Goal: Information Seeking & Learning: Learn about a topic

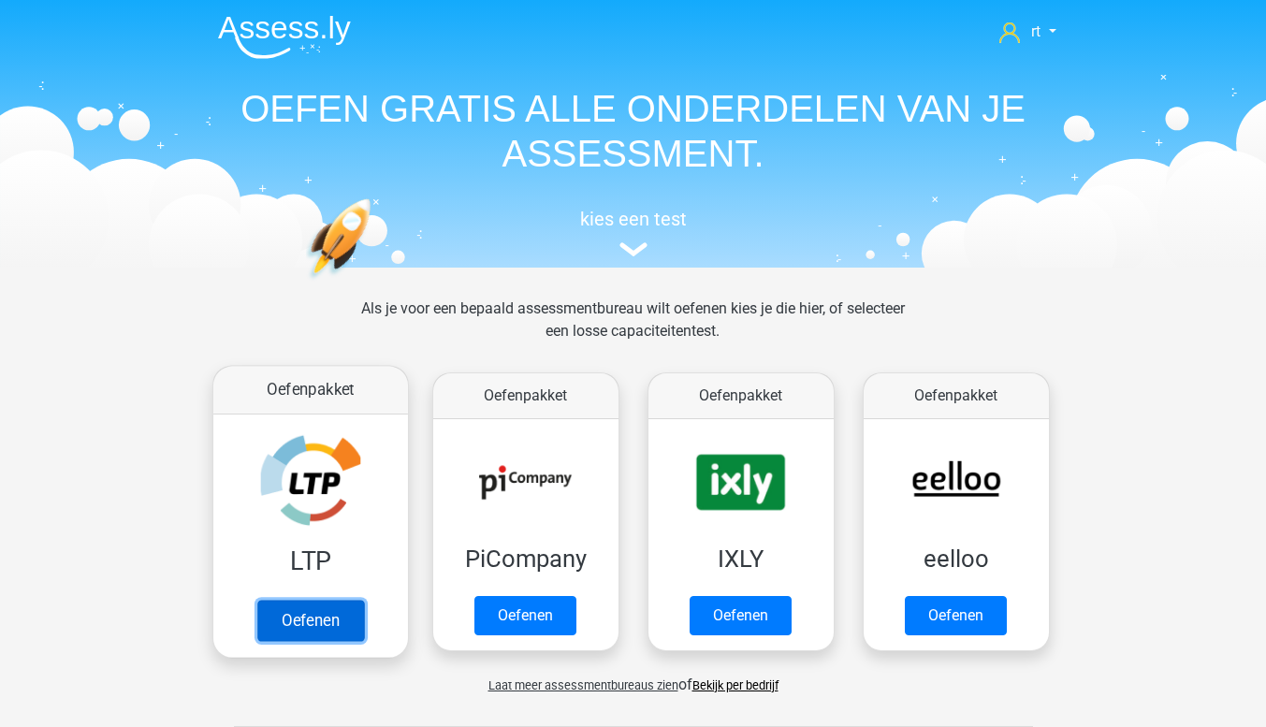
click at [326, 624] on link "Oefenen" at bounding box center [309, 620] width 107 height 41
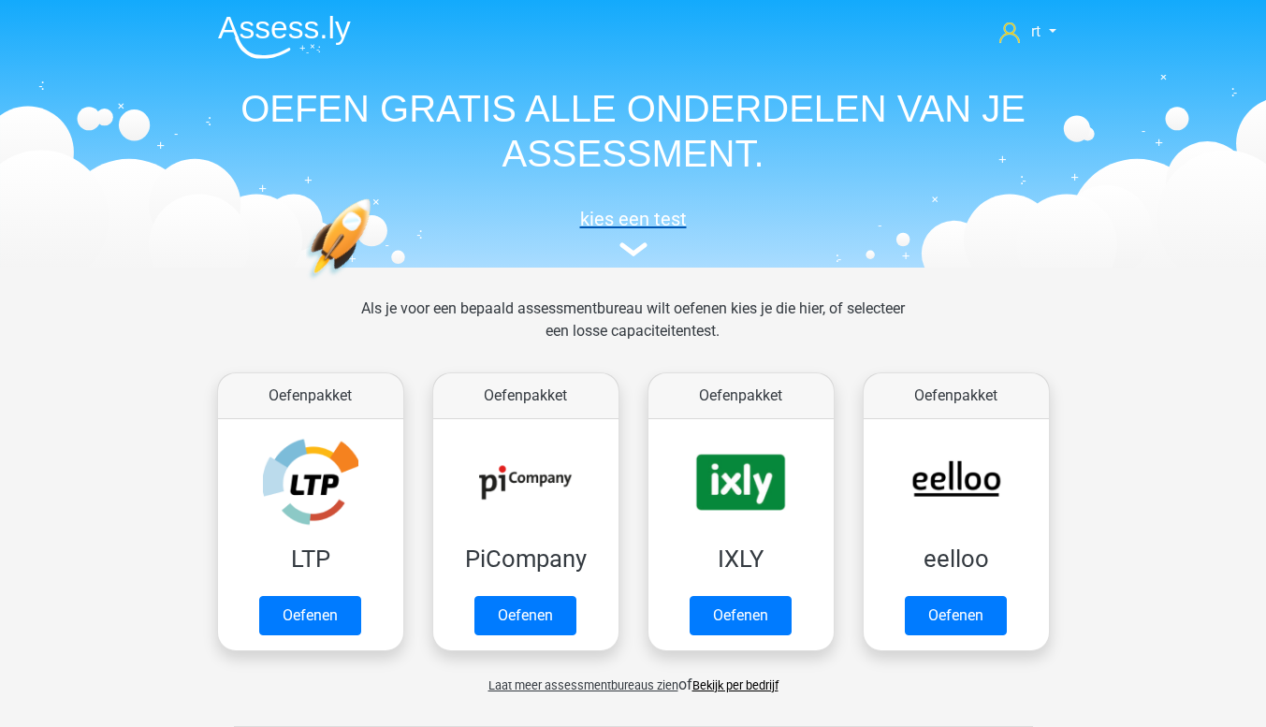
click at [647, 229] on h5 "kies een test" at bounding box center [633, 219] width 861 height 22
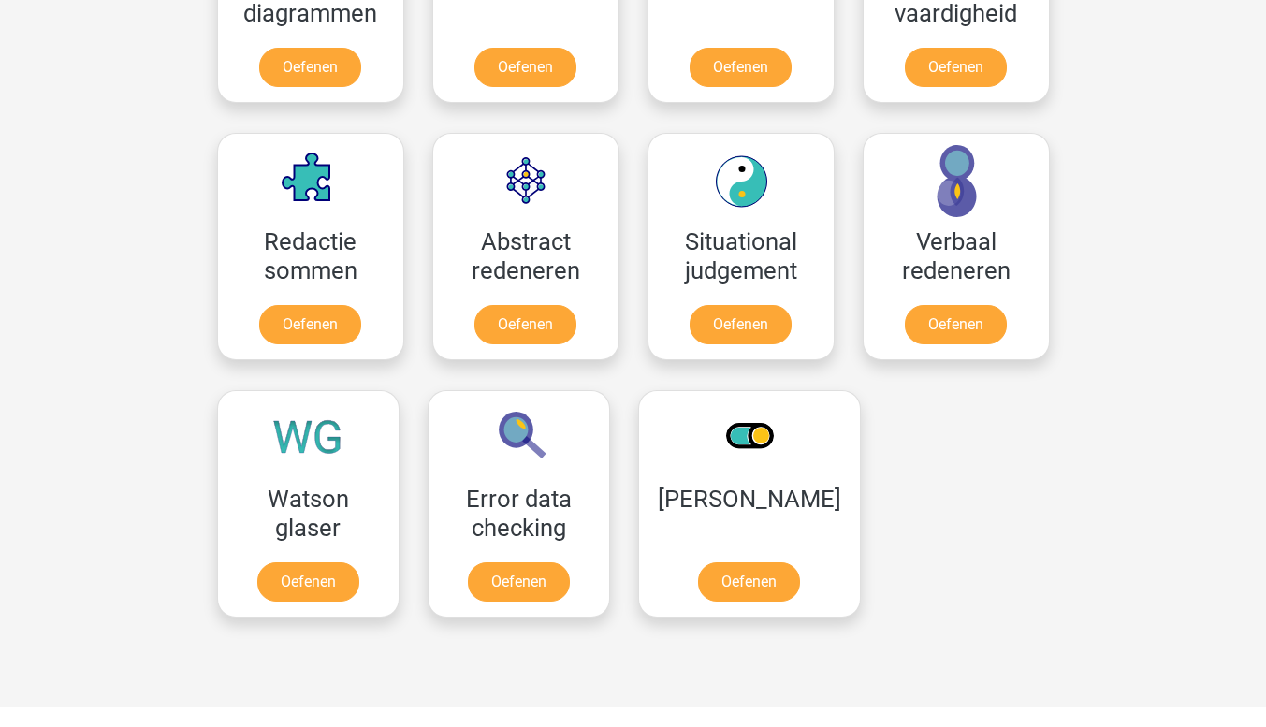
scroll to position [1261, 0]
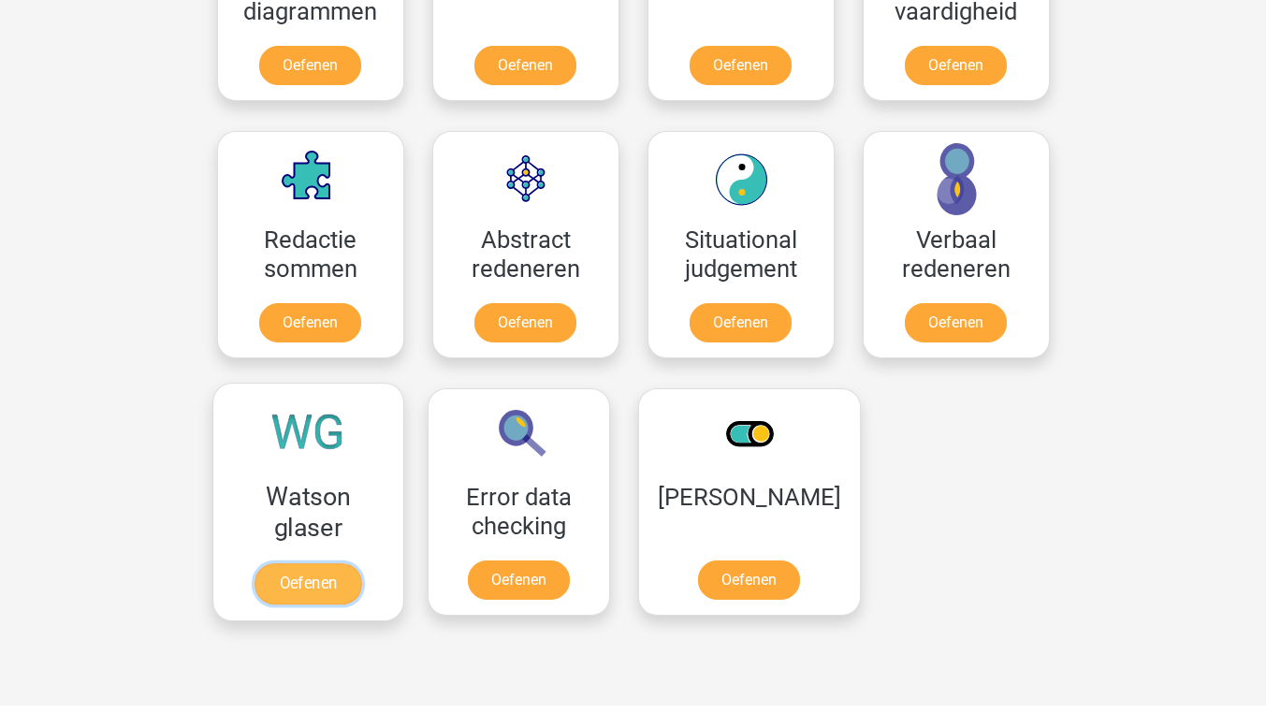
click at [293, 584] on link "Oefenen" at bounding box center [308, 583] width 107 height 41
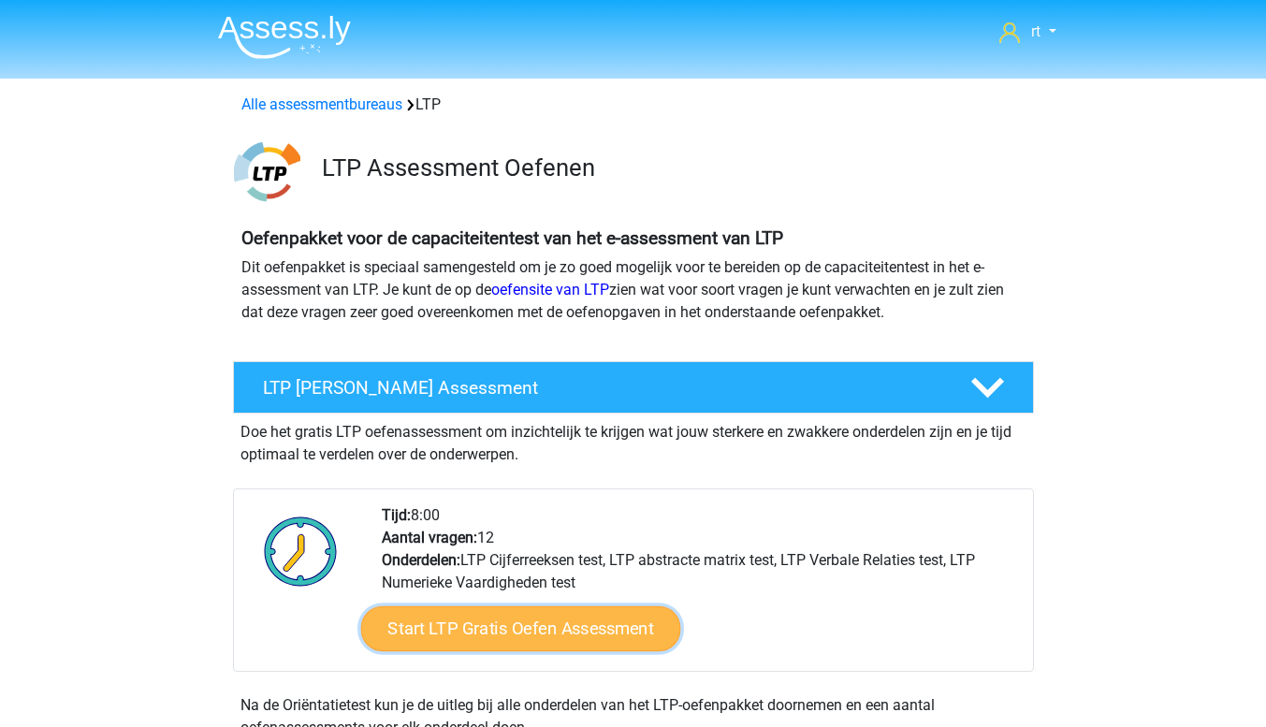
click at [568, 636] on link "Start LTP Gratis Oefen Assessment" at bounding box center [520, 628] width 320 height 45
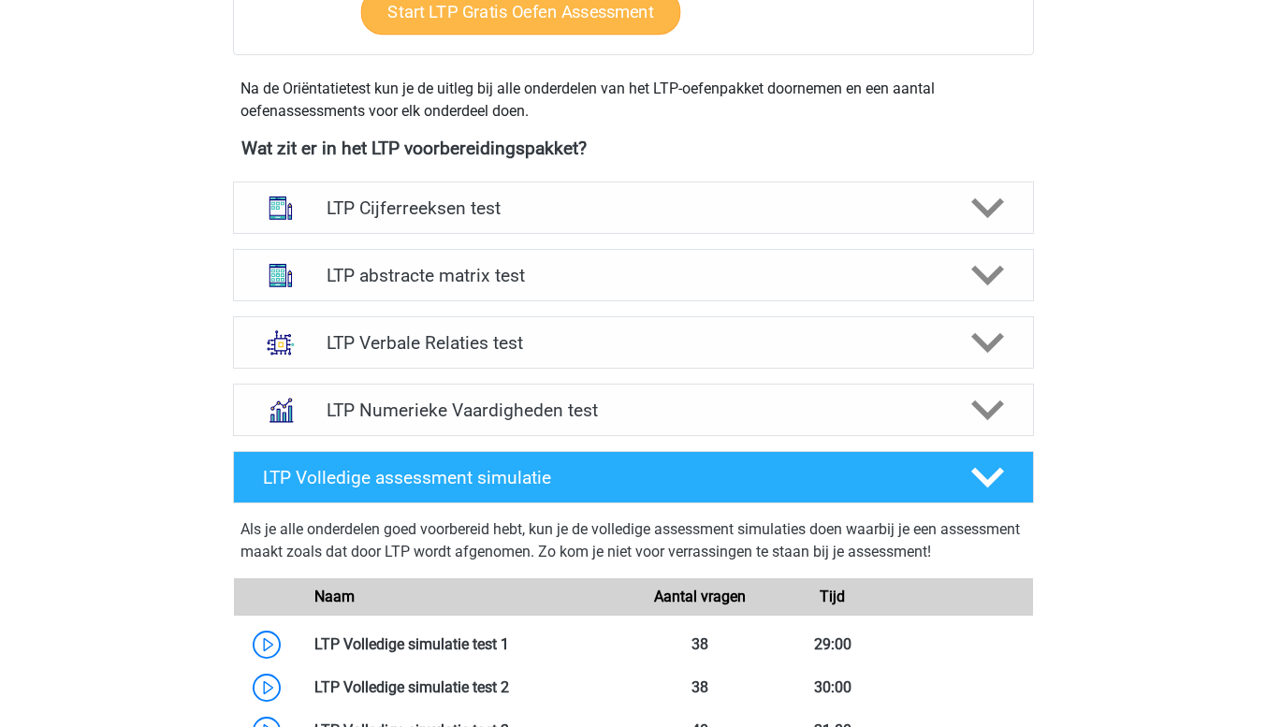
scroll to position [617, 0]
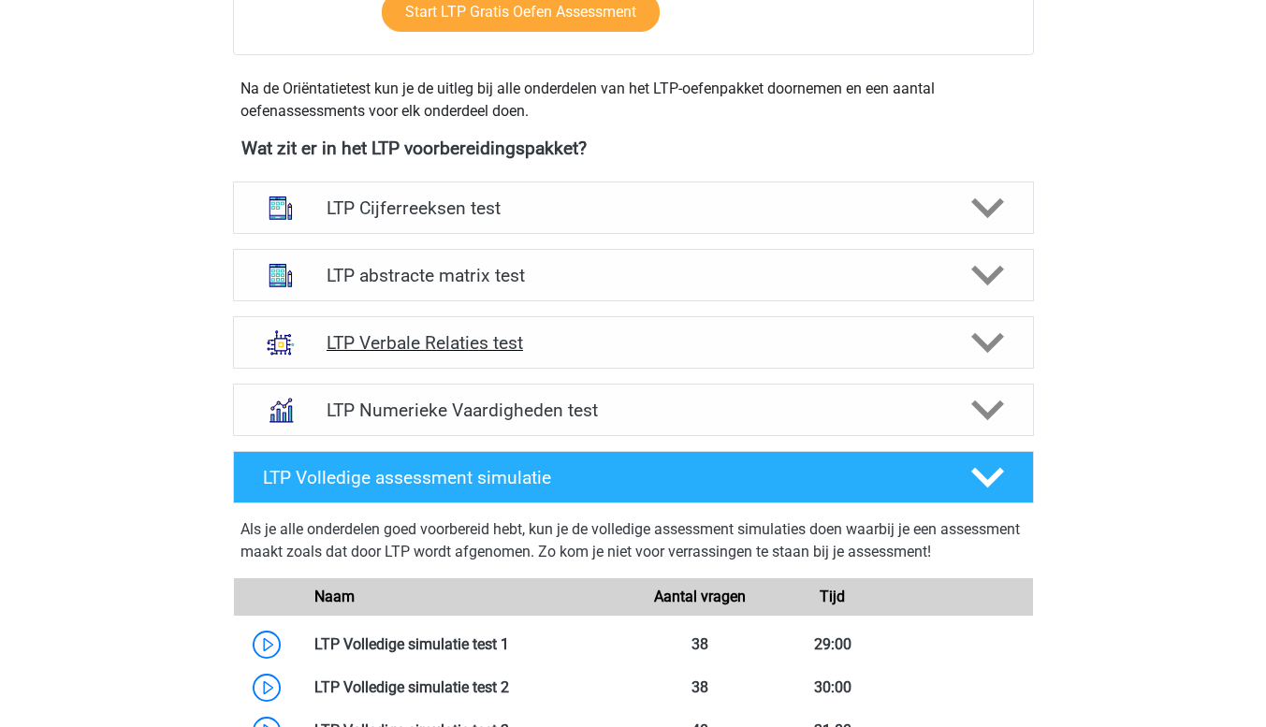
click at [996, 353] on icon at bounding box center [987, 343] width 33 height 33
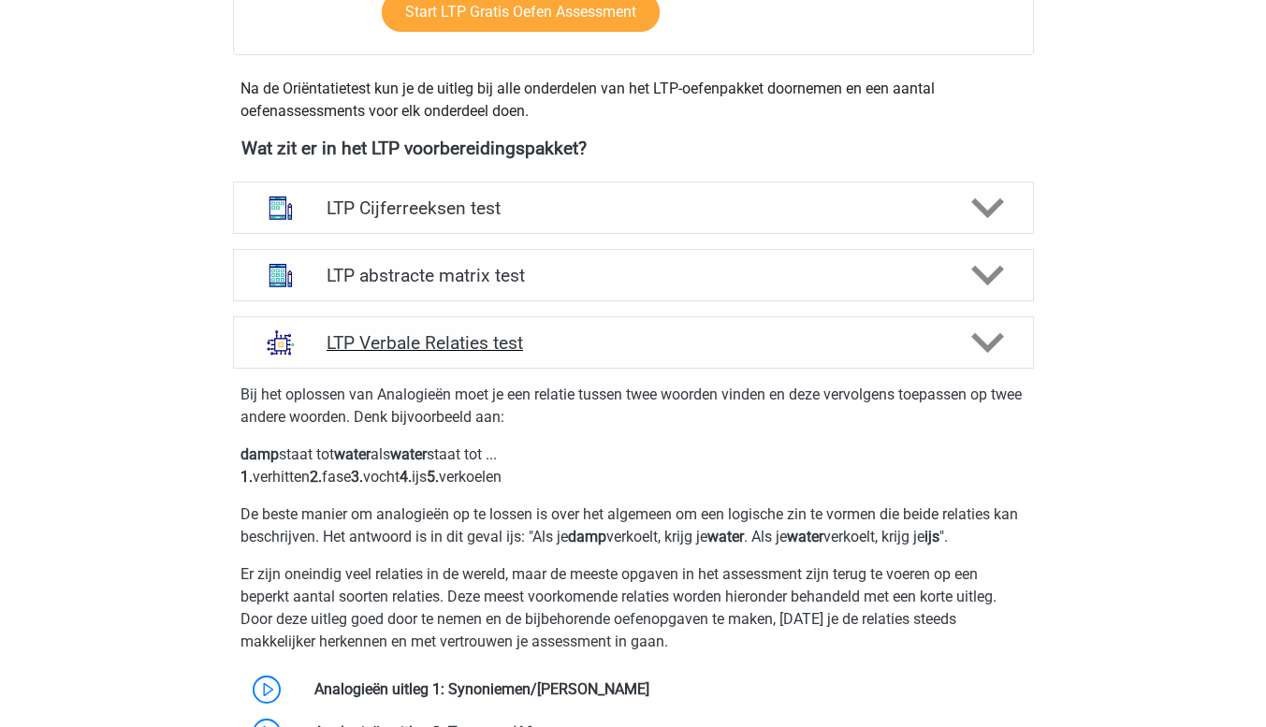
click at [988, 349] on polygon at bounding box center [987, 343] width 33 height 21
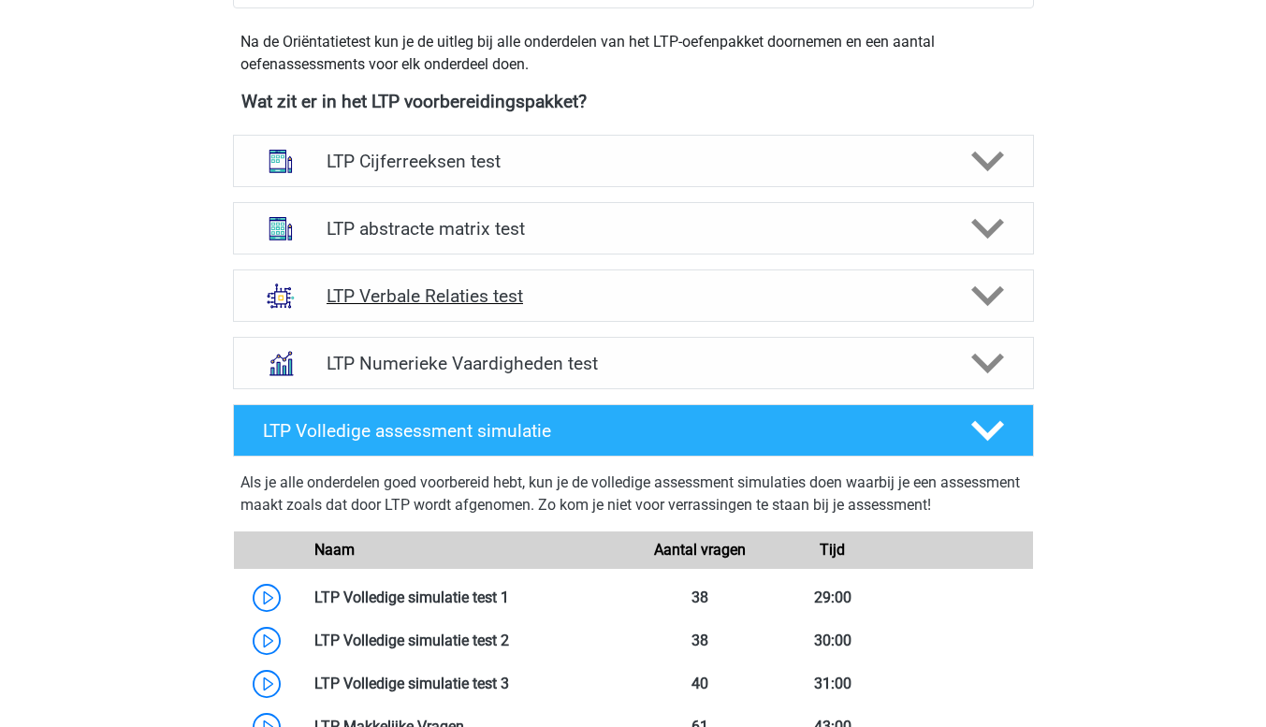
scroll to position [662, 0]
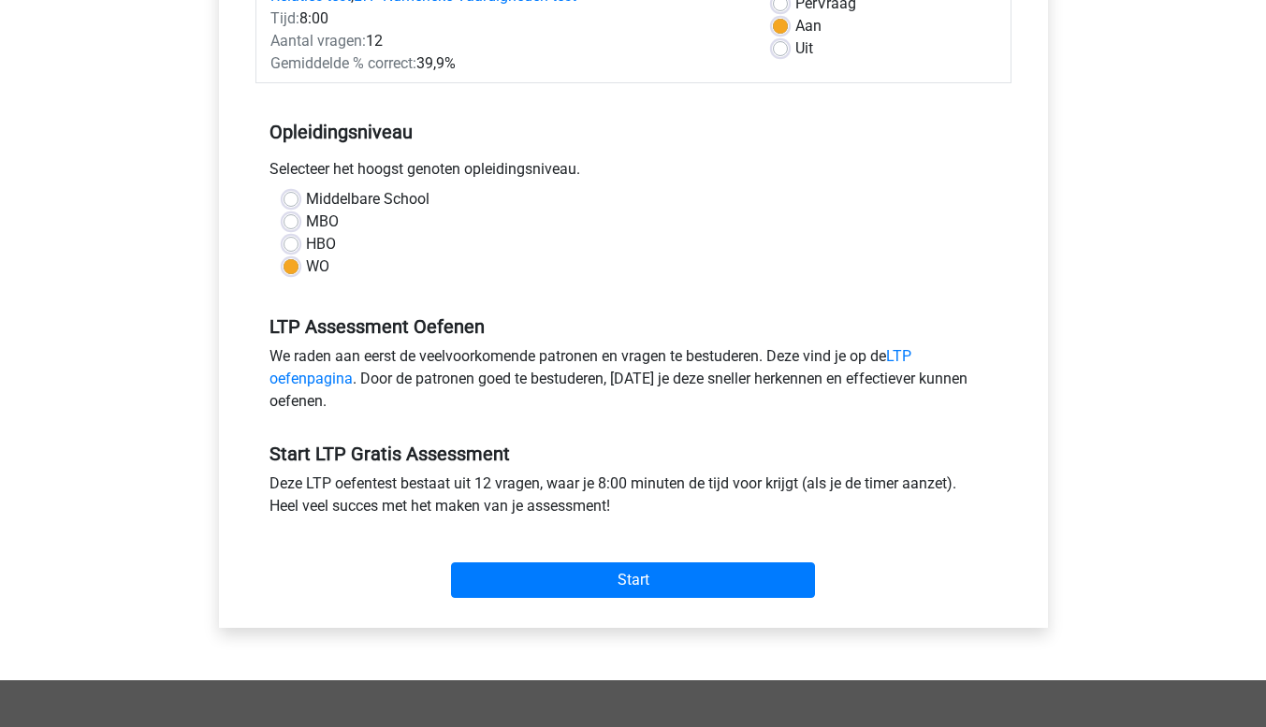
scroll to position [310, 0]
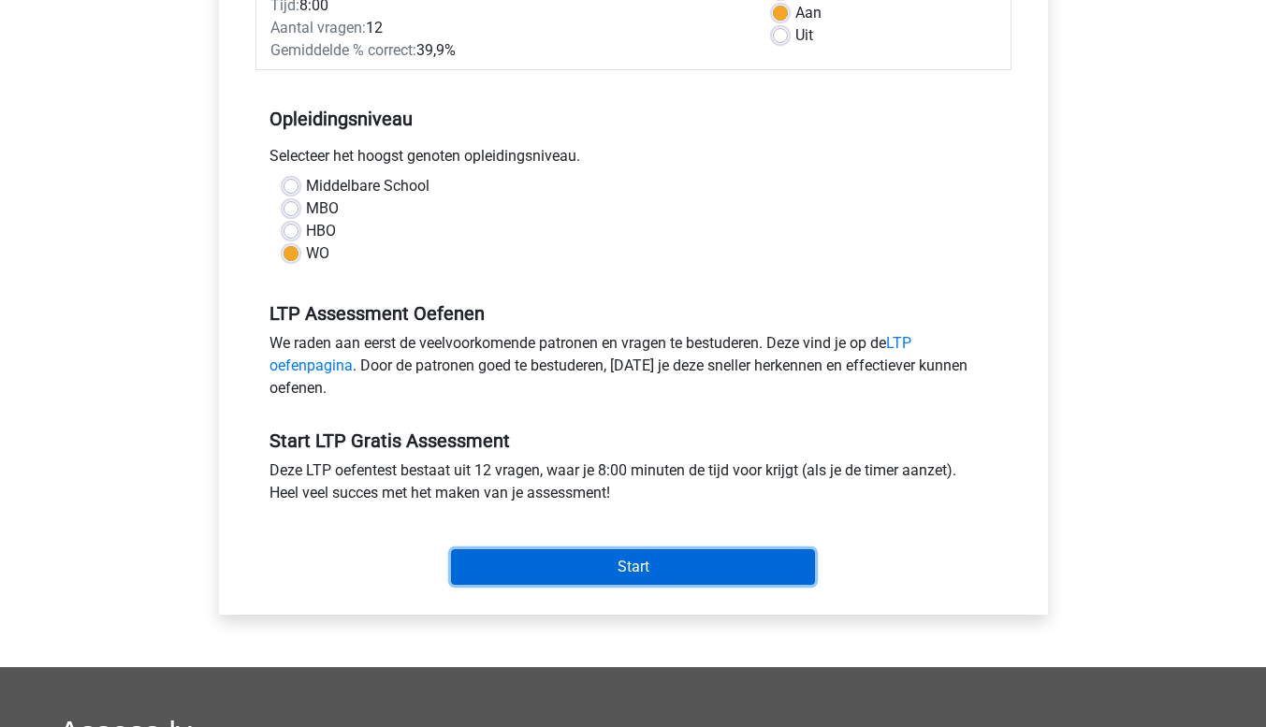
click at [581, 560] on input "Start" at bounding box center [633, 567] width 364 height 36
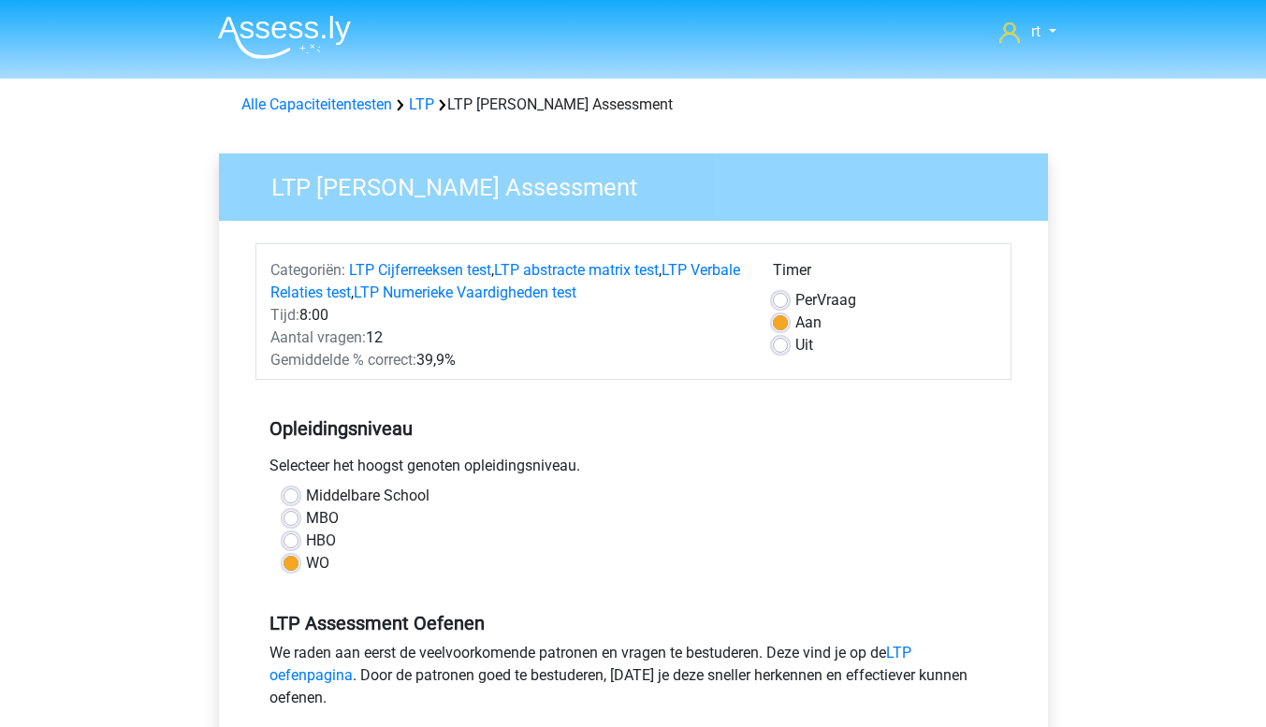
scroll to position [310, 0]
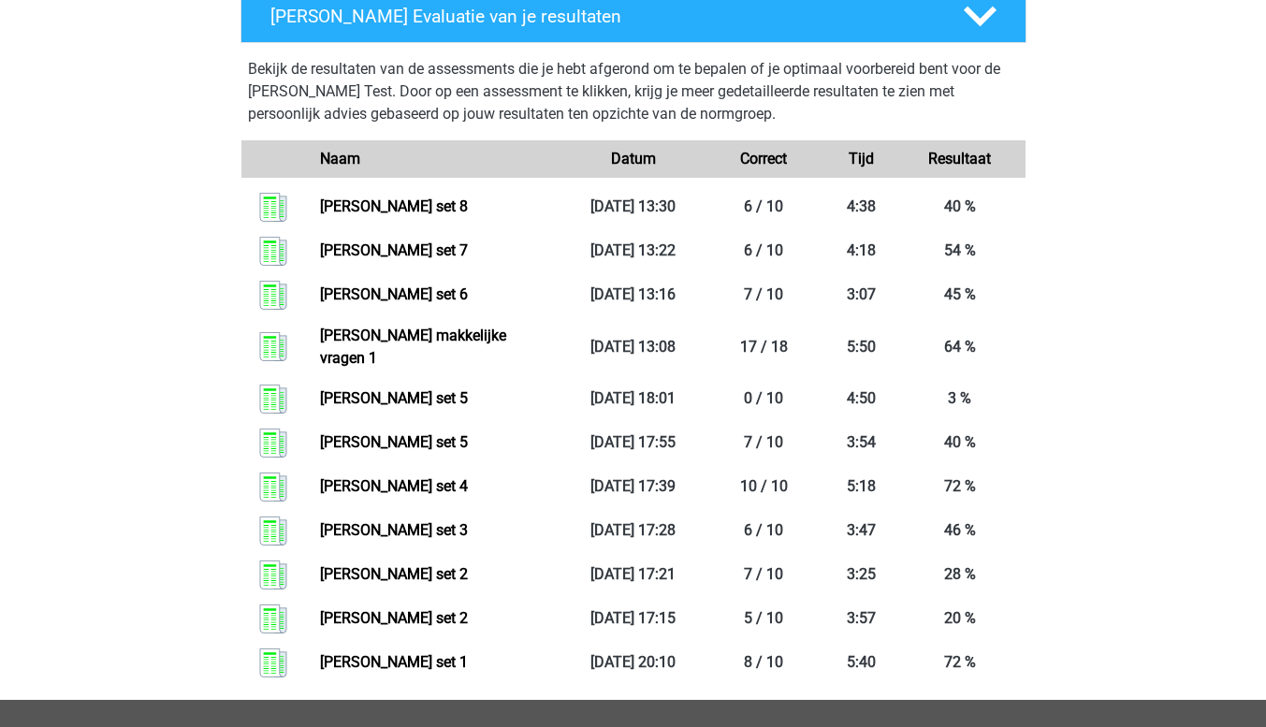
scroll to position [874, 0]
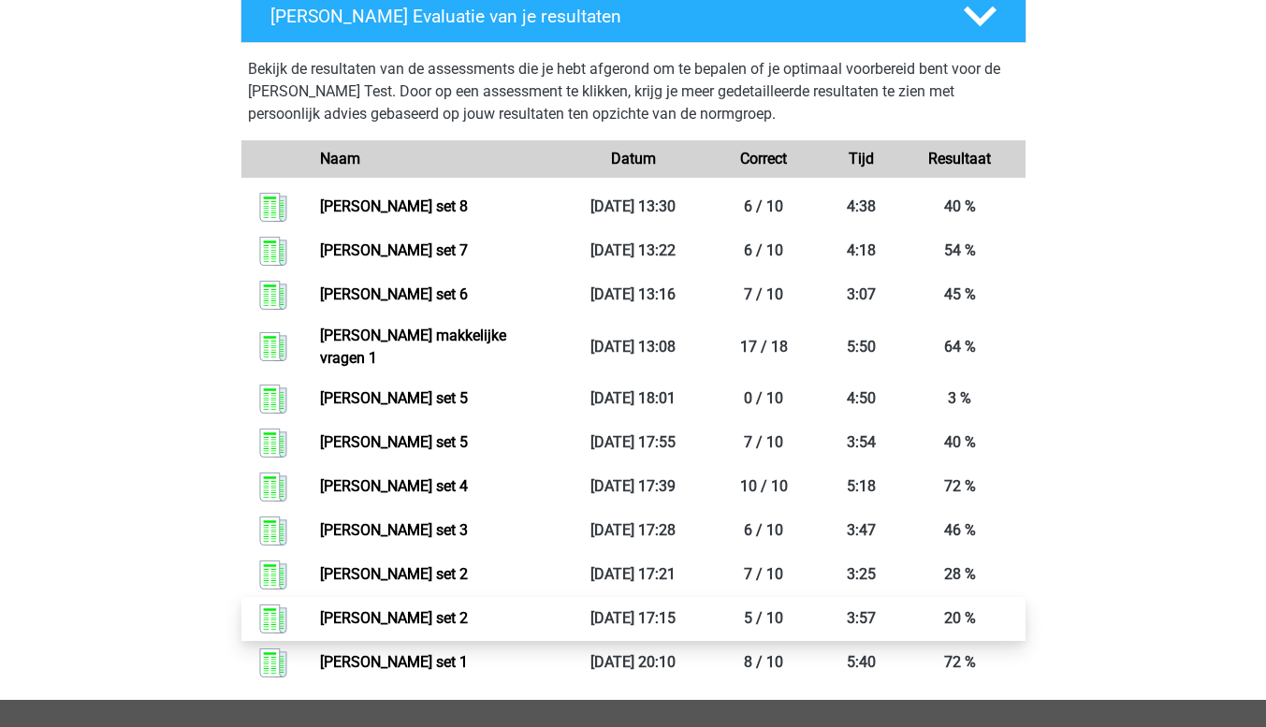
click at [419, 609] on link "Watson glaser set 2" at bounding box center [394, 618] width 148 height 18
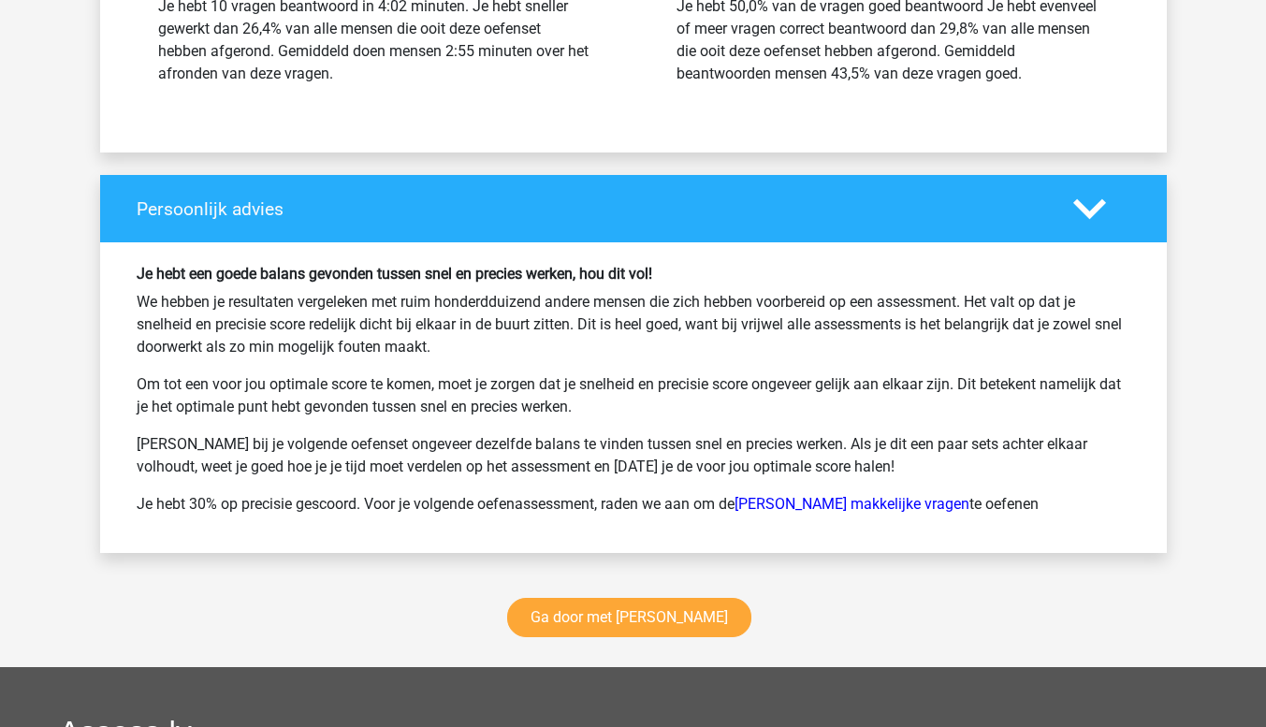
scroll to position [2317, 0]
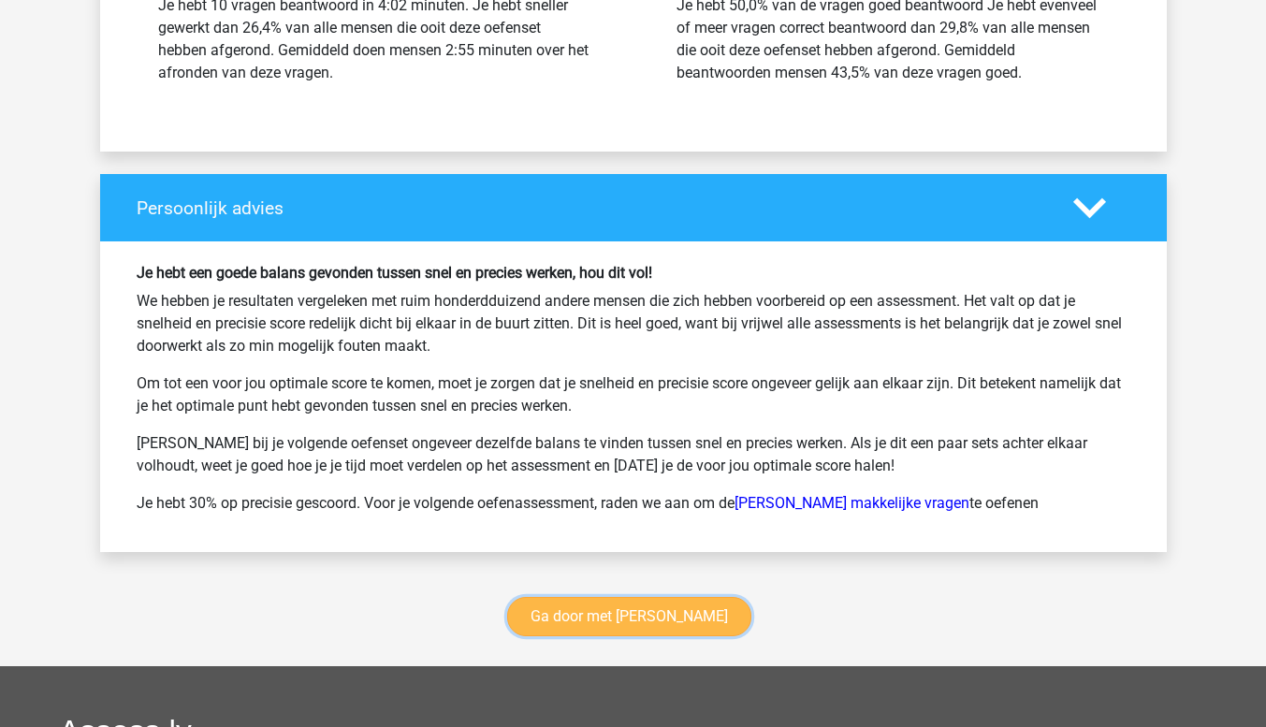
click at [682, 627] on link "Ga door met watson glaser" at bounding box center [629, 616] width 244 height 39
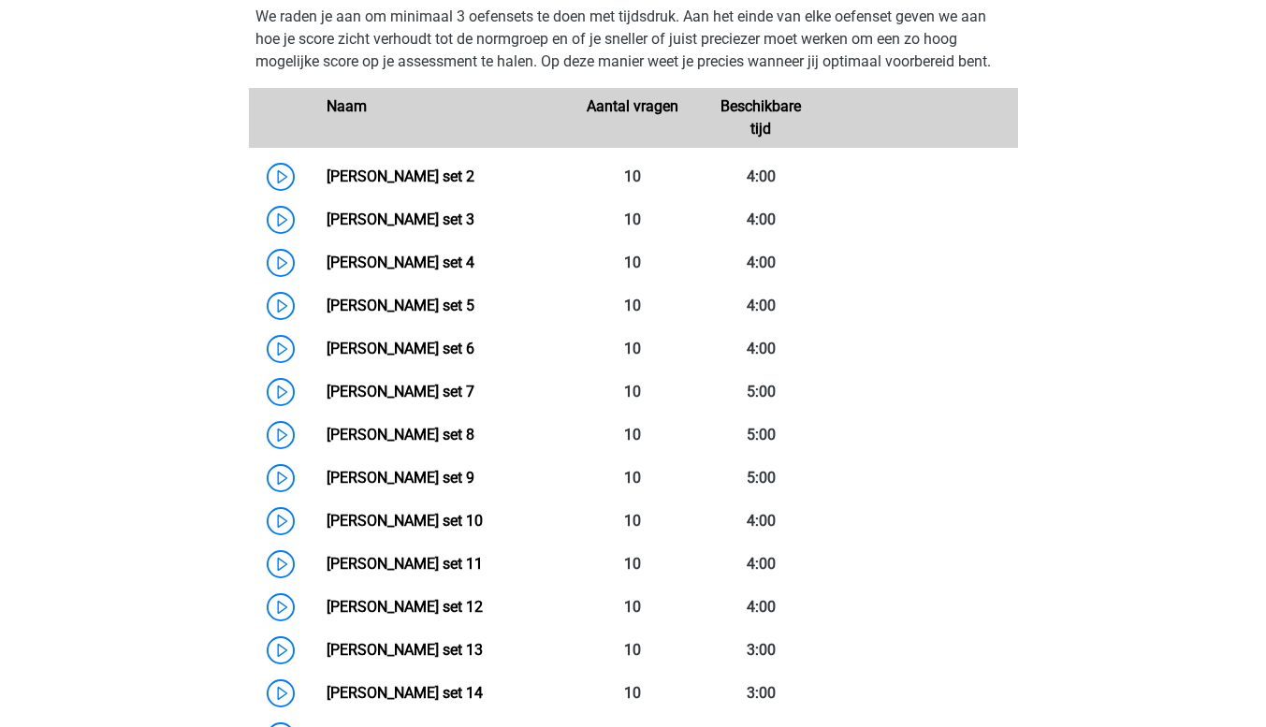
scroll to position [862, 0]
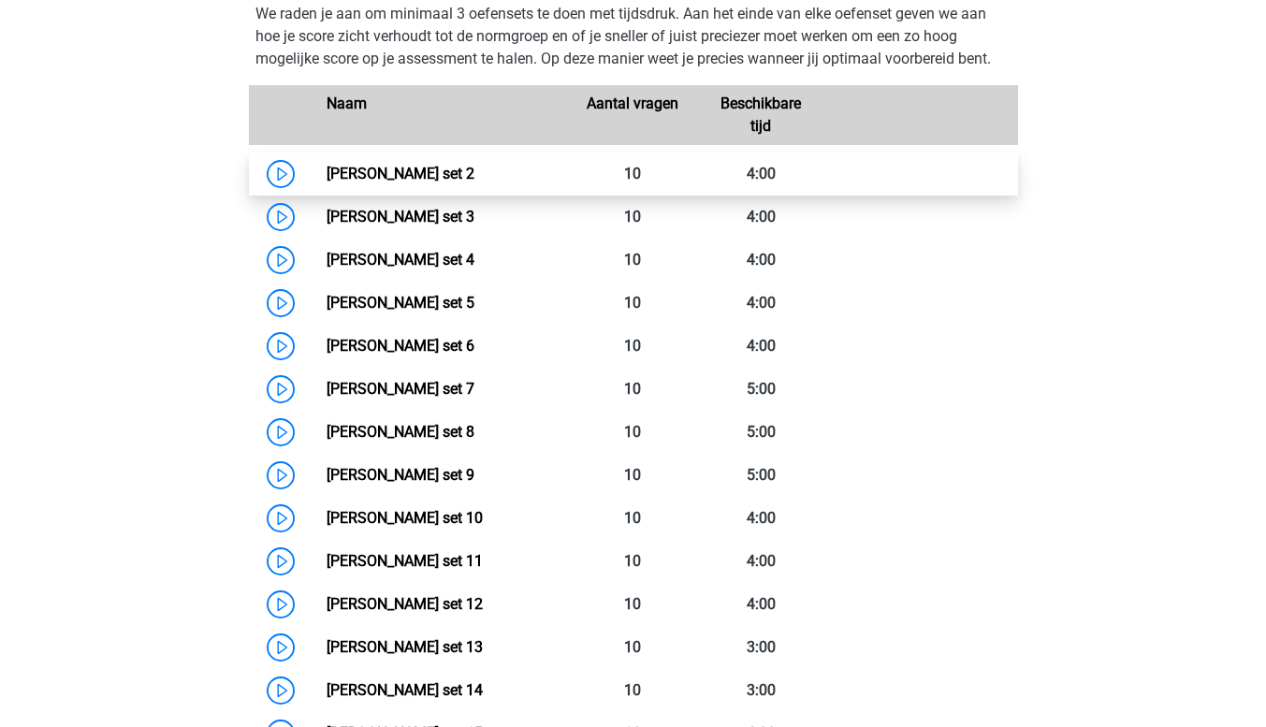
click at [412, 182] on link "Watson Glaser set 2" at bounding box center [401, 174] width 148 height 18
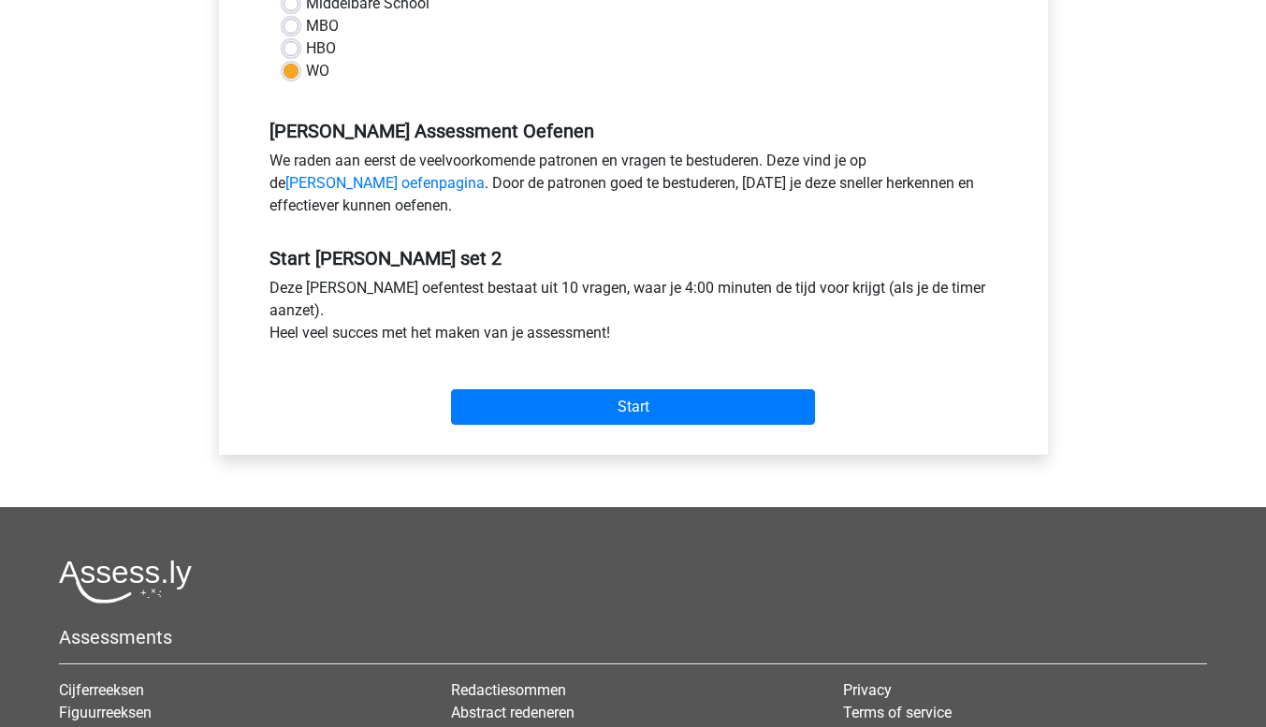
scroll to position [506, 0]
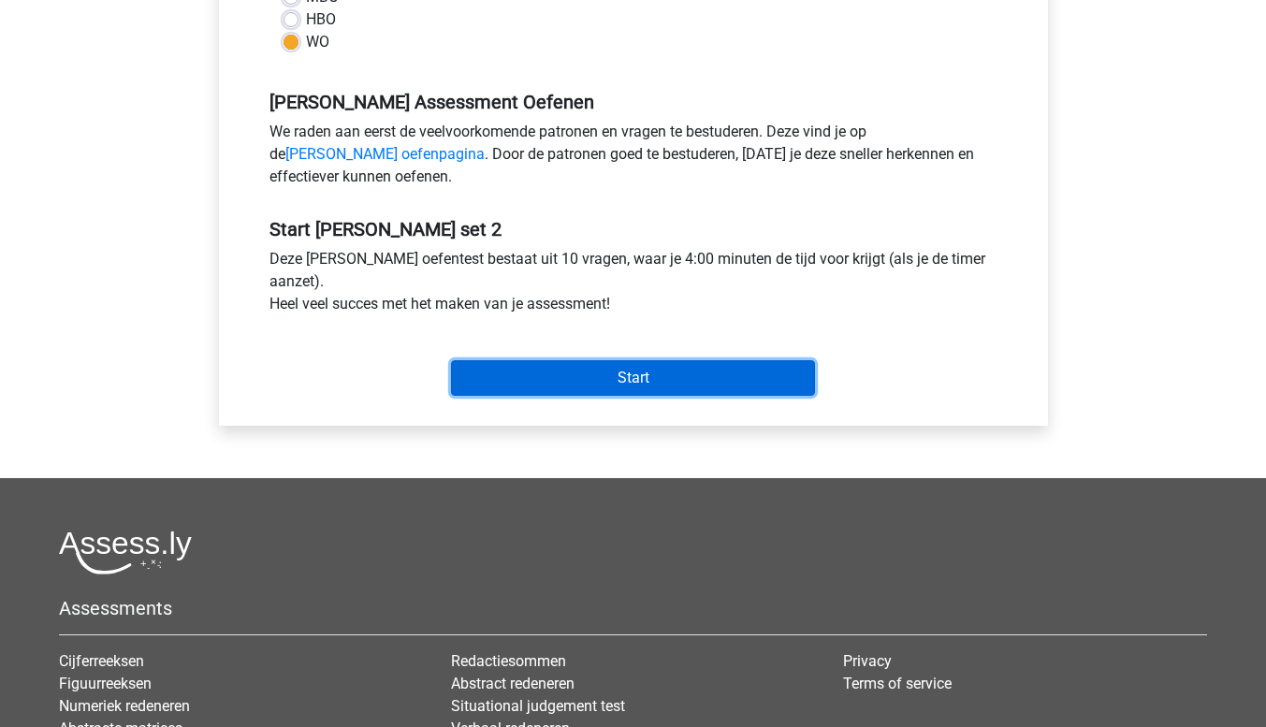
click at [705, 380] on input "Start" at bounding box center [633, 378] width 364 height 36
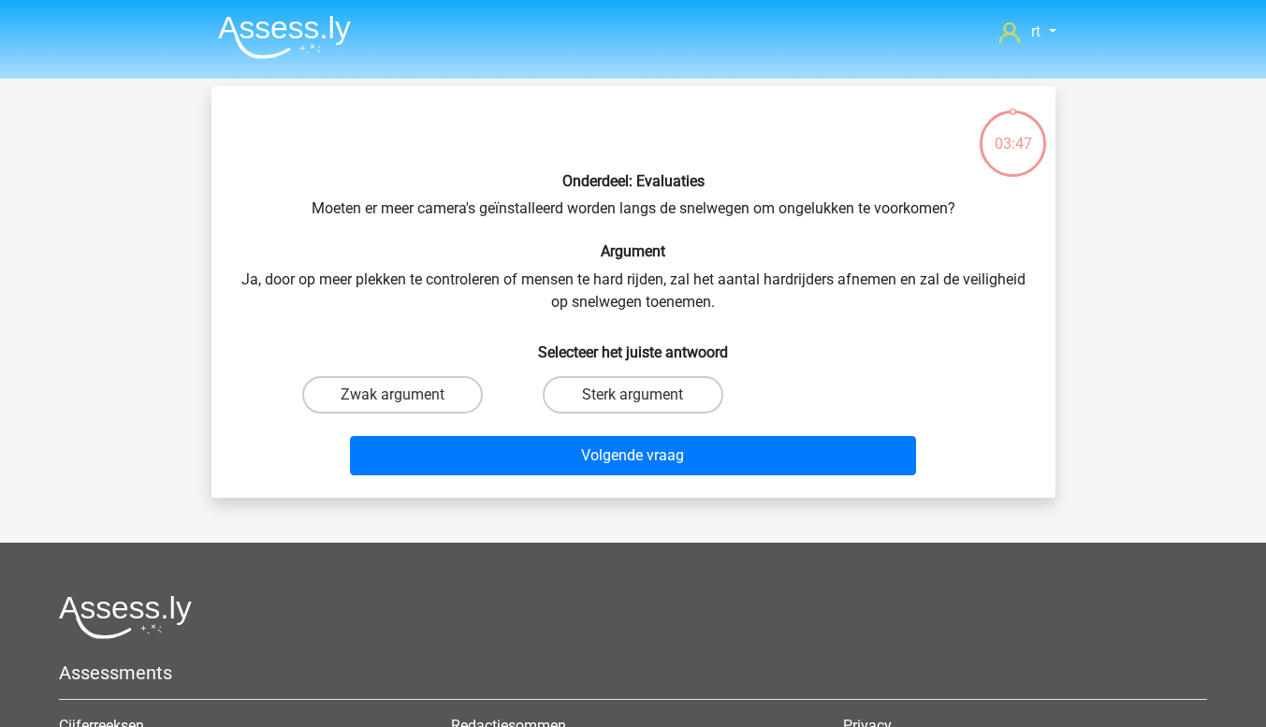
click at [640, 400] on input "Sterk argument" at bounding box center [639, 401] width 12 height 12
radio input "true"
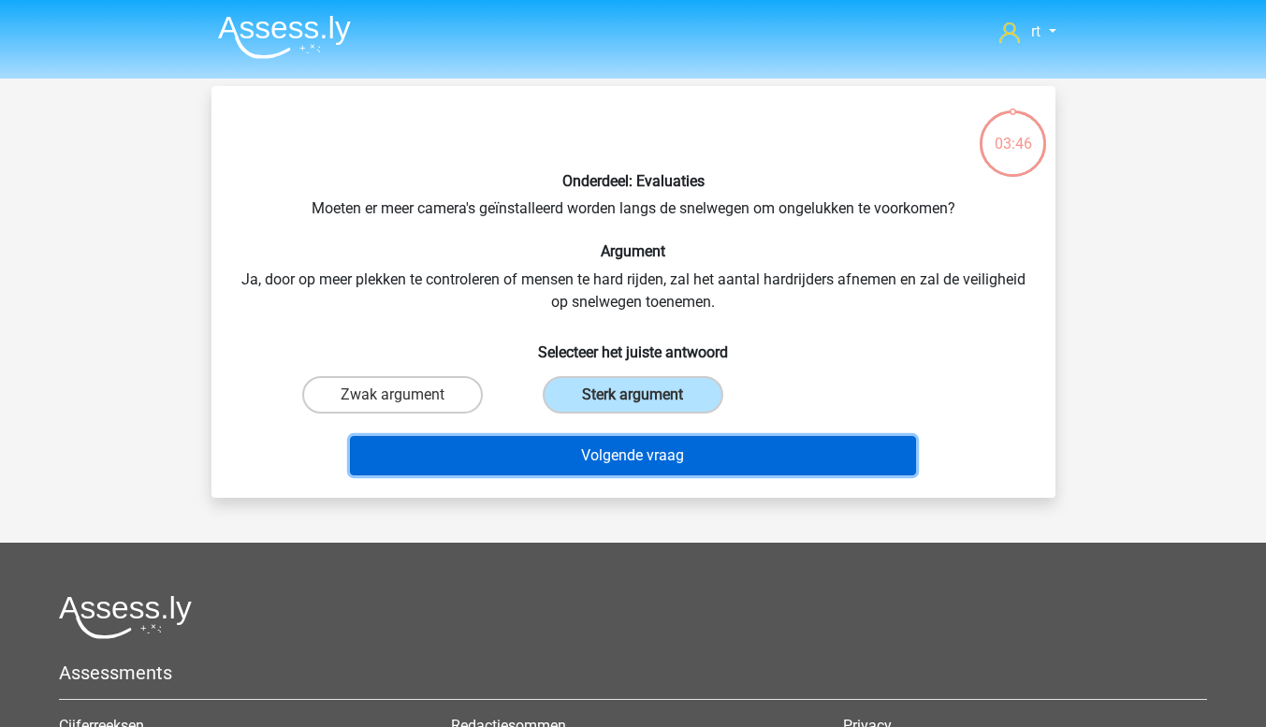
click at [624, 451] on button "Volgende vraag" at bounding box center [633, 455] width 566 height 39
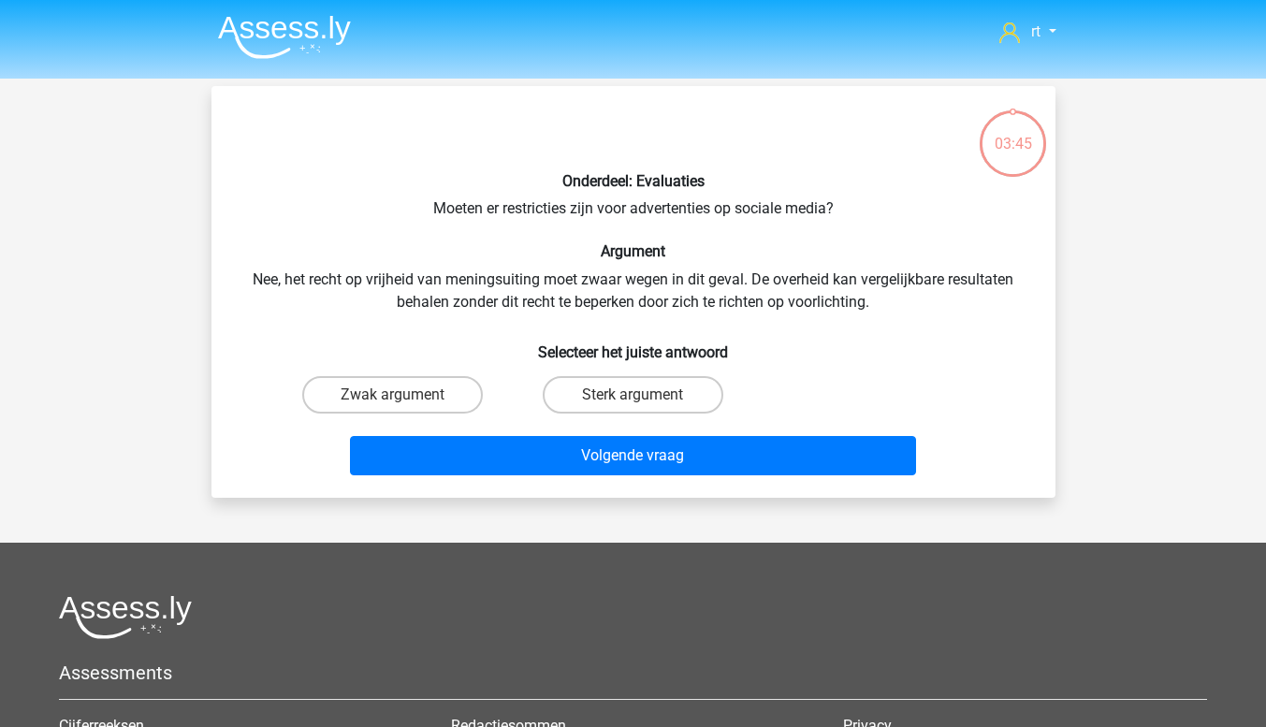
scroll to position [86, 0]
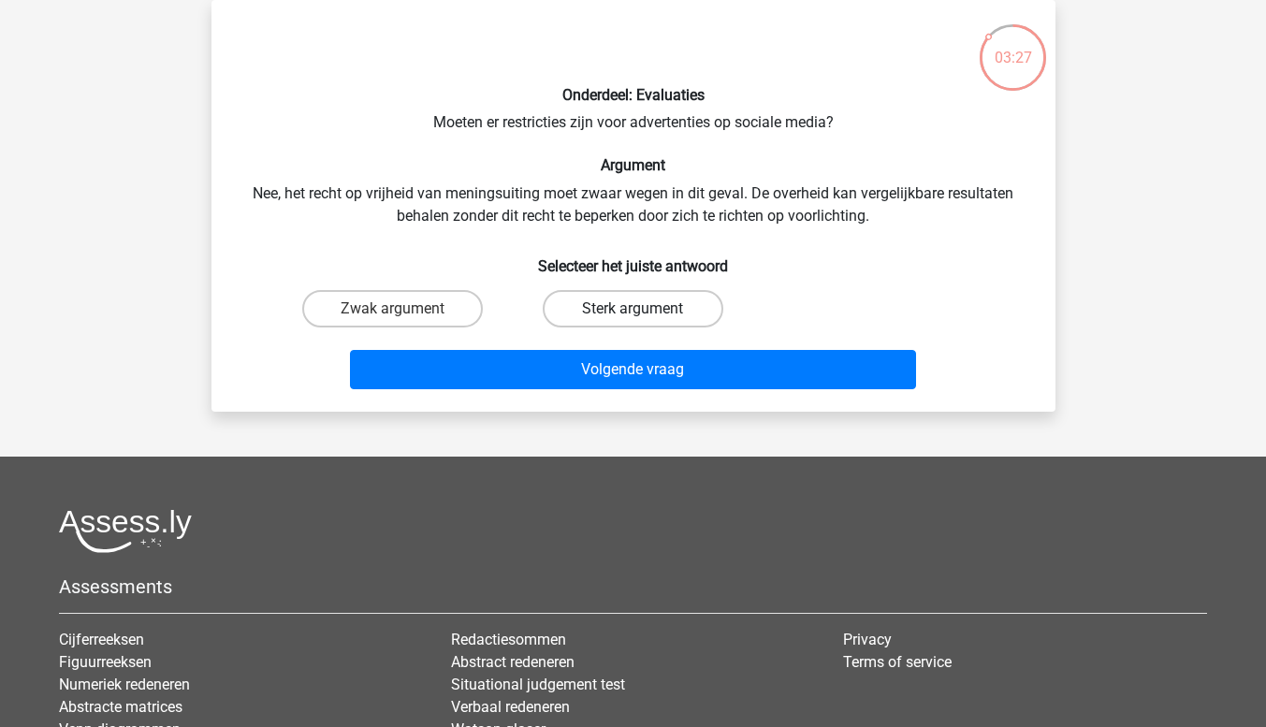
click at [675, 312] on label "Sterk argument" at bounding box center [633, 308] width 181 height 37
click at [645, 312] on input "Sterk argument" at bounding box center [639, 315] width 12 height 12
radio input "true"
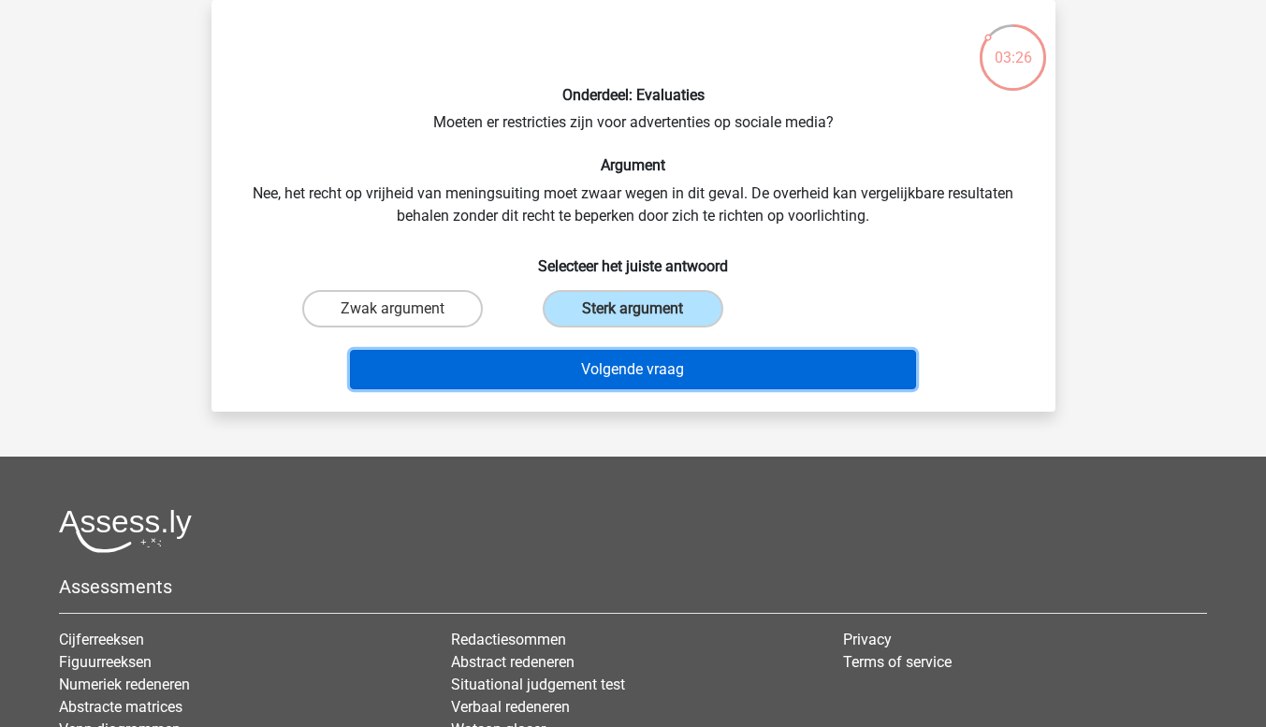
click at [669, 373] on button "Volgende vraag" at bounding box center [633, 369] width 566 height 39
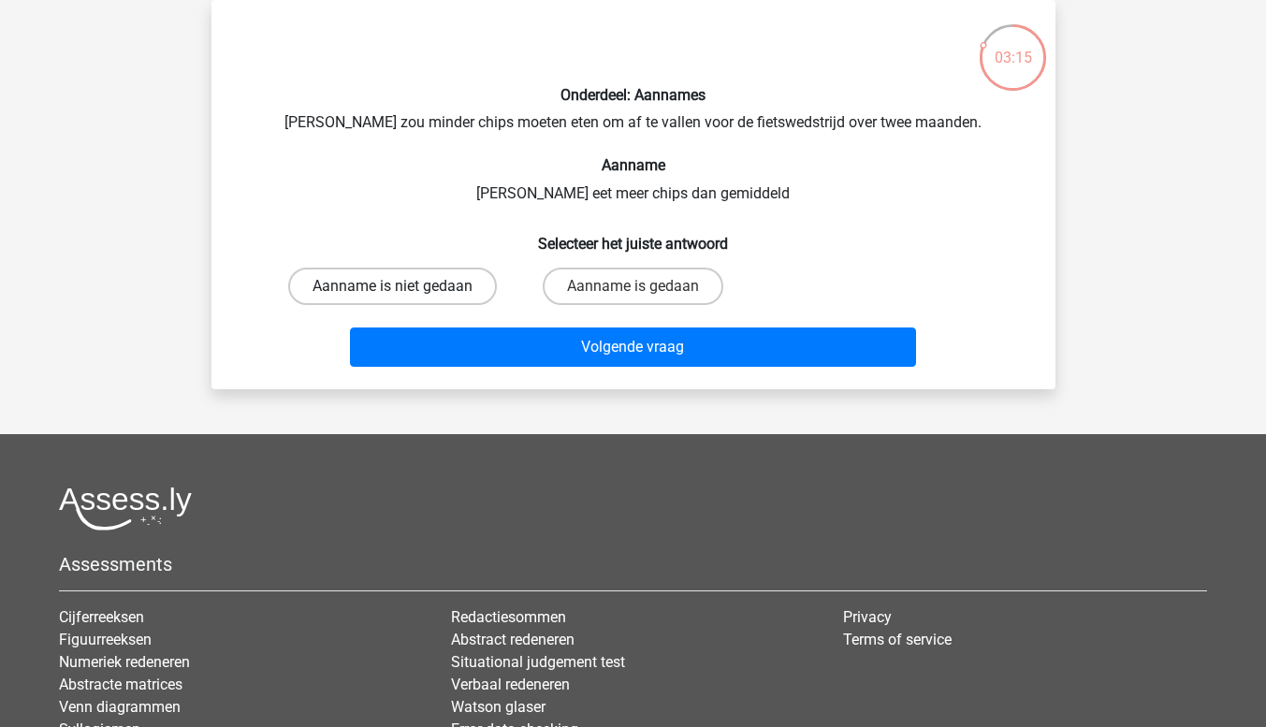
click at [432, 284] on label "Aanname is niet gedaan" at bounding box center [392, 286] width 209 height 37
click at [404, 286] on input "Aanname is niet gedaan" at bounding box center [398, 292] width 12 height 12
radio input "true"
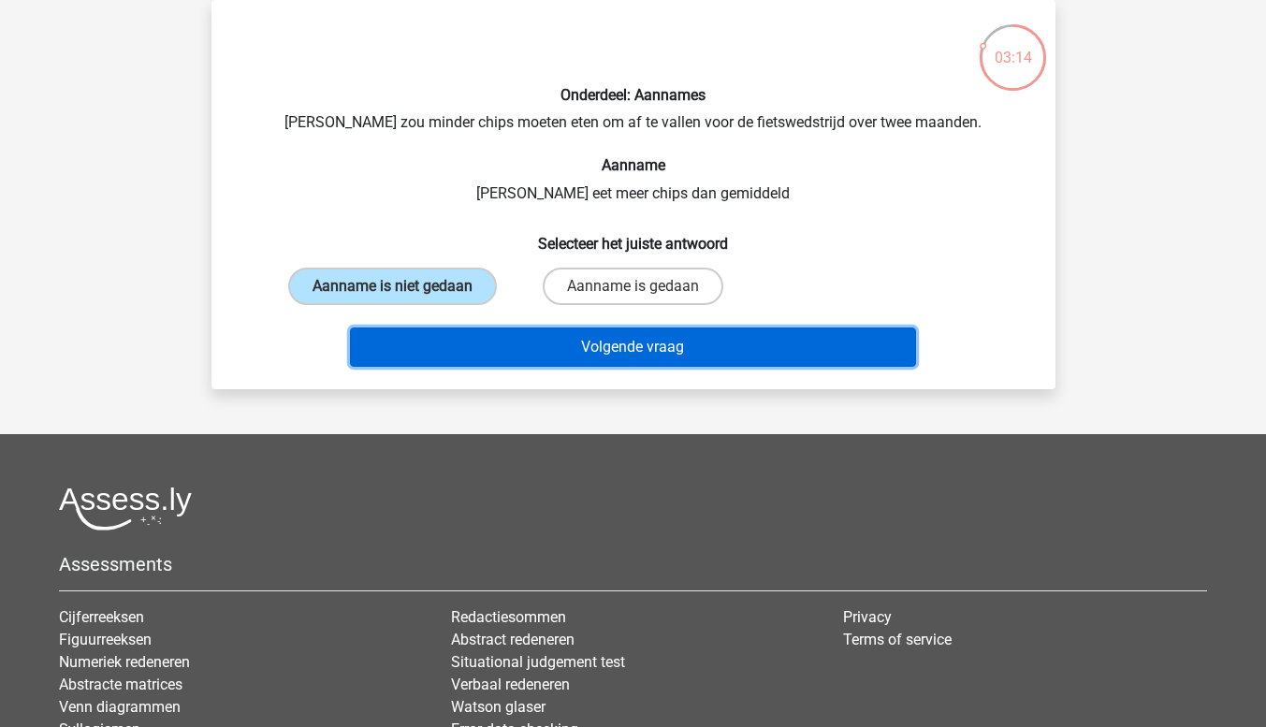
click at [427, 343] on button "Volgende vraag" at bounding box center [633, 347] width 566 height 39
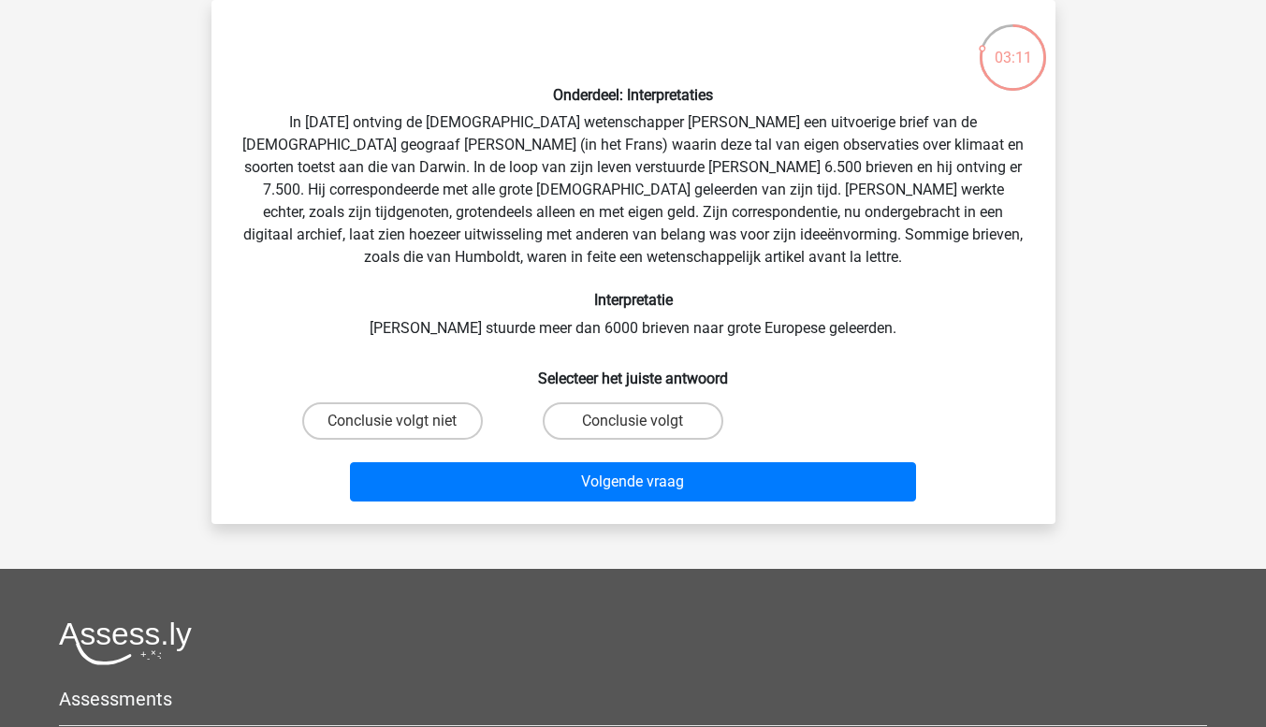
click at [427, 343] on div "Onderdeel: Interpretaties In 1839 ontving de Engelse wetenschapper Charles Darw…" at bounding box center [633, 262] width 829 height 494
click at [447, 362] on h6 "Selecteer het juiste antwoord" at bounding box center [633, 371] width 784 height 33
click at [587, 432] on label "Conclusie volgt" at bounding box center [633, 420] width 181 height 37
click at [633, 432] on input "Conclusie volgt" at bounding box center [639, 427] width 12 height 12
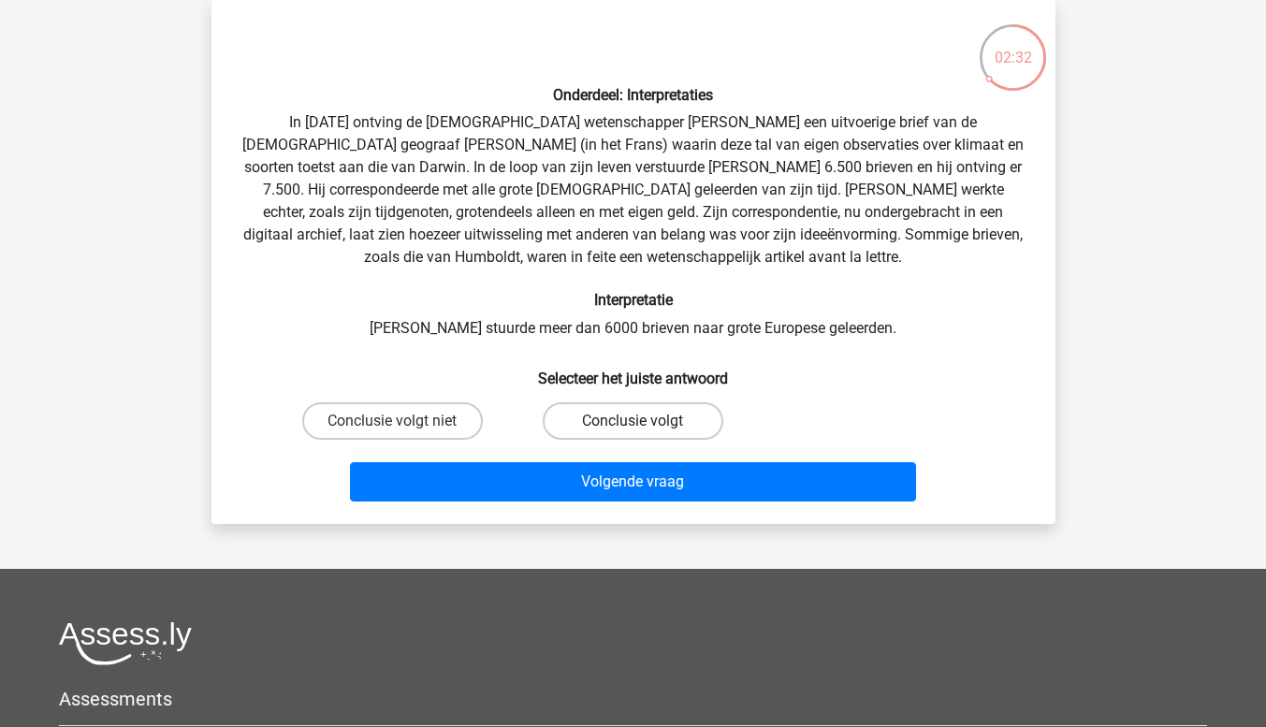
radio input "true"
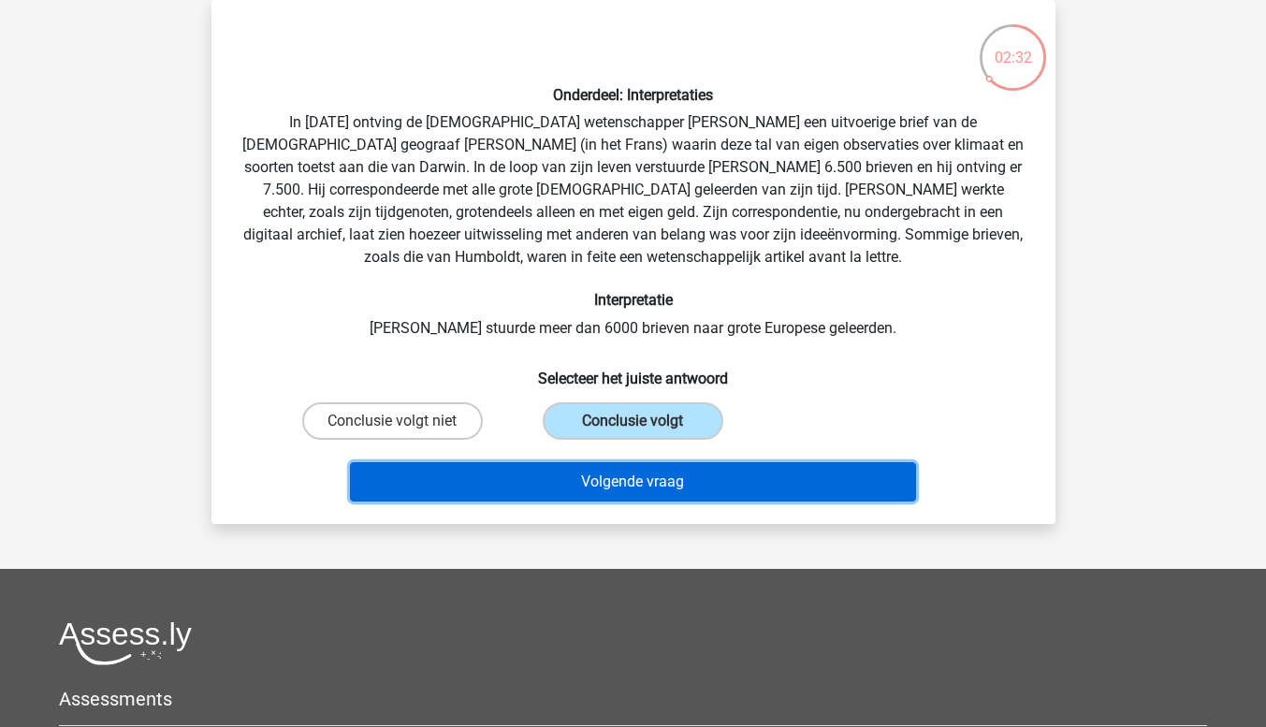
click at [594, 488] on button "Volgende vraag" at bounding box center [633, 481] width 566 height 39
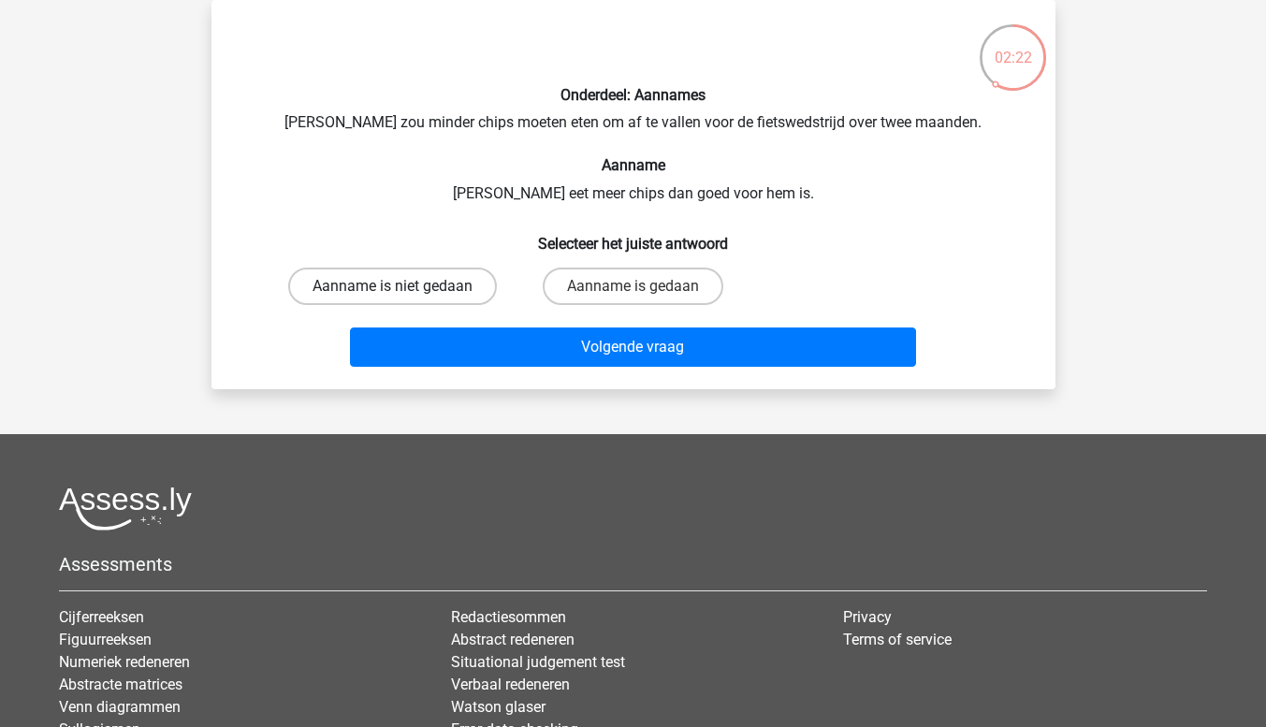
click at [468, 299] on label "Aanname is niet gedaan" at bounding box center [392, 286] width 209 height 37
click at [404, 299] on input "Aanname is niet gedaan" at bounding box center [398, 292] width 12 height 12
radio input "true"
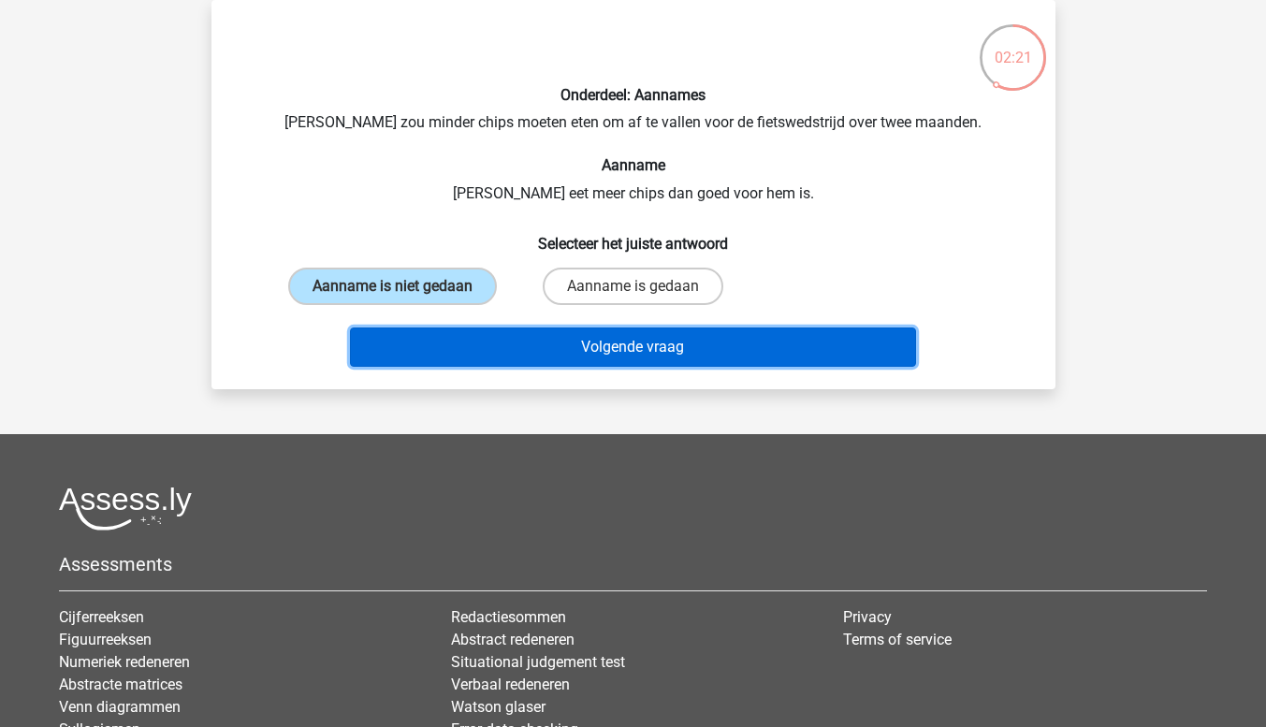
click at [748, 360] on button "Volgende vraag" at bounding box center [633, 347] width 566 height 39
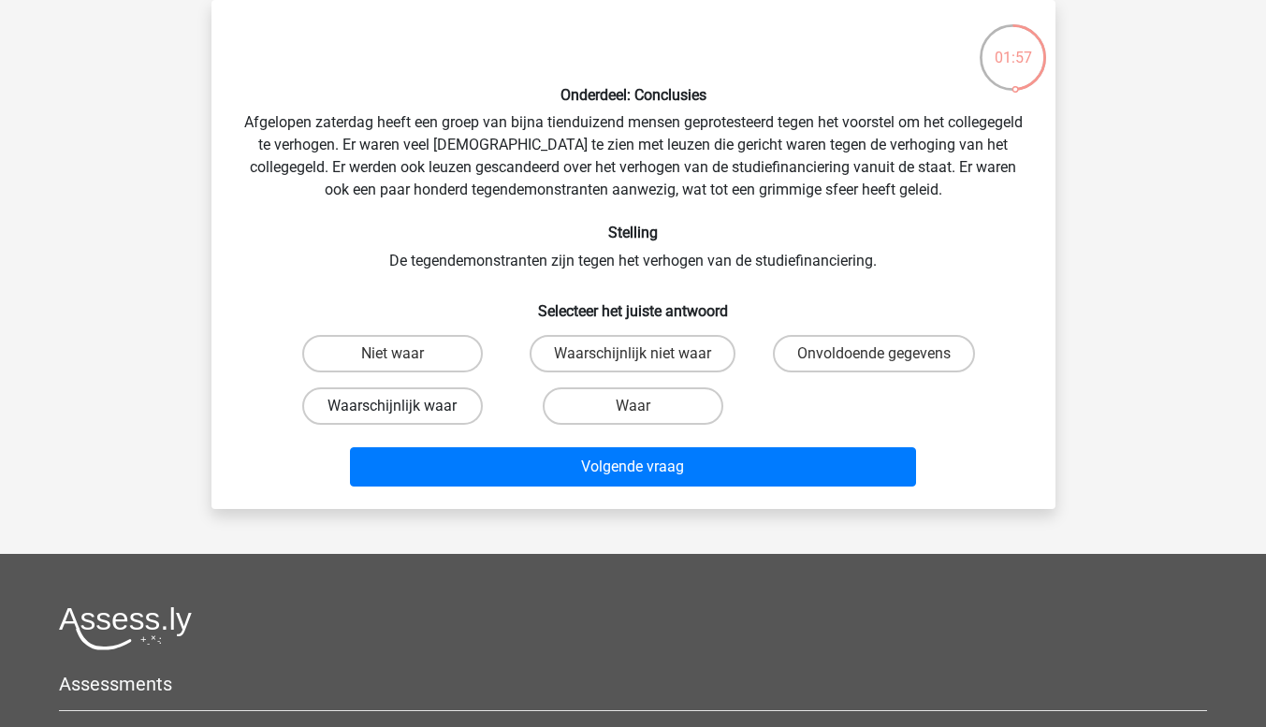
click at [418, 418] on label "Waarschijnlijk waar" at bounding box center [392, 405] width 181 height 37
click at [404, 418] on input "Waarschijnlijk waar" at bounding box center [398, 412] width 12 height 12
radio input "true"
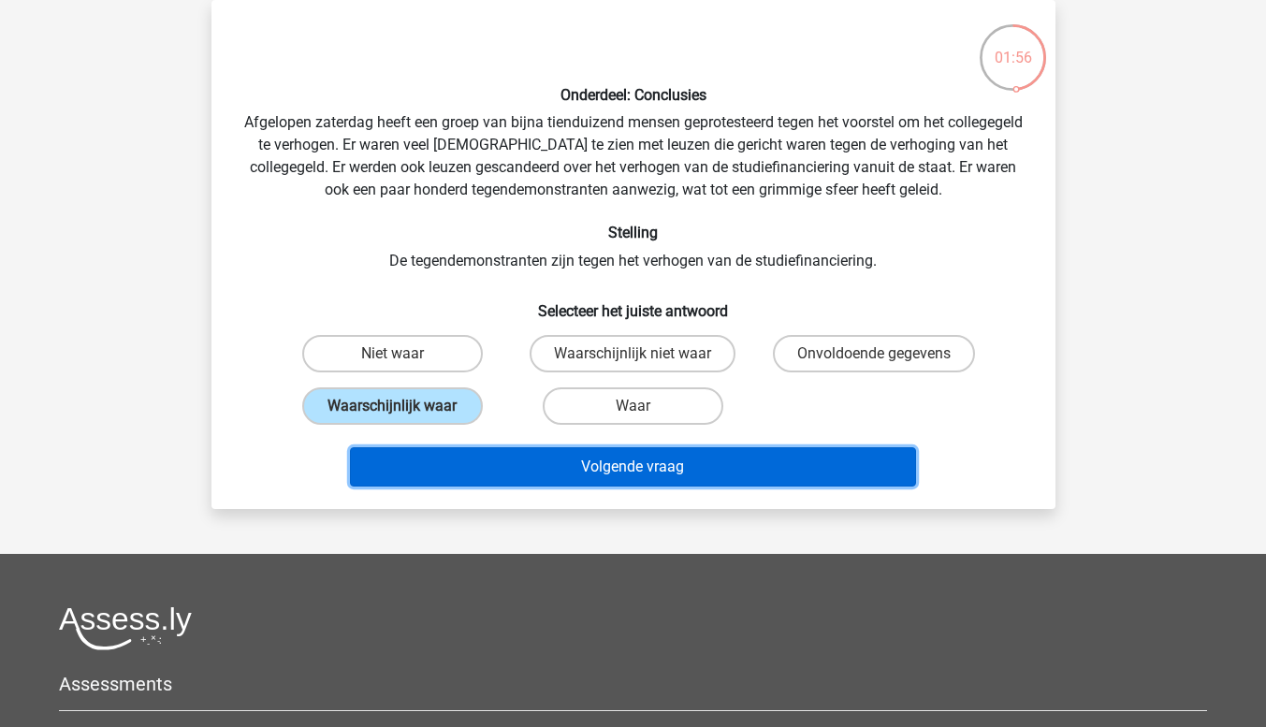
click at [797, 477] on button "Volgende vraag" at bounding box center [633, 466] width 566 height 39
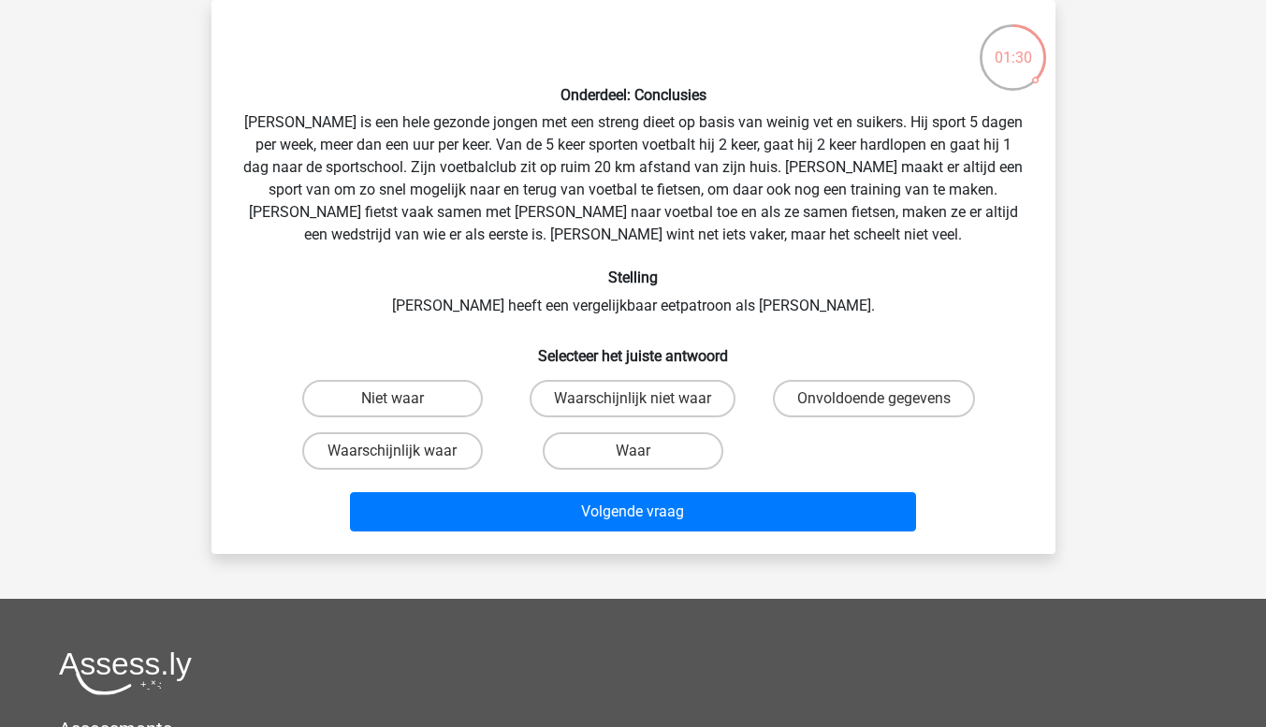
click at [925, 416] on label "Onvoldoende gegevens" at bounding box center [874, 398] width 202 height 37
click at [886, 411] on input "Onvoldoende gegevens" at bounding box center [880, 405] width 12 height 12
radio input "true"
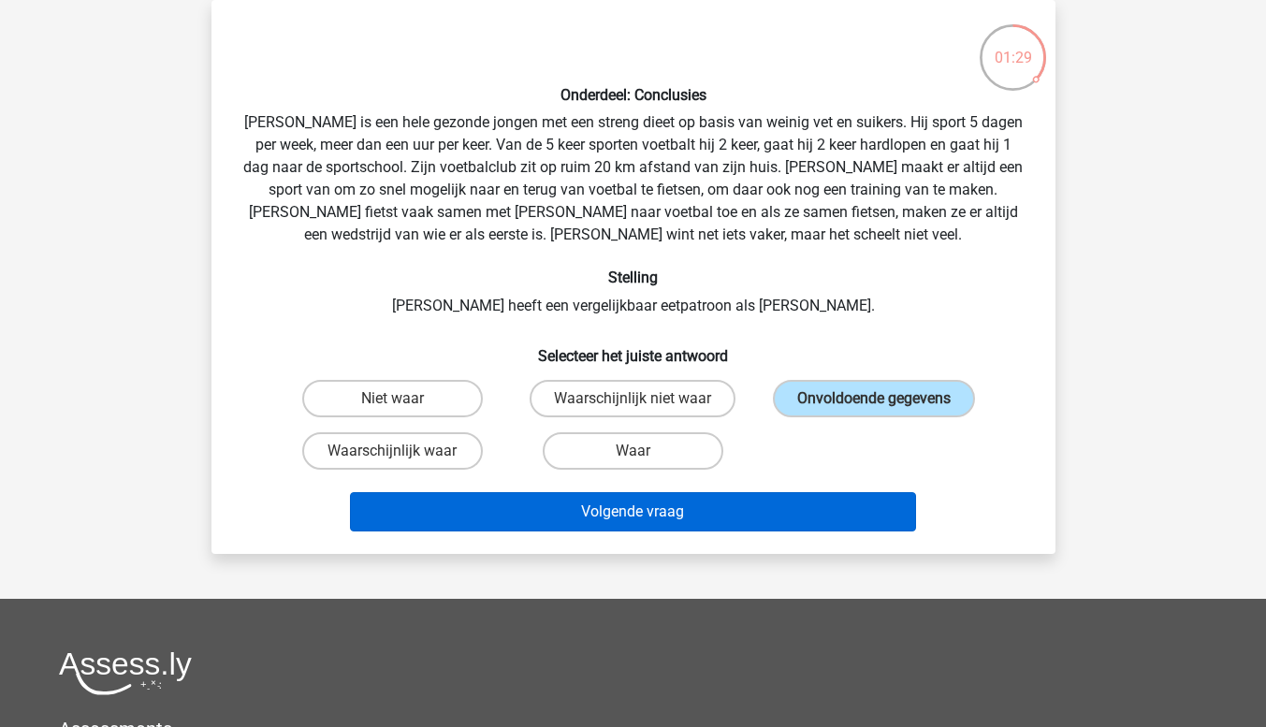
click at [824, 516] on button "Volgende vraag" at bounding box center [633, 511] width 566 height 39
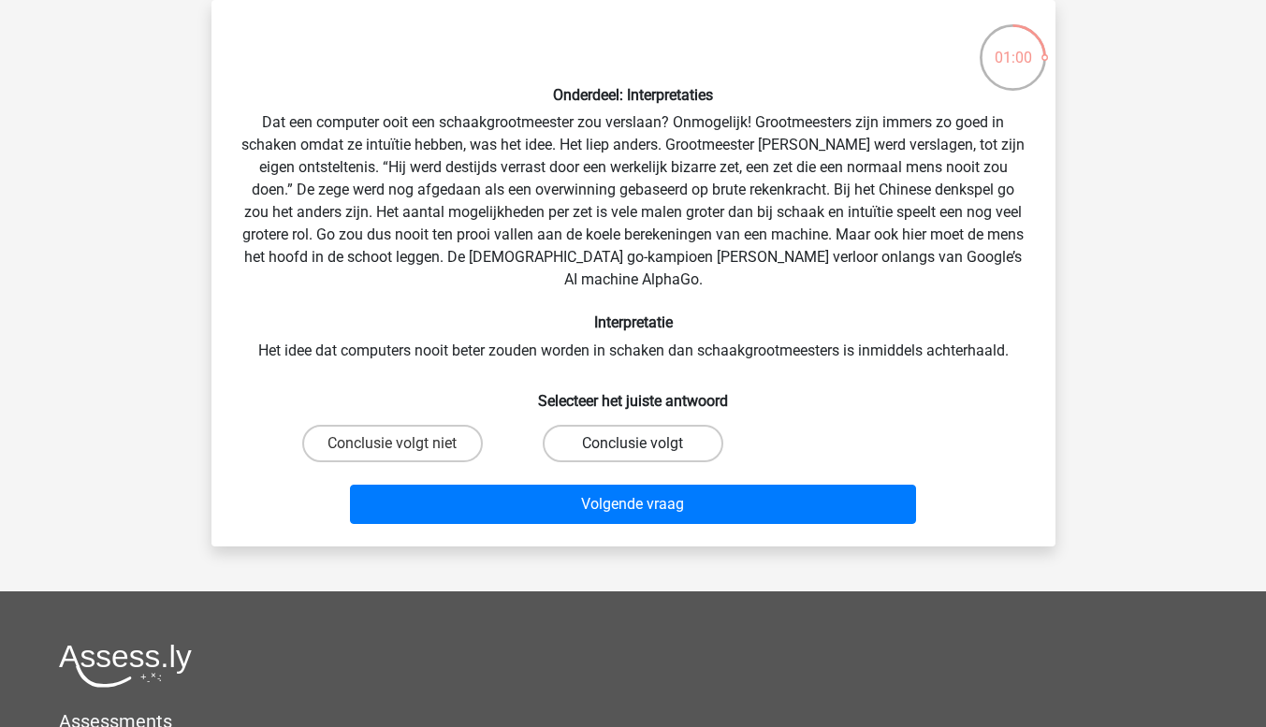
click at [659, 432] on label "Conclusie volgt" at bounding box center [633, 443] width 181 height 37
click at [645, 444] on input "Conclusie volgt" at bounding box center [639, 450] width 12 height 12
radio input "true"
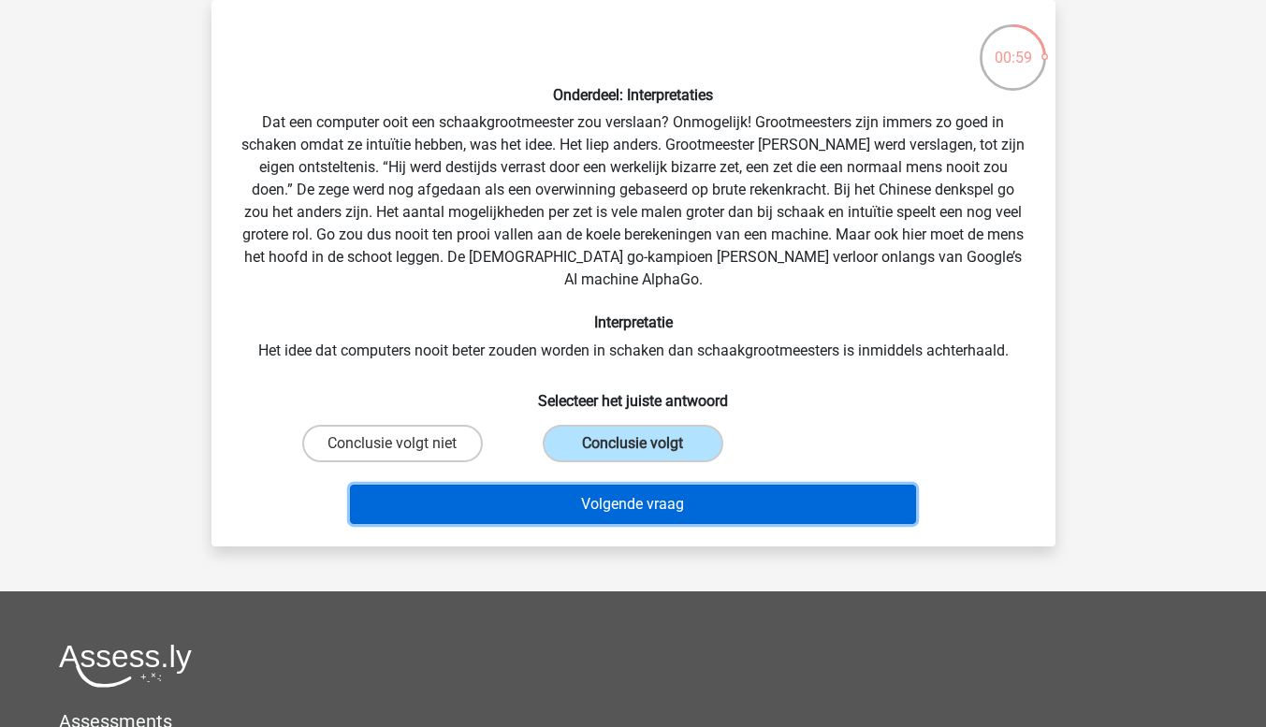
click at [737, 491] on button "Volgende vraag" at bounding box center [633, 504] width 566 height 39
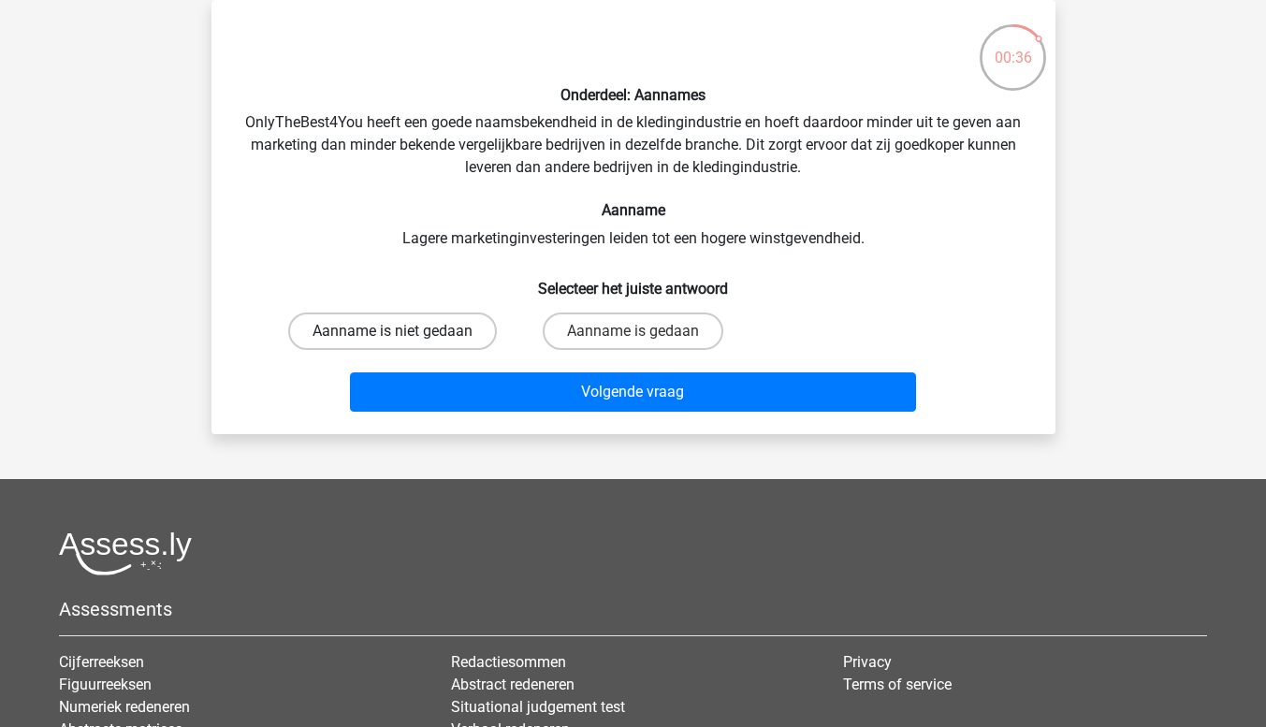
click at [445, 341] on label "Aanname is niet gedaan" at bounding box center [392, 331] width 209 height 37
click at [404, 341] on input "Aanname is niet gedaan" at bounding box center [398, 337] width 12 height 12
radio input "true"
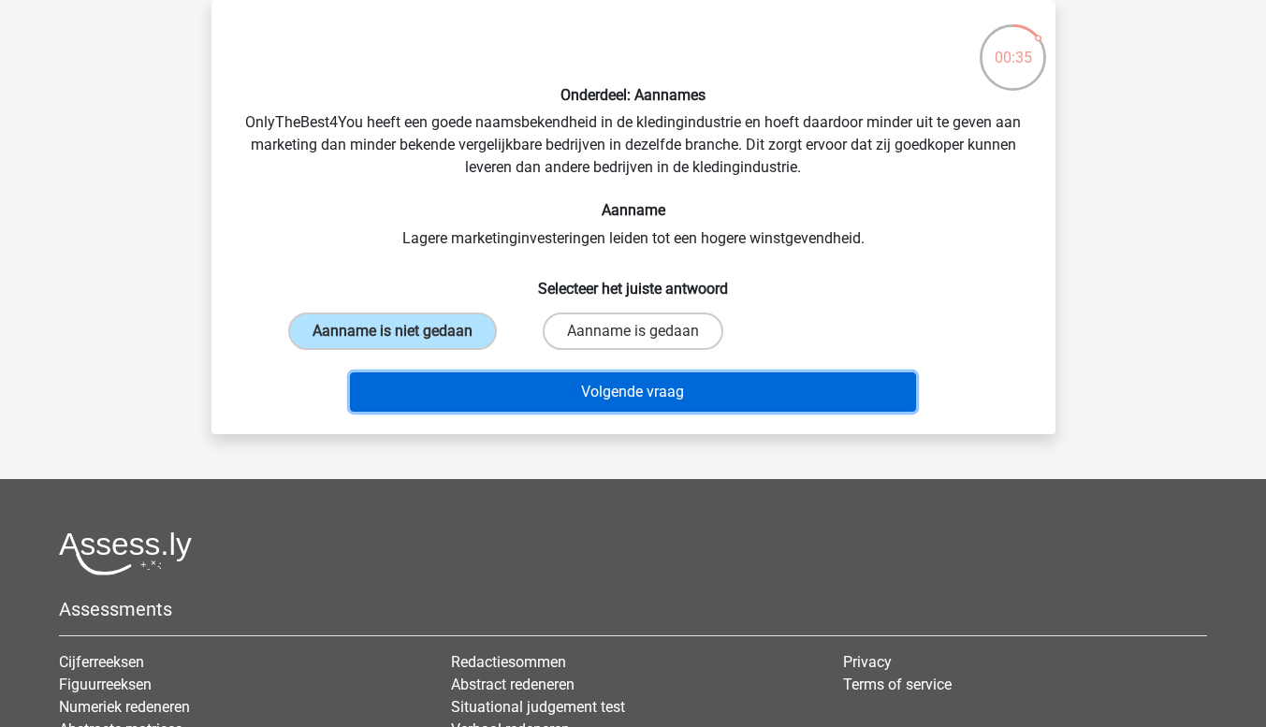
click at [630, 389] on button "Volgende vraag" at bounding box center [633, 391] width 566 height 39
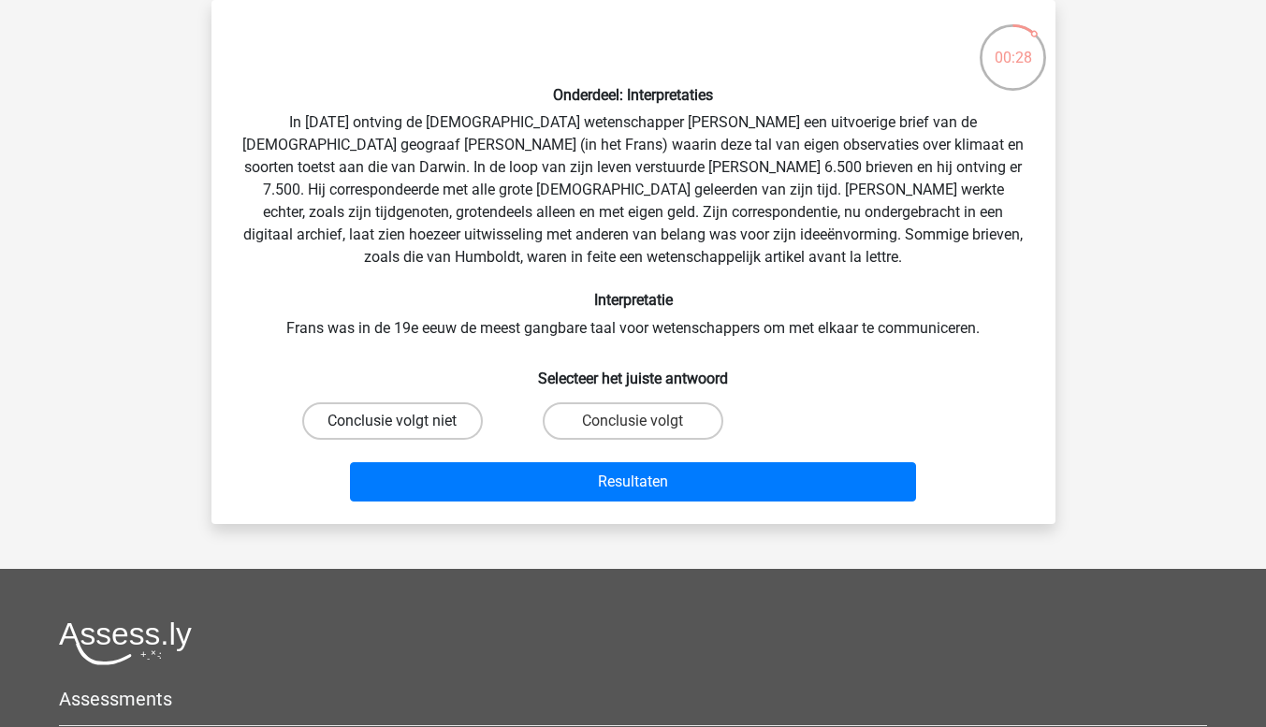
click at [440, 438] on label "Conclusie volgt niet" at bounding box center [392, 420] width 181 height 37
click at [404, 433] on input "Conclusie volgt niet" at bounding box center [398, 427] width 12 height 12
radio input "true"
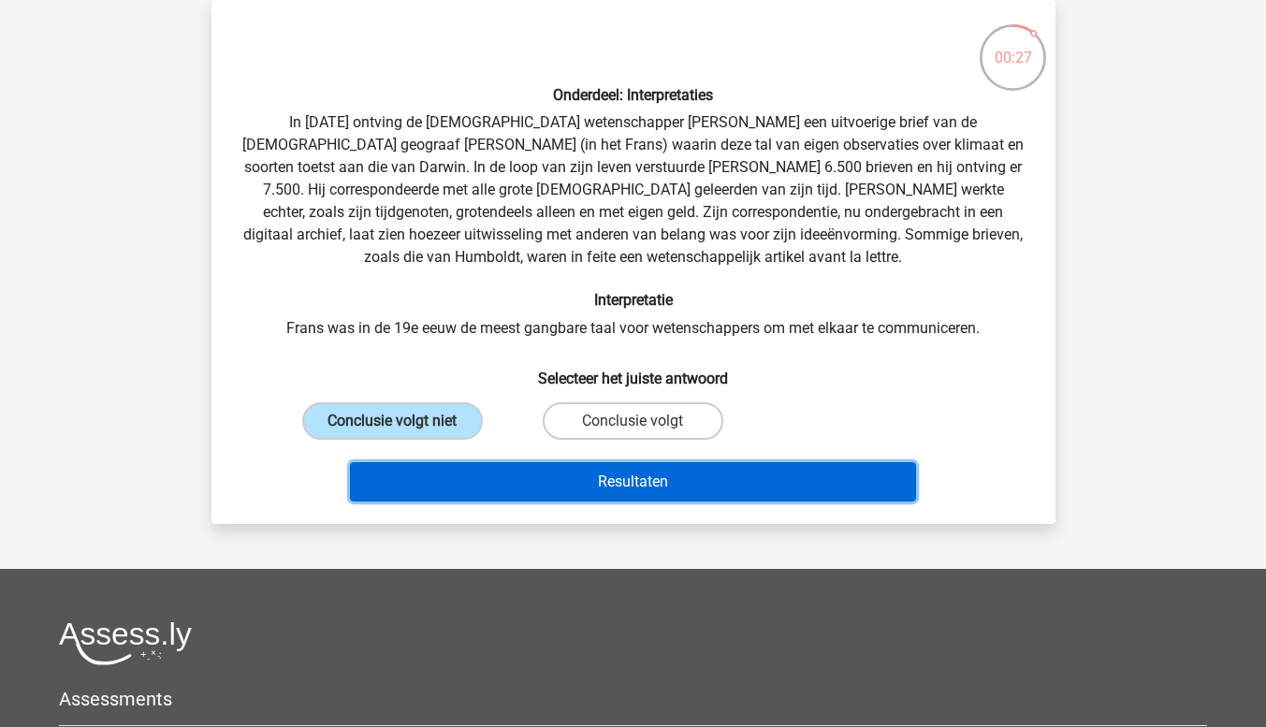
click at [601, 496] on button "Resultaten" at bounding box center [633, 481] width 566 height 39
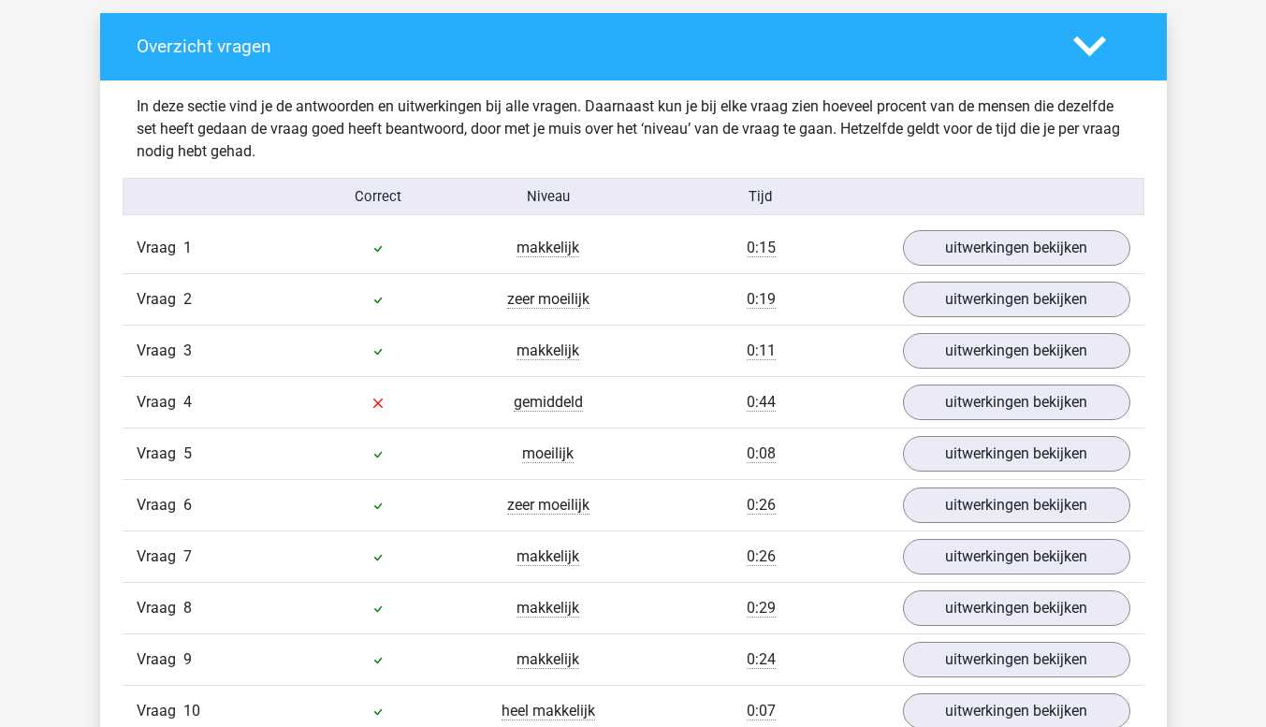
scroll to position [1074, 0]
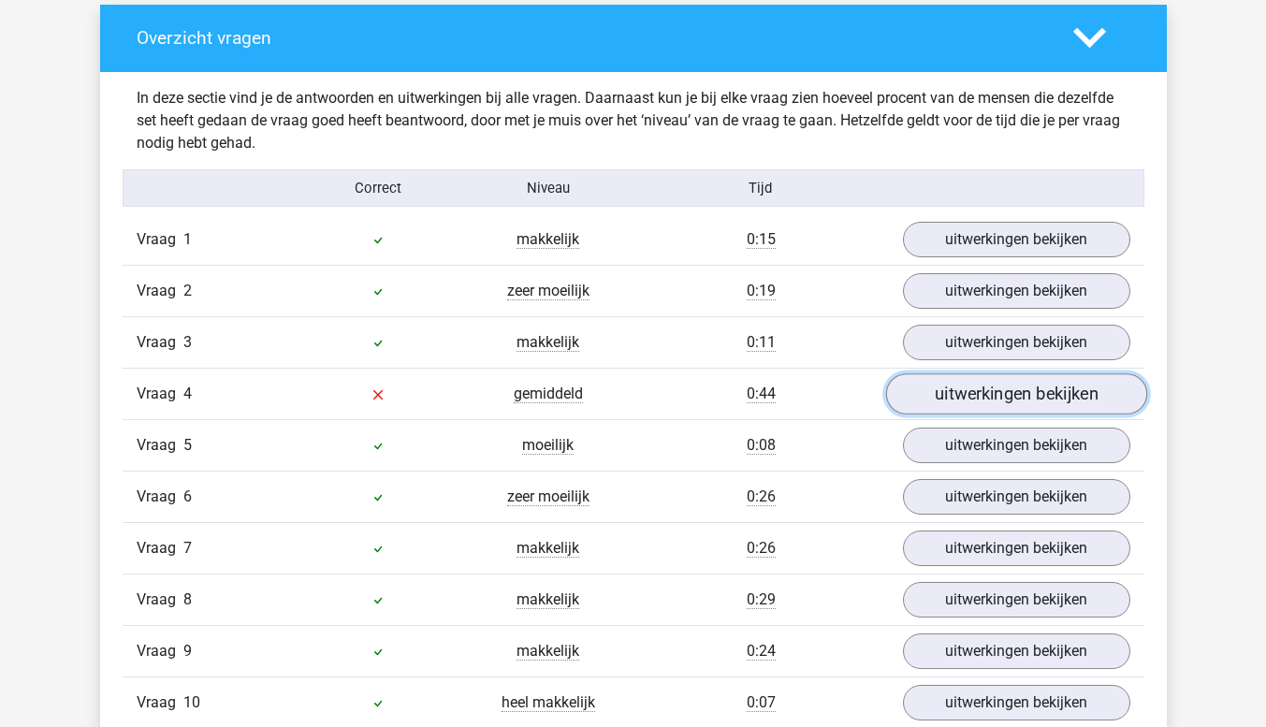
click at [1013, 405] on link "uitwerkingen bekijken" at bounding box center [1015, 393] width 261 height 41
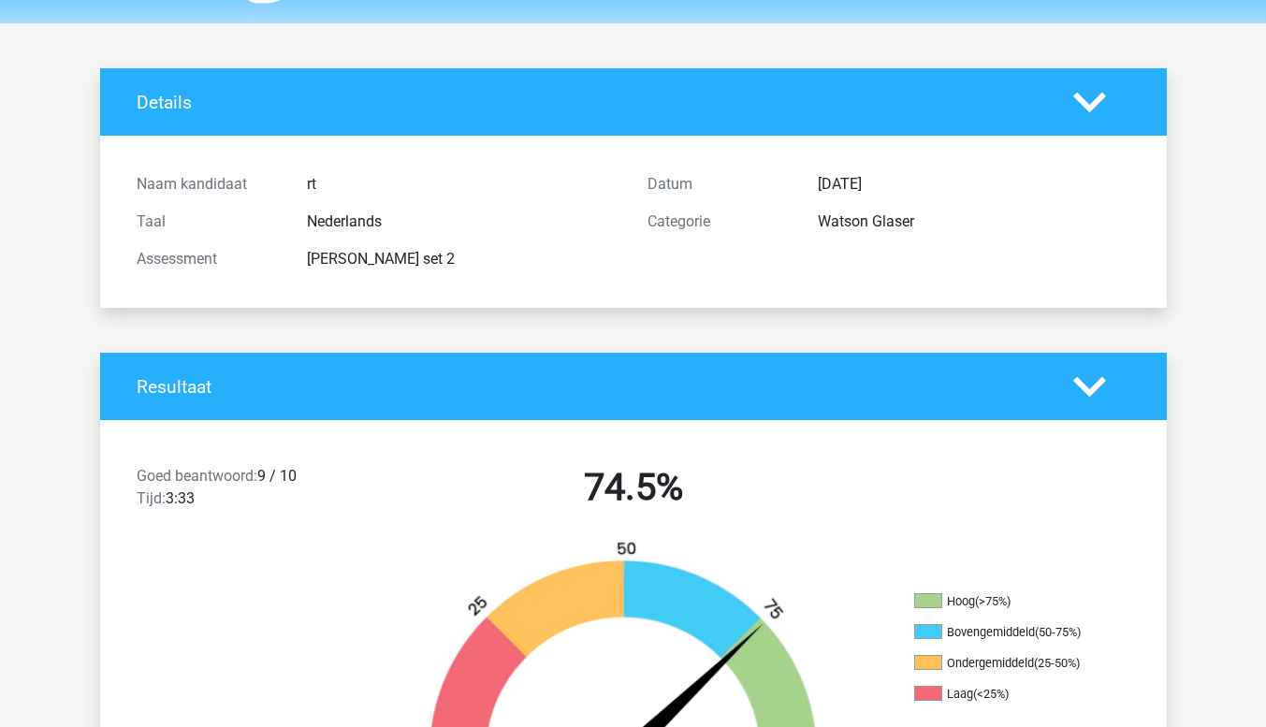
scroll to position [0, 0]
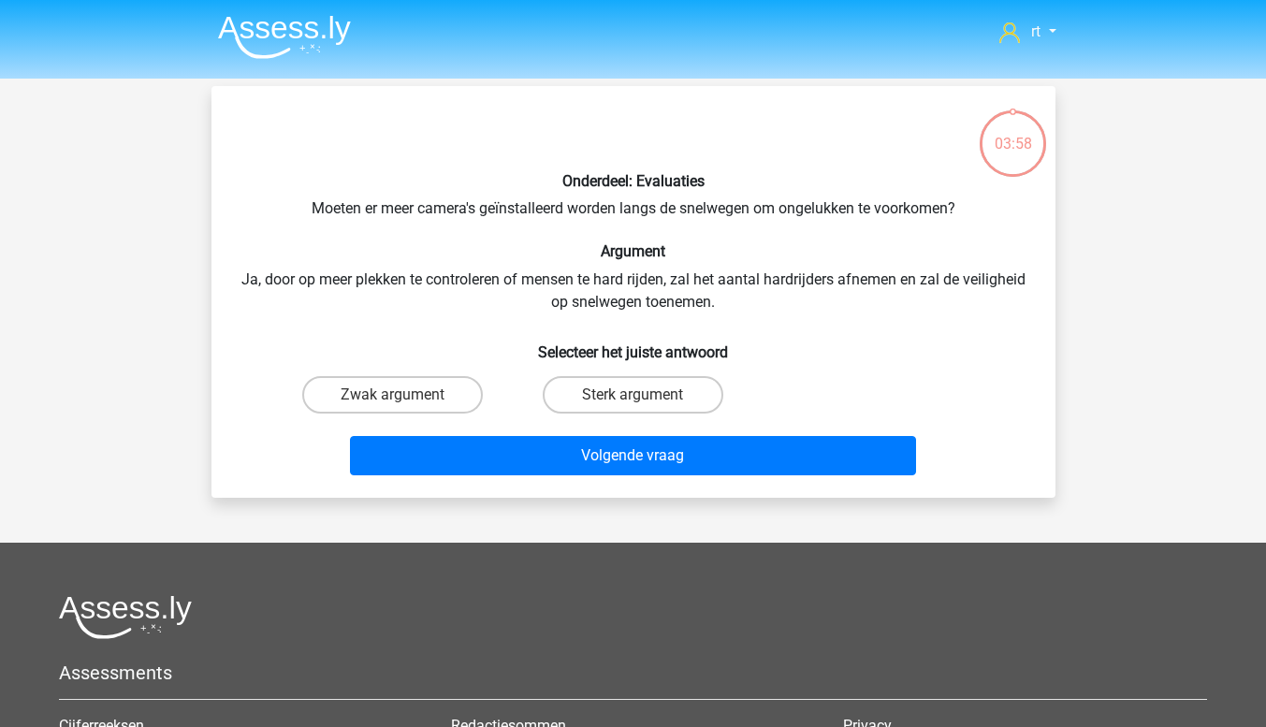
click at [288, 43] on img at bounding box center [284, 37] width 133 height 44
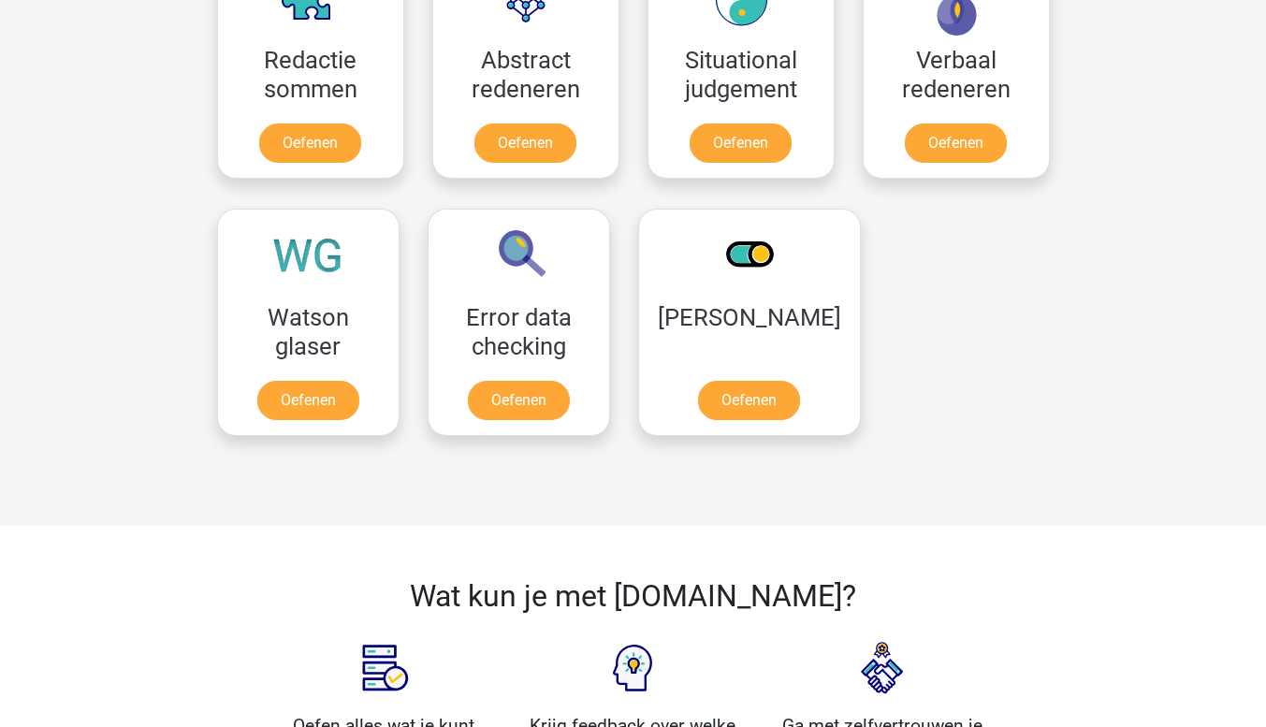
scroll to position [1448, 0]
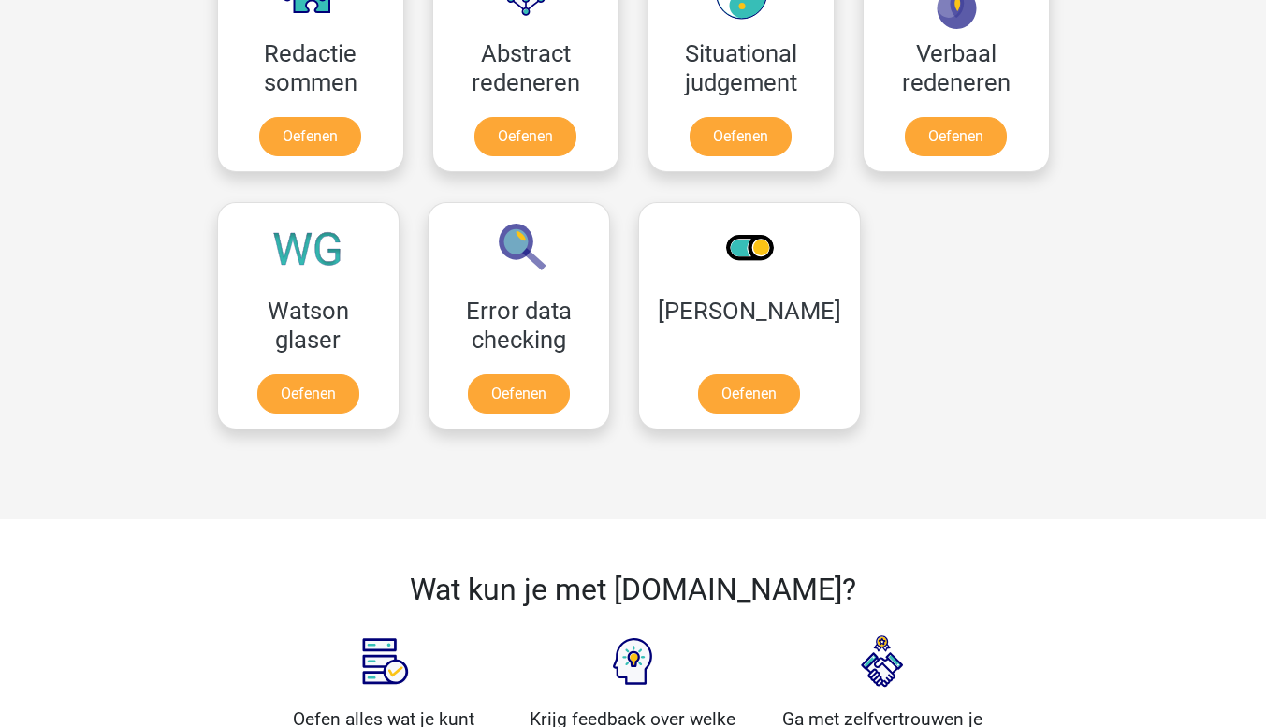
click at [317, 407] on link "Oefenen" at bounding box center [308, 397] width 107 height 41
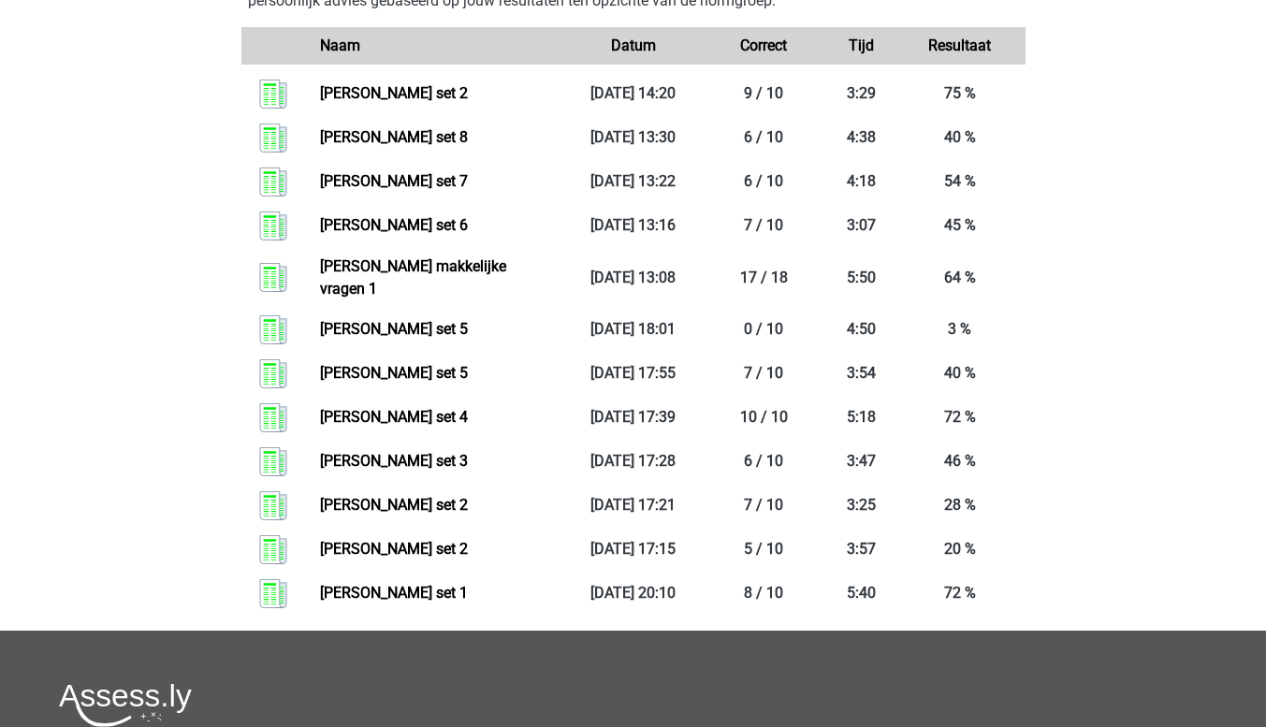
scroll to position [995, 0]
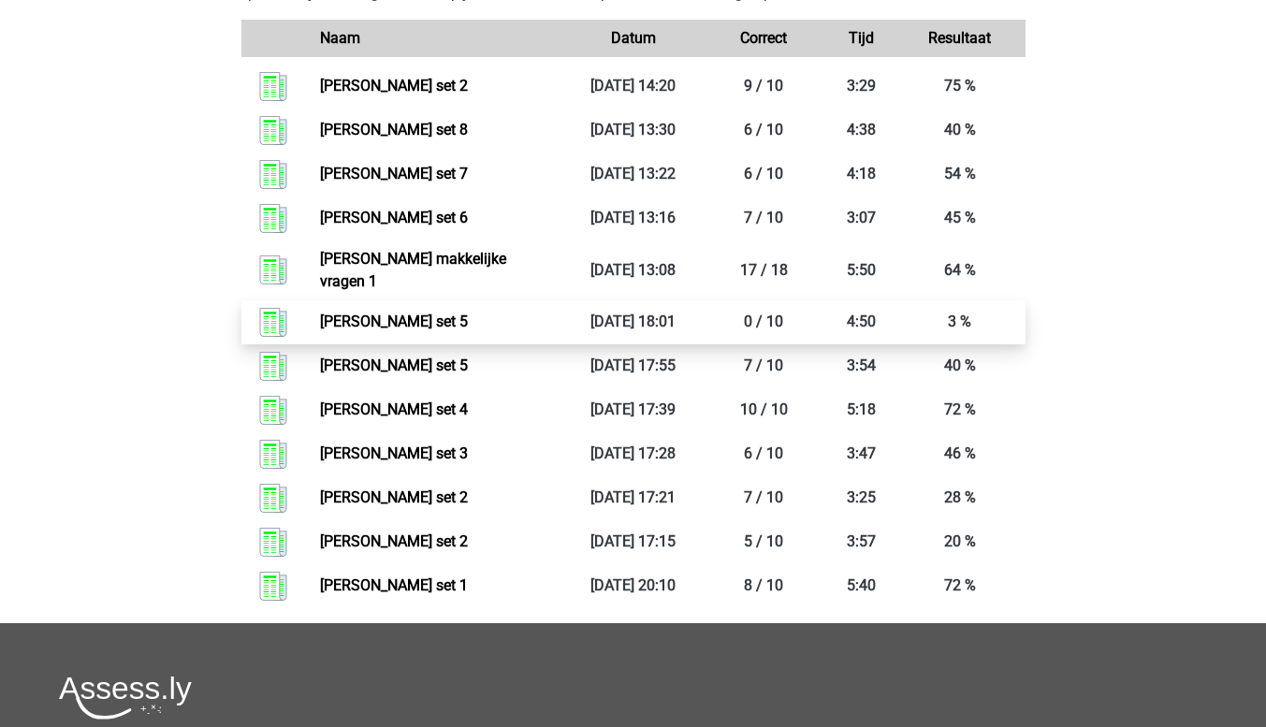
click at [415, 313] on link "[PERSON_NAME] set 5" at bounding box center [394, 322] width 148 height 18
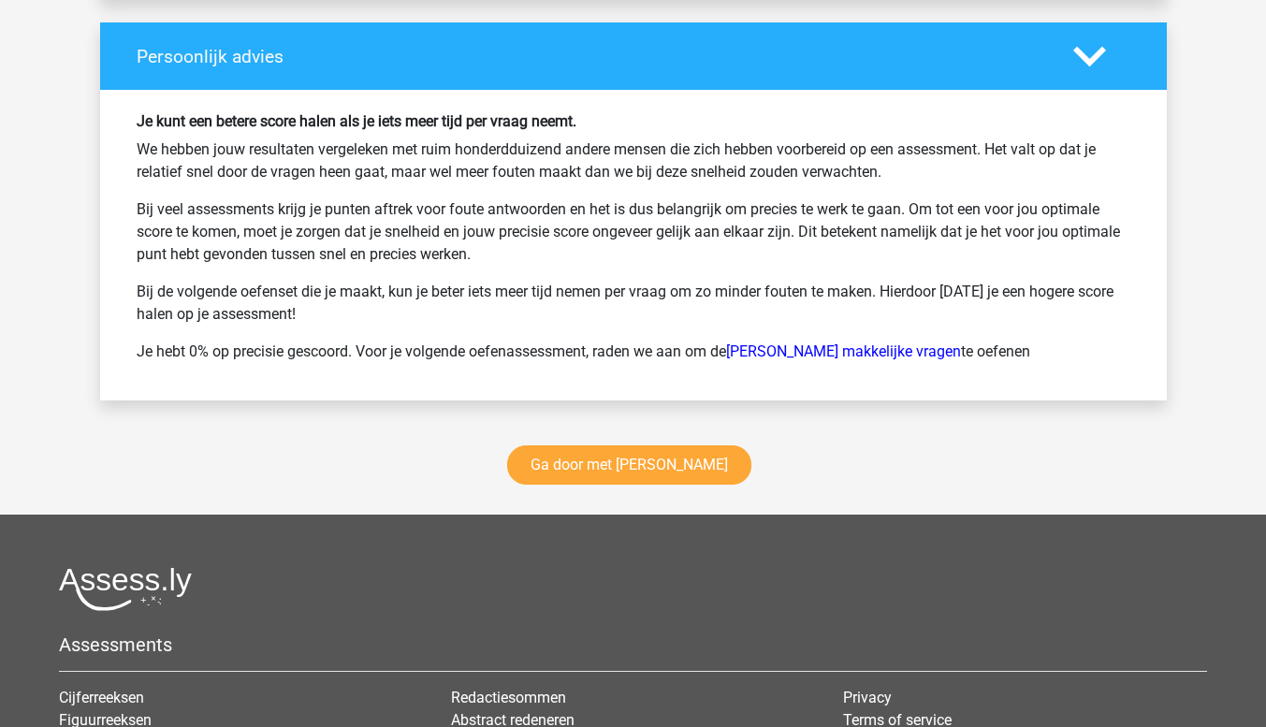
scroll to position [2471, 0]
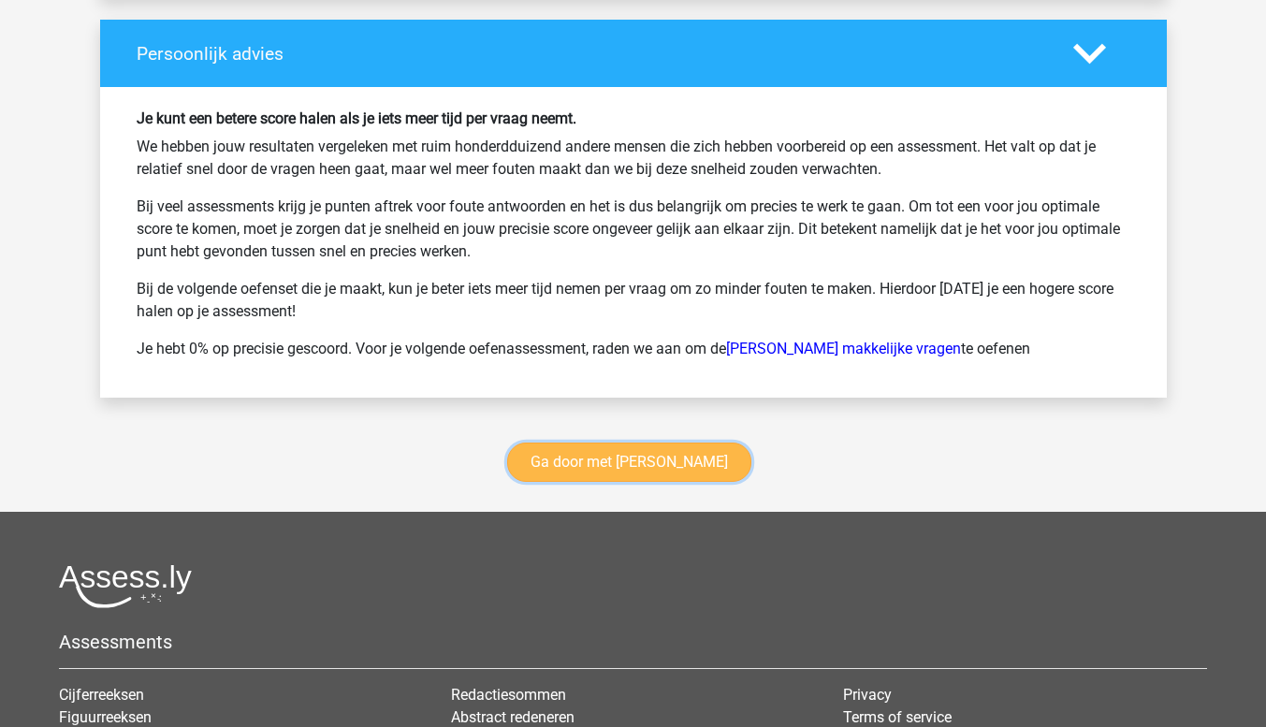
click at [685, 465] on link "Ga door met watson glaser" at bounding box center [629, 462] width 244 height 39
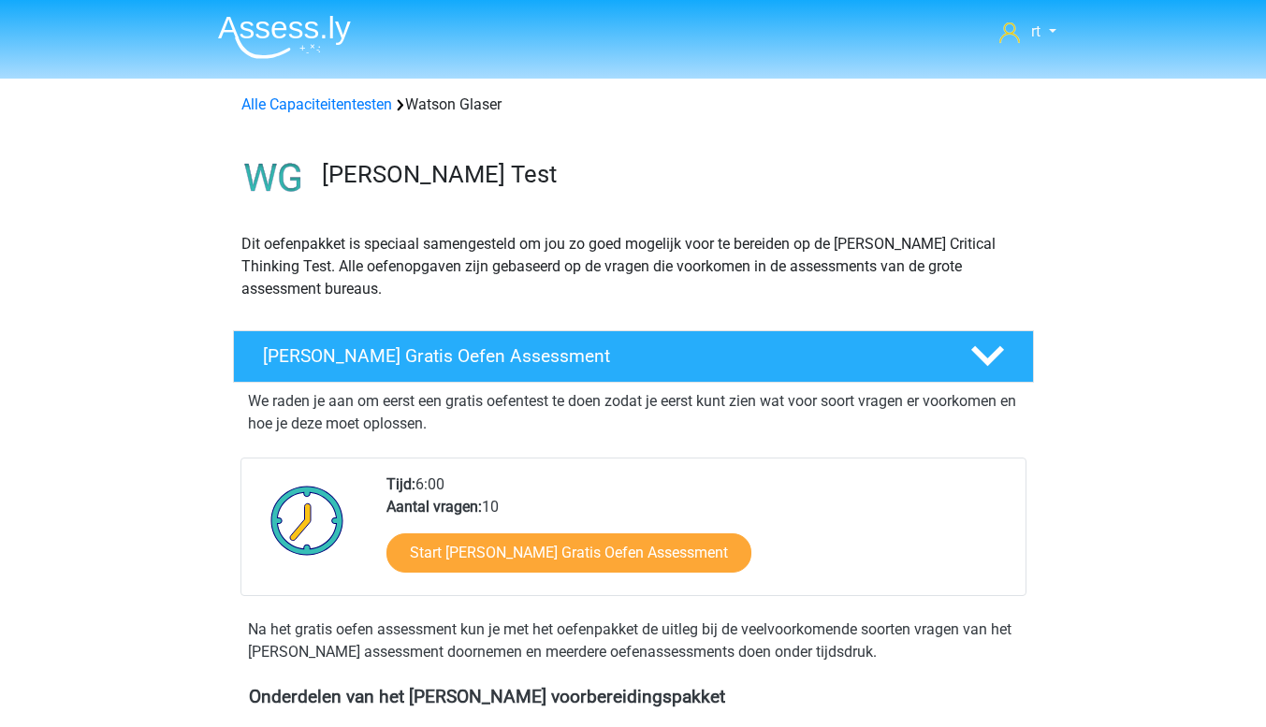
scroll to position [790, 0]
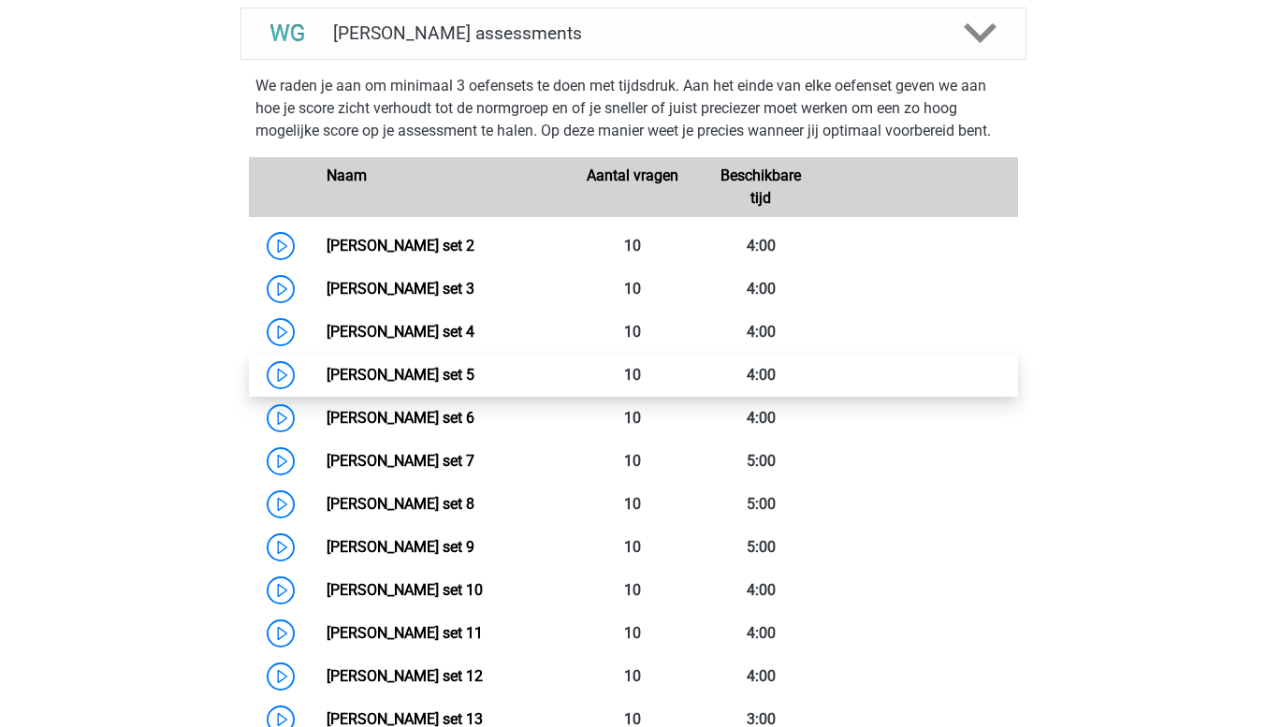
click at [419, 384] on link "Watson Glaser set 5" at bounding box center [401, 375] width 148 height 18
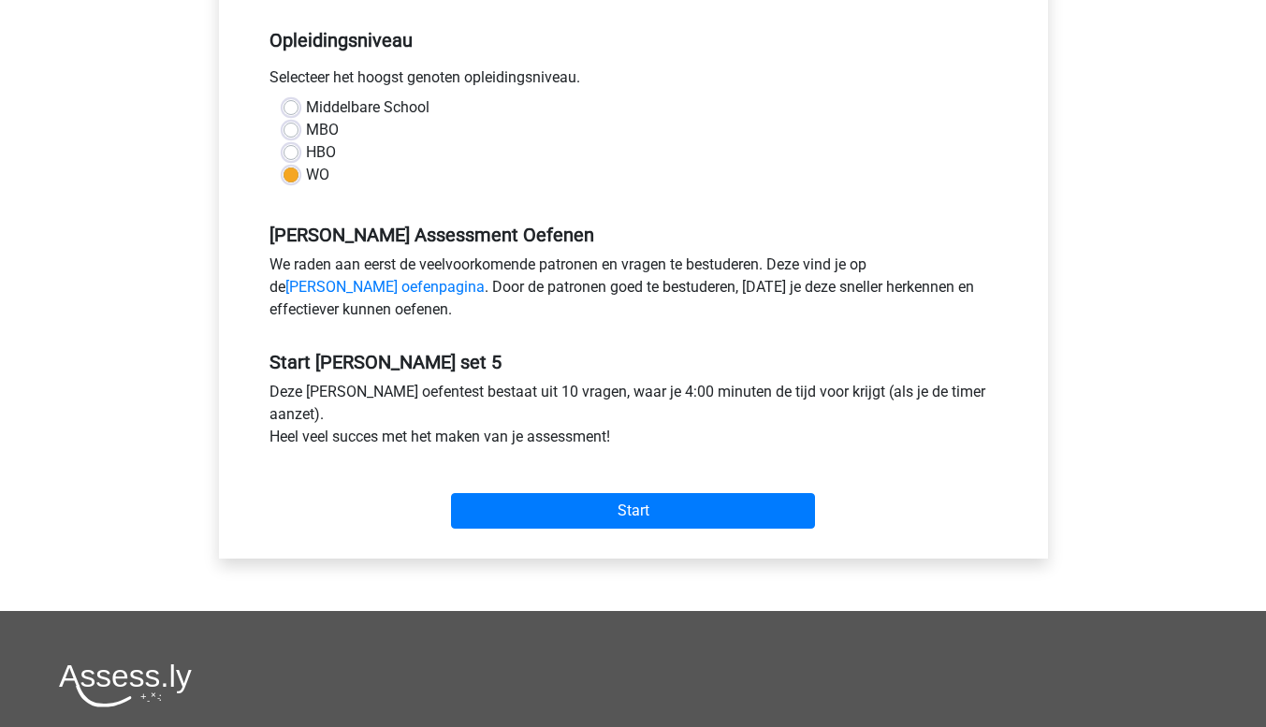
scroll to position [396, 0]
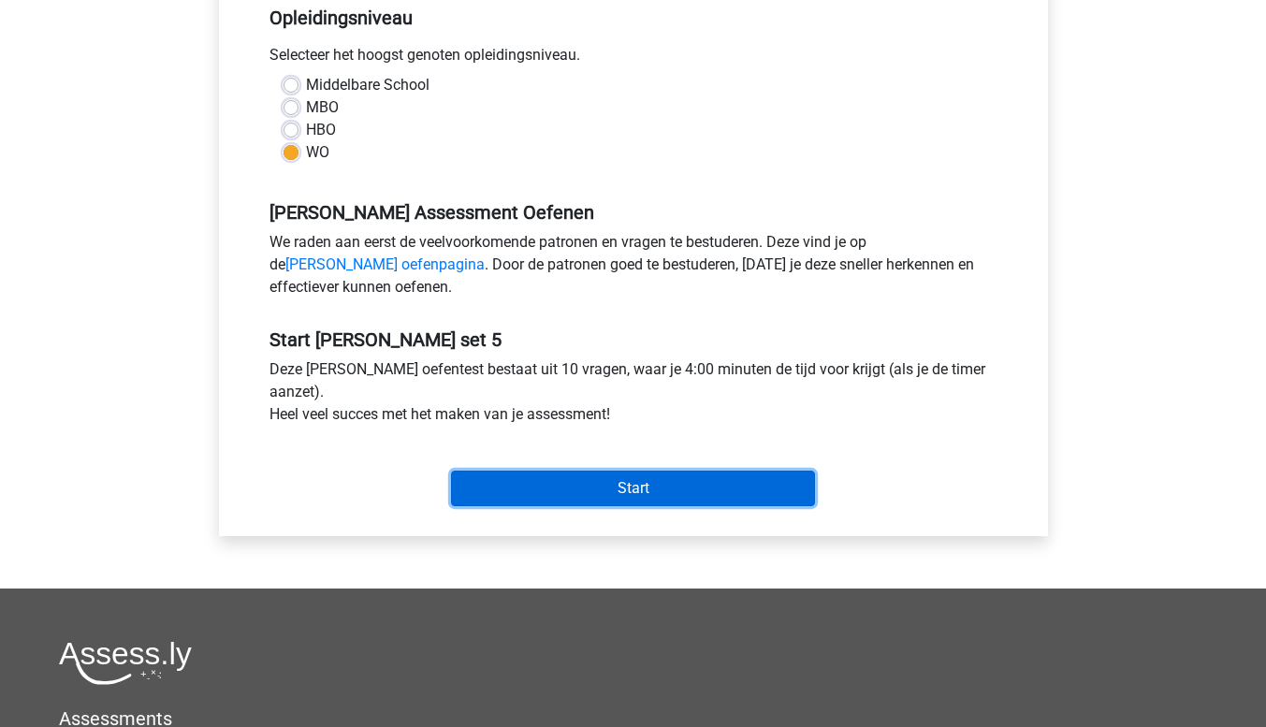
click at [655, 500] on input "Start" at bounding box center [633, 489] width 364 height 36
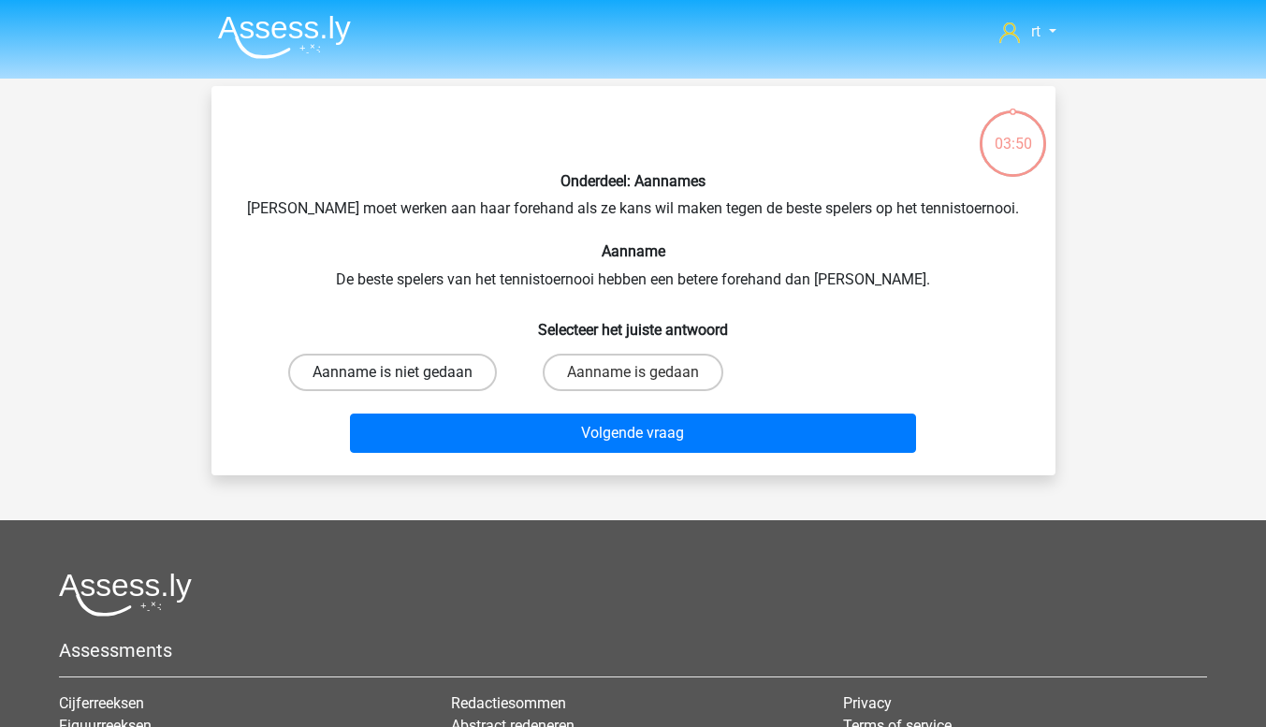
click at [442, 389] on label "Aanname is niet gedaan" at bounding box center [392, 372] width 209 height 37
click at [404, 385] on input "Aanname is niet gedaan" at bounding box center [398, 378] width 12 height 12
radio input "true"
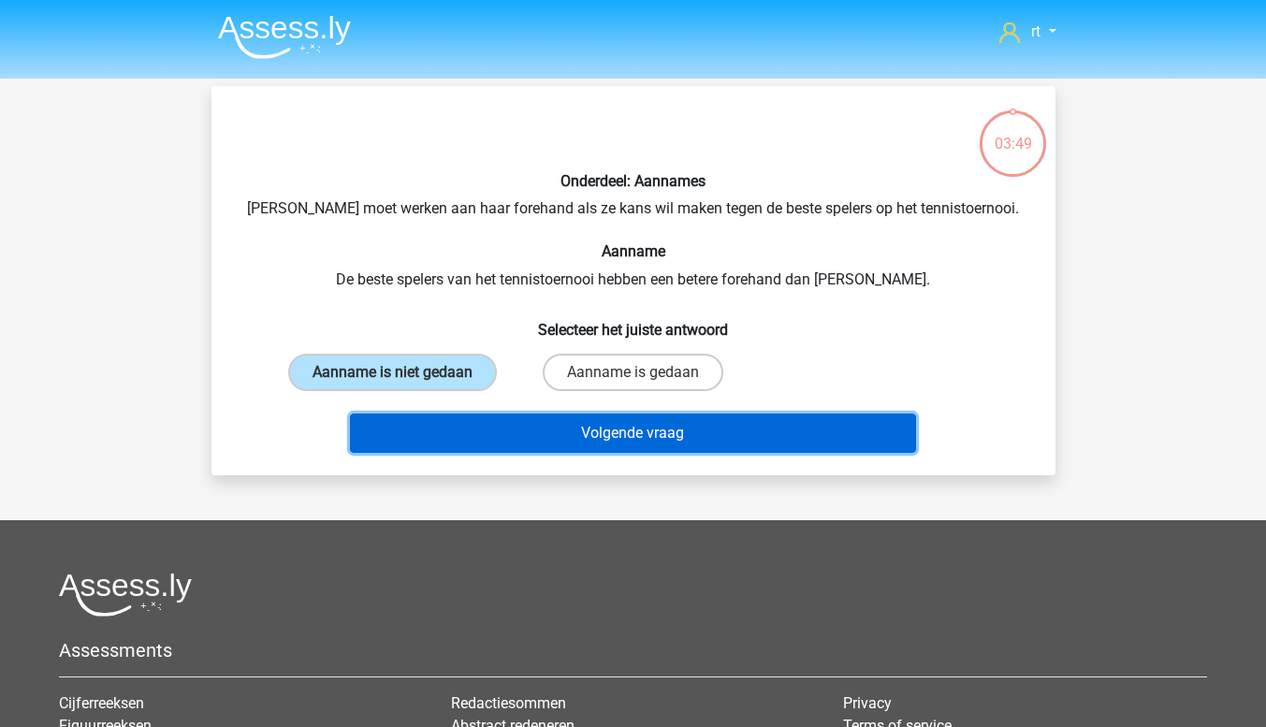
click at [600, 451] on button "Volgende vraag" at bounding box center [633, 433] width 566 height 39
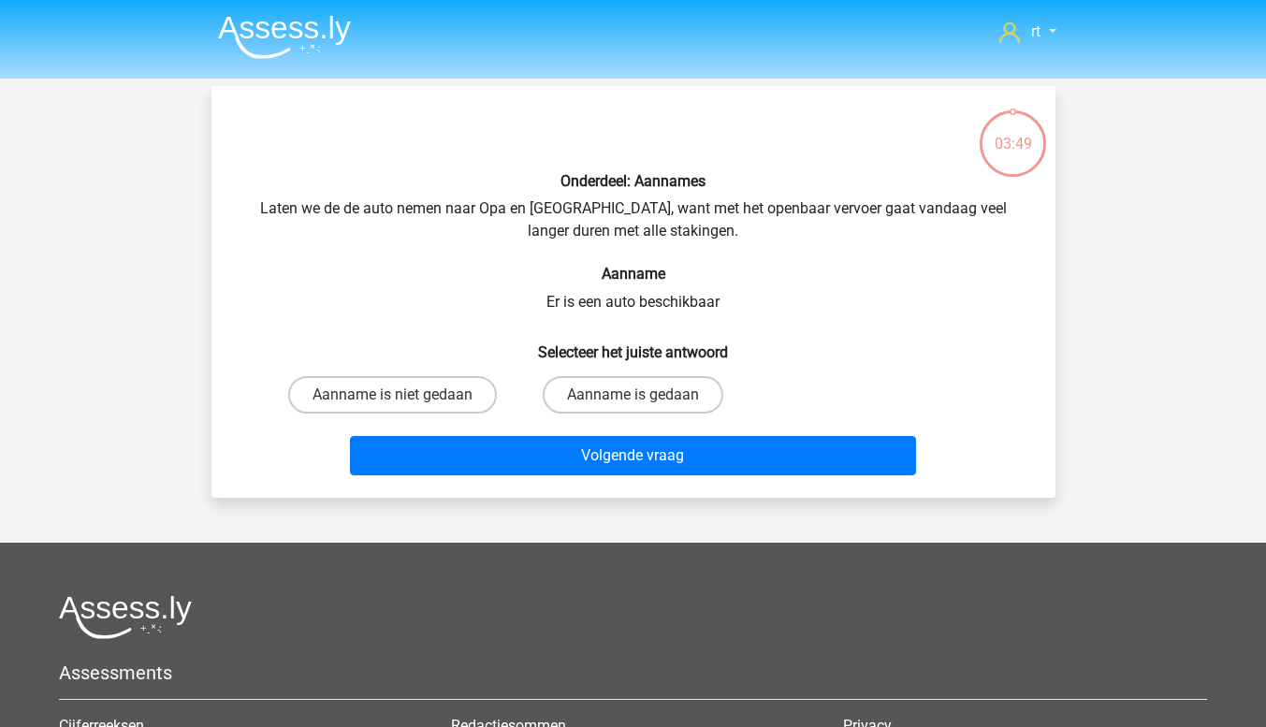
scroll to position [86, 0]
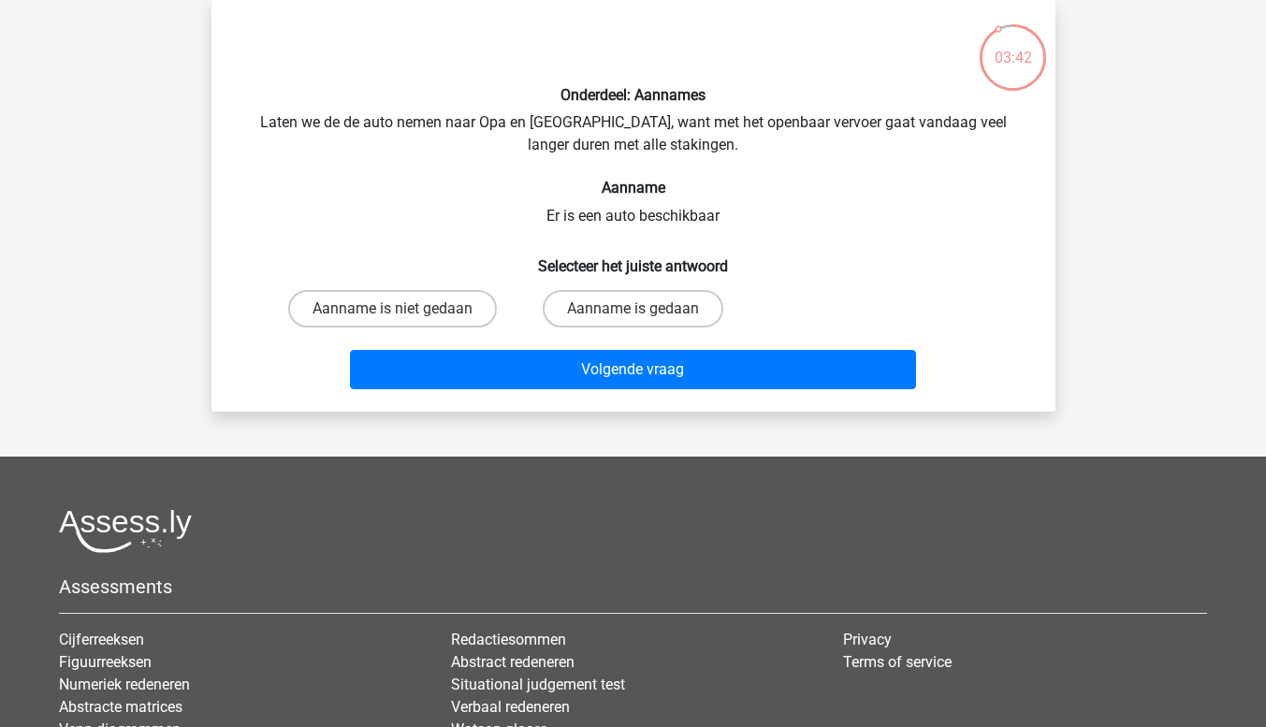
click at [689, 300] on label "Aanname is gedaan" at bounding box center [633, 308] width 181 height 37
click at [645, 309] on input "Aanname is gedaan" at bounding box center [639, 315] width 12 height 12
radio input "true"
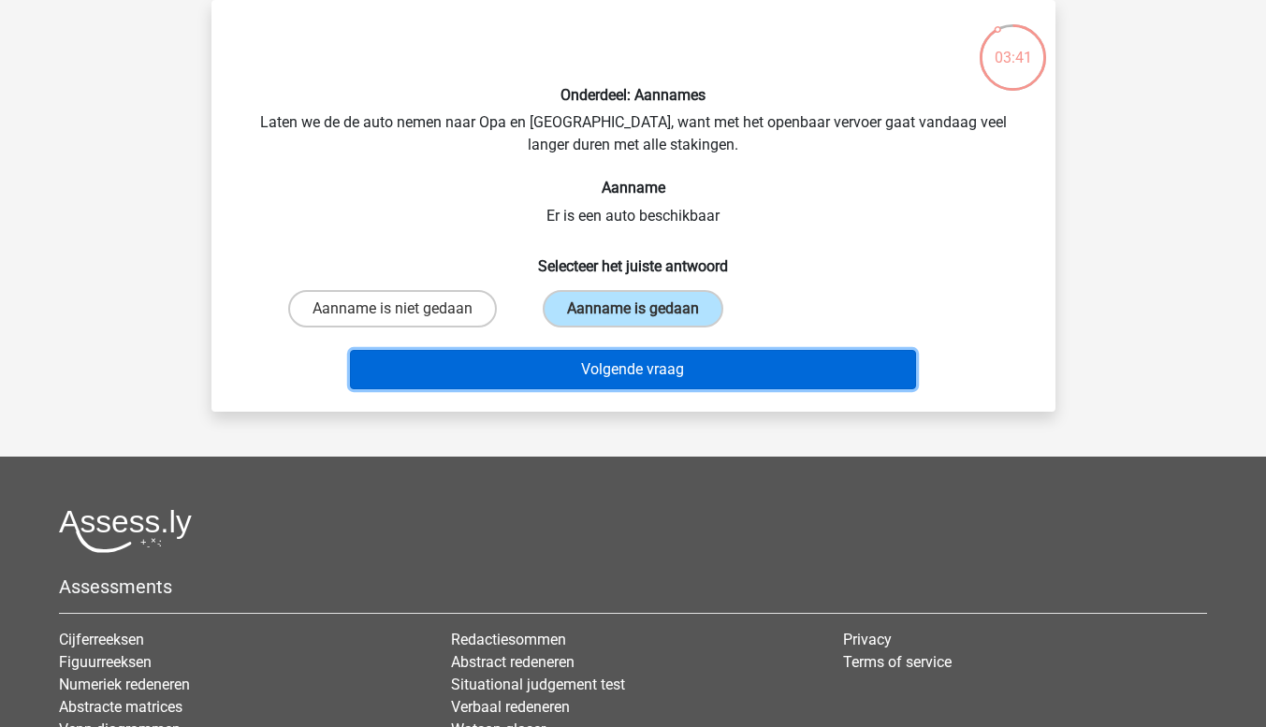
click at [757, 382] on button "Volgende vraag" at bounding box center [633, 369] width 566 height 39
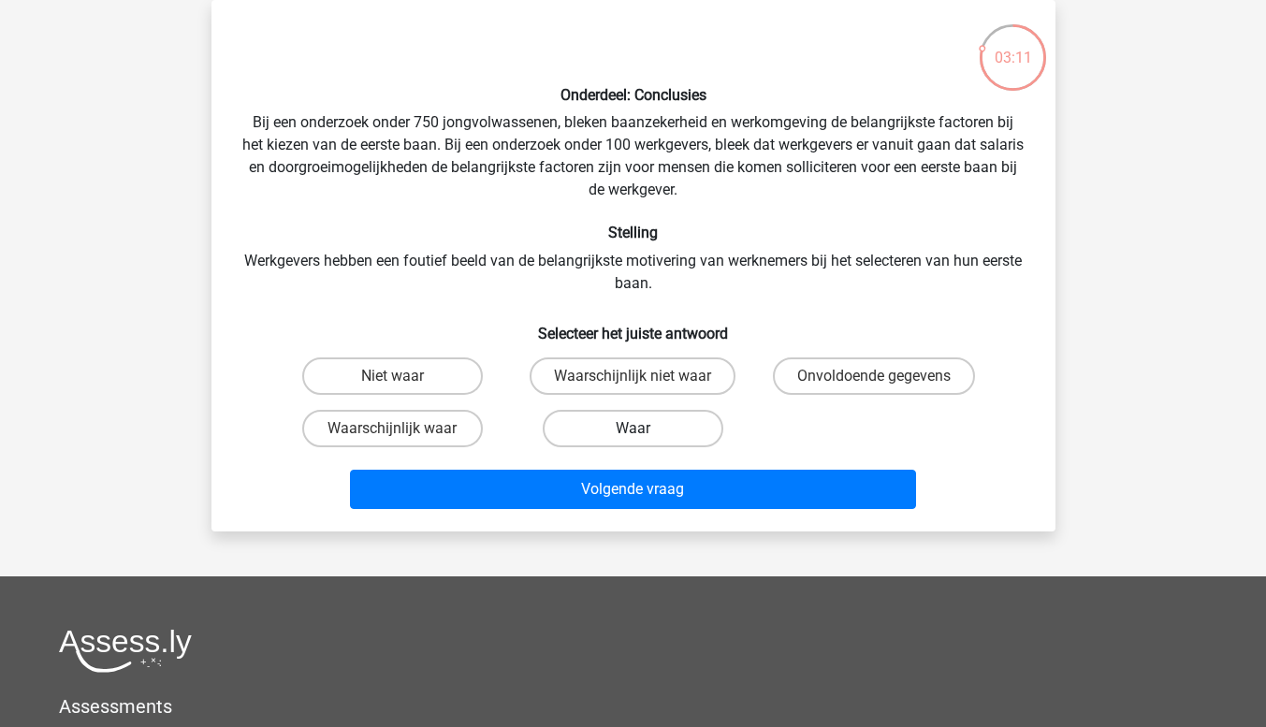
click at [681, 438] on label "Waar" at bounding box center [633, 428] width 181 height 37
click at [645, 438] on input "Waar" at bounding box center [639, 435] width 12 height 12
radio input "true"
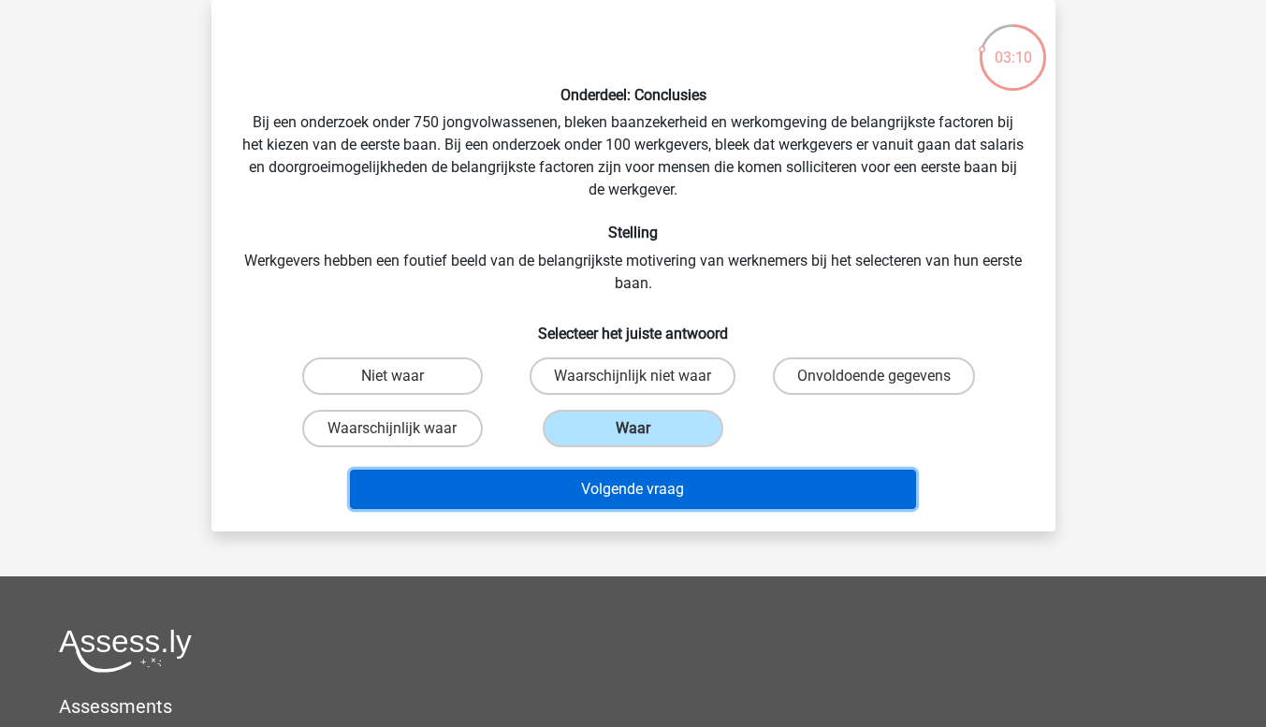
click at [751, 502] on button "Volgende vraag" at bounding box center [633, 489] width 566 height 39
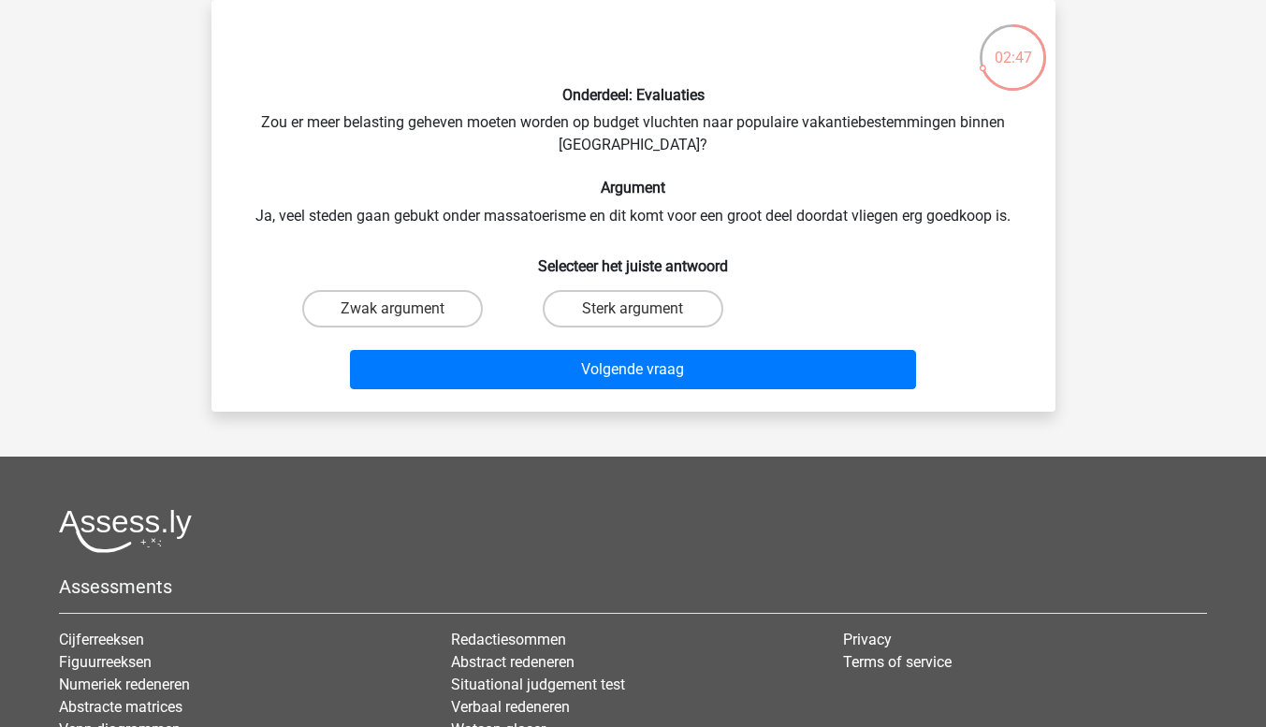
click at [415, 325] on label "Zwak argument" at bounding box center [392, 308] width 181 height 37
click at [404, 321] on input "Zwak argument" at bounding box center [398, 315] width 12 height 12
radio input "true"
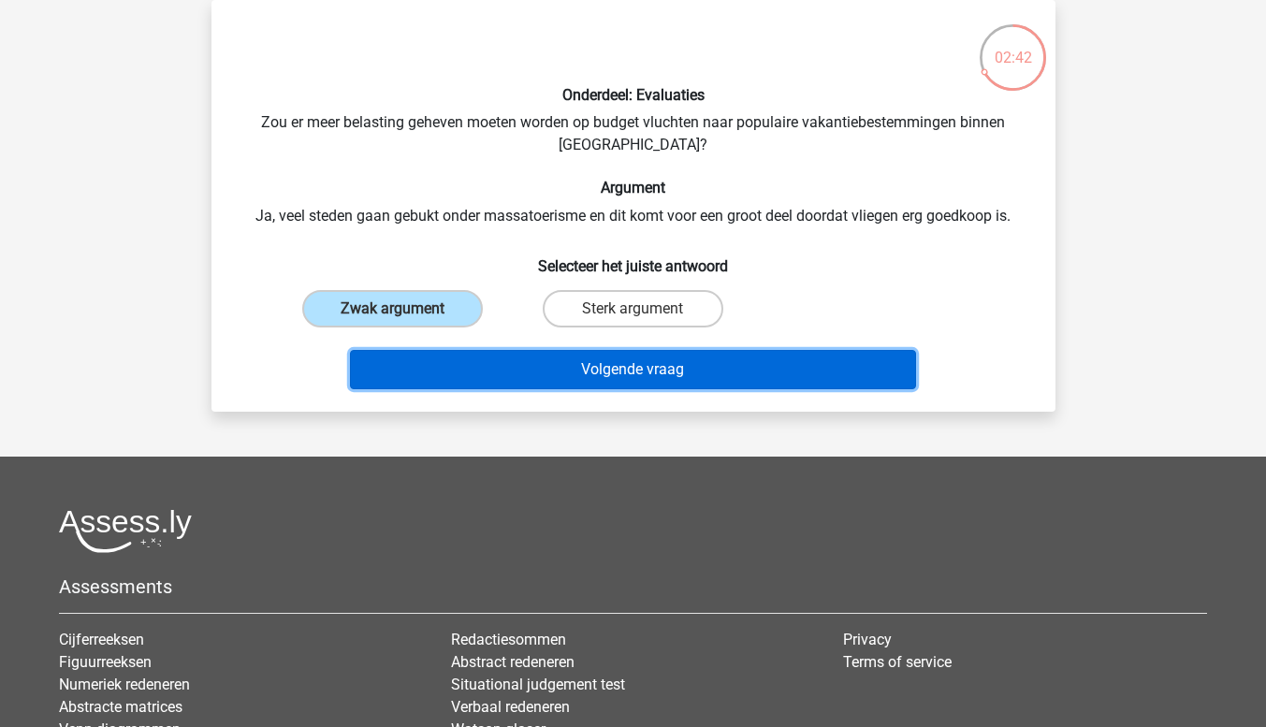
click at [591, 376] on button "Volgende vraag" at bounding box center [633, 369] width 566 height 39
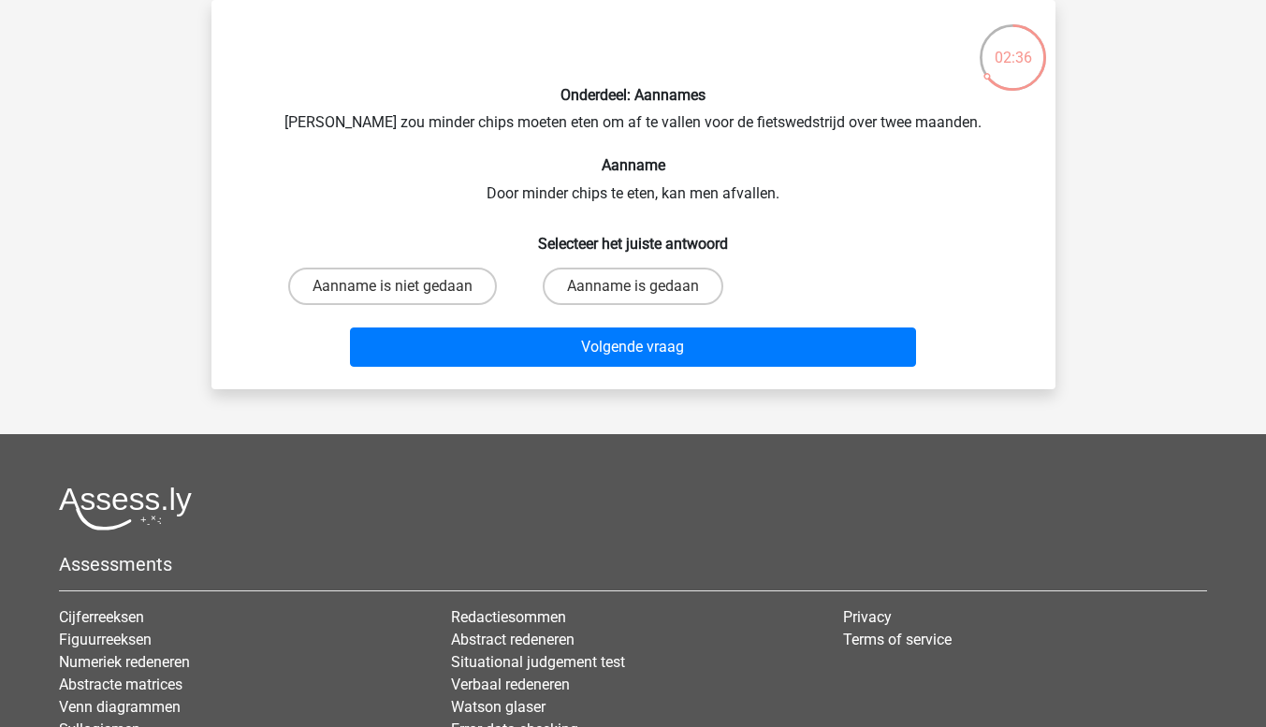
click at [672, 298] on label "Aanname is gedaan" at bounding box center [633, 286] width 181 height 37
click at [645, 298] on input "Aanname is gedaan" at bounding box center [639, 292] width 12 height 12
radio input "true"
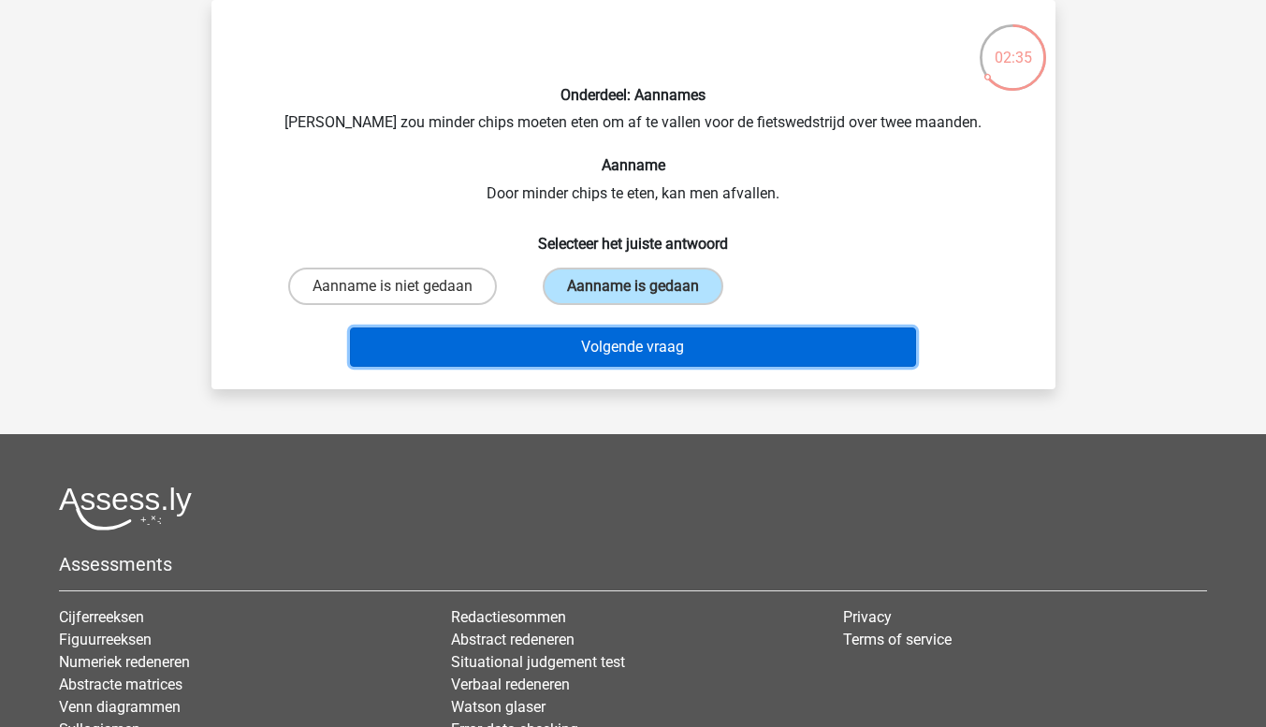
click at [743, 360] on button "Volgende vraag" at bounding box center [633, 347] width 566 height 39
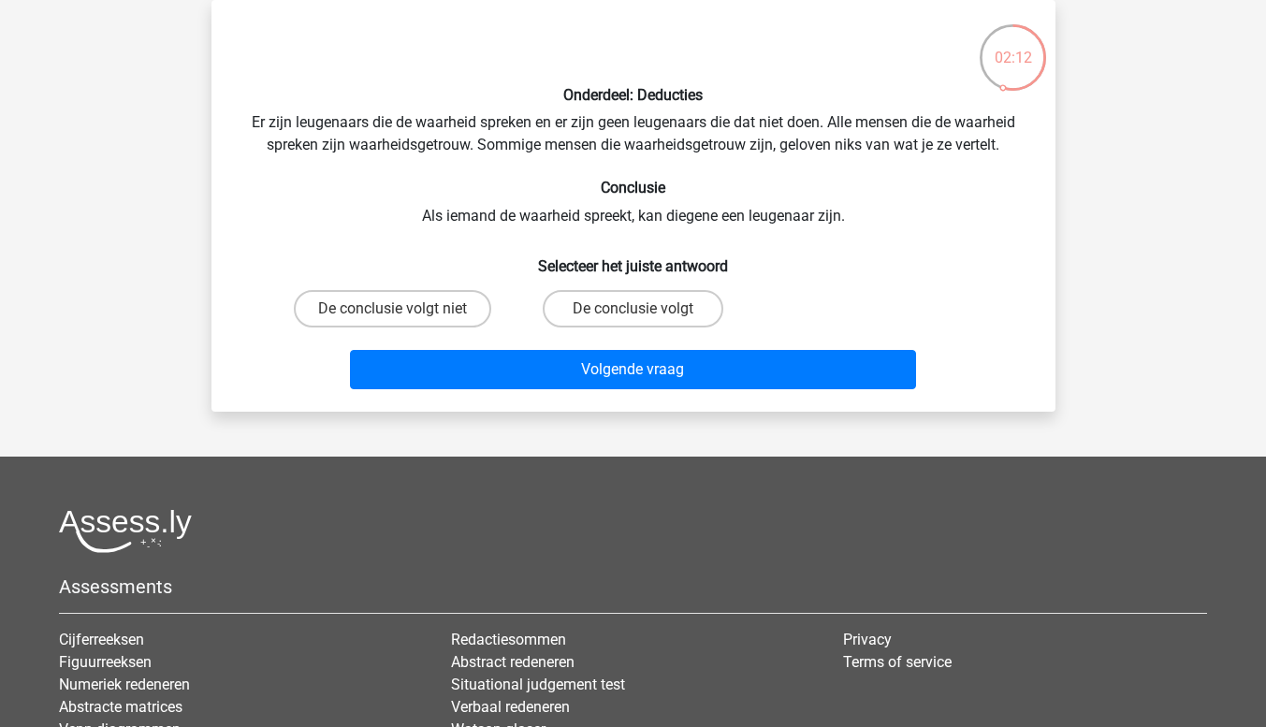
click at [670, 316] on label "De conclusie volgt" at bounding box center [633, 308] width 181 height 37
click at [645, 316] on input "De conclusie volgt" at bounding box center [639, 315] width 12 height 12
radio input "true"
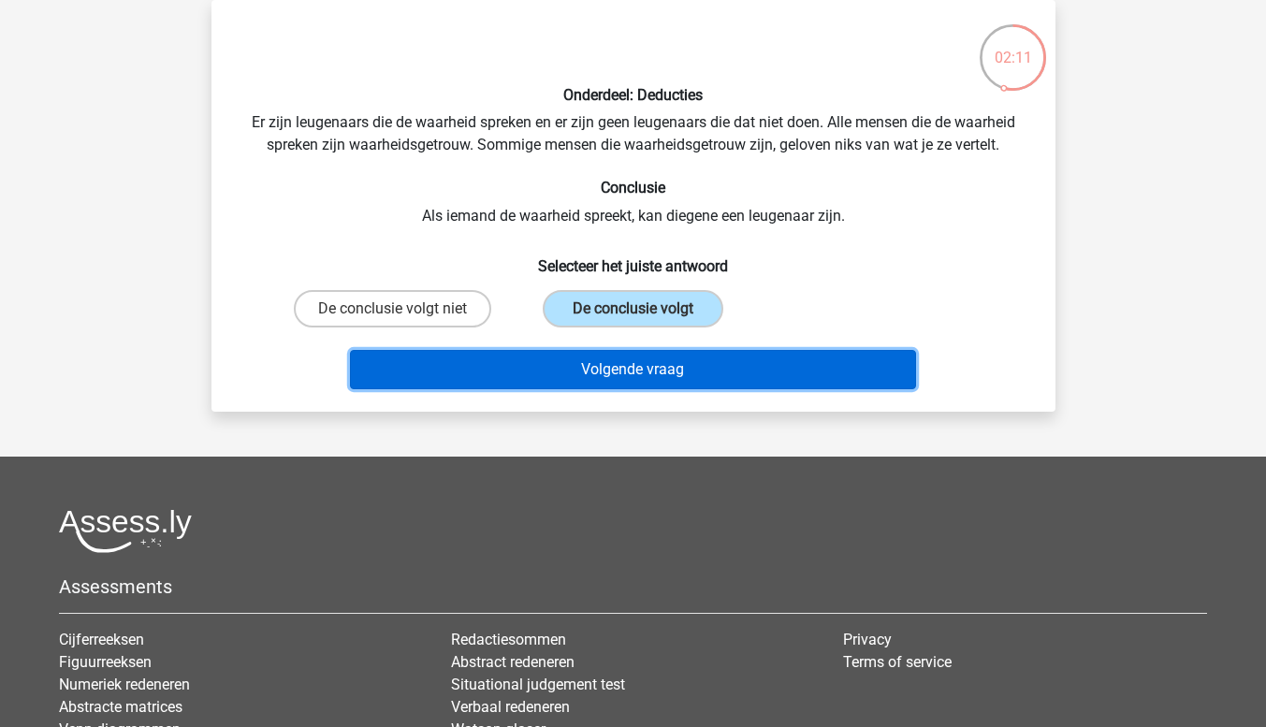
click at [757, 382] on button "Volgende vraag" at bounding box center [633, 369] width 566 height 39
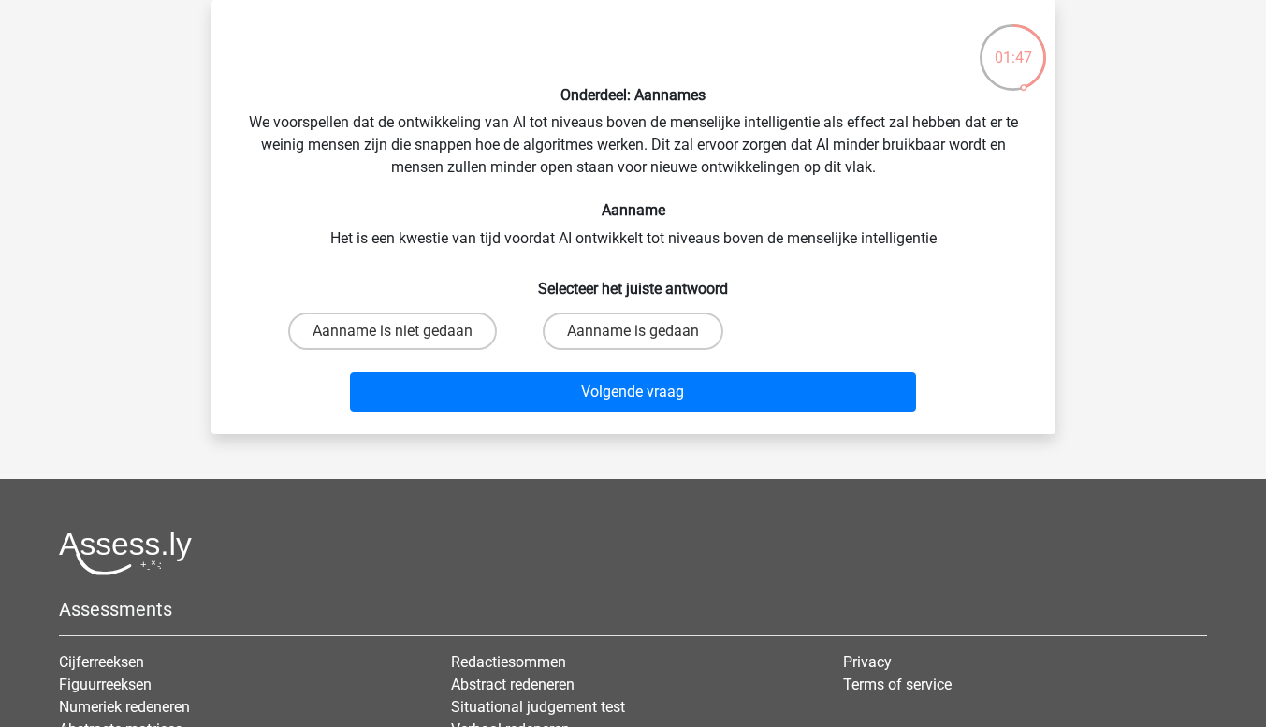
click at [638, 337] on input "Aanname is gedaan" at bounding box center [639, 337] width 12 height 12
radio input "true"
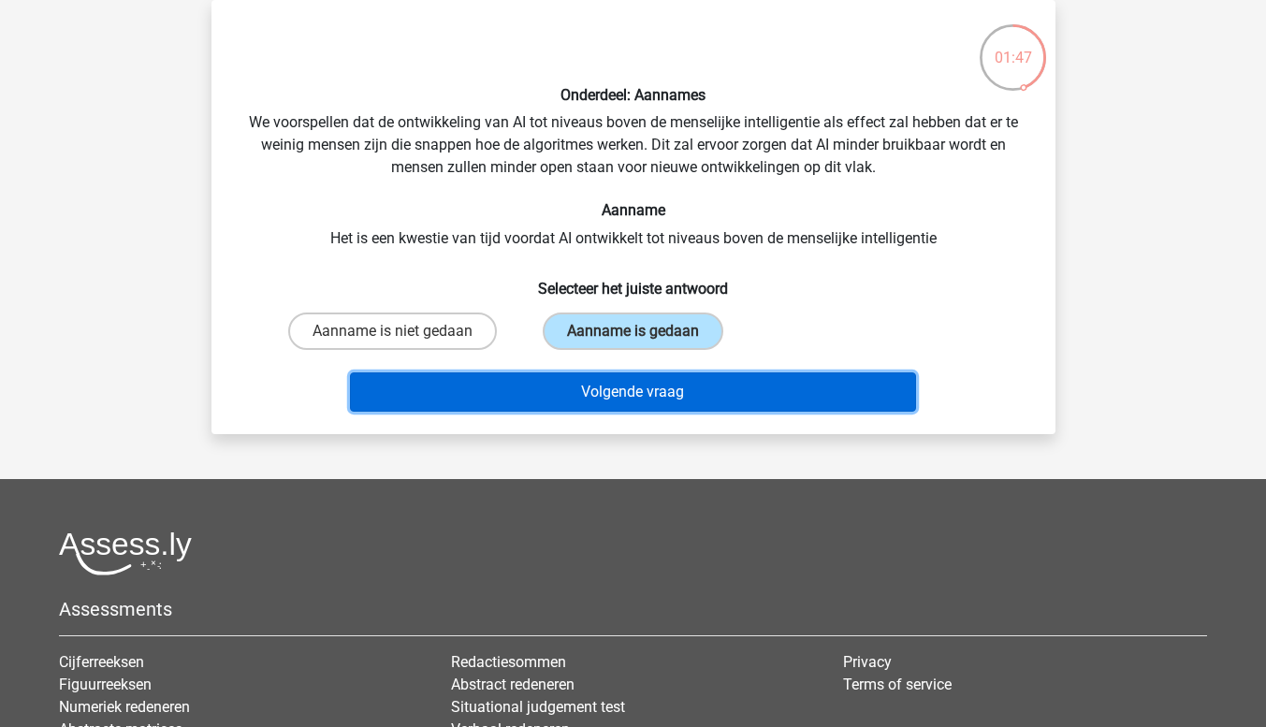
click at [697, 402] on button "Volgende vraag" at bounding box center [633, 391] width 566 height 39
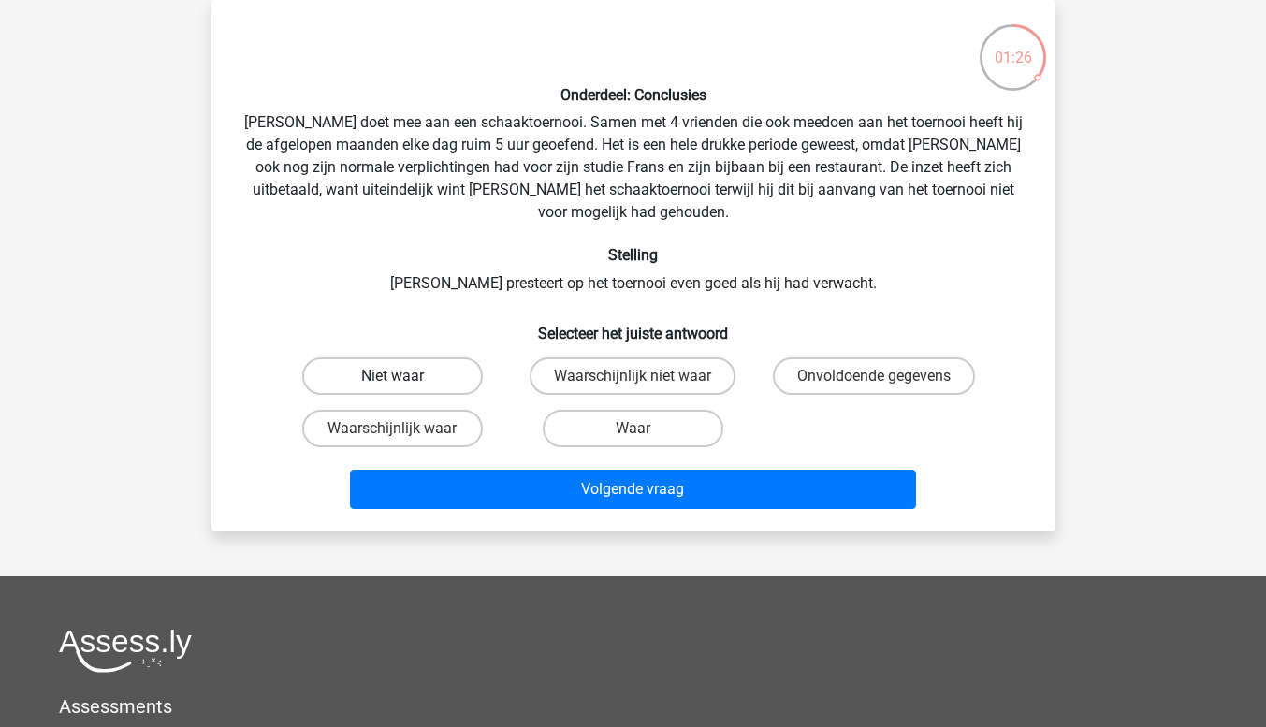
click at [427, 360] on label "Niet waar" at bounding box center [392, 375] width 181 height 37
click at [404, 376] on input "Niet waar" at bounding box center [398, 382] width 12 height 12
radio input "true"
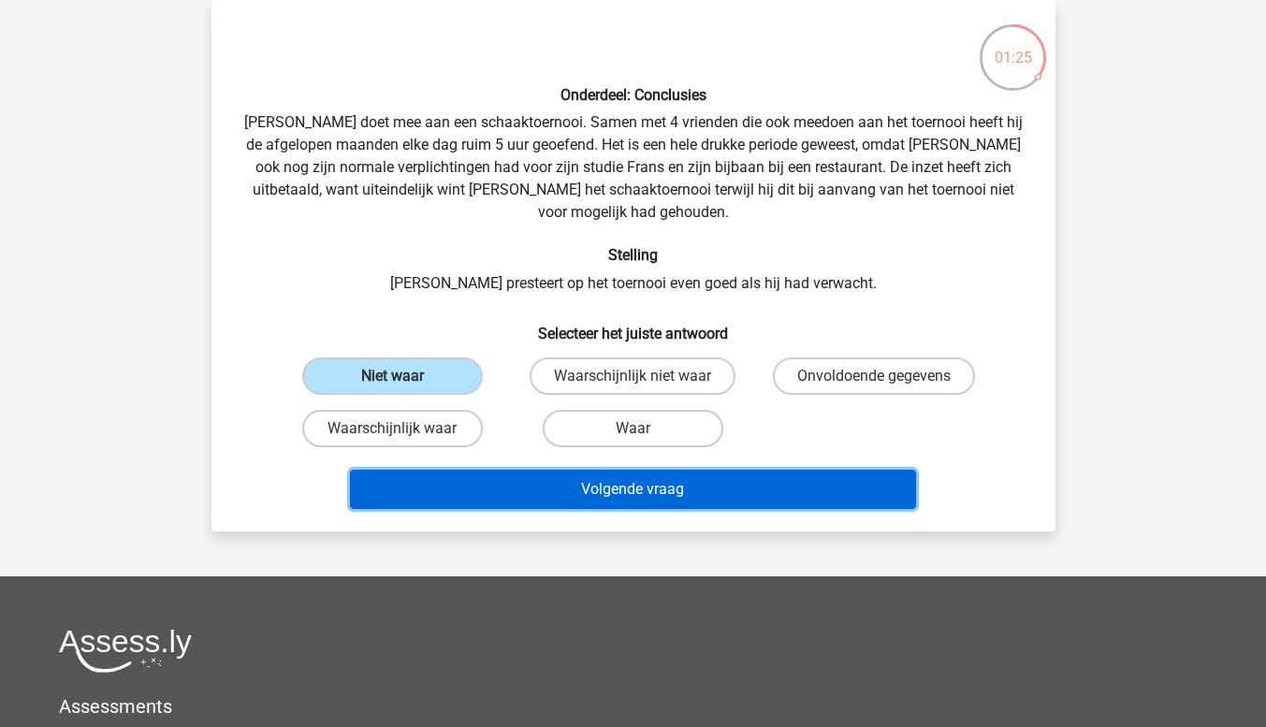
click at [692, 479] on button "Volgende vraag" at bounding box center [633, 489] width 566 height 39
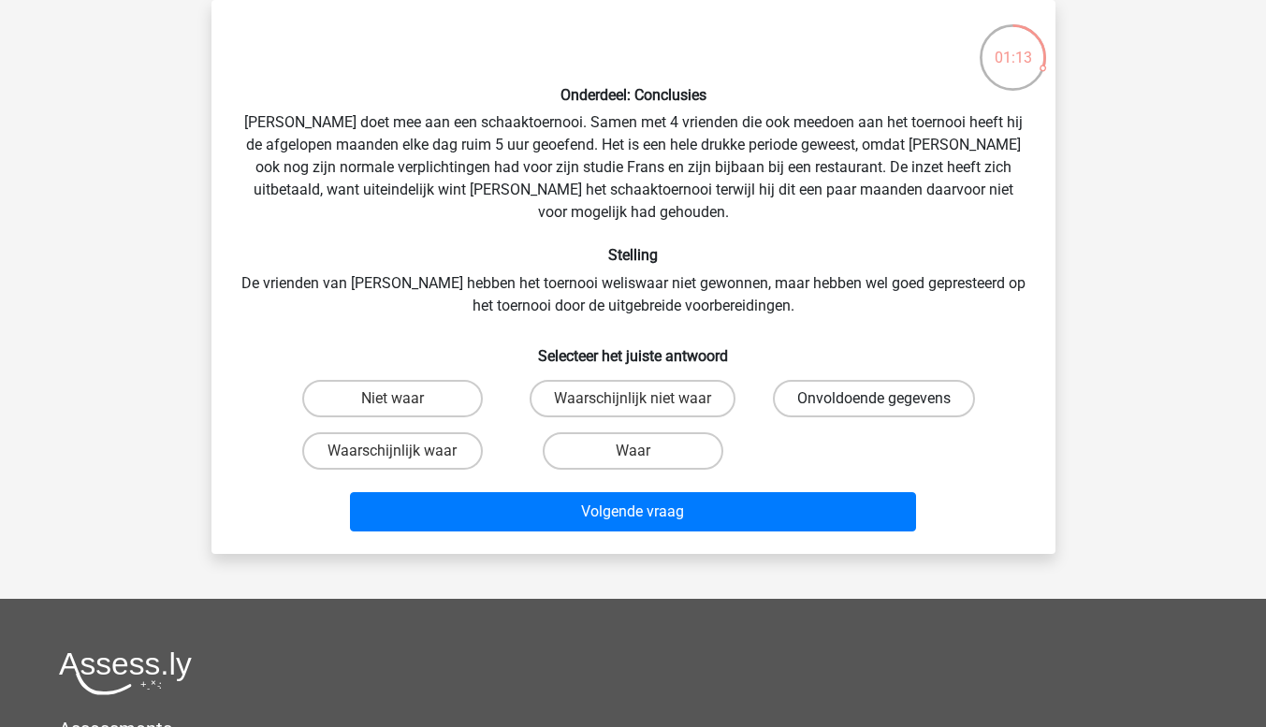
click at [876, 390] on label "Onvoldoende gegevens" at bounding box center [874, 398] width 202 height 37
click at [876, 399] on input "Onvoldoende gegevens" at bounding box center [880, 405] width 12 height 12
radio input "true"
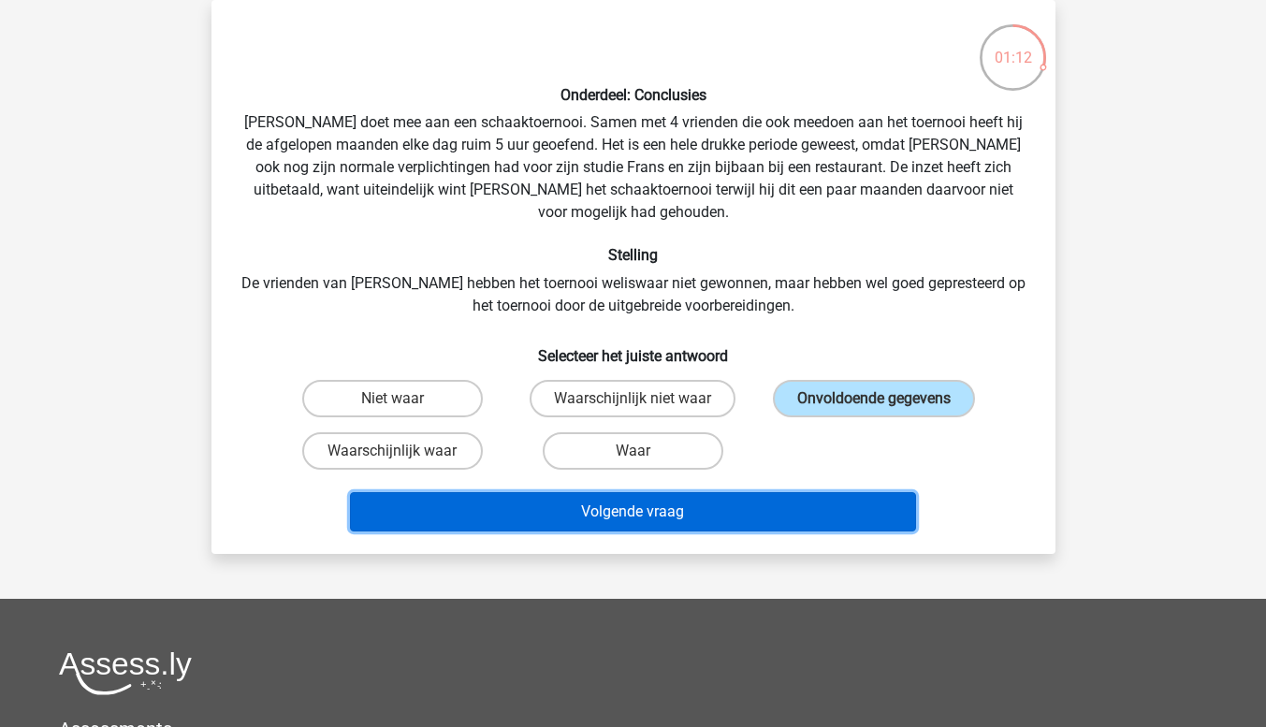
click at [812, 502] on button "Volgende vraag" at bounding box center [633, 511] width 566 height 39
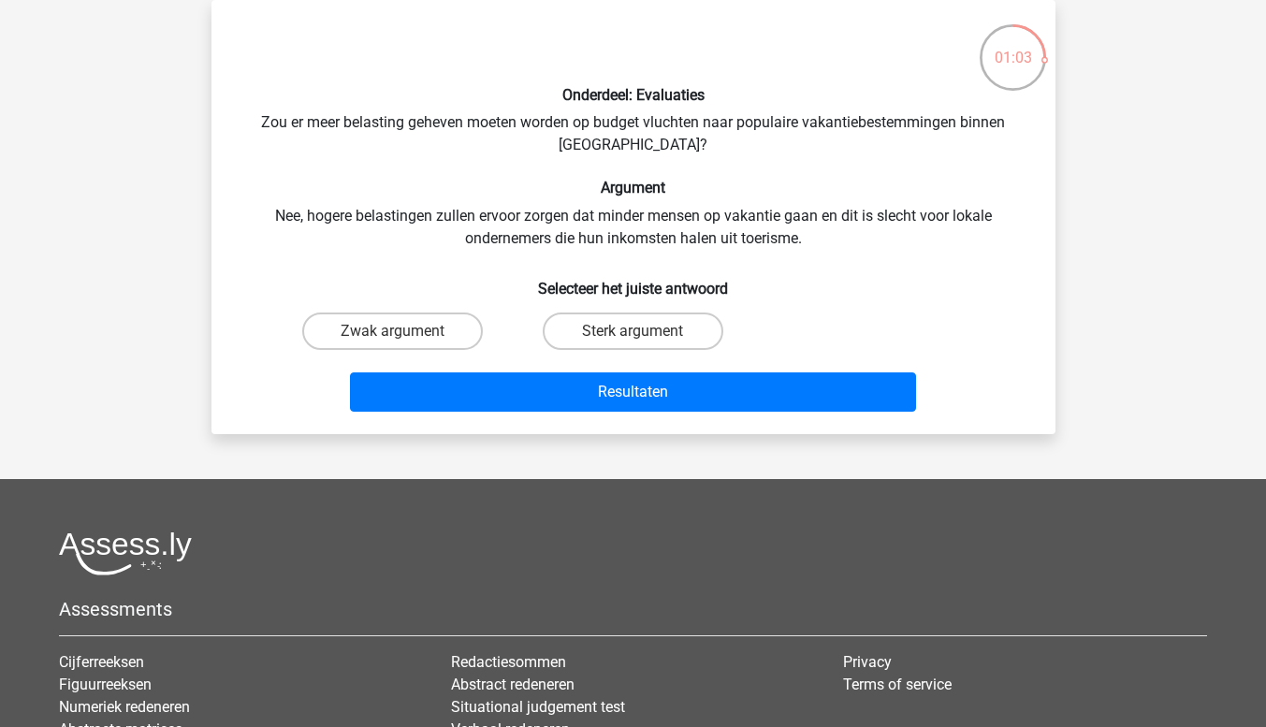
click at [692, 332] on label "Sterk argument" at bounding box center [633, 331] width 181 height 37
click at [645, 332] on input "Sterk argument" at bounding box center [639, 337] width 12 height 12
radio input "true"
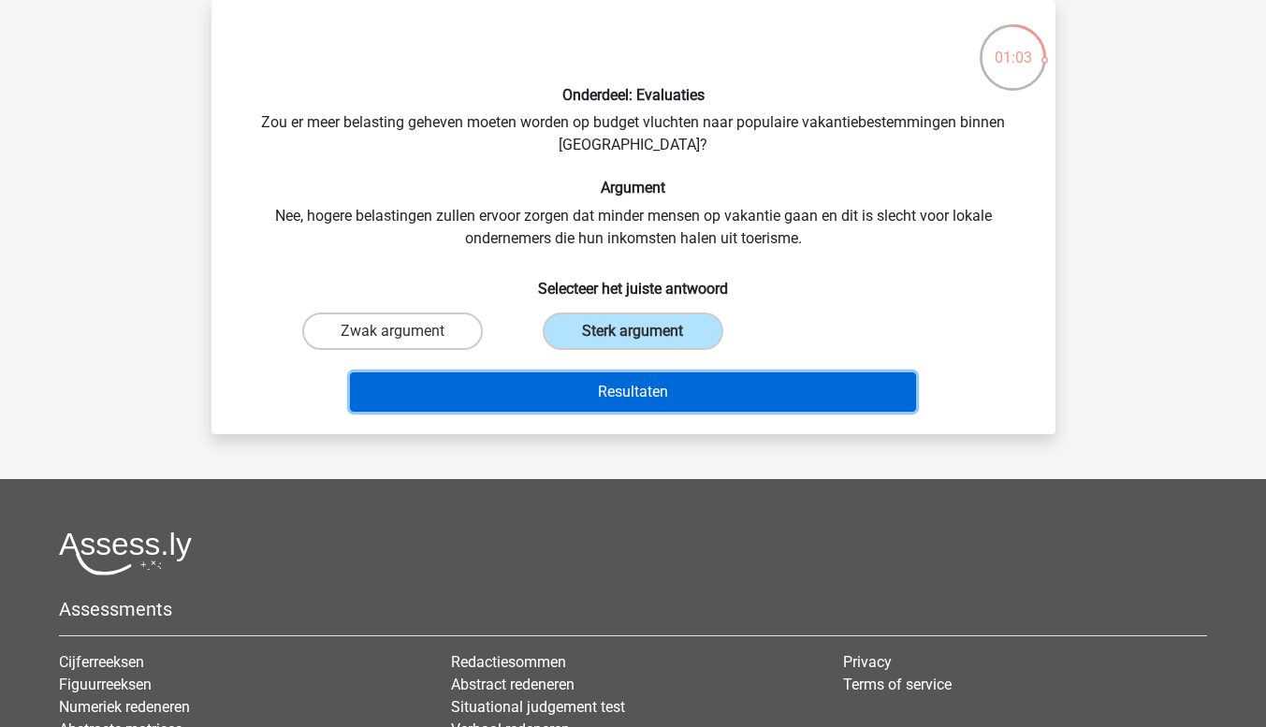
click at [753, 405] on button "Resultaten" at bounding box center [633, 391] width 566 height 39
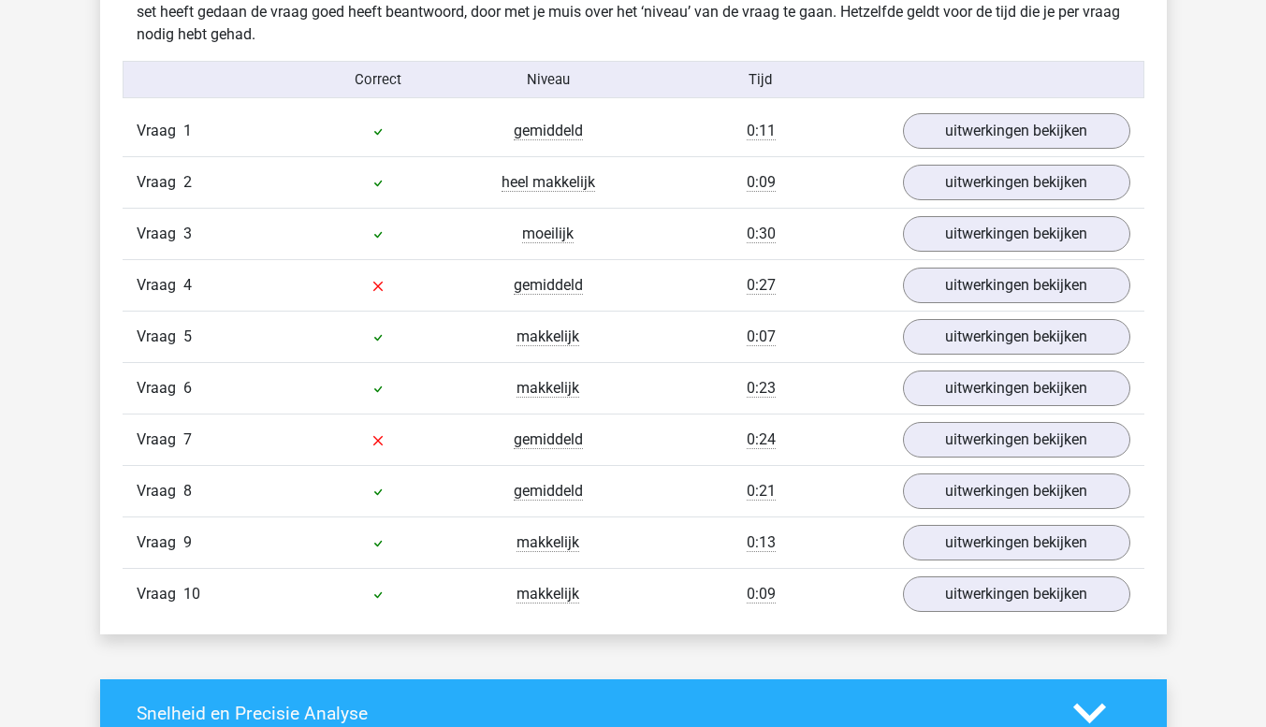
scroll to position [1187, 0]
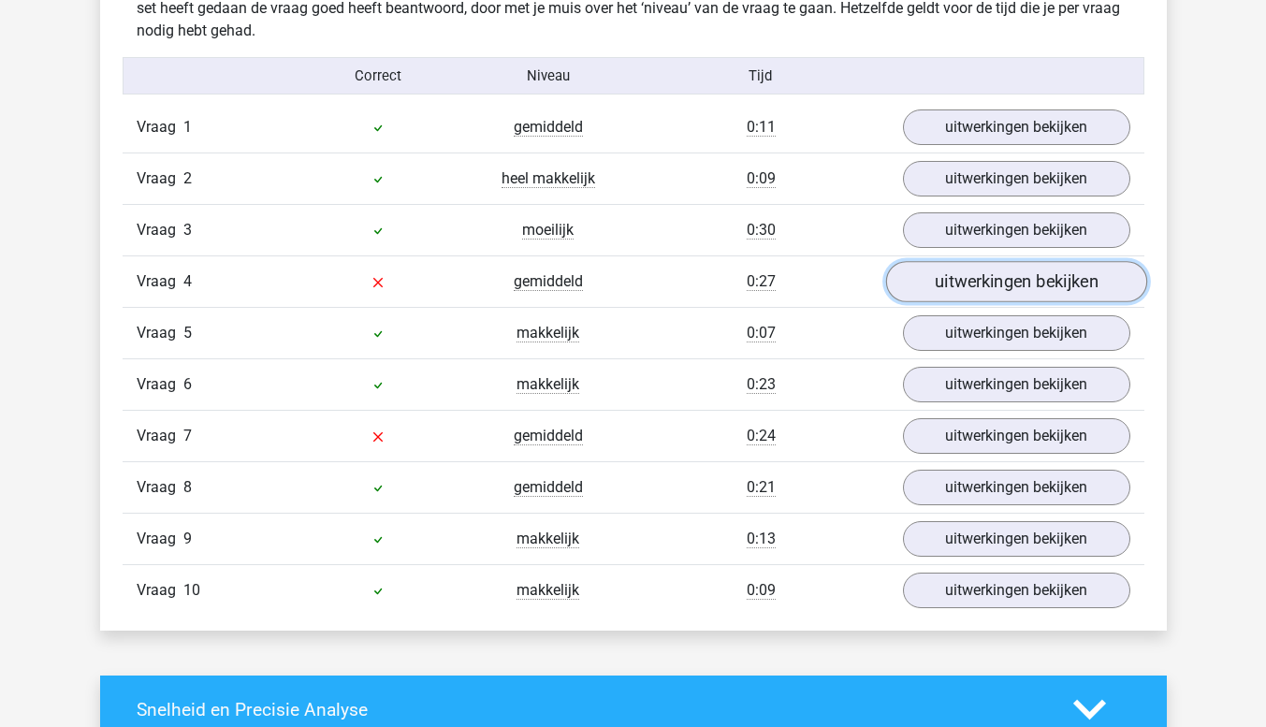
click at [1028, 296] on link "uitwerkingen bekijken" at bounding box center [1015, 281] width 261 height 41
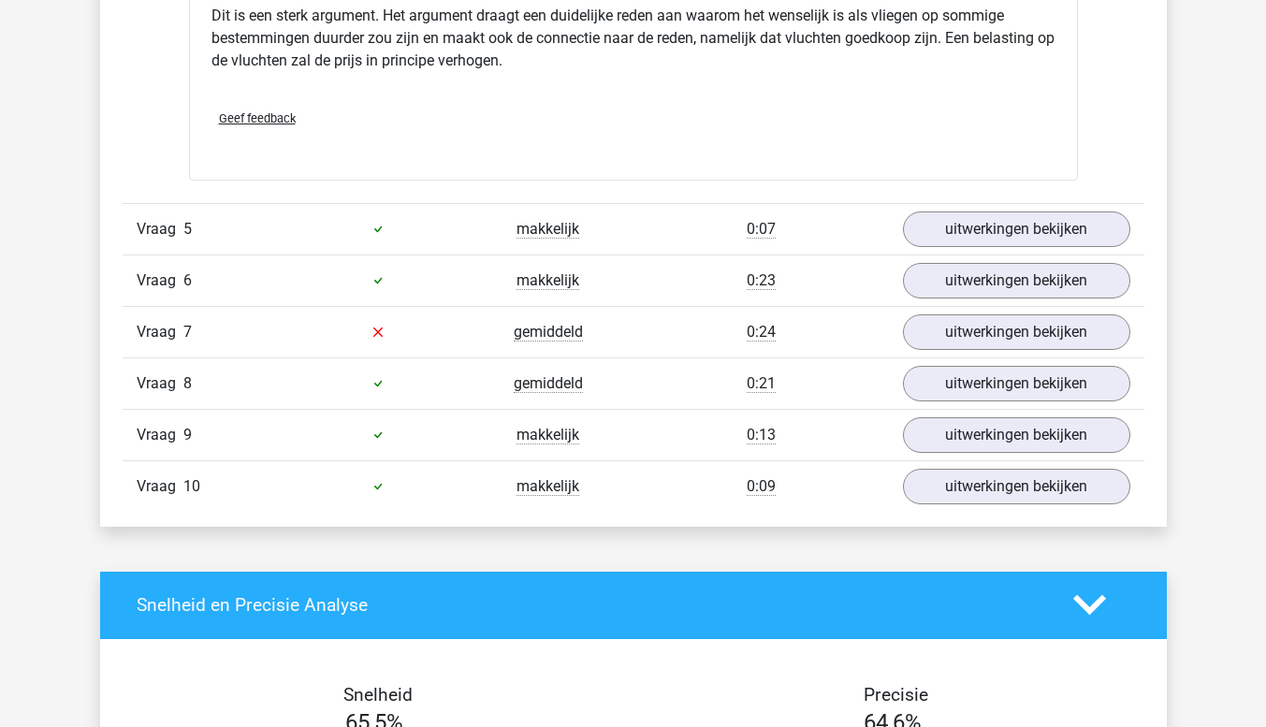
scroll to position [1842, 0]
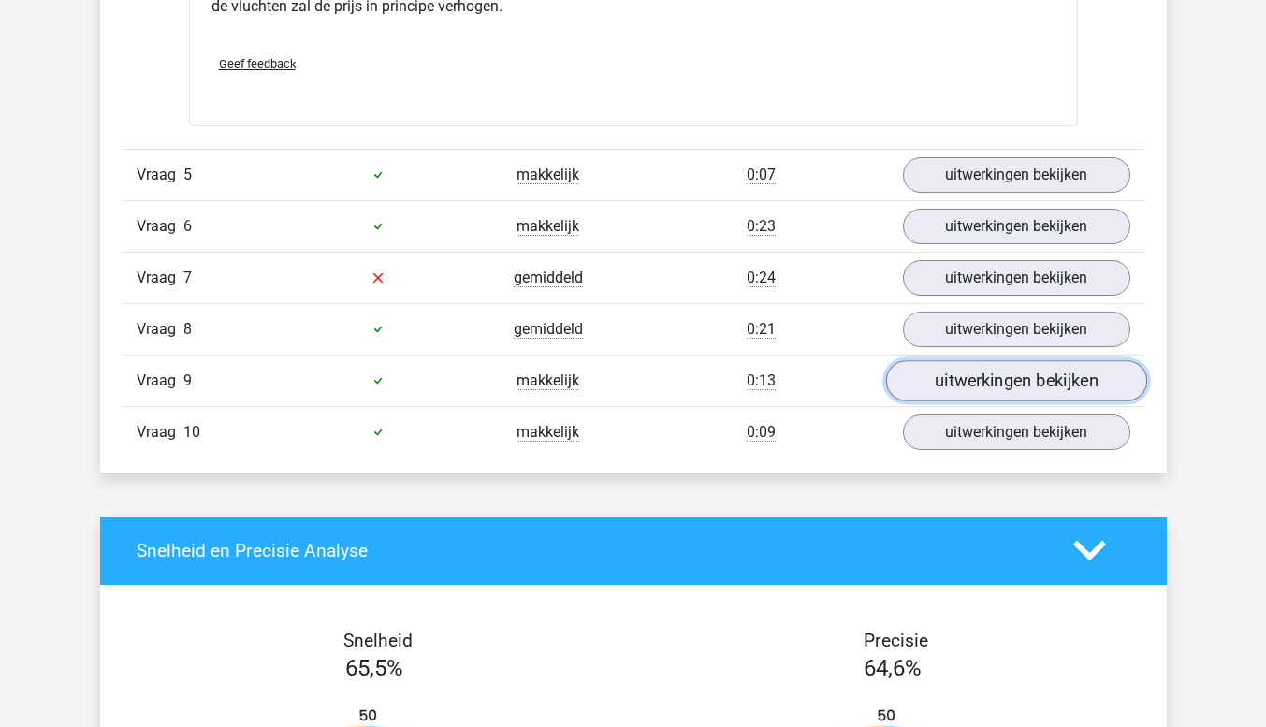
click at [1092, 372] on link "uitwerkingen bekijken" at bounding box center [1015, 380] width 261 height 41
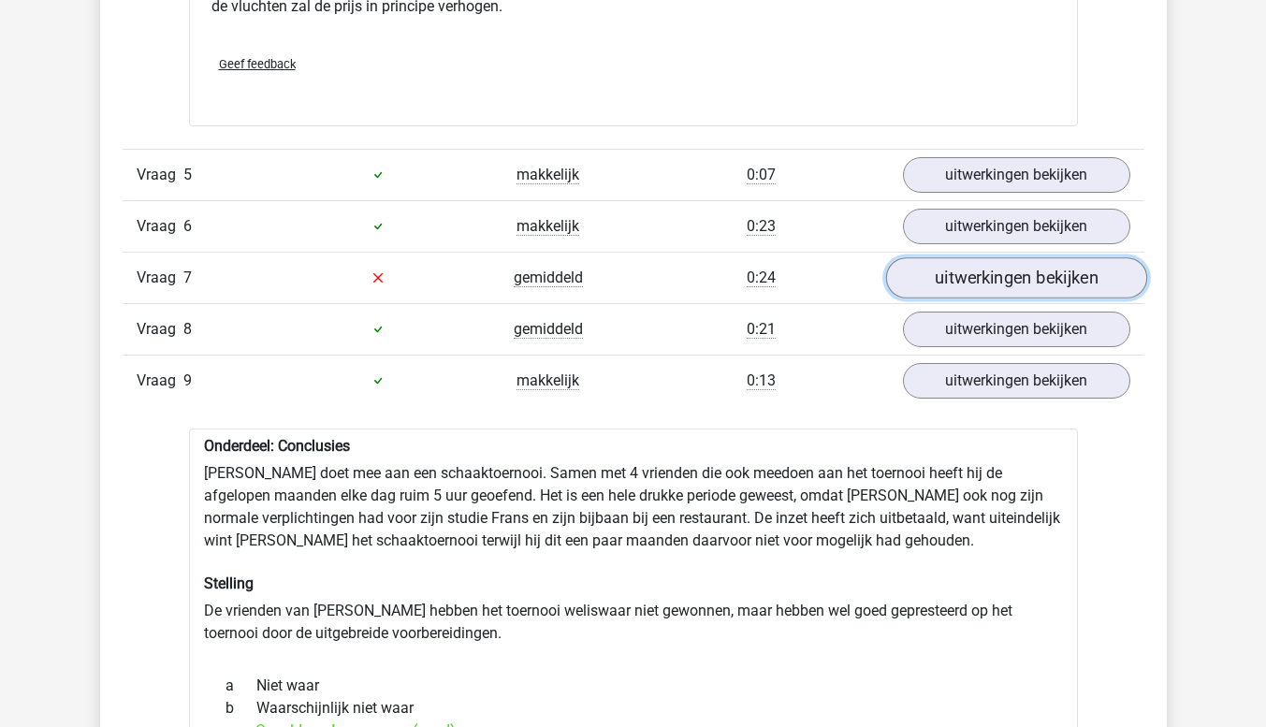
click at [1070, 270] on link "uitwerkingen bekijken" at bounding box center [1015, 277] width 261 height 41
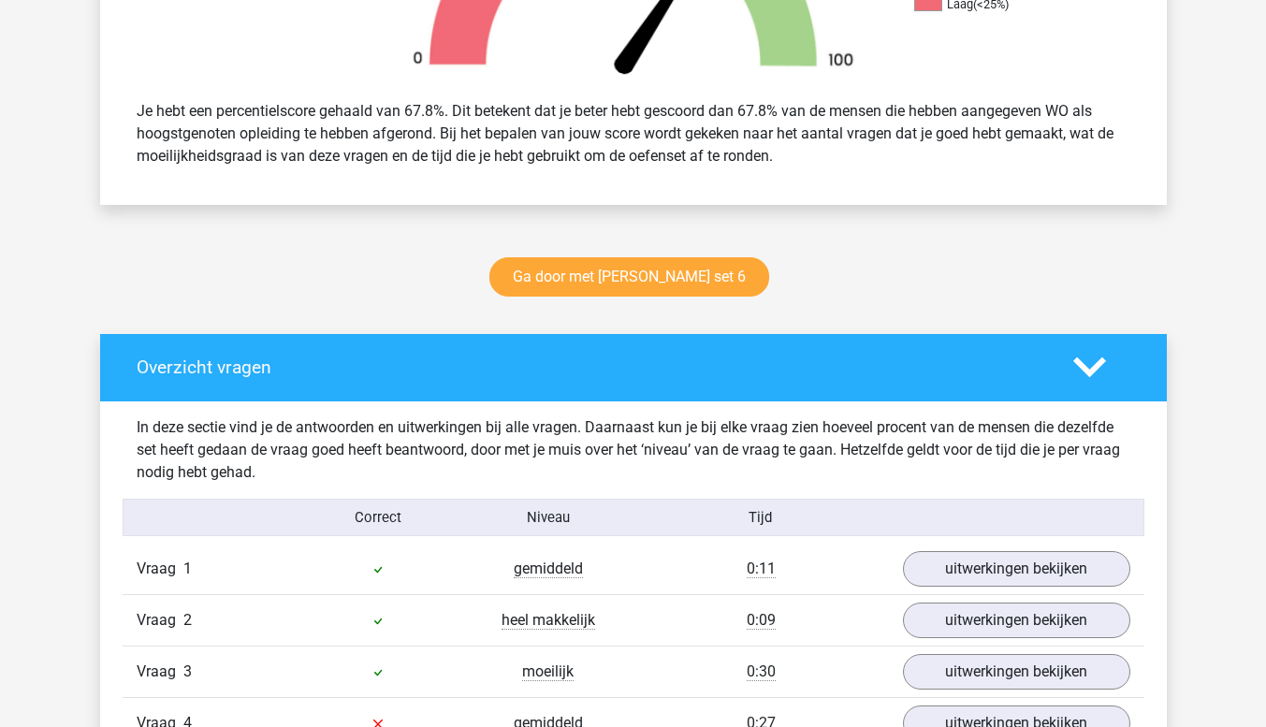
scroll to position [0, 0]
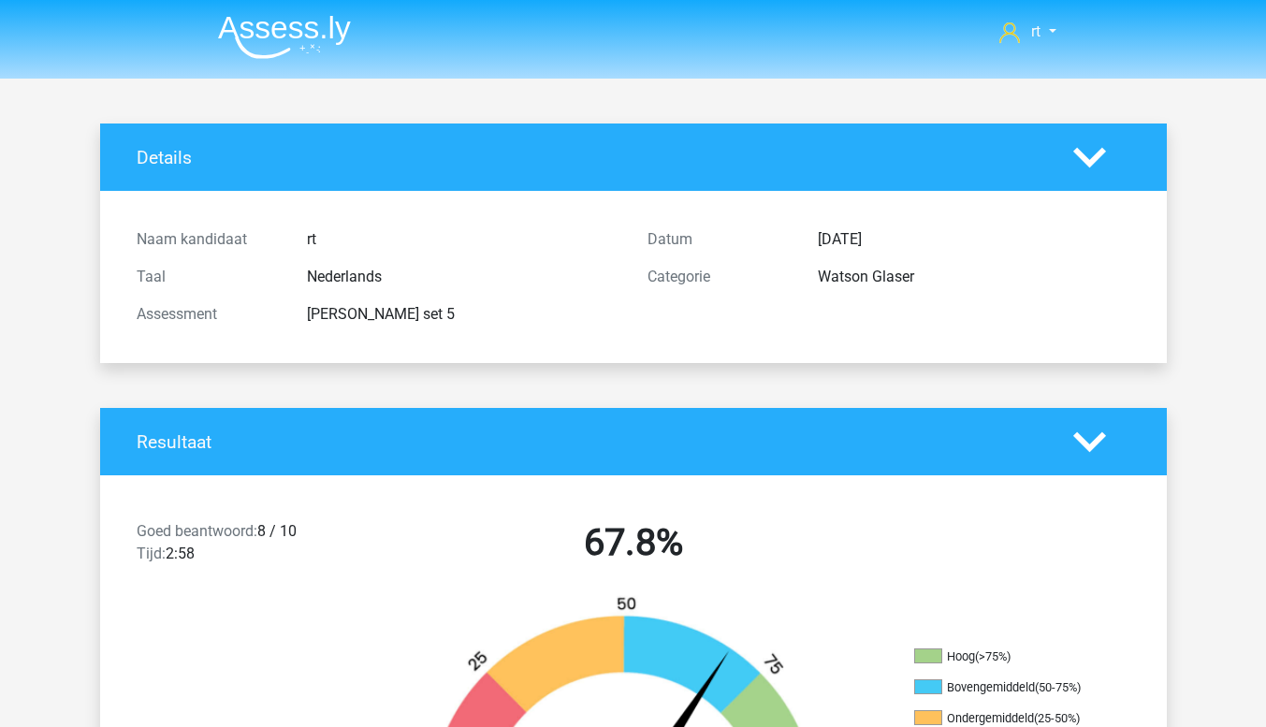
click at [1095, 454] on icon at bounding box center [1089, 442] width 33 height 33
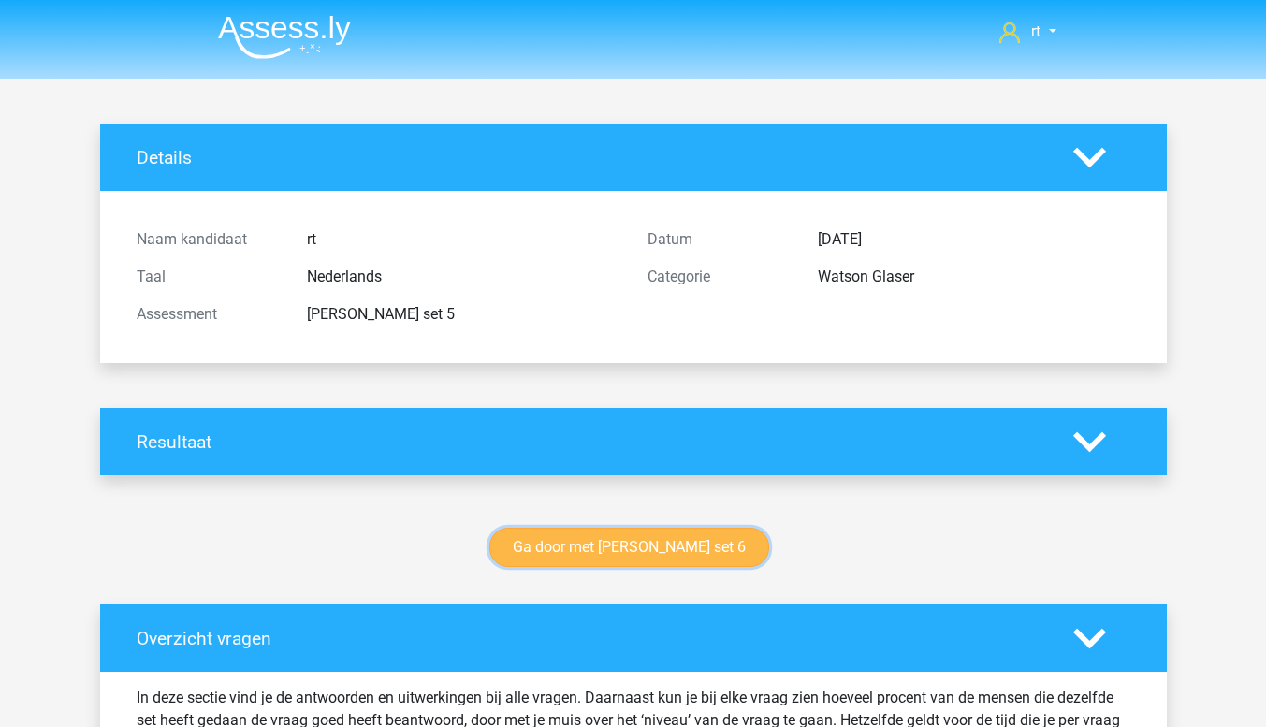
click at [704, 563] on link "Ga door met [PERSON_NAME] set 6" at bounding box center [629, 547] width 280 height 39
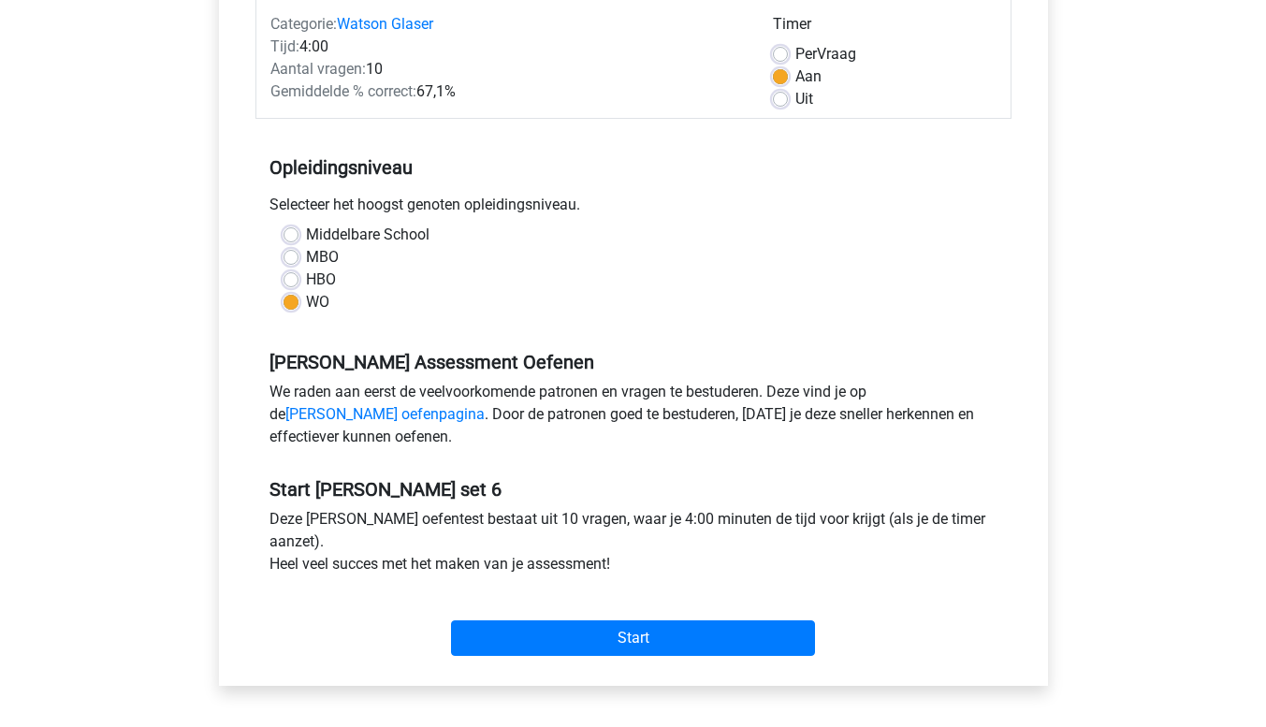
scroll to position [279, 0]
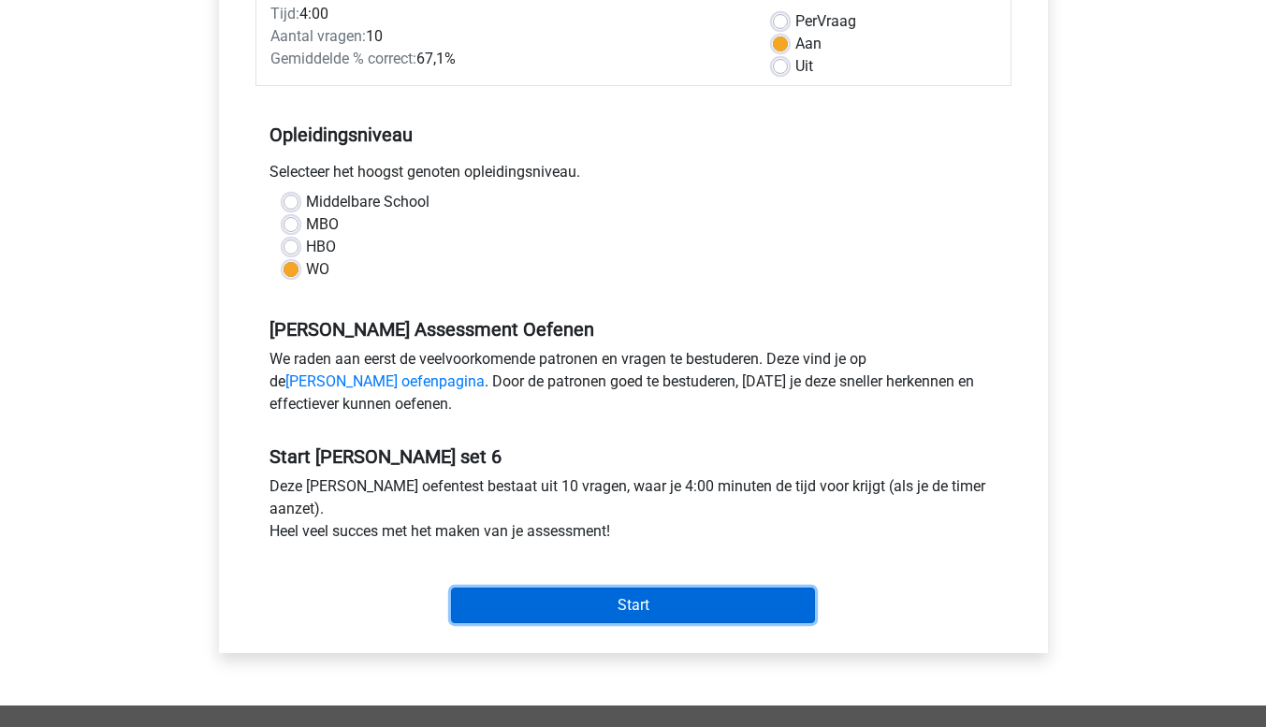
click at [758, 619] on input "Start" at bounding box center [633, 606] width 364 height 36
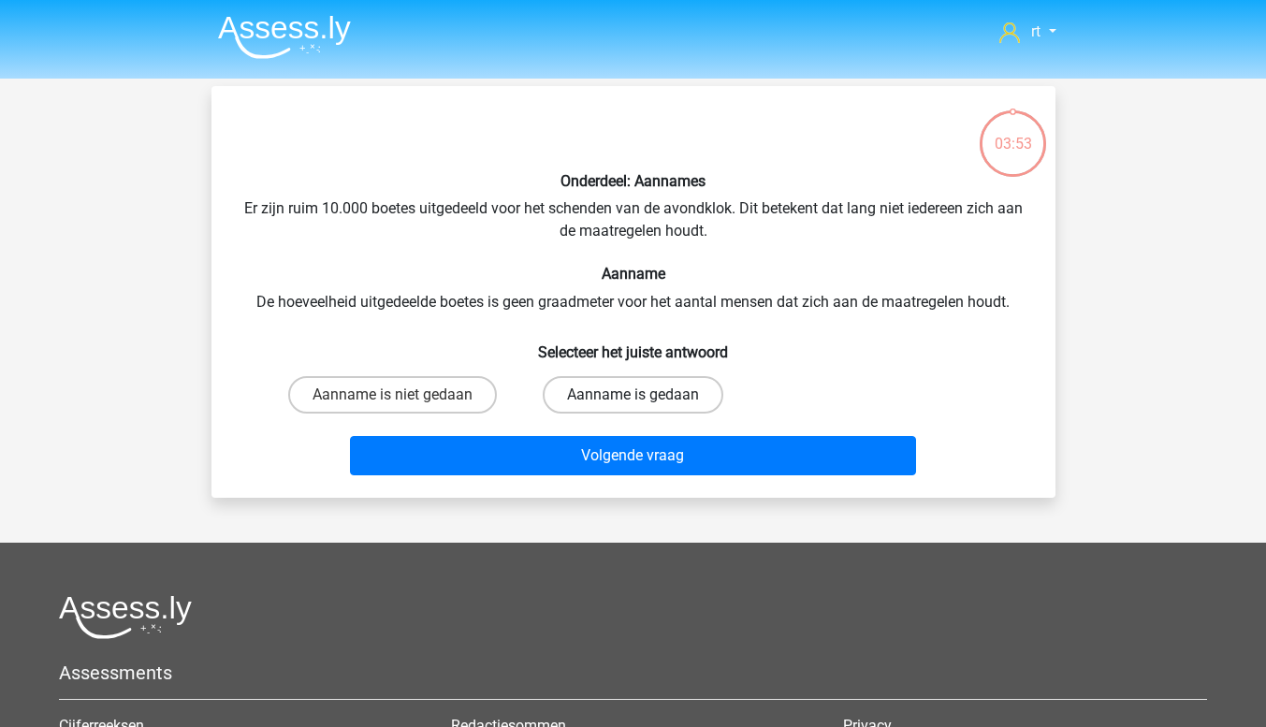
click at [684, 400] on label "Aanname is gedaan" at bounding box center [633, 394] width 181 height 37
click at [645, 400] on input "Aanname is gedaan" at bounding box center [639, 401] width 12 height 12
radio input "true"
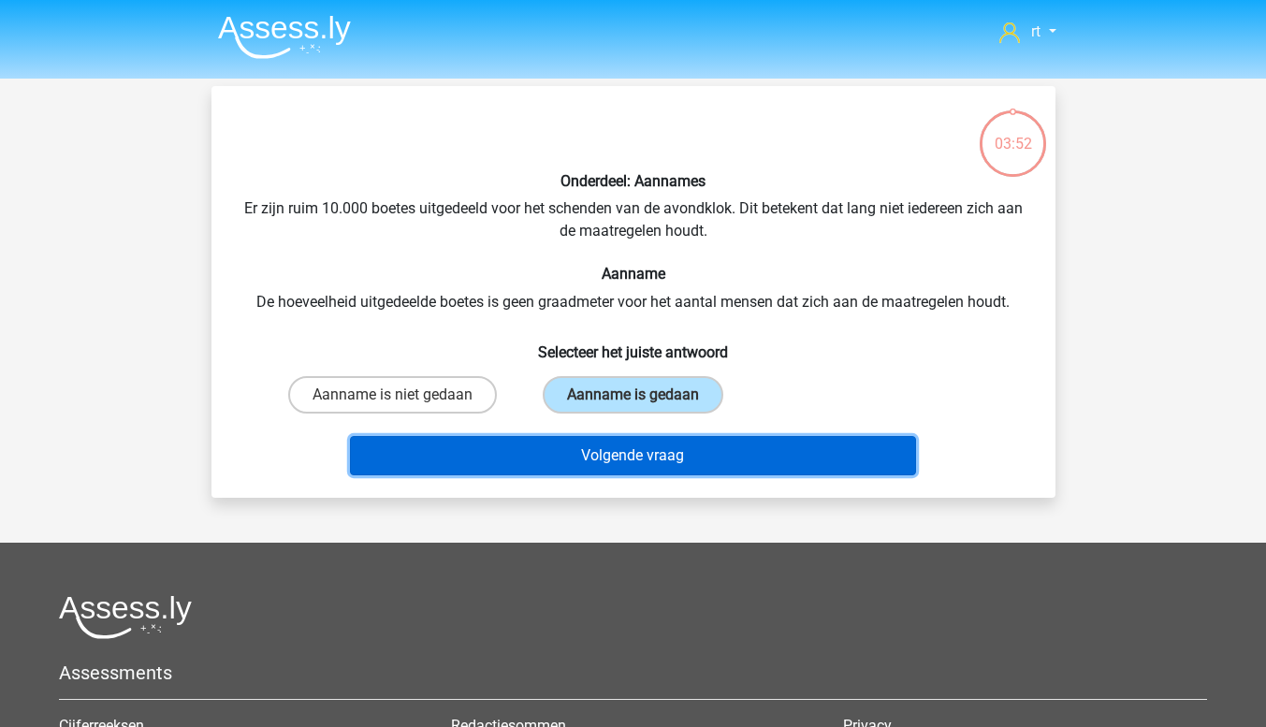
click at [767, 465] on button "Volgende vraag" at bounding box center [633, 455] width 566 height 39
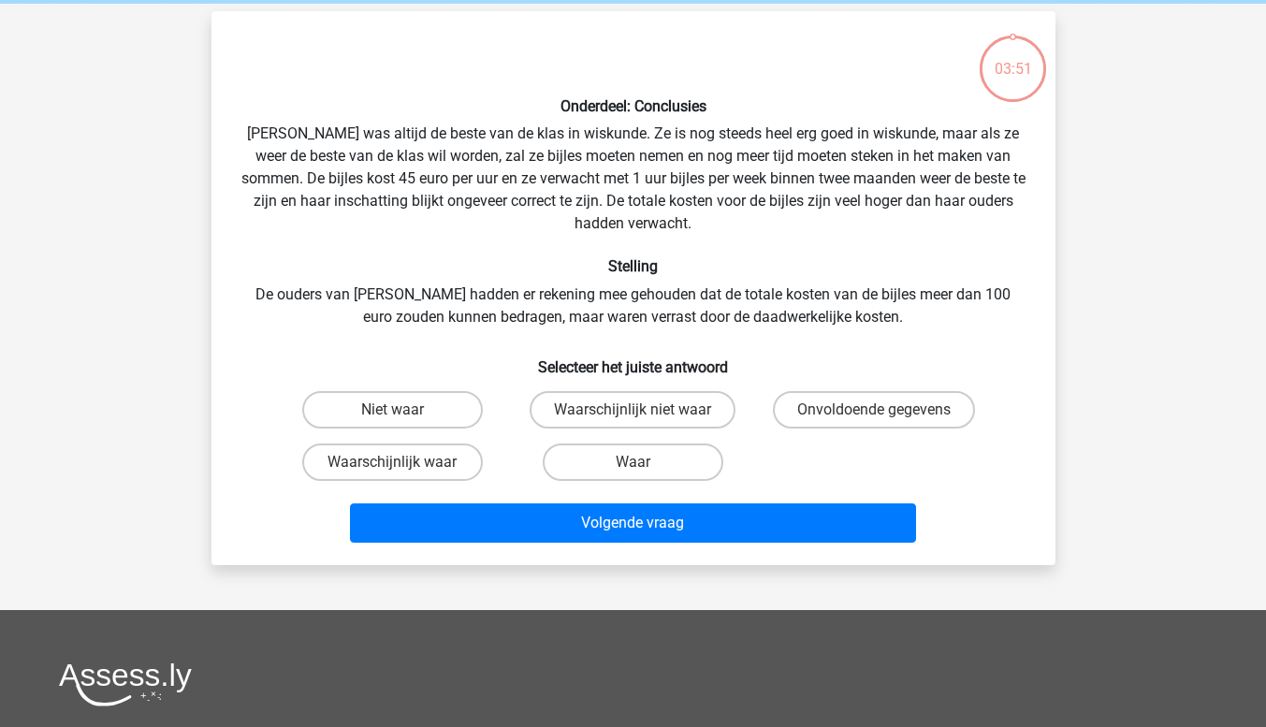
scroll to position [86, 0]
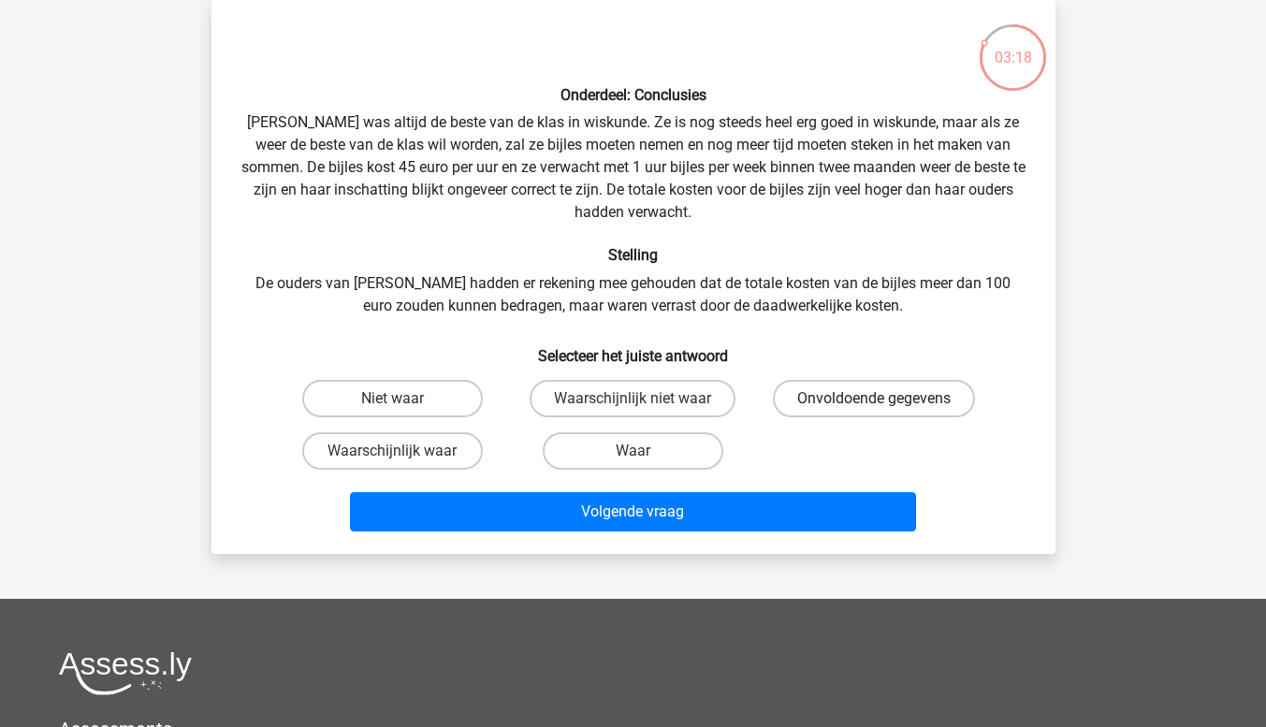
click at [916, 413] on label "Onvoldoende gegevens" at bounding box center [874, 398] width 202 height 37
click at [886, 411] on input "Onvoldoende gegevens" at bounding box center [880, 405] width 12 height 12
radio input "true"
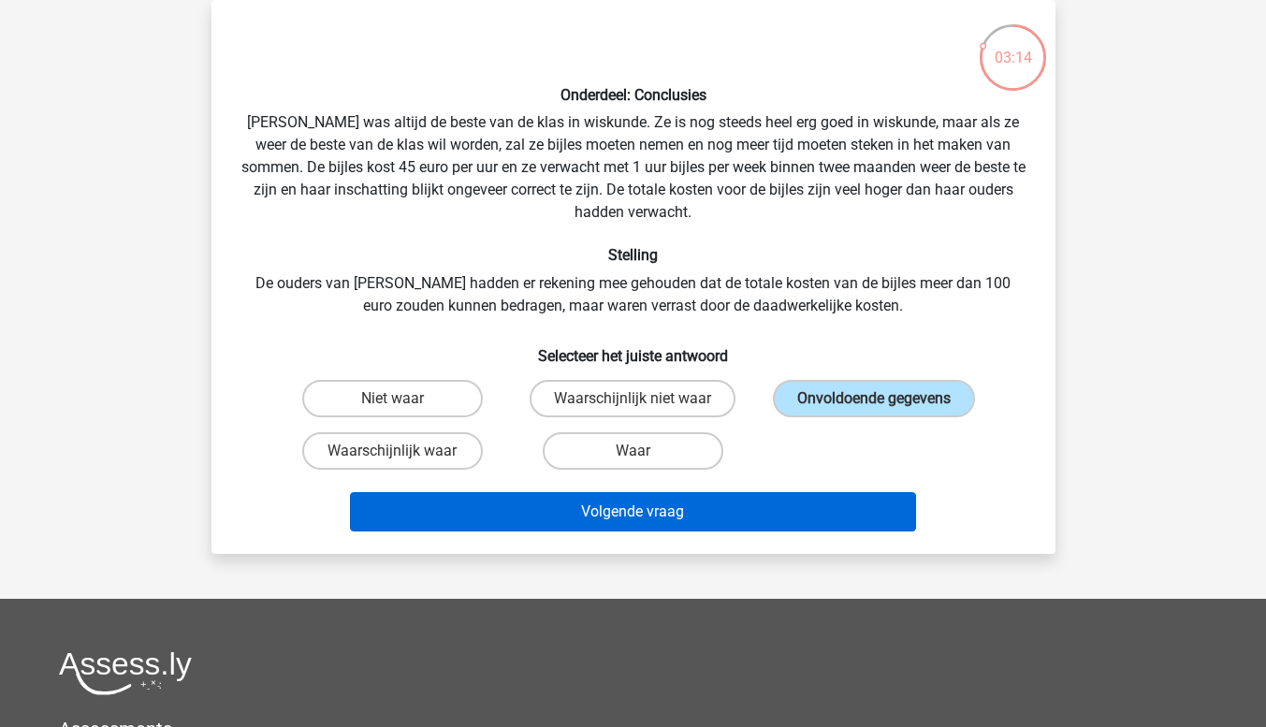
click at [790, 529] on button "Volgende vraag" at bounding box center [633, 511] width 566 height 39
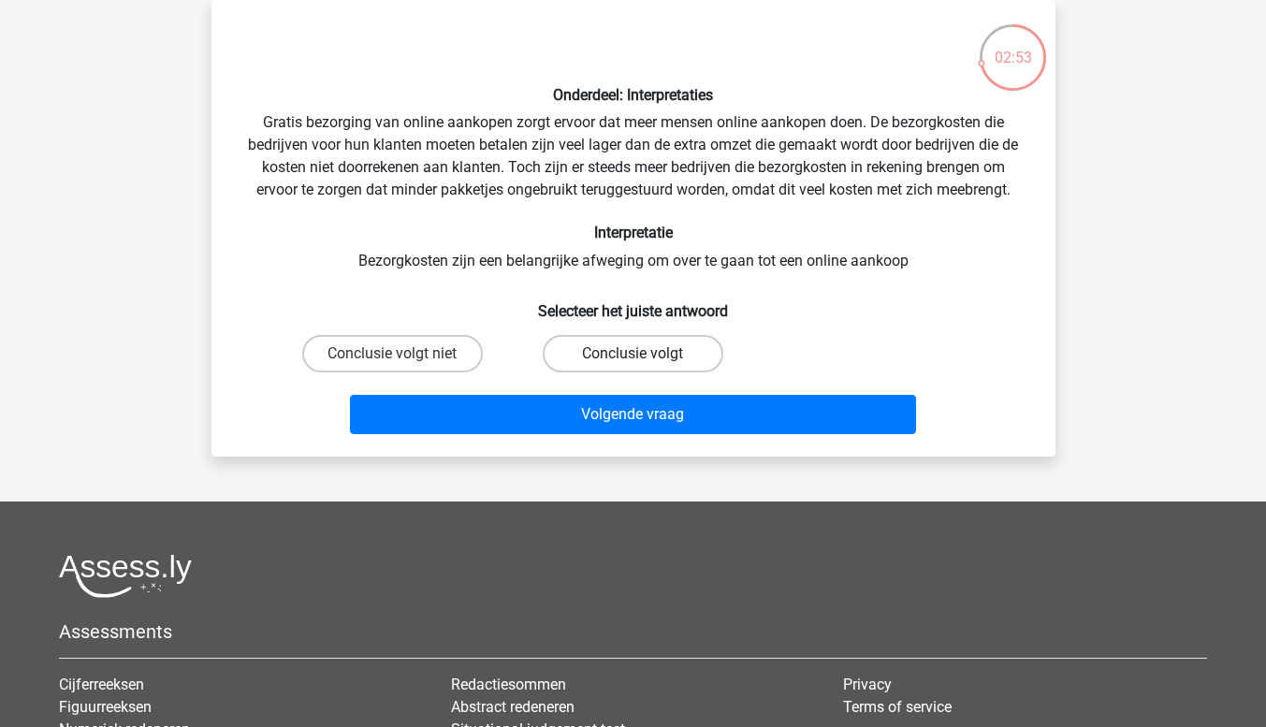
click at [671, 349] on label "Conclusie volgt" at bounding box center [633, 353] width 181 height 37
click at [645, 354] on input "Conclusie volgt" at bounding box center [639, 360] width 12 height 12
radio input "true"
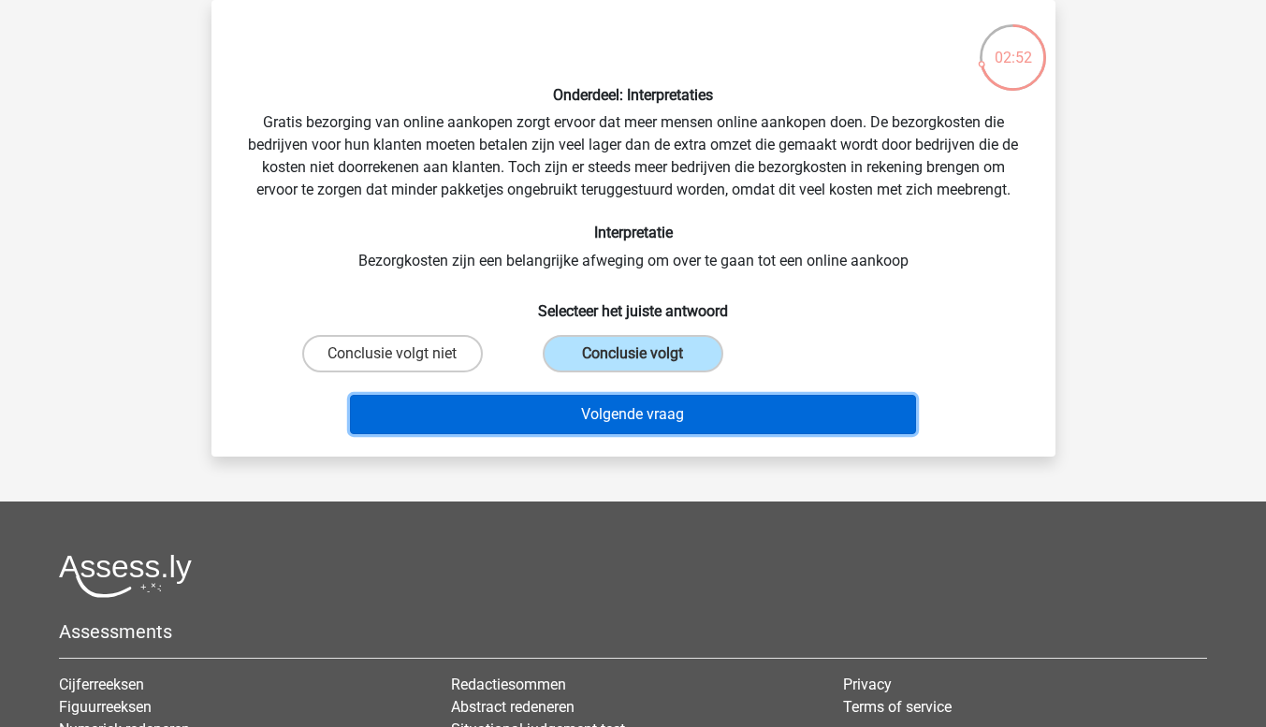
click at [773, 427] on button "Volgende vraag" at bounding box center [633, 414] width 566 height 39
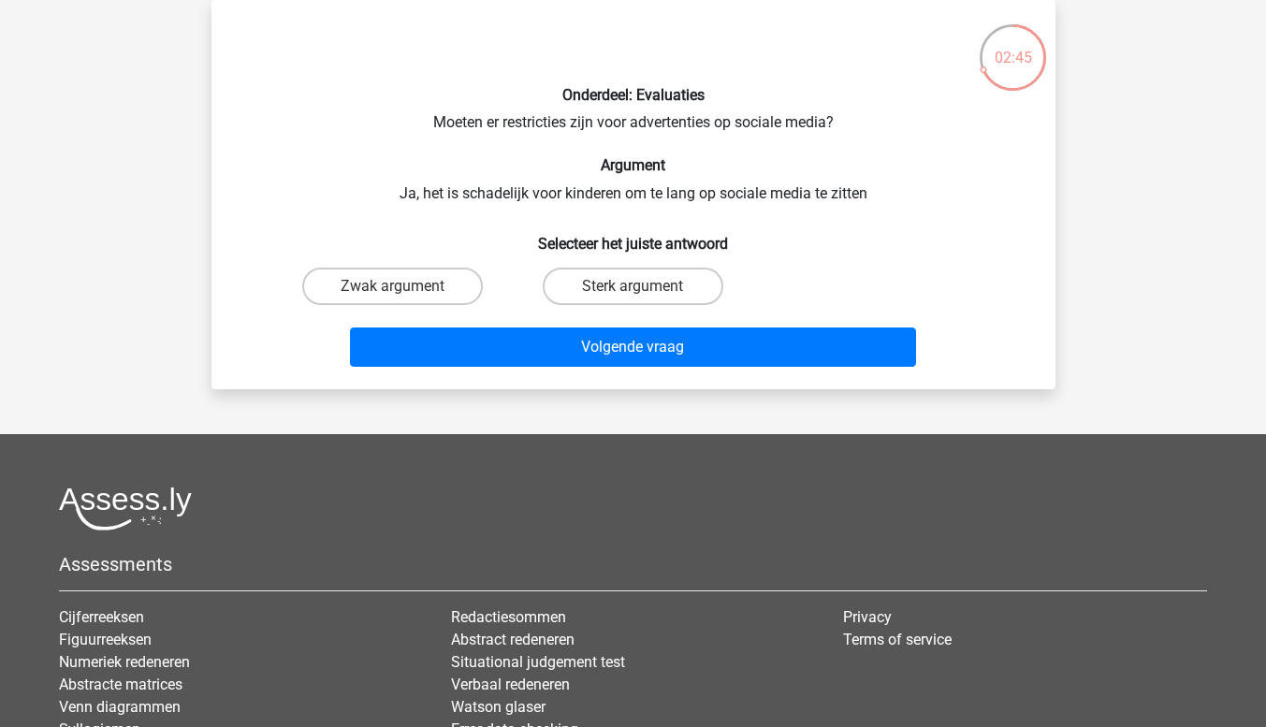
click at [439, 290] on label "Zwak argument" at bounding box center [392, 286] width 181 height 37
click at [404, 290] on input "Zwak argument" at bounding box center [398, 292] width 12 height 12
radio input "true"
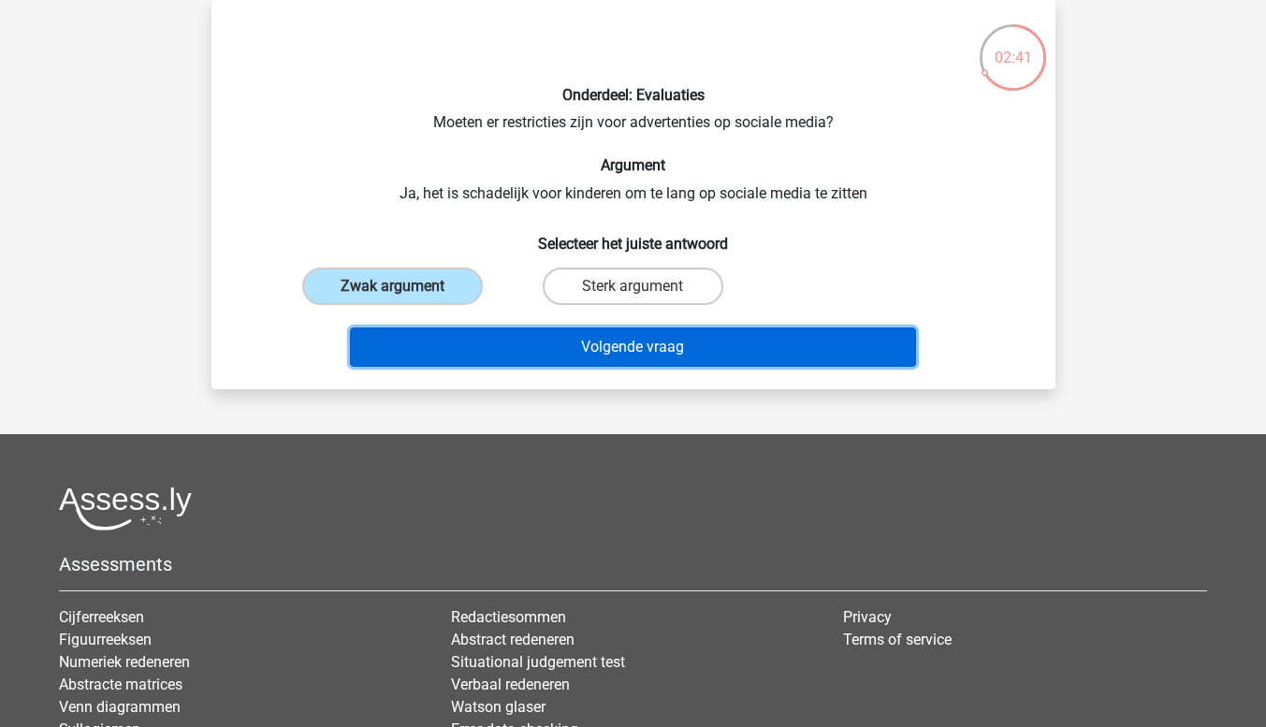
click at [767, 365] on button "Volgende vraag" at bounding box center [633, 347] width 566 height 39
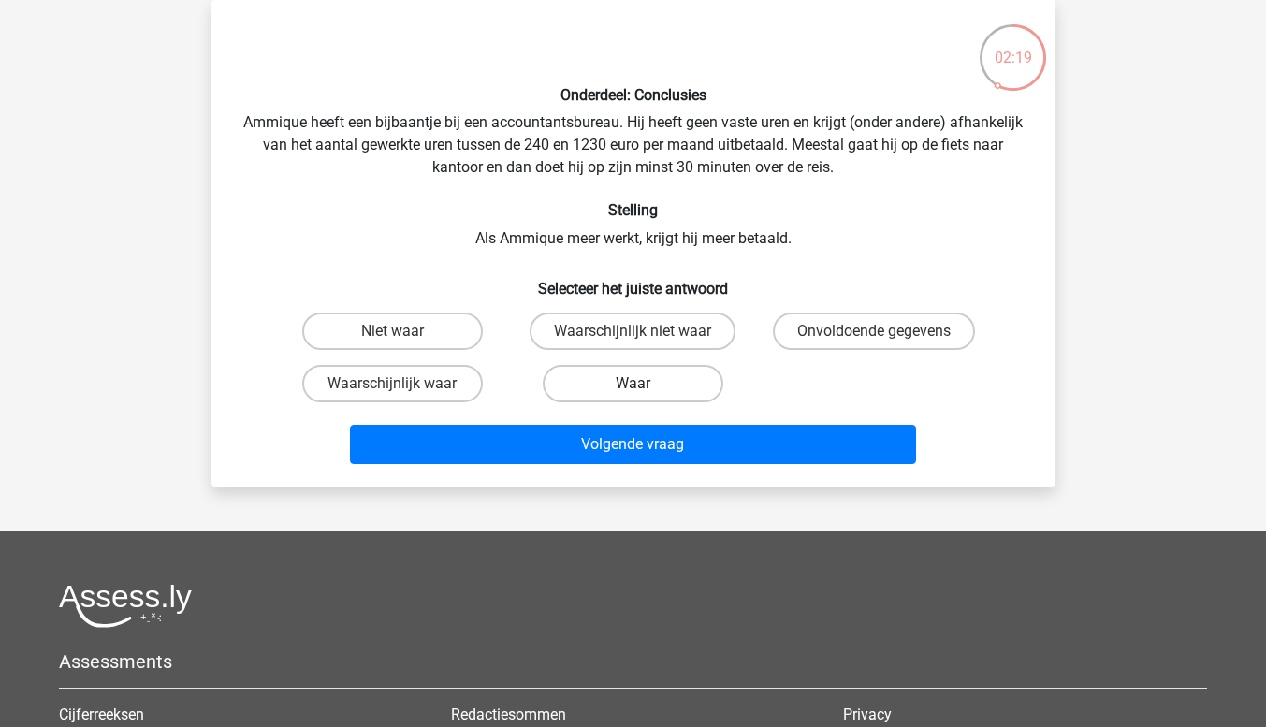
click at [614, 391] on label "Waar" at bounding box center [633, 383] width 181 height 37
click at [633, 391] on input "Waar" at bounding box center [639, 390] width 12 height 12
radio input "true"
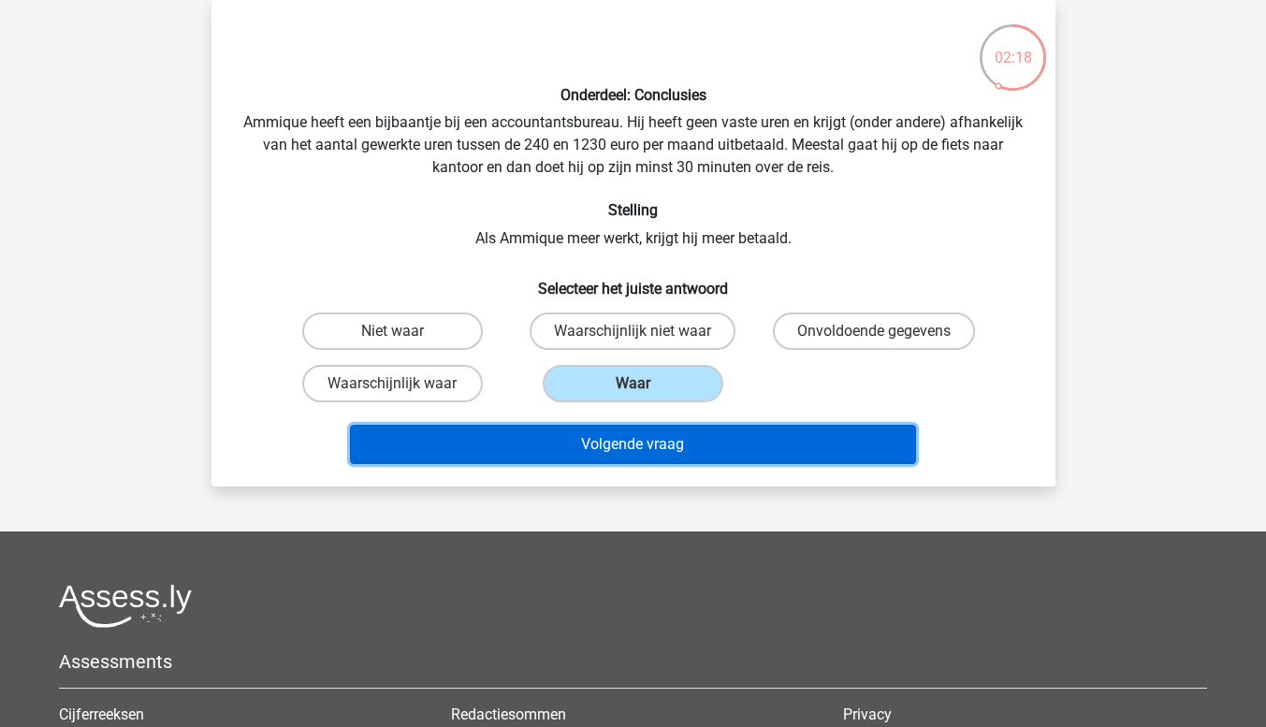
click at [718, 449] on button "Volgende vraag" at bounding box center [633, 444] width 566 height 39
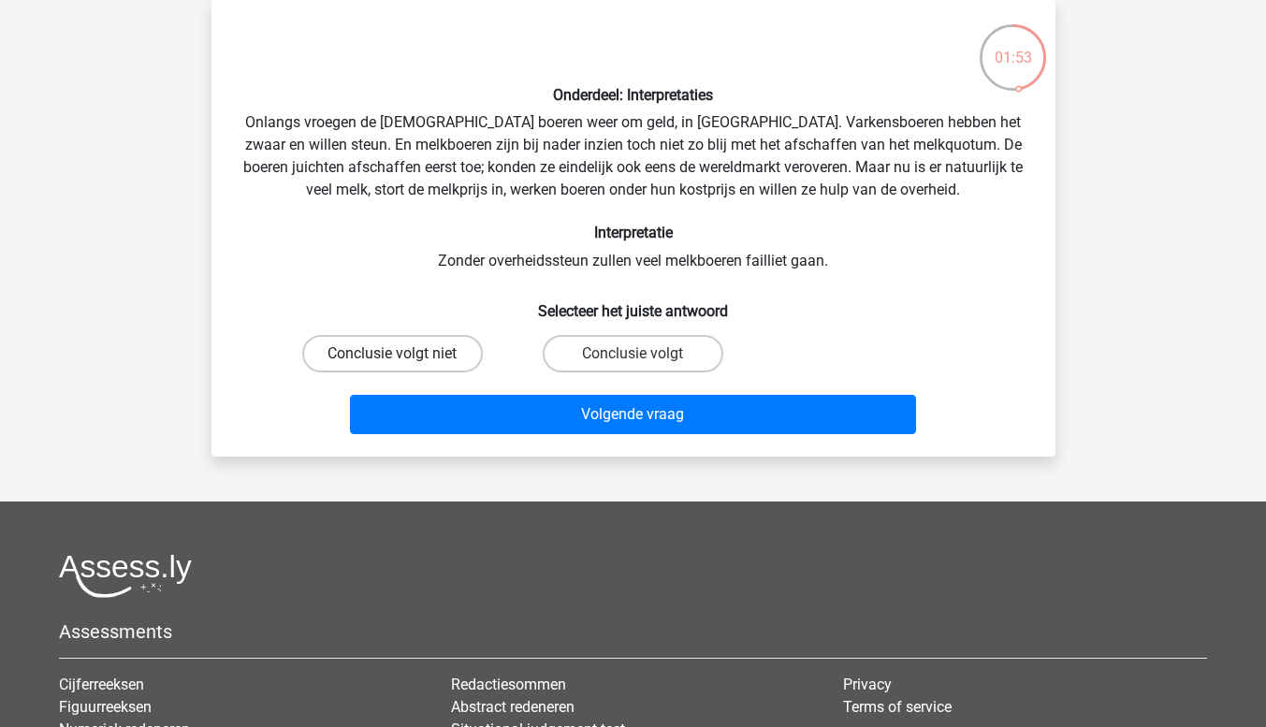
click at [418, 367] on label "Conclusie volgt niet" at bounding box center [392, 353] width 181 height 37
click at [404, 366] on input "Conclusie volgt niet" at bounding box center [398, 360] width 12 height 12
radio input "true"
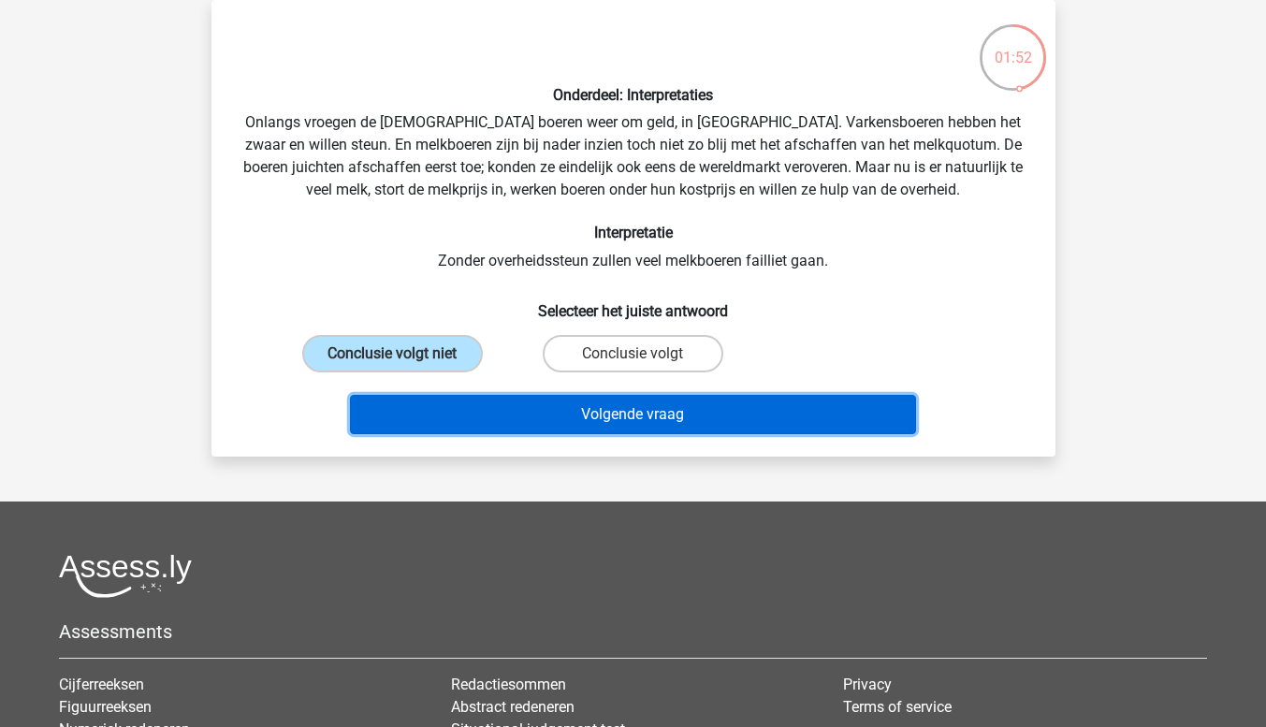
click at [667, 427] on button "Volgende vraag" at bounding box center [633, 414] width 566 height 39
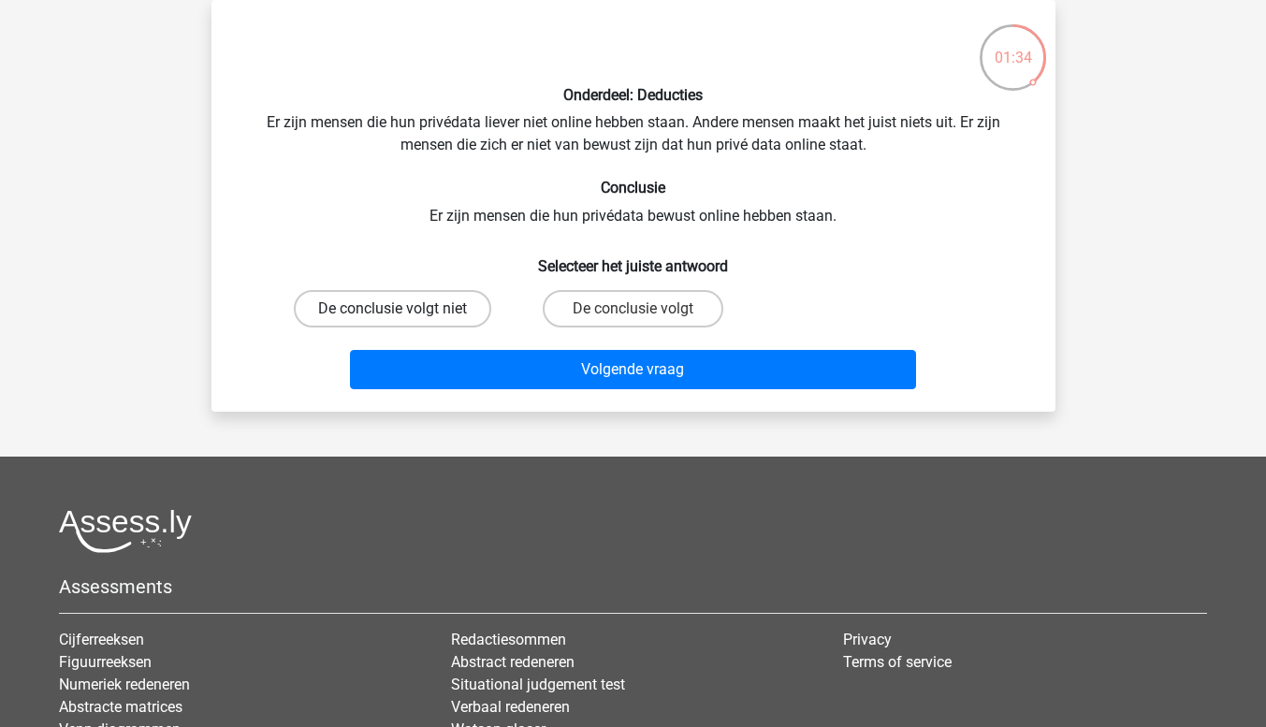
click at [428, 319] on label "De conclusie volgt niet" at bounding box center [392, 308] width 197 height 37
click at [404, 319] on input "De conclusie volgt niet" at bounding box center [398, 315] width 12 height 12
radio input "true"
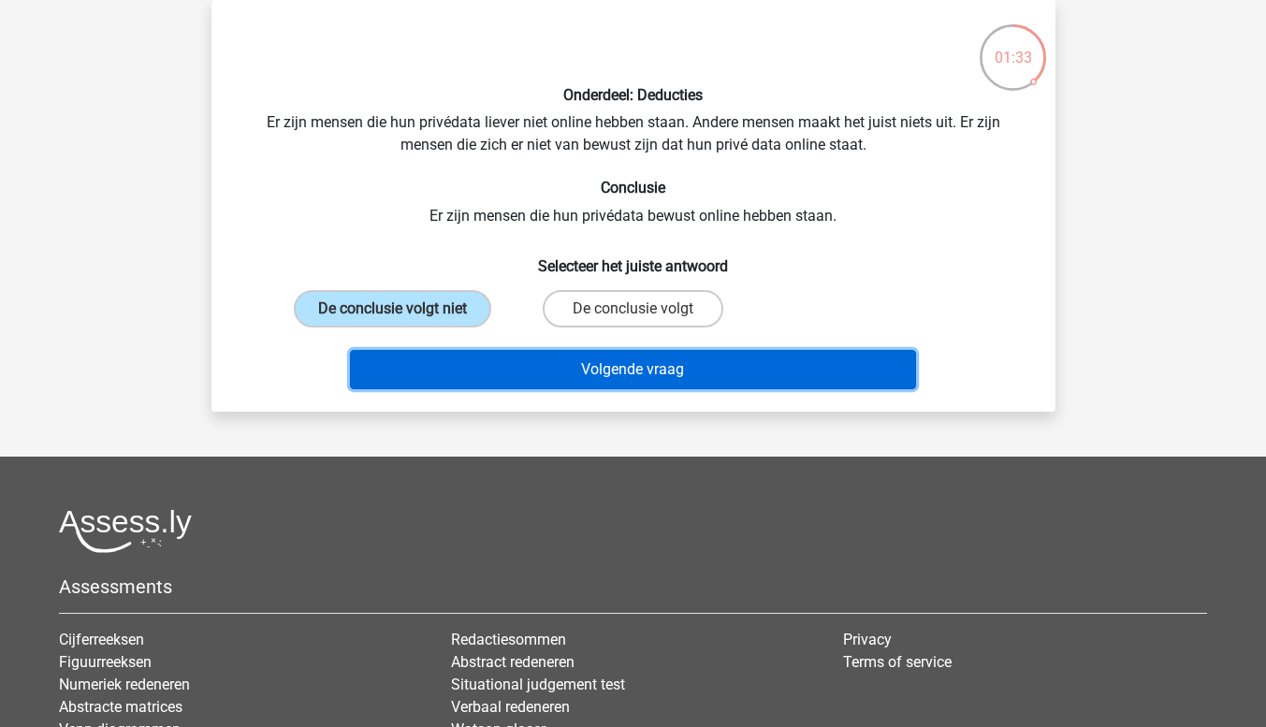
click at [777, 378] on button "Volgende vraag" at bounding box center [633, 369] width 566 height 39
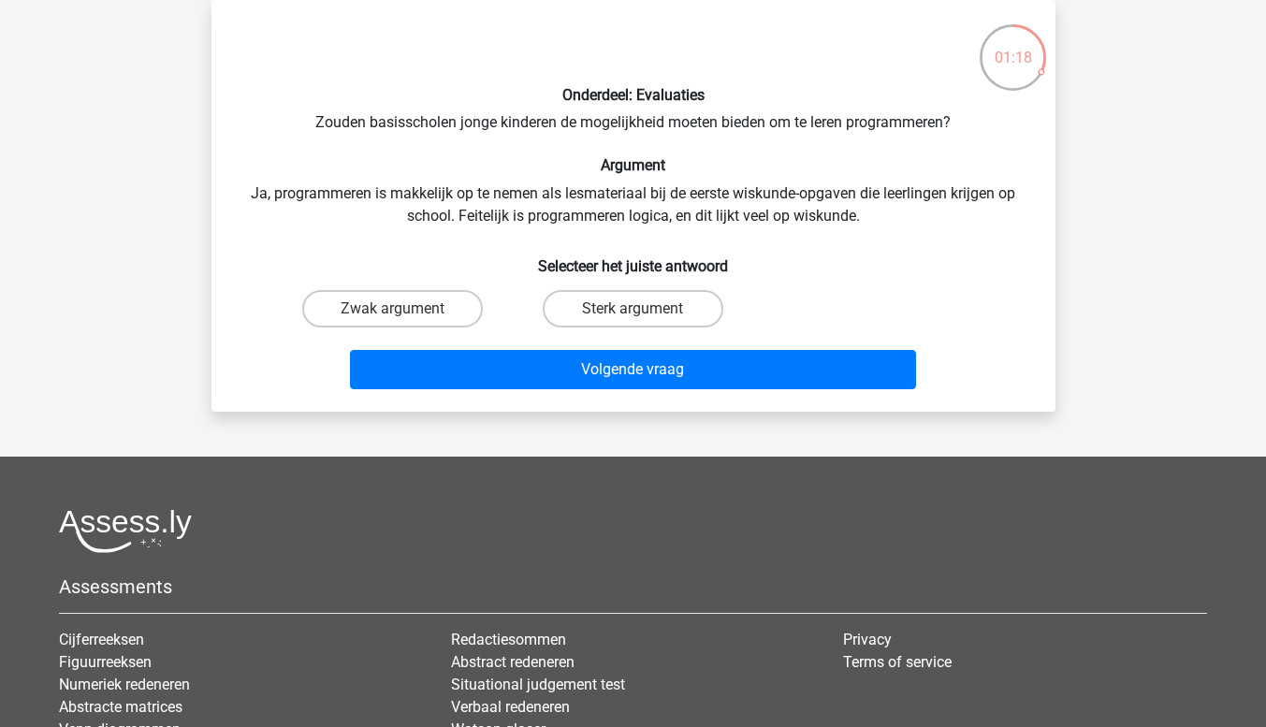
click at [427, 319] on label "Zwak argument" at bounding box center [392, 308] width 181 height 37
click at [404, 319] on input "Zwak argument" at bounding box center [398, 315] width 12 height 12
radio input "true"
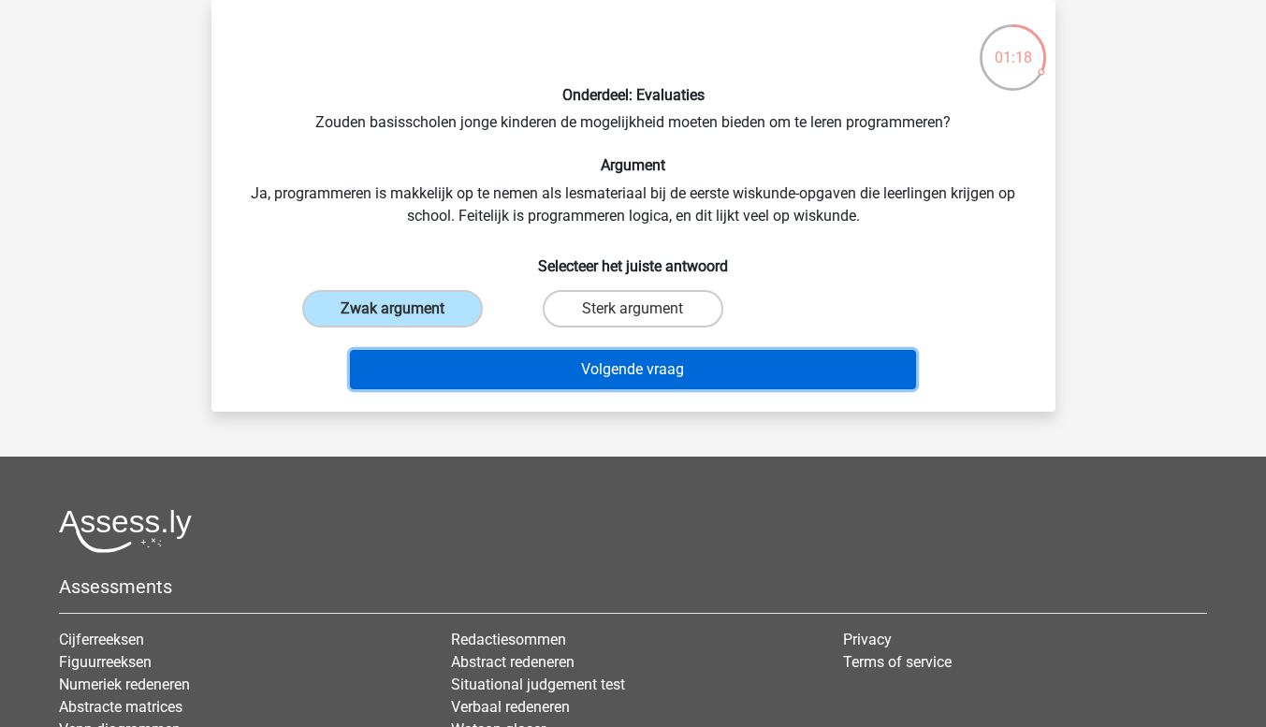
click at [596, 374] on button "Volgende vraag" at bounding box center [633, 369] width 566 height 39
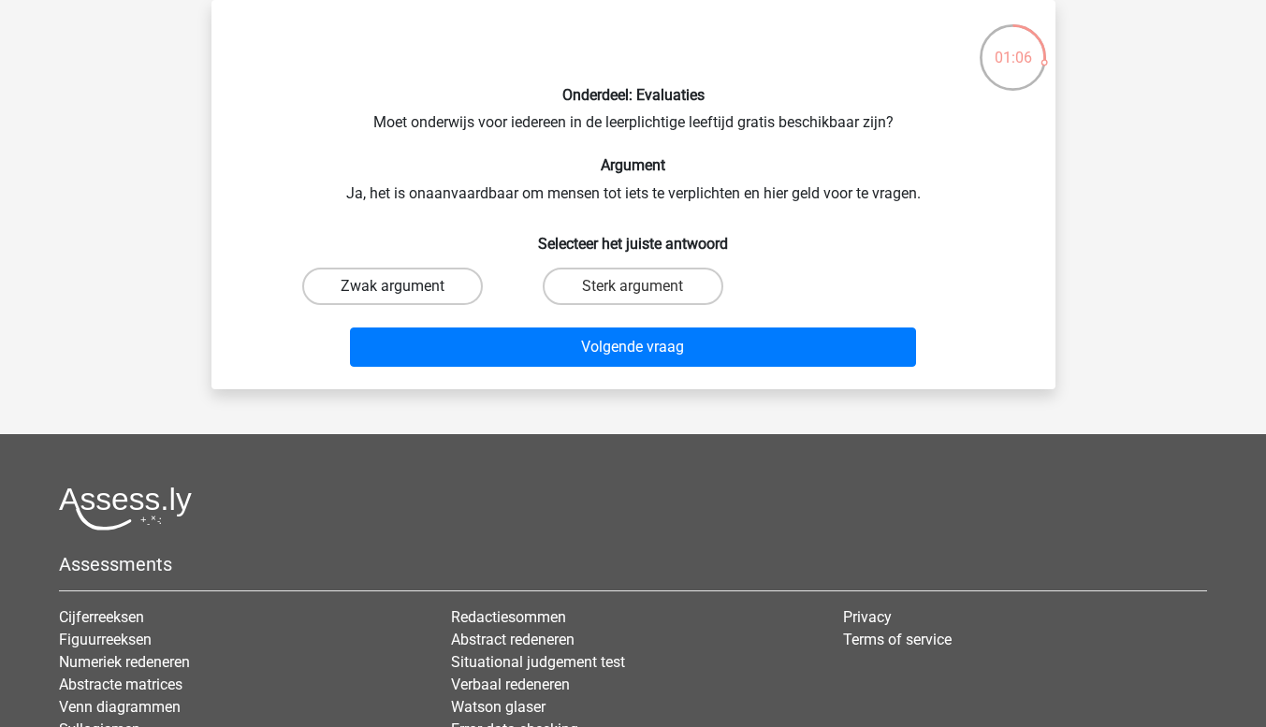
click at [409, 288] on label "Zwak argument" at bounding box center [392, 286] width 181 height 37
click at [404, 288] on input "Zwak argument" at bounding box center [398, 292] width 12 height 12
radio input "true"
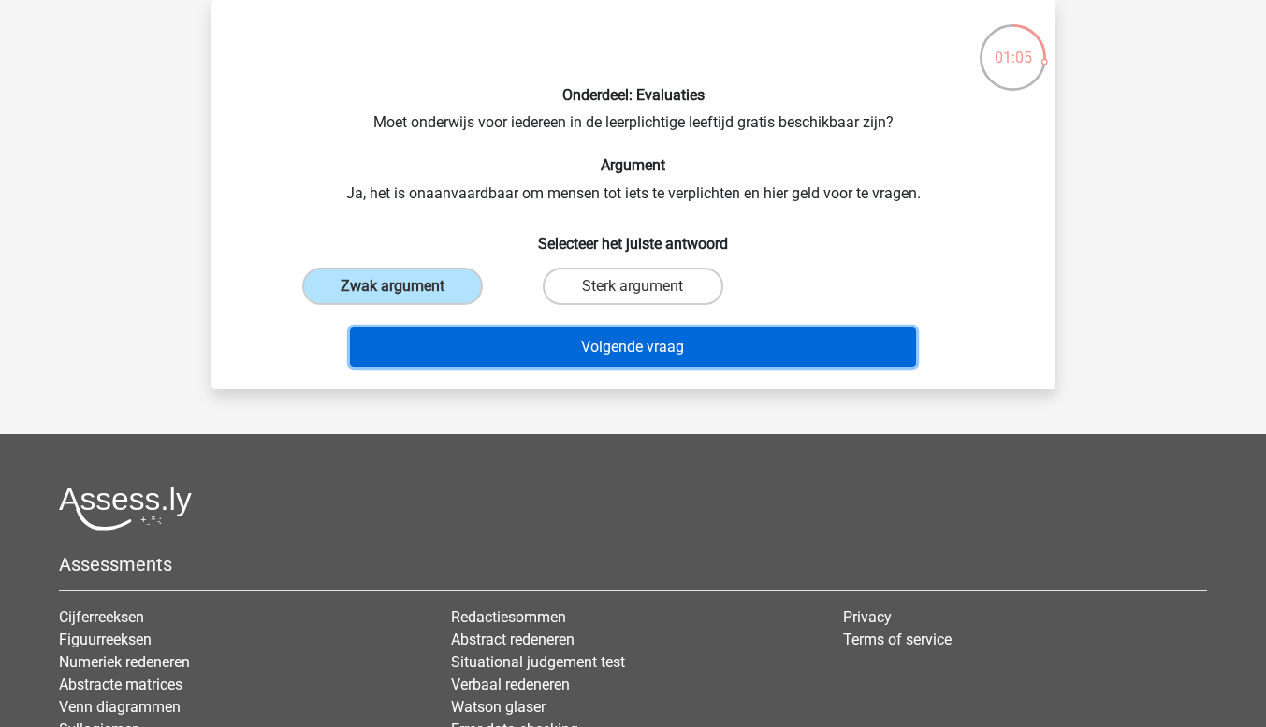
click at [652, 351] on button "Volgende vraag" at bounding box center [633, 347] width 566 height 39
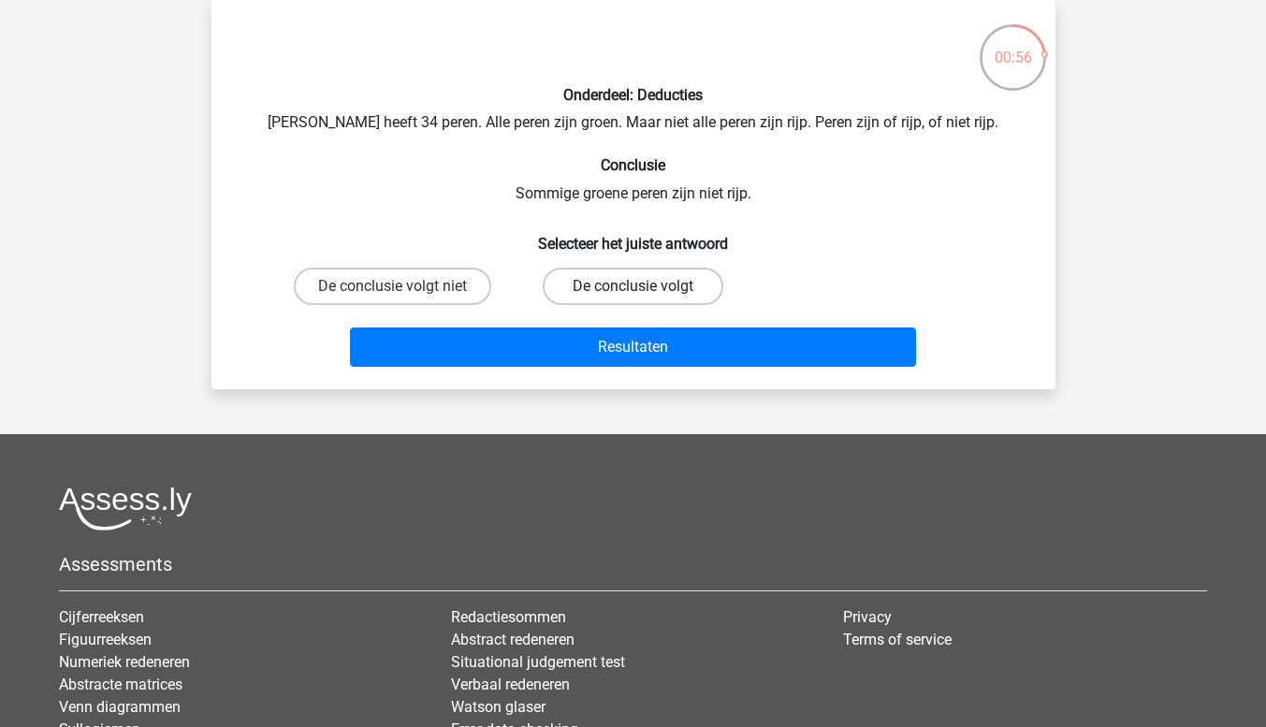
click at [678, 299] on label "De conclusie volgt" at bounding box center [633, 286] width 181 height 37
click at [645, 299] on input "De conclusie volgt" at bounding box center [639, 292] width 12 height 12
radio input "true"
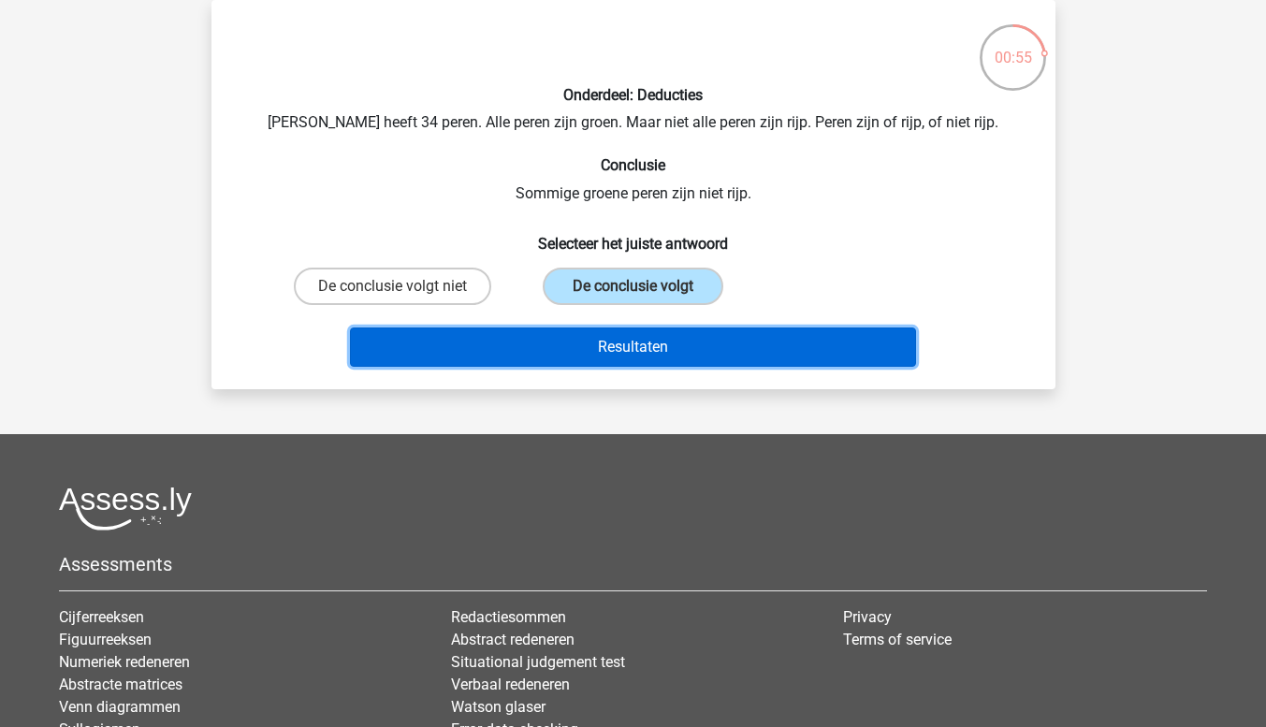
click at [742, 349] on button "Resultaten" at bounding box center [633, 347] width 566 height 39
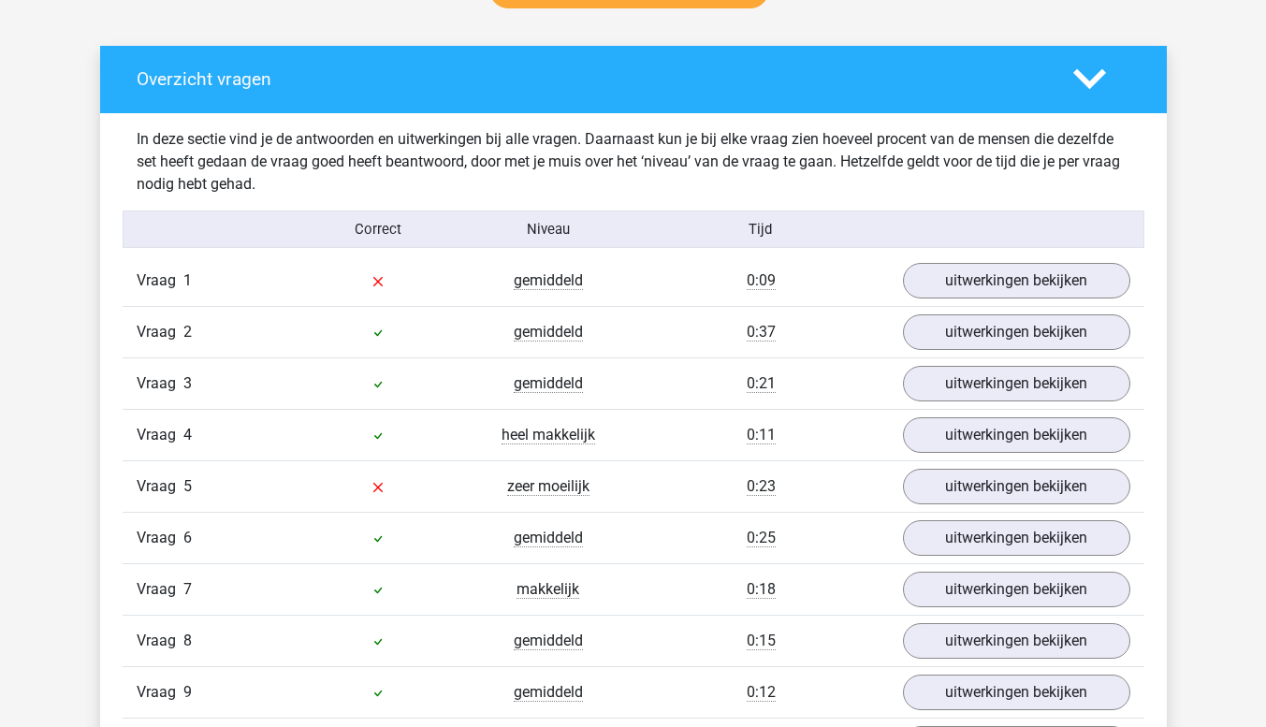
scroll to position [1037, 0]
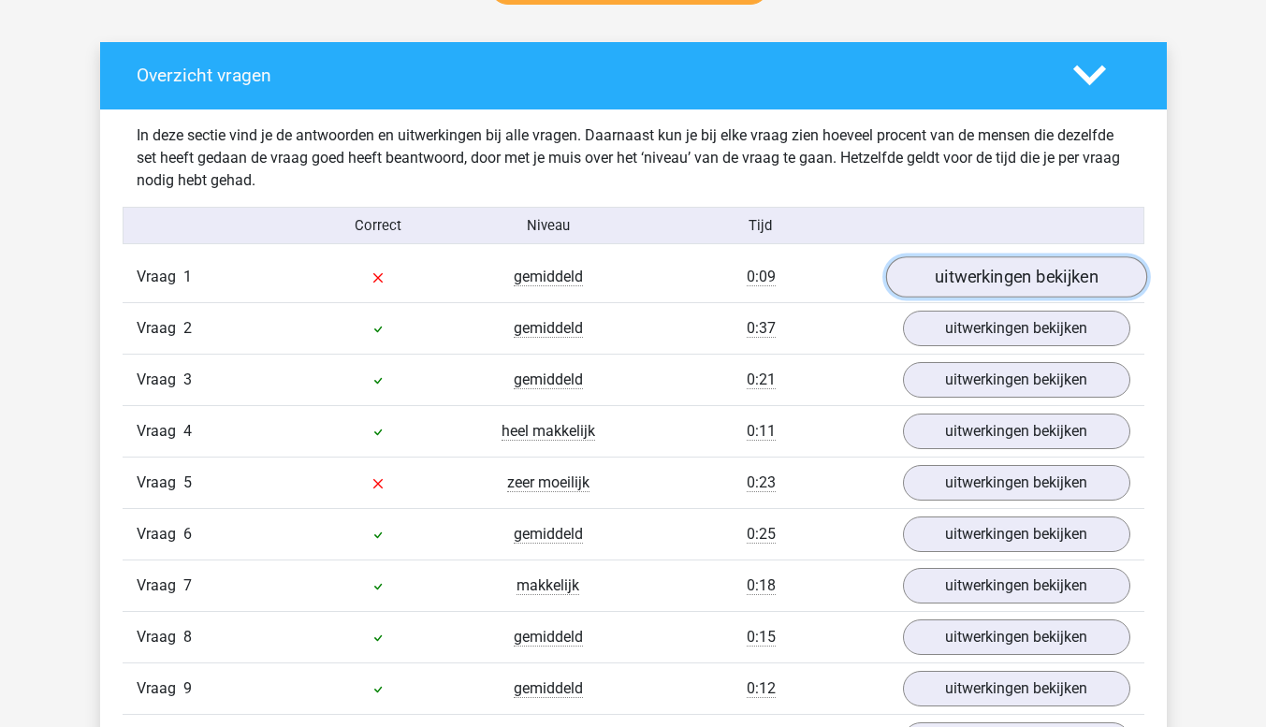
click at [1089, 288] on link "uitwerkingen bekijken" at bounding box center [1015, 276] width 261 height 41
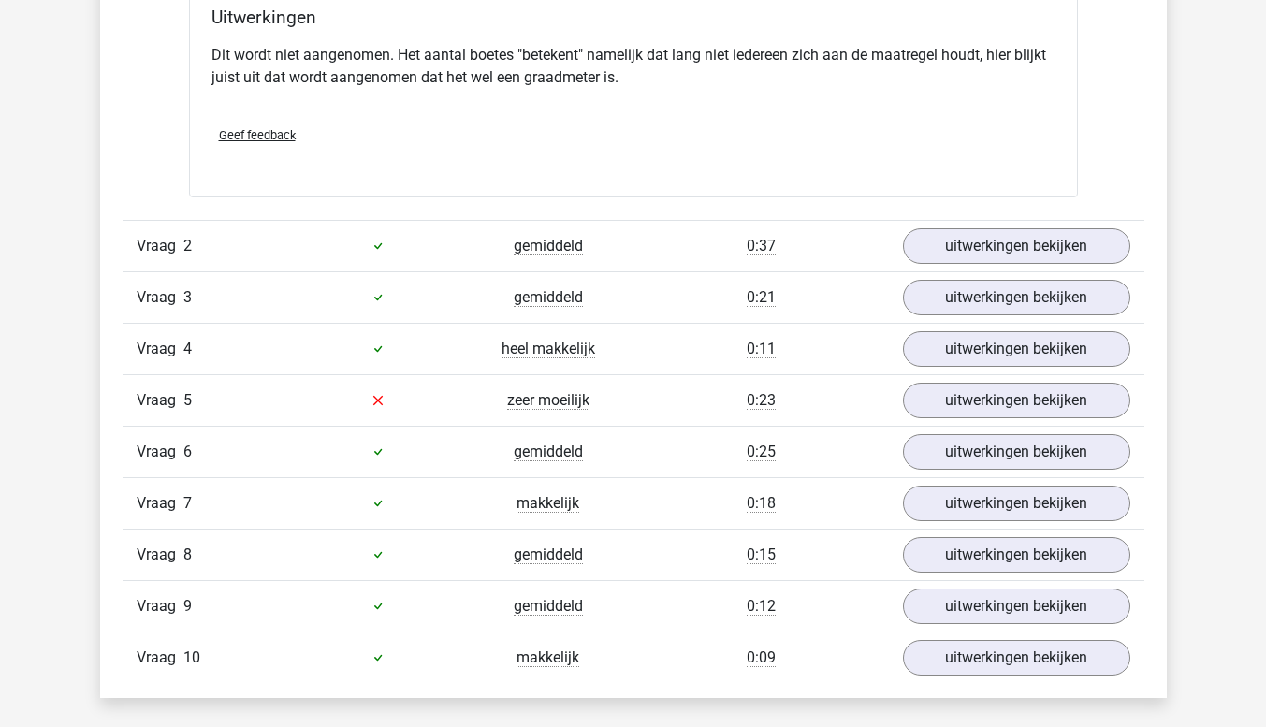
scroll to position [1596, 0]
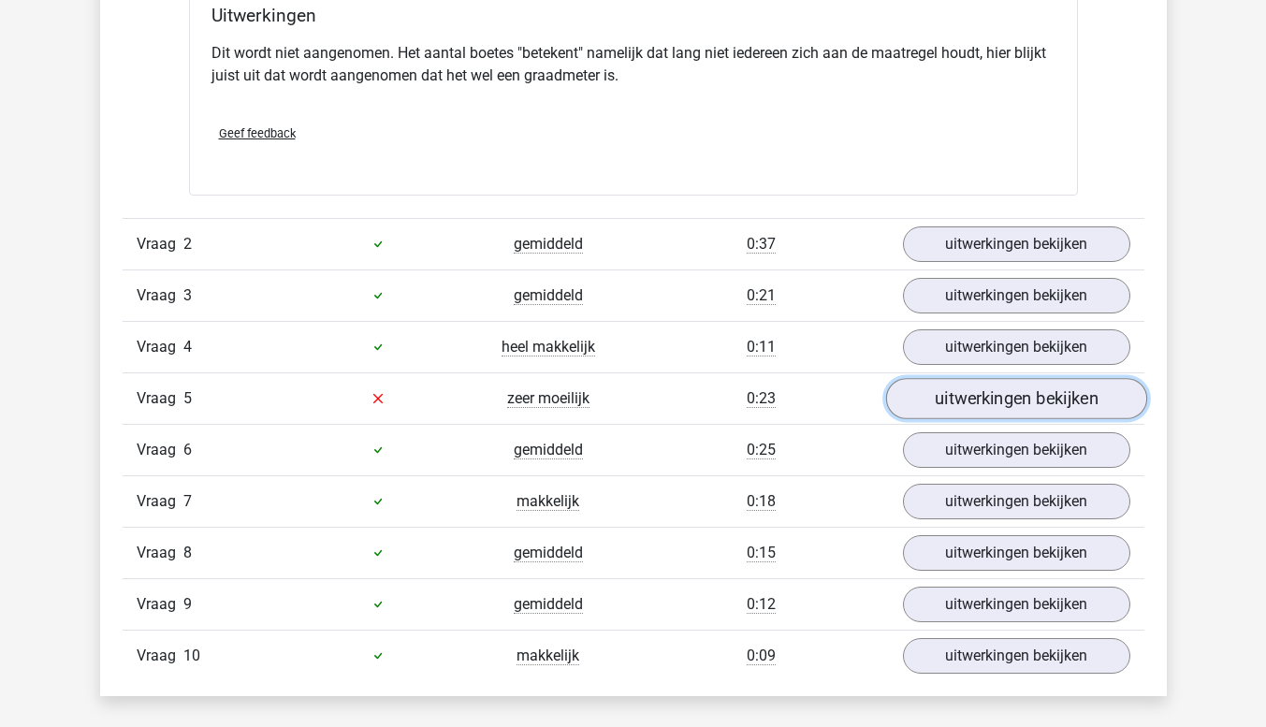
click at [961, 401] on link "uitwerkingen bekijken" at bounding box center [1015, 398] width 261 height 41
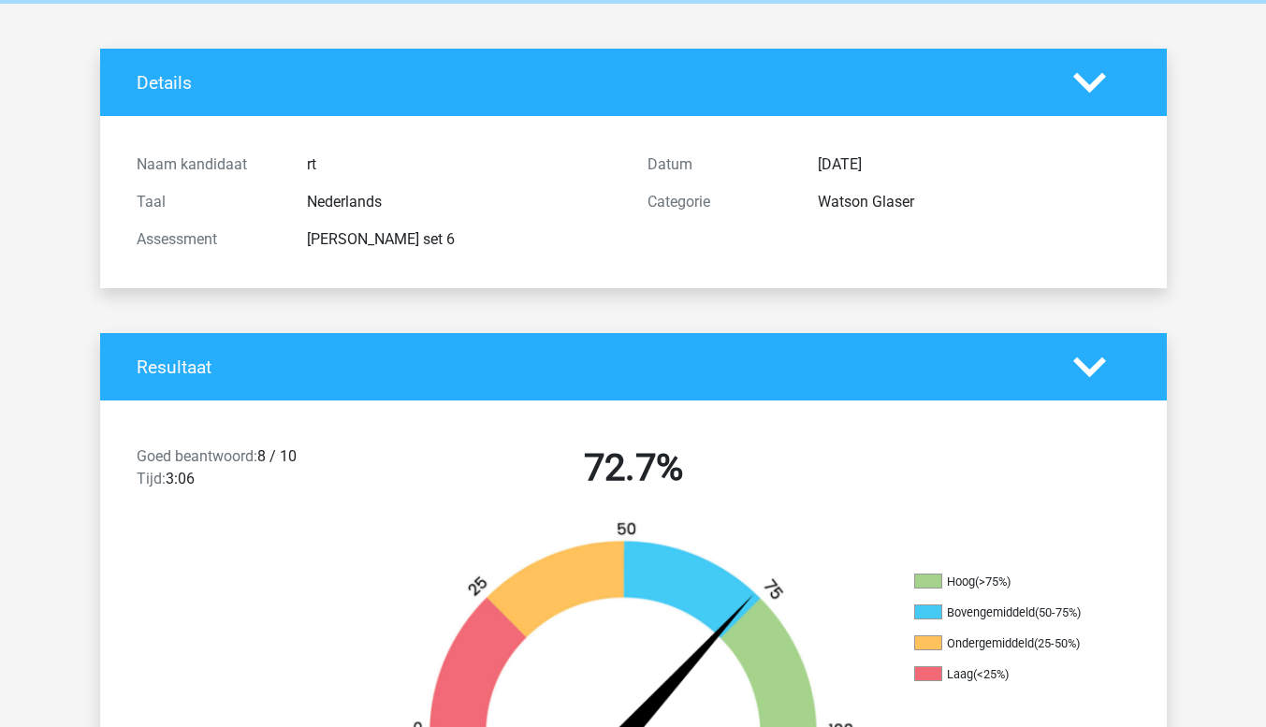
scroll to position [0, 0]
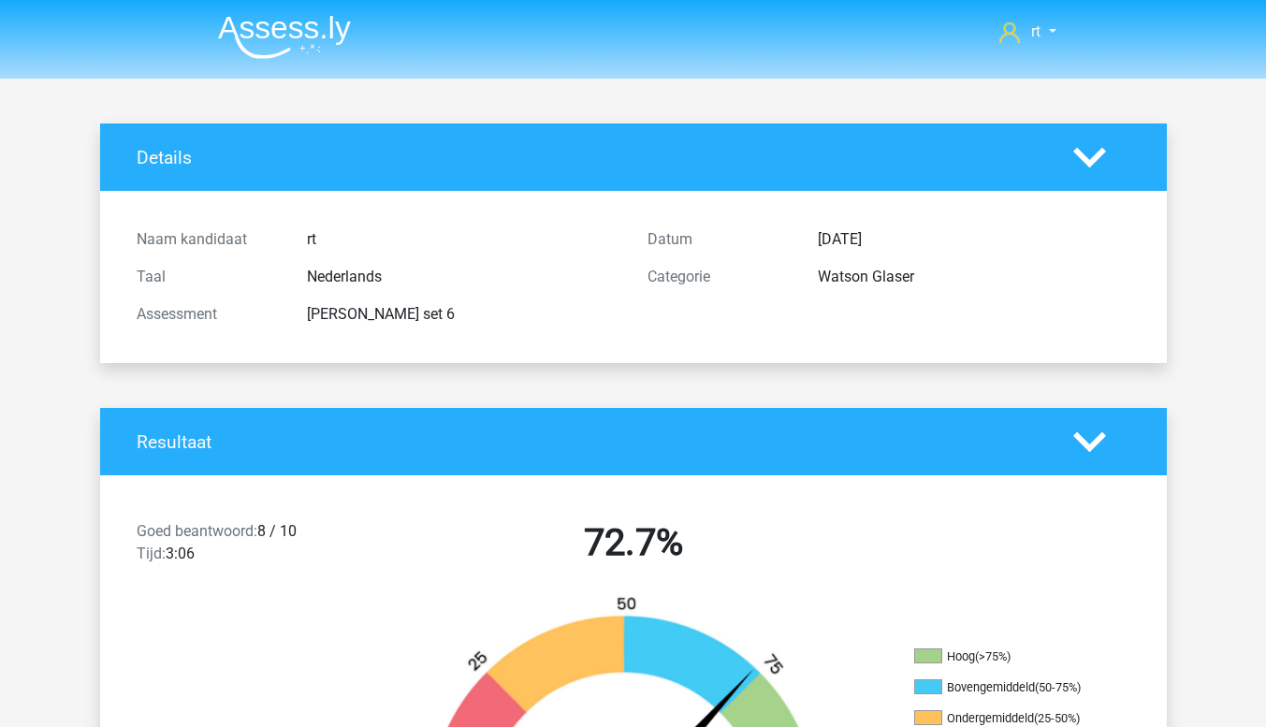
click at [1094, 451] on icon at bounding box center [1089, 442] width 33 height 33
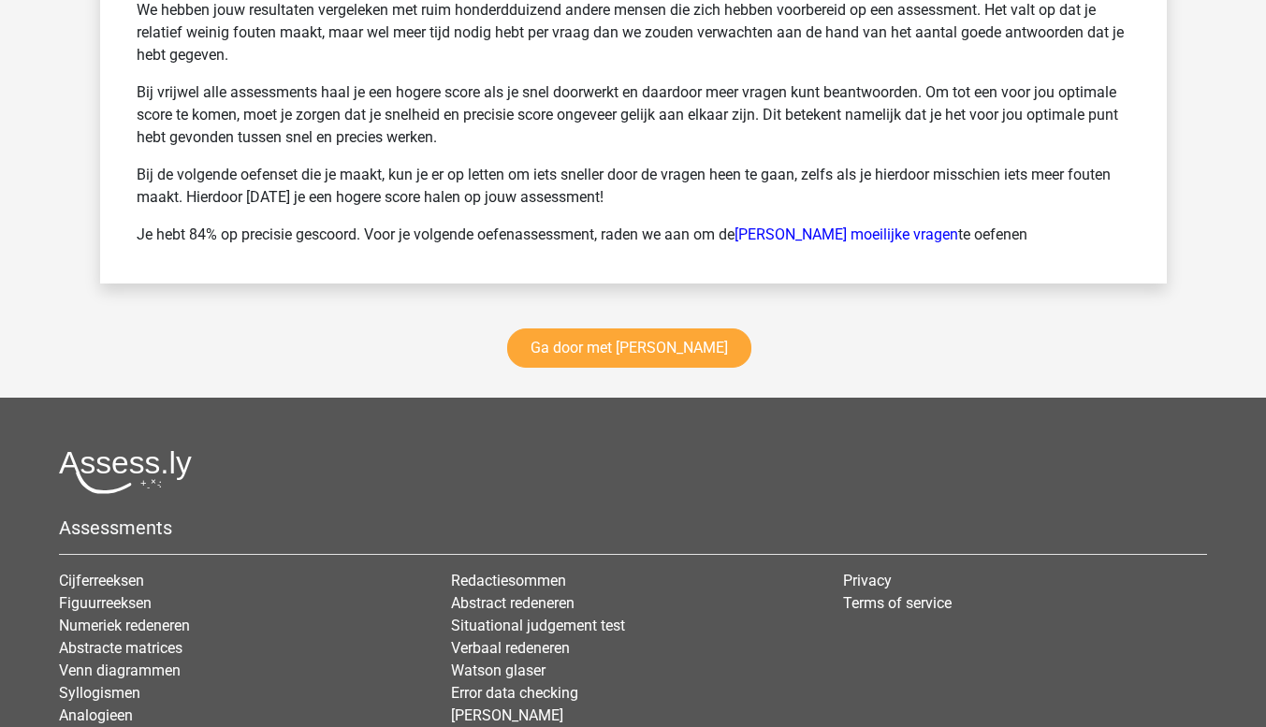
scroll to position [3227, 0]
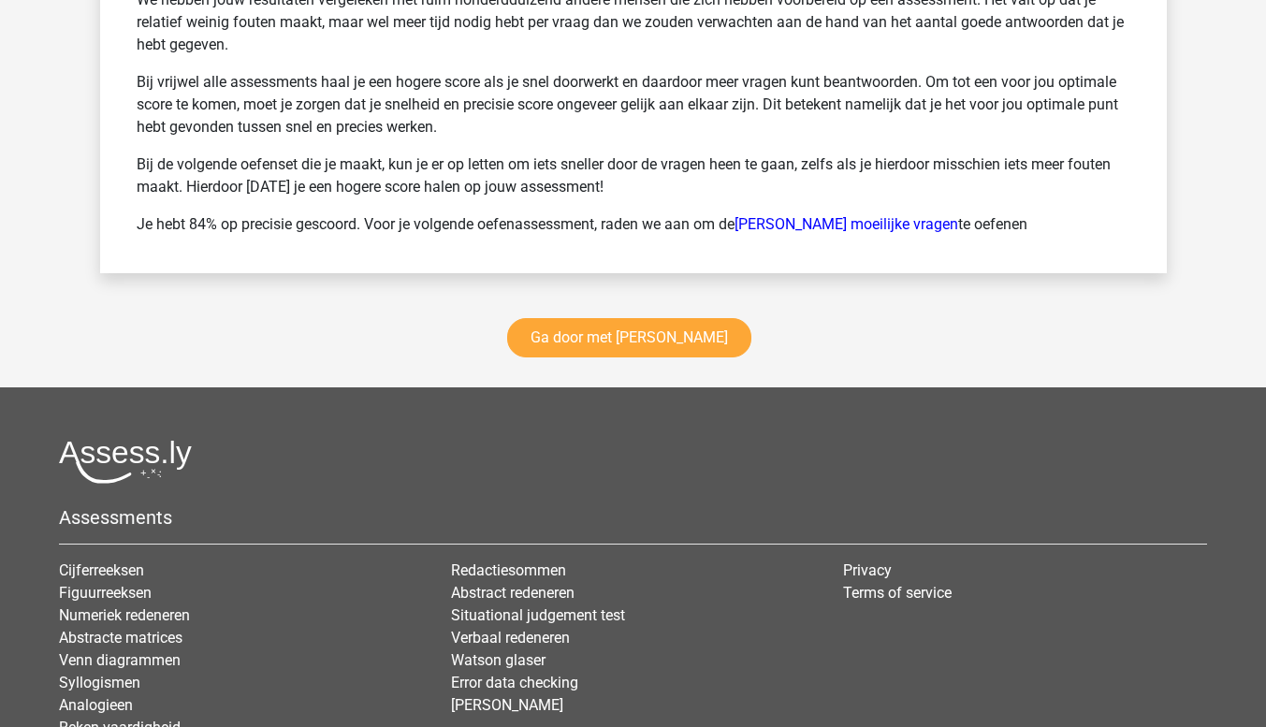
click at [730, 375] on div "Ga door met [PERSON_NAME]" at bounding box center [633, 342] width 1067 height 92
click at [687, 342] on link "Ga door met [PERSON_NAME]" at bounding box center [629, 337] width 244 height 39
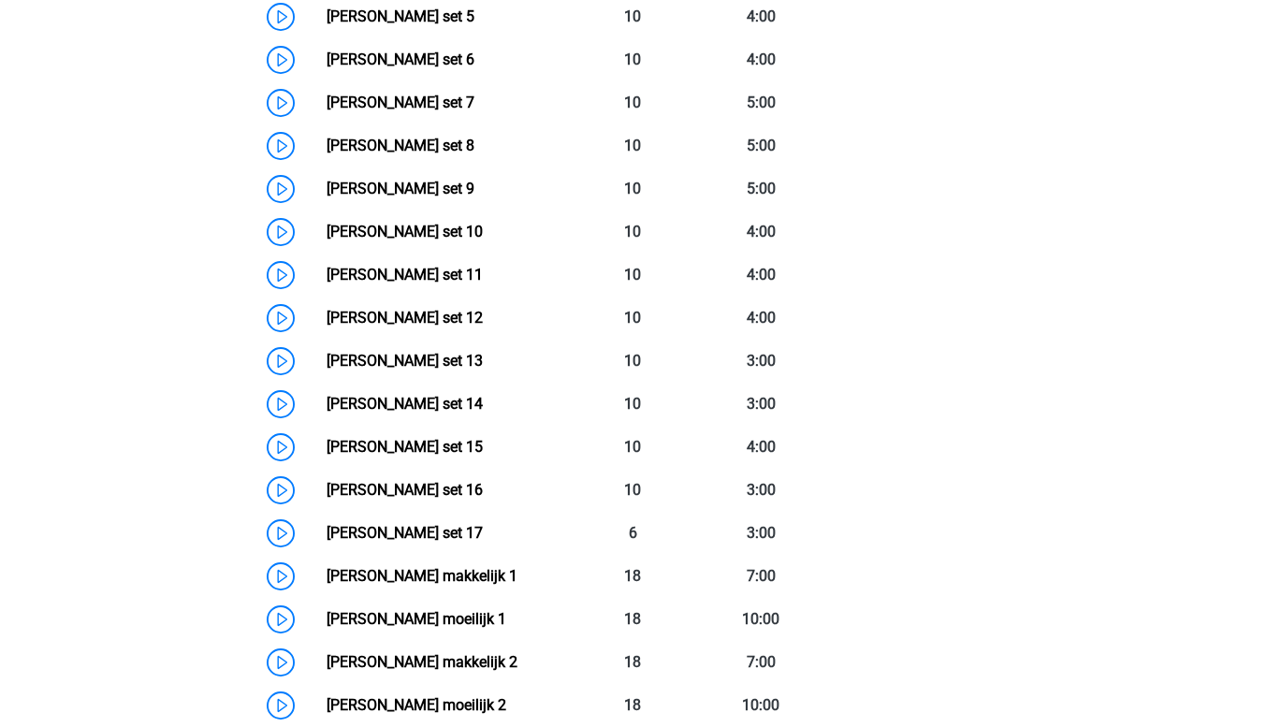
scroll to position [1130, 0]
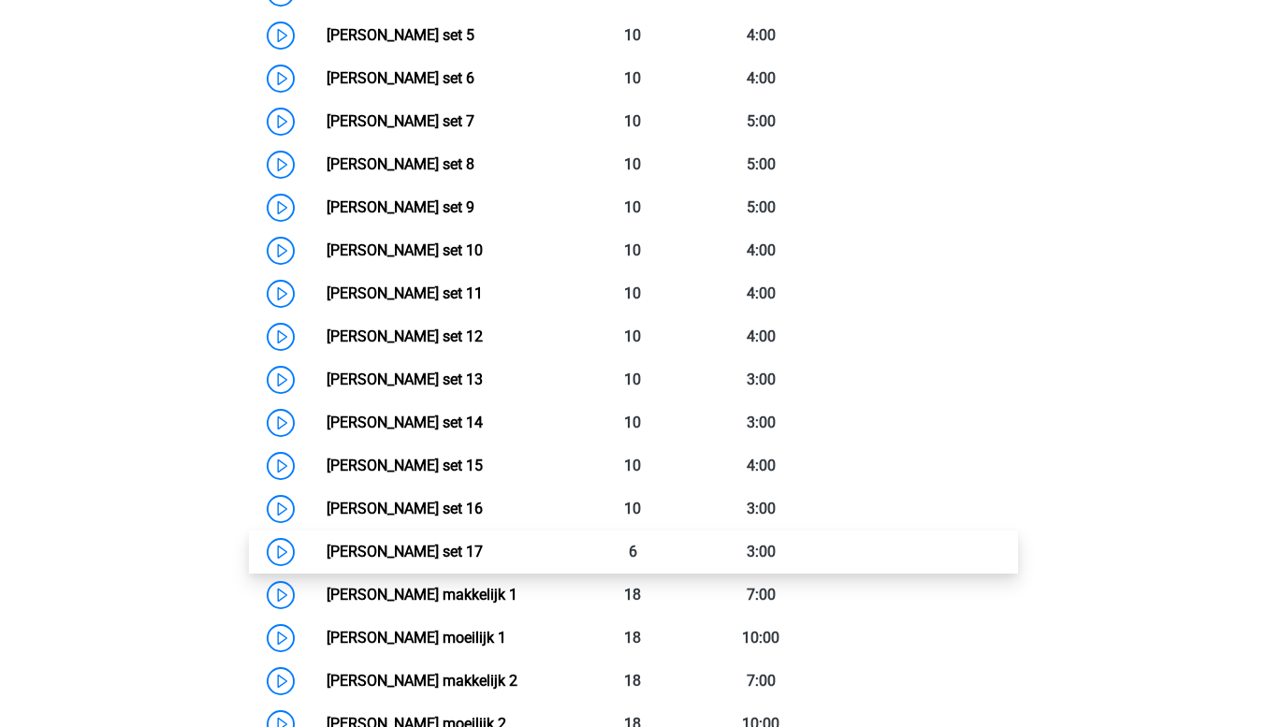
click at [417, 560] on link "[PERSON_NAME] set 17" at bounding box center [405, 552] width 156 height 18
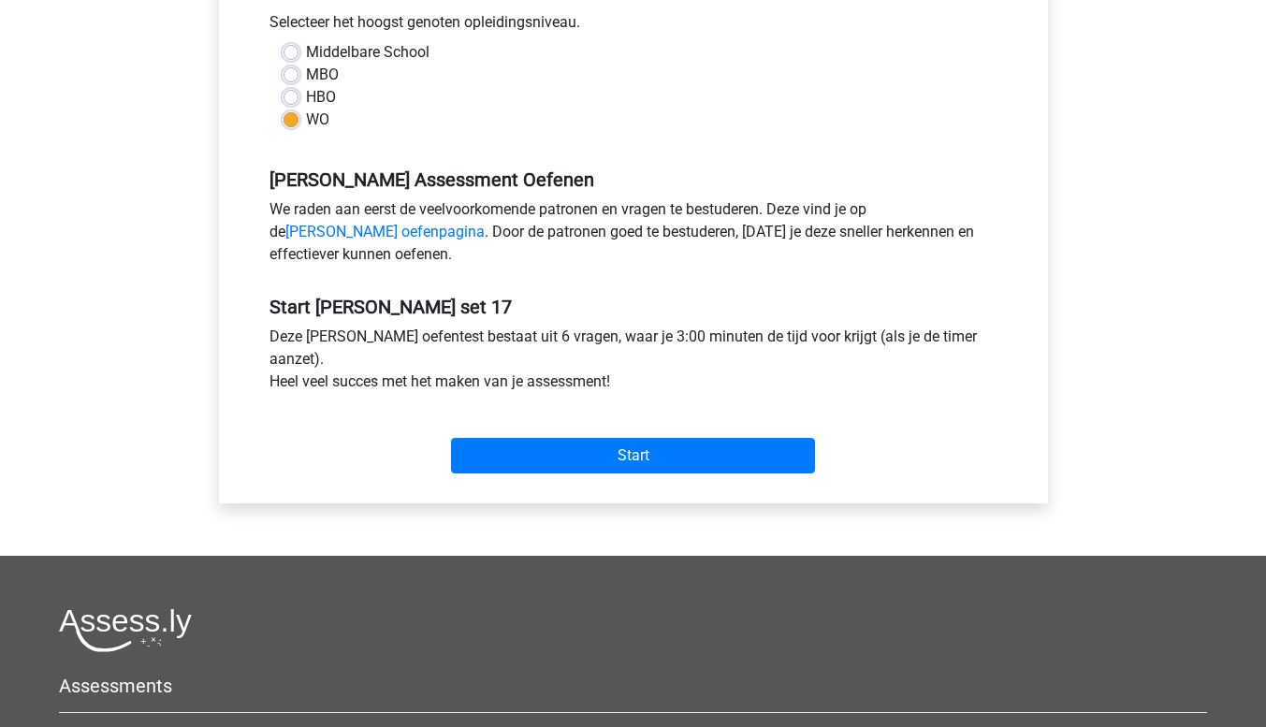
scroll to position [448, 0]
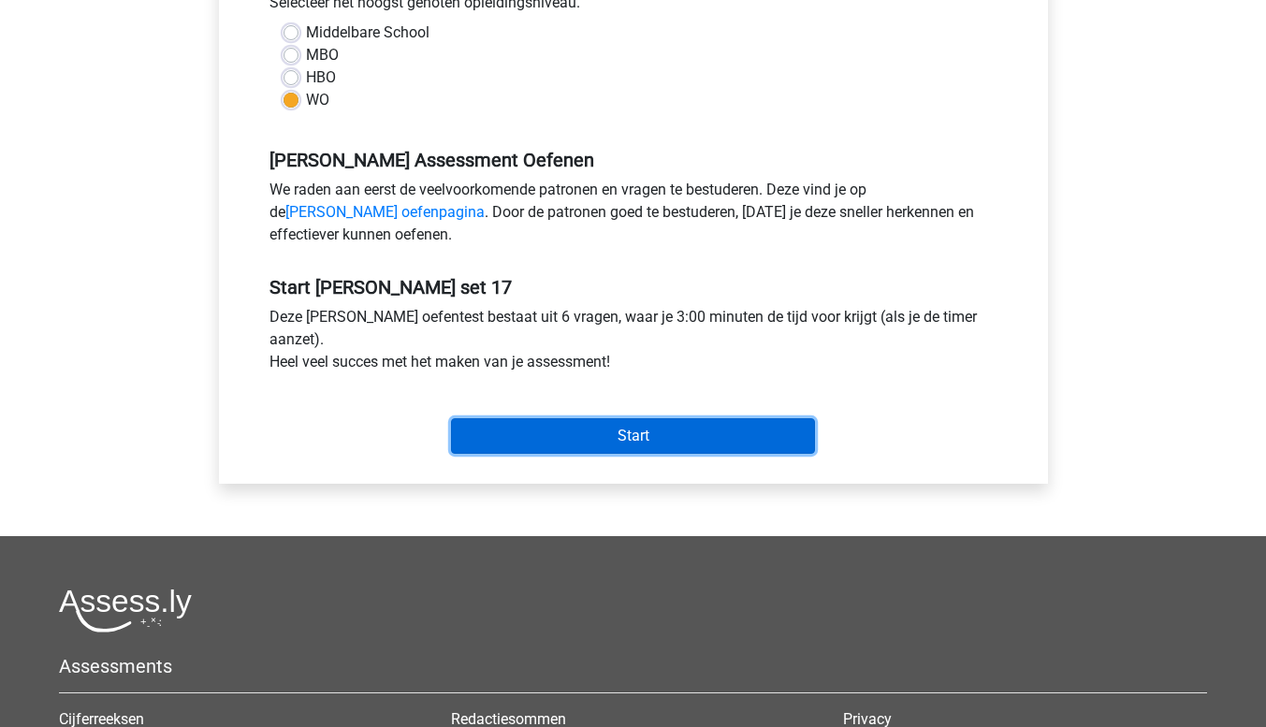
click at [745, 445] on input "Start" at bounding box center [633, 436] width 364 height 36
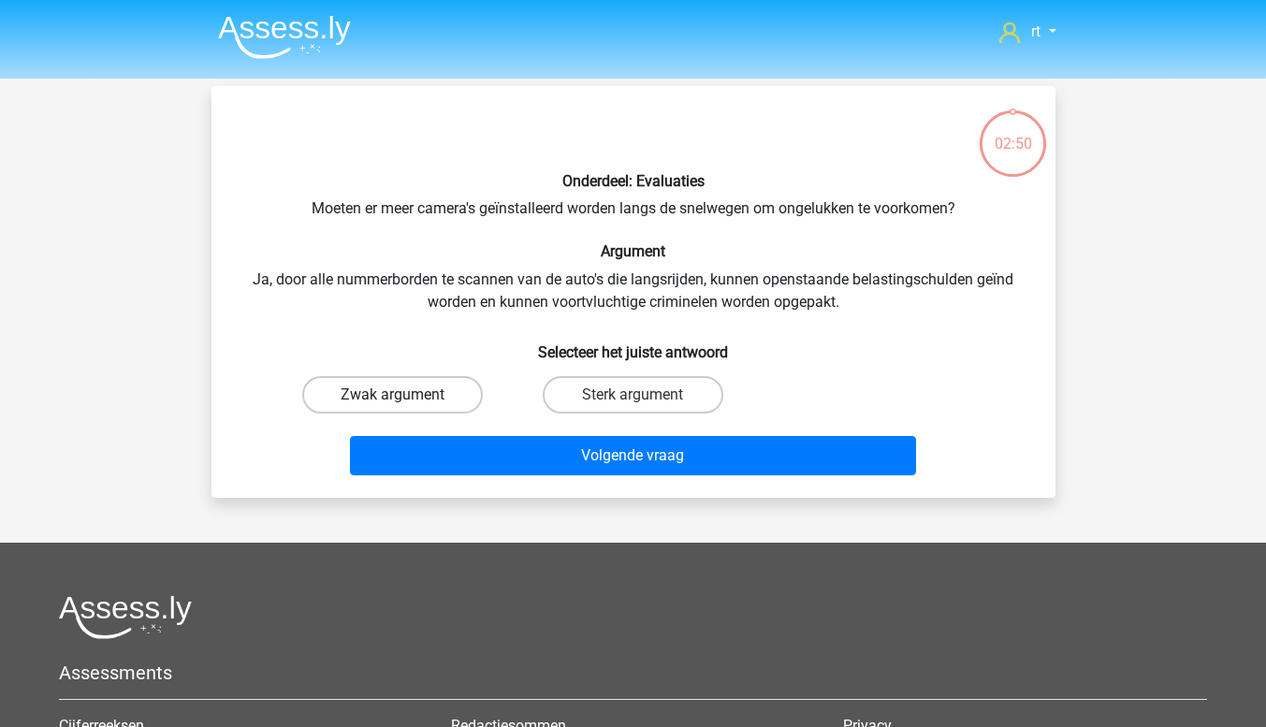
click at [448, 393] on label "Zwak argument" at bounding box center [392, 394] width 181 height 37
click at [404, 395] on input "Zwak argument" at bounding box center [398, 401] width 12 height 12
radio input "true"
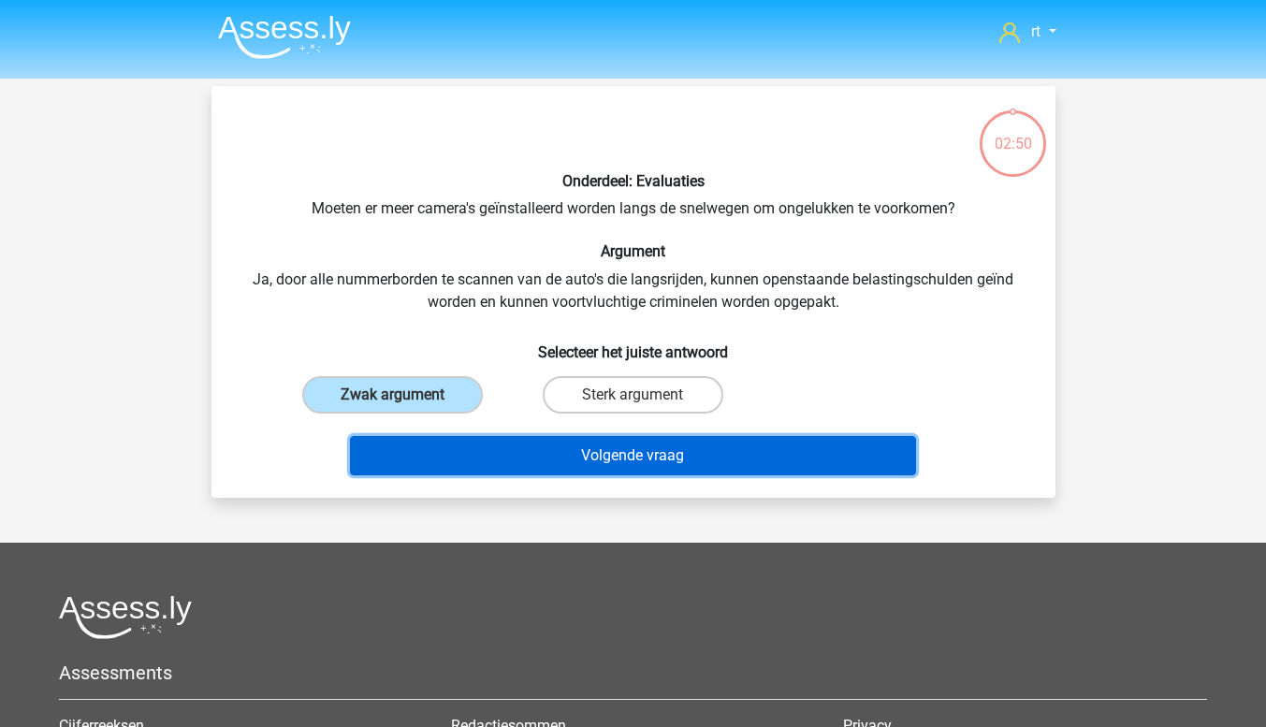
click at [521, 464] on button "Volgende vraag" at bounding box center [633, 455] width 566 height 39
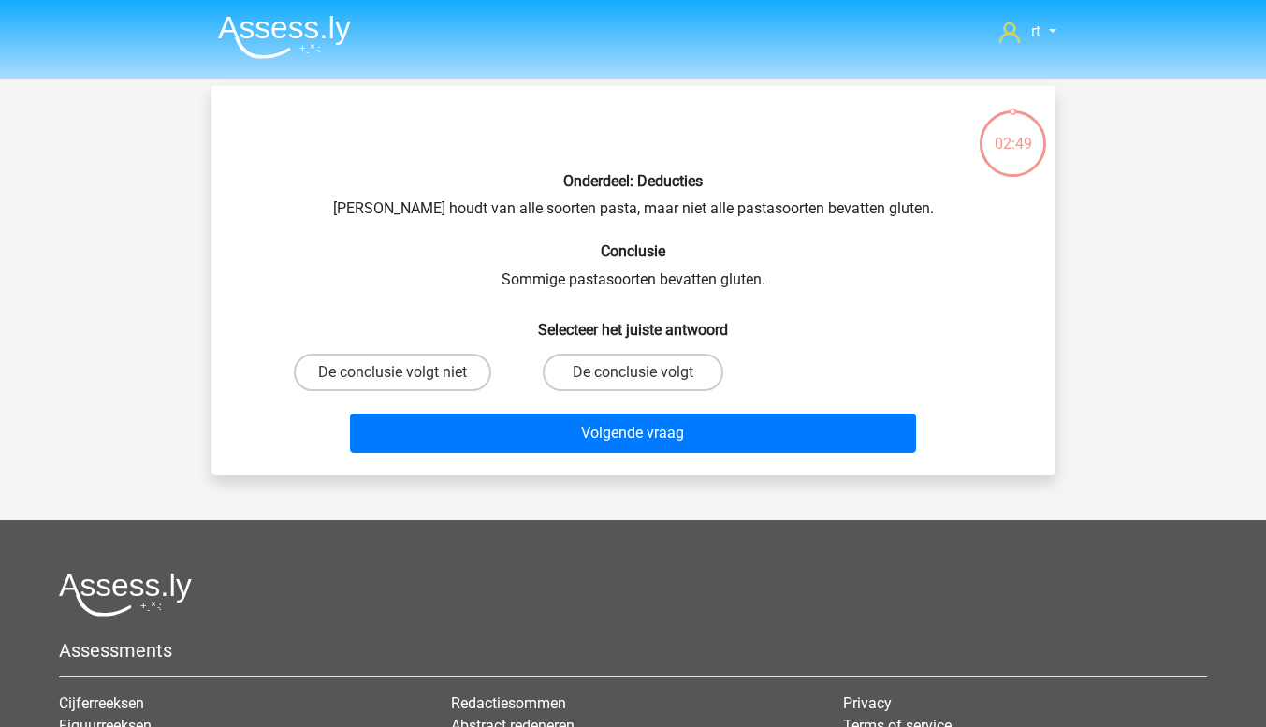
scroll to position [86, 0]
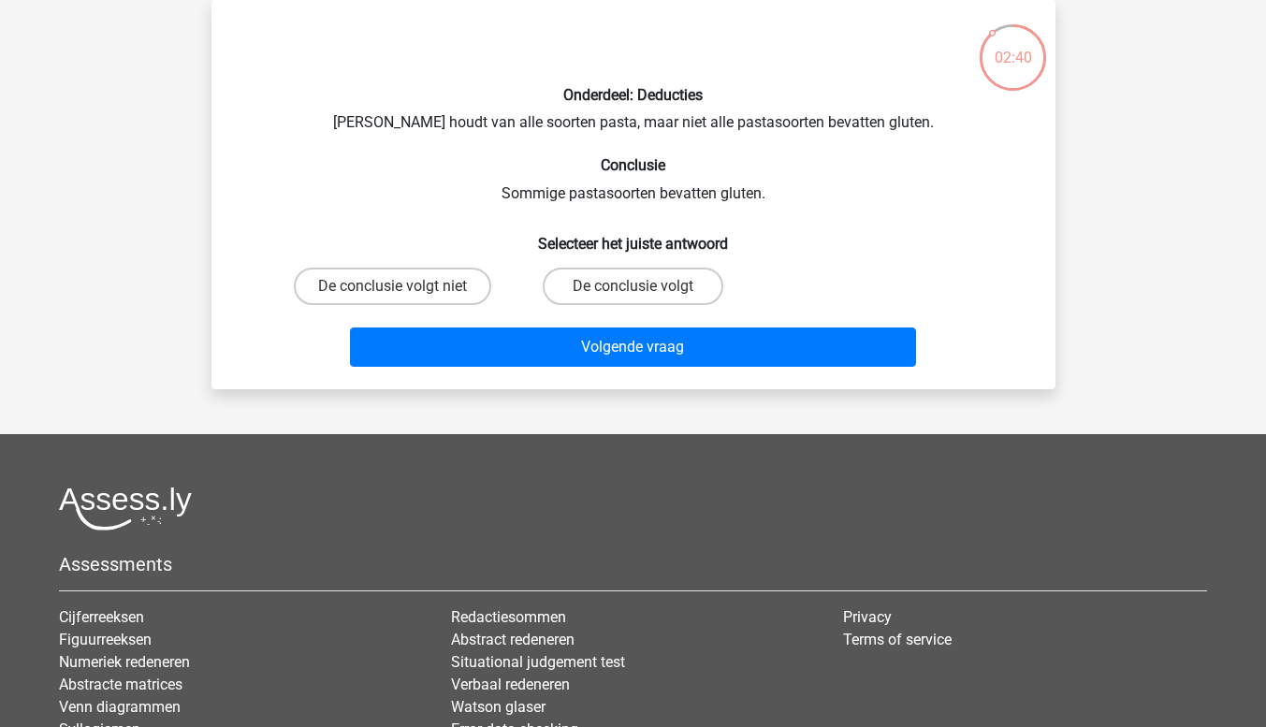
click at [636, 288] on input "De conclusie volgt" at bounding box center [639, 292] width 12 height 12
radio input "true"
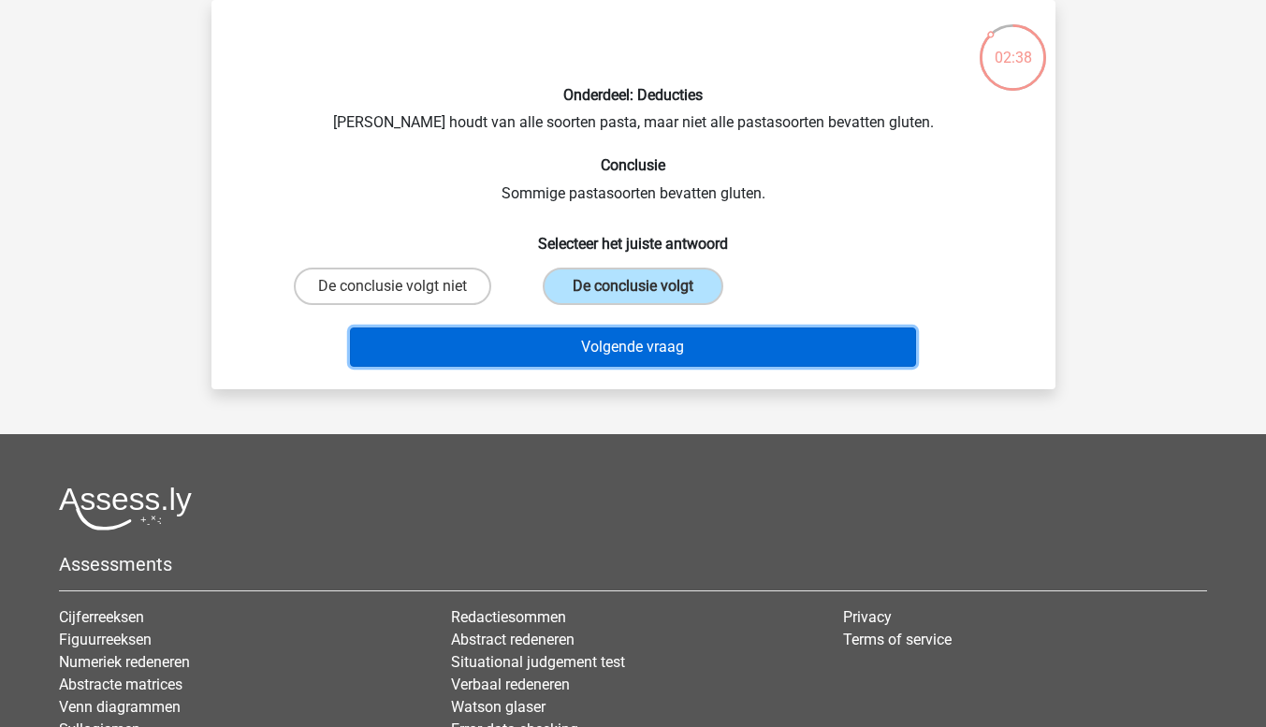
click at [795, 361] on button "Volgende vraag" at bounding box center [633, 347] width 566 height 39
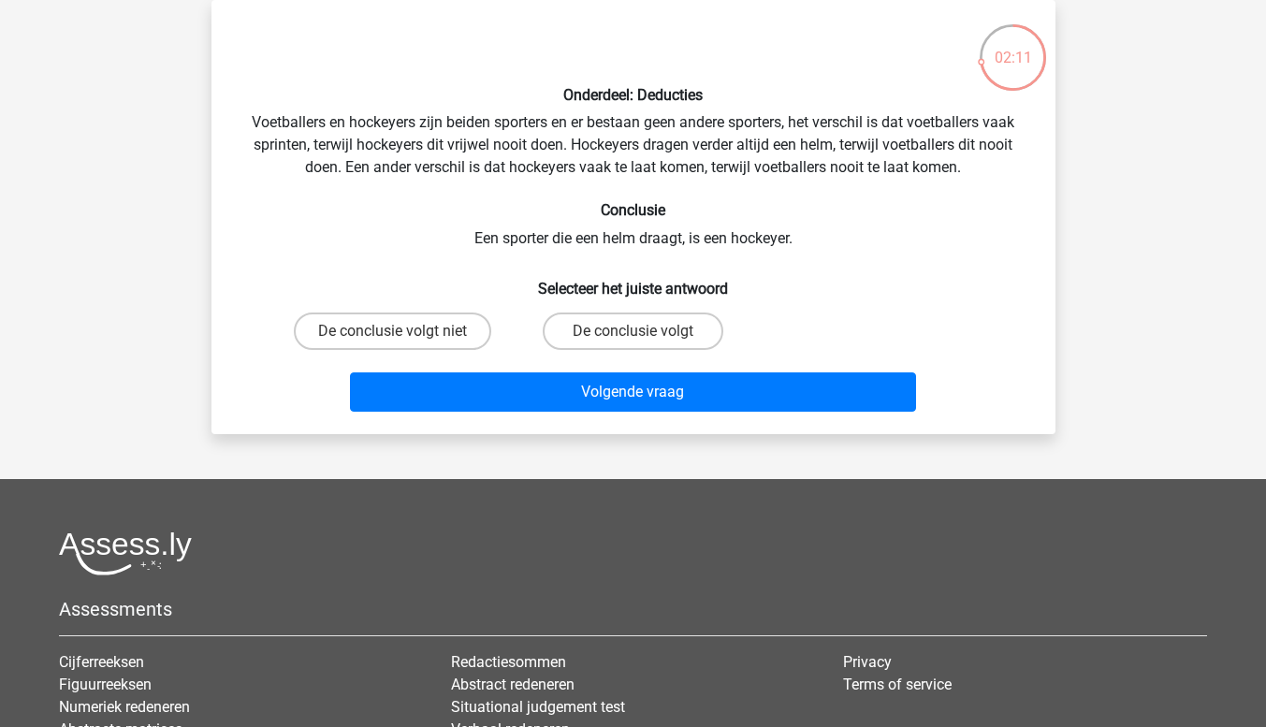
click at [668, 345] on label "De conclusie volgt" at bounding box center [633, 331] width 181 height 37
click at [645, 343] on input "De conclusie volgt" at bounding box center [639, 337] width 12 height 12
radio input "true"
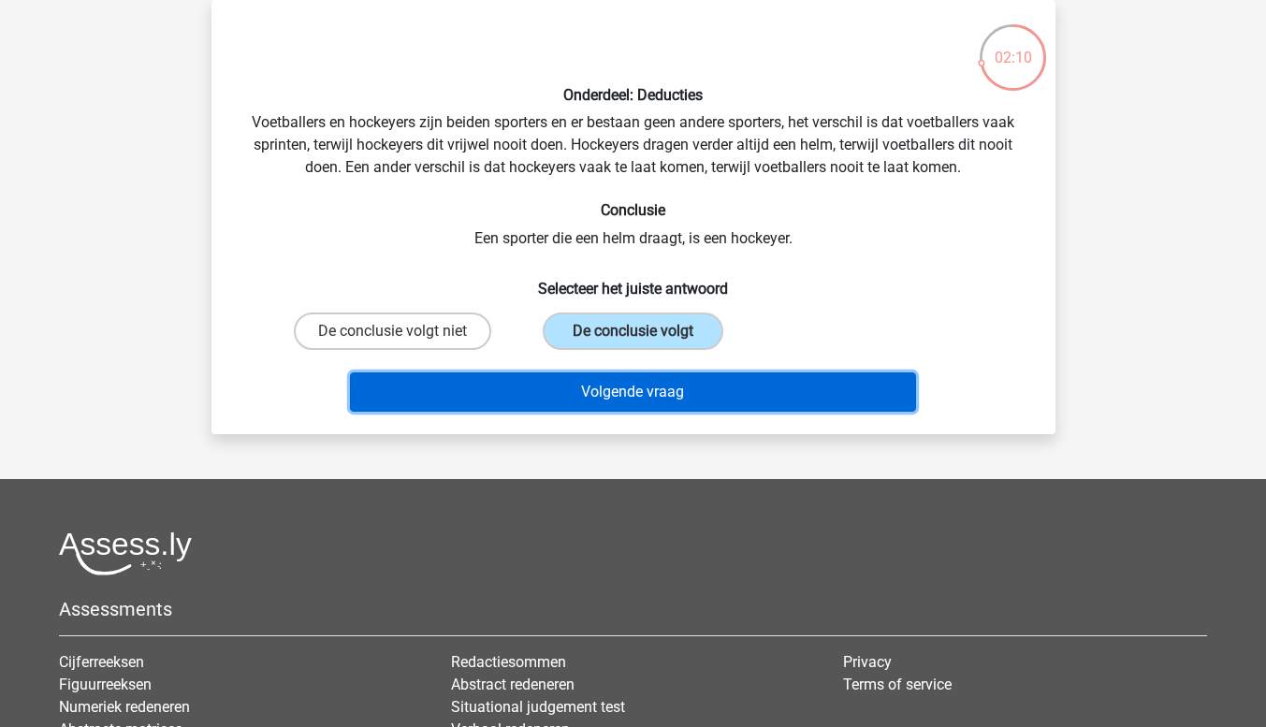
click at [752, 401] on button "Volgende vraag" at bounding box center [633, 391] width 566 height 39
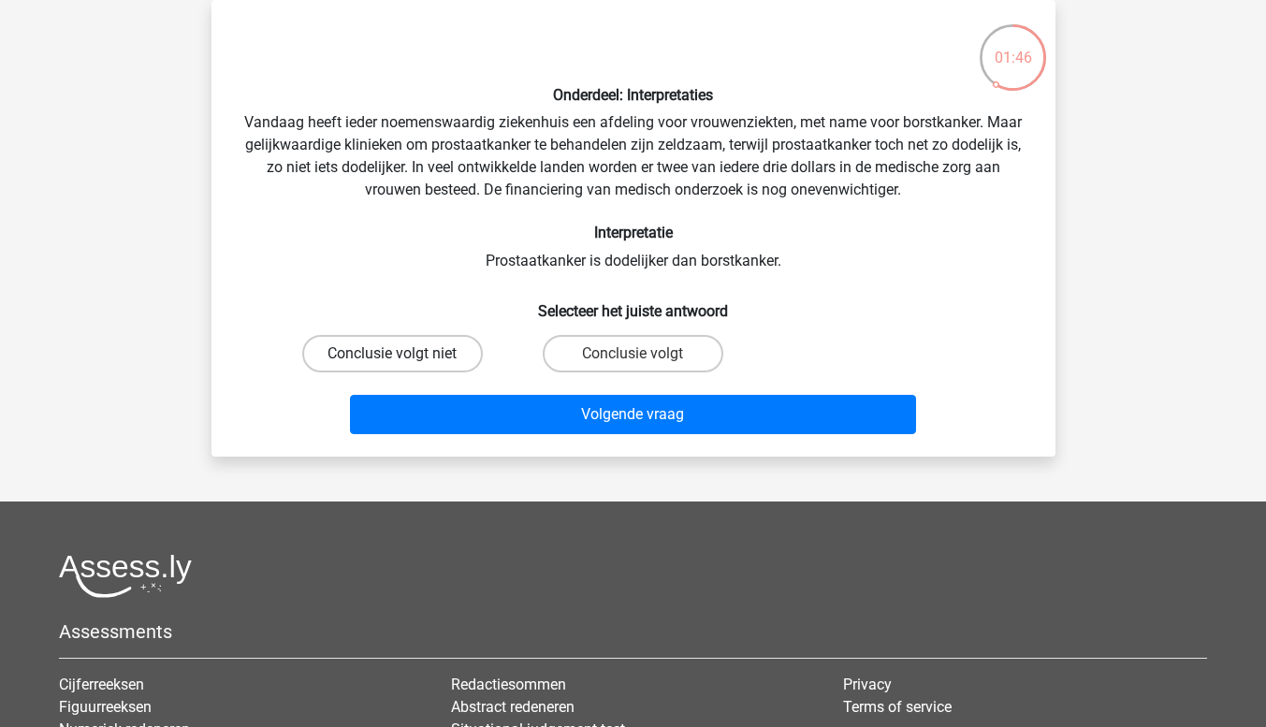
click at [408, 368] on label "Conclusie volgt niet" at bounding box center [392, 353] width 181 height 37
click at [404, 366] on input "Conclusie volgt niet" at bounding box center [398, 360] width 12 height 12
radio input "true"
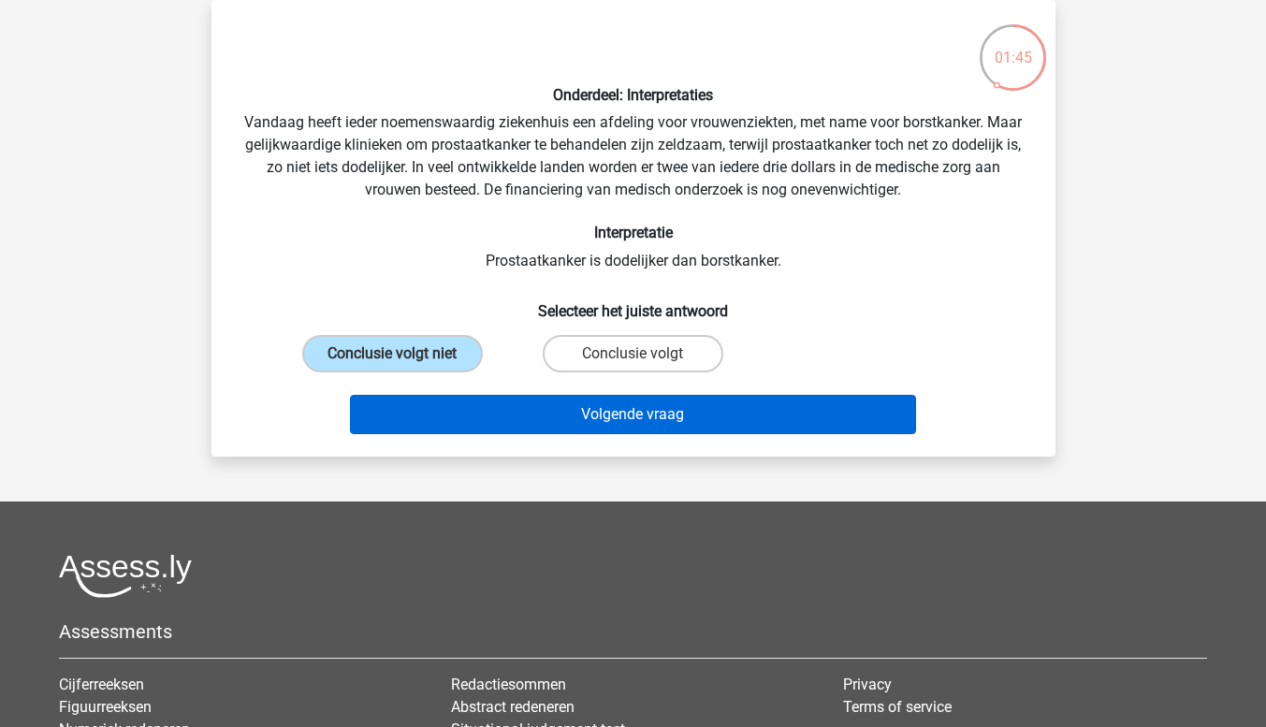
click at [674, 428] on button "Volgende vraag" at bounding box center [633, 414] width 566 height 39
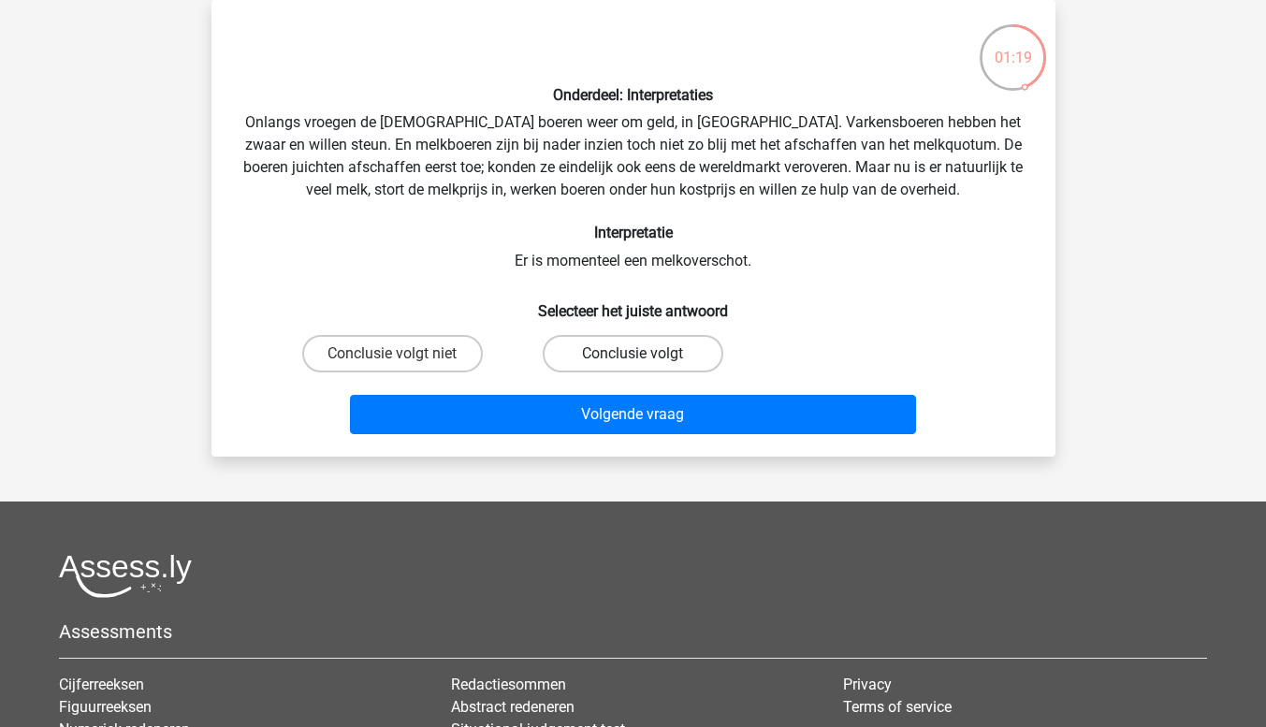
click at [677, 356] on label "Conclusie volgt" at bounding box center [633, 353] width 181 height 37
click at [645, 356] on input "Conclusie volgt" at bounding box center [639, 360] width 12 height 12
radio input "true"
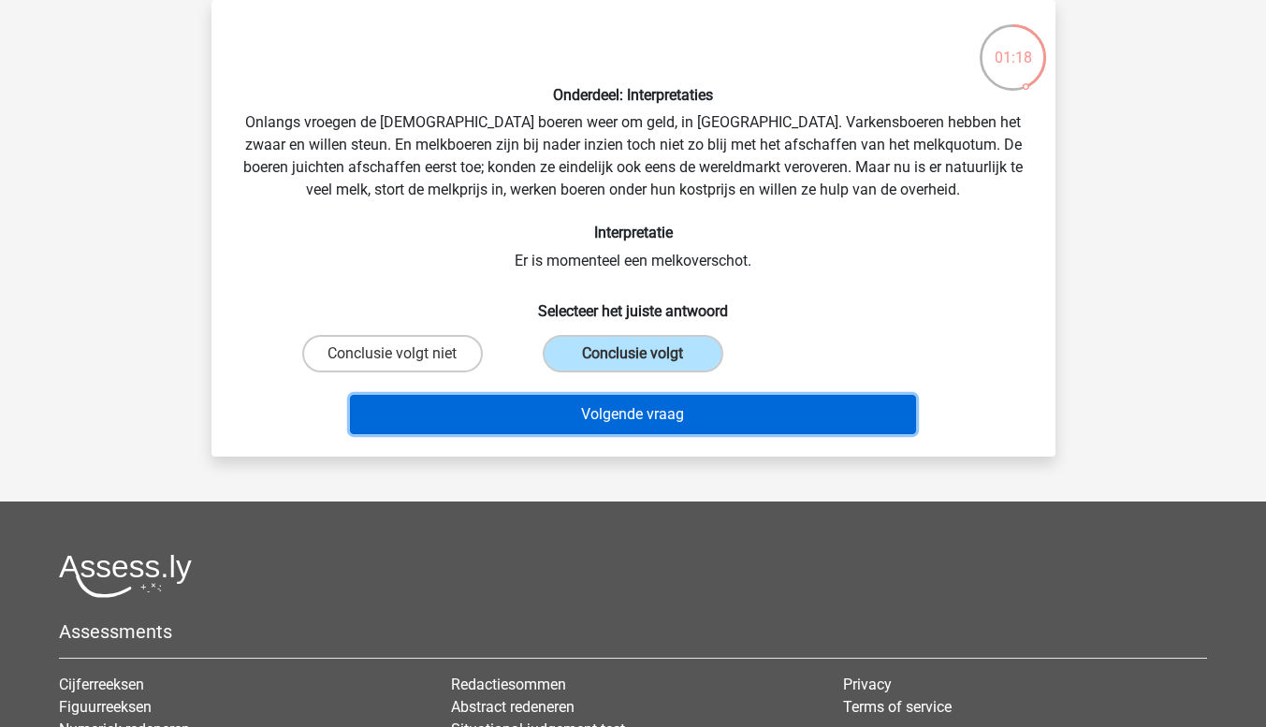
click at [766, 426] on button "Volgende vraag" at bounding box center [633, 414] width 566 height 39
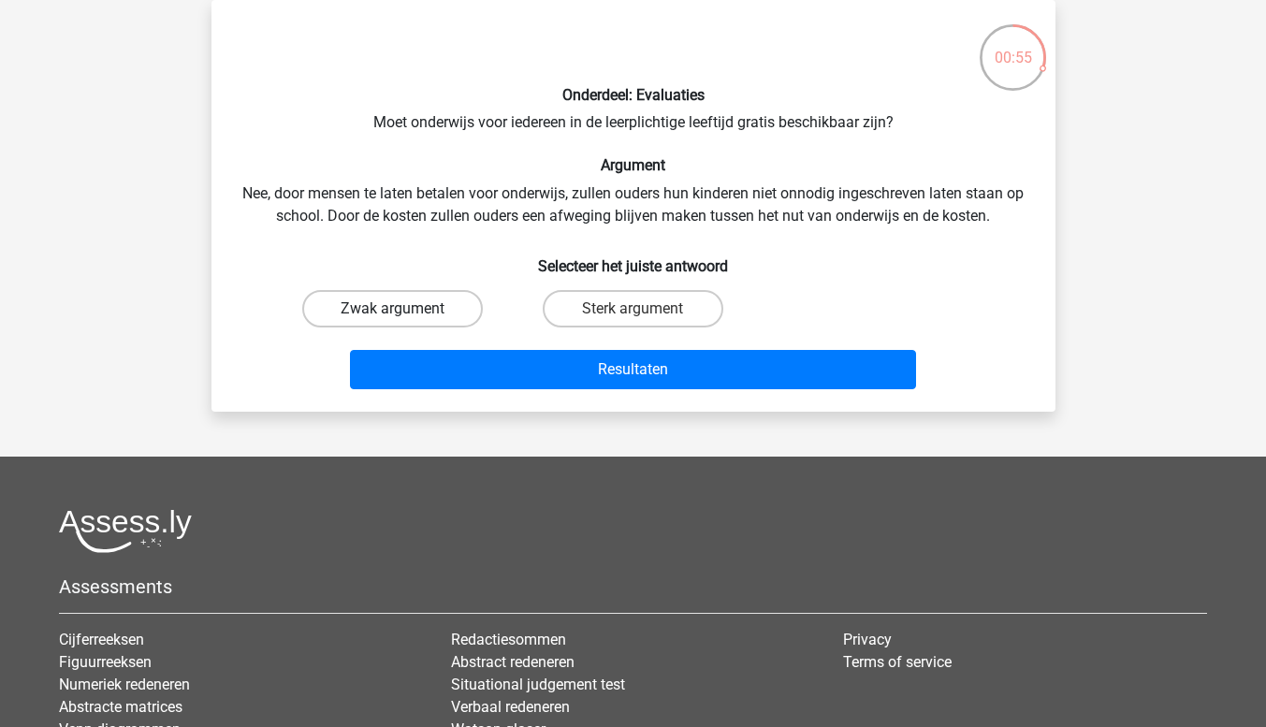
click at [443, 320] on label "Zwak argument" at bounding box center [392, 308] width 181 height 37
click at [404, 320] on input "Zwak argument" at bounding box center [398, 315] width 12 height 12
radio input "true"
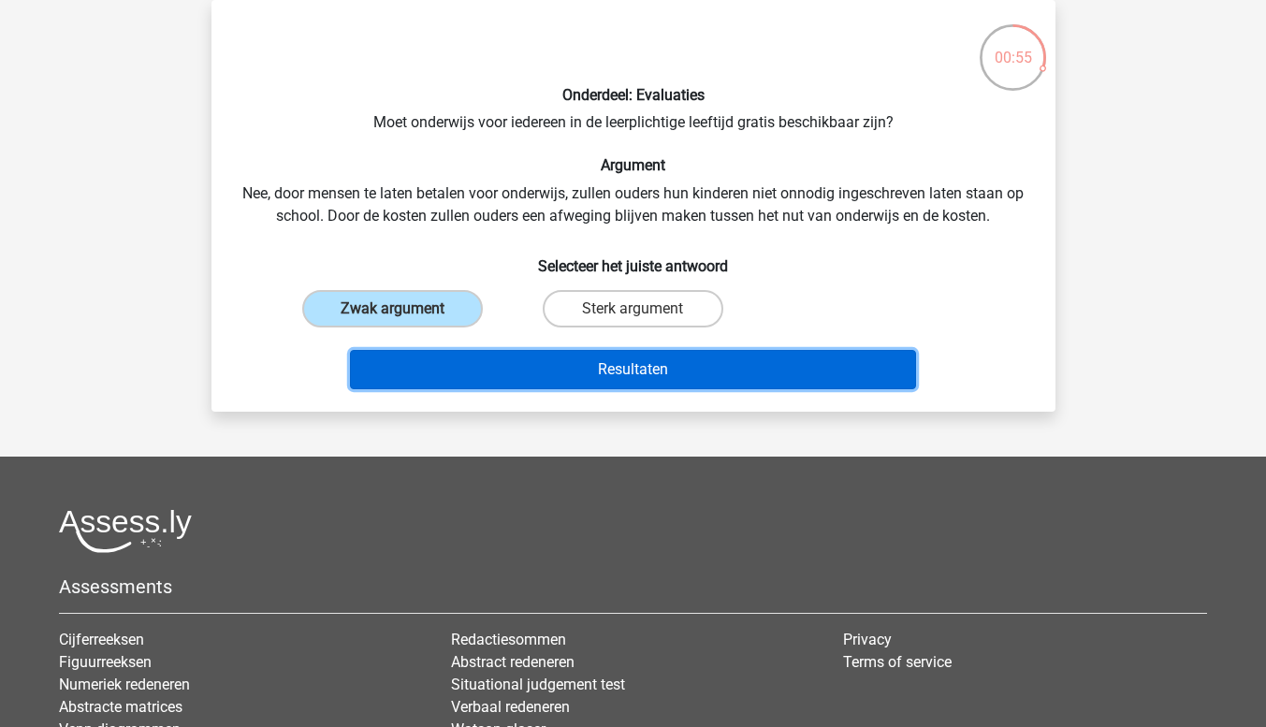
click at [589, 384] on button "Resultaten" at bounding box center [633, 369] width 566 height 39
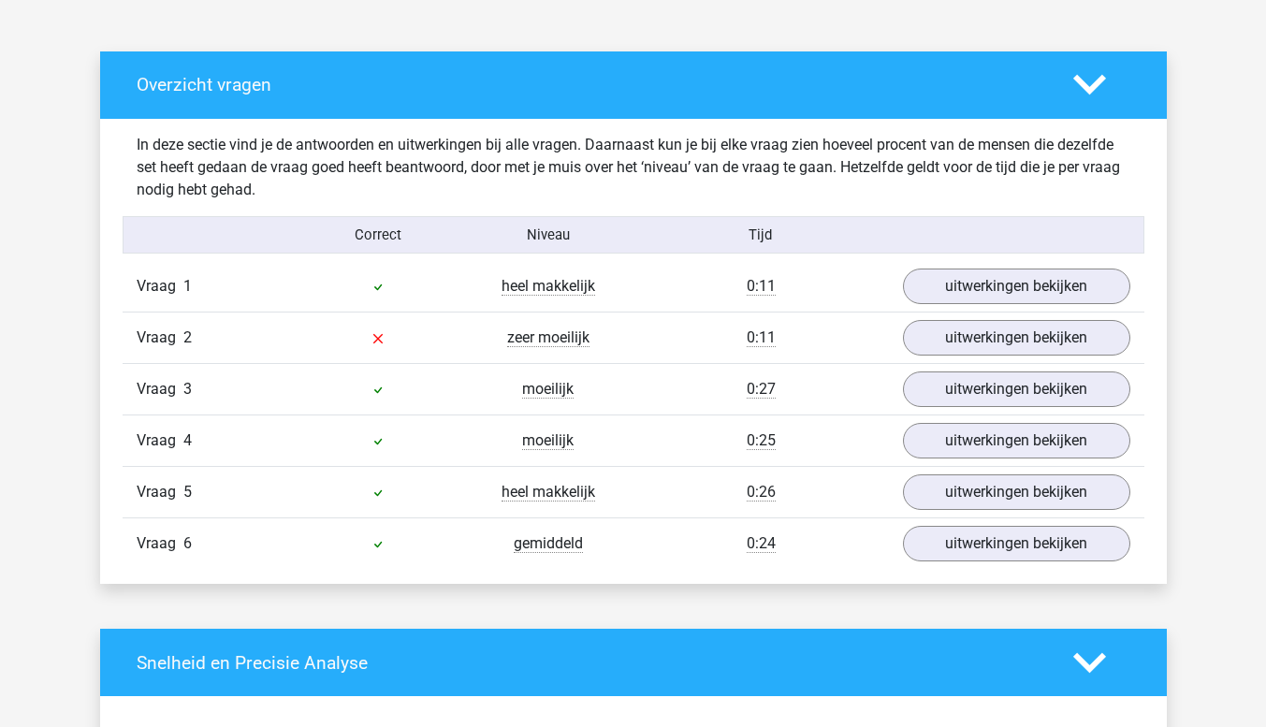
scroll to position [986, 0]
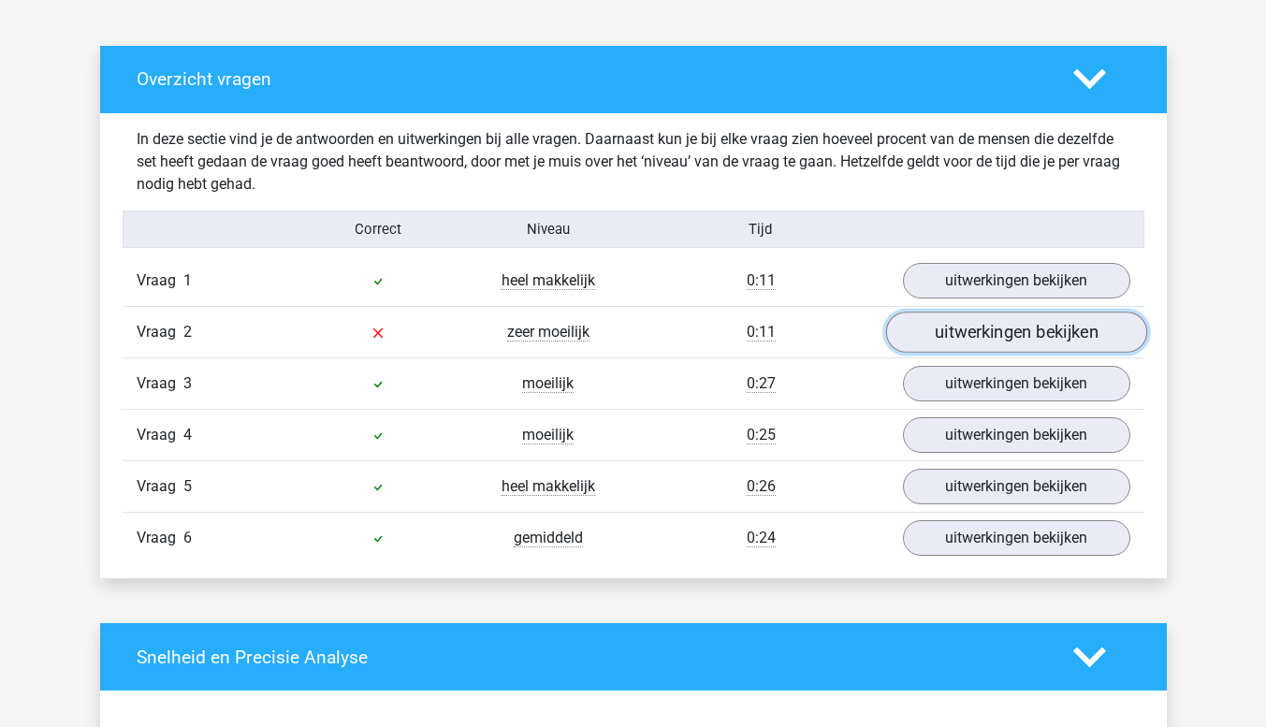
click at [980, 333] on link "uitwerkingen bekijken" at bounding box center [1015, 332] width 261 height 41
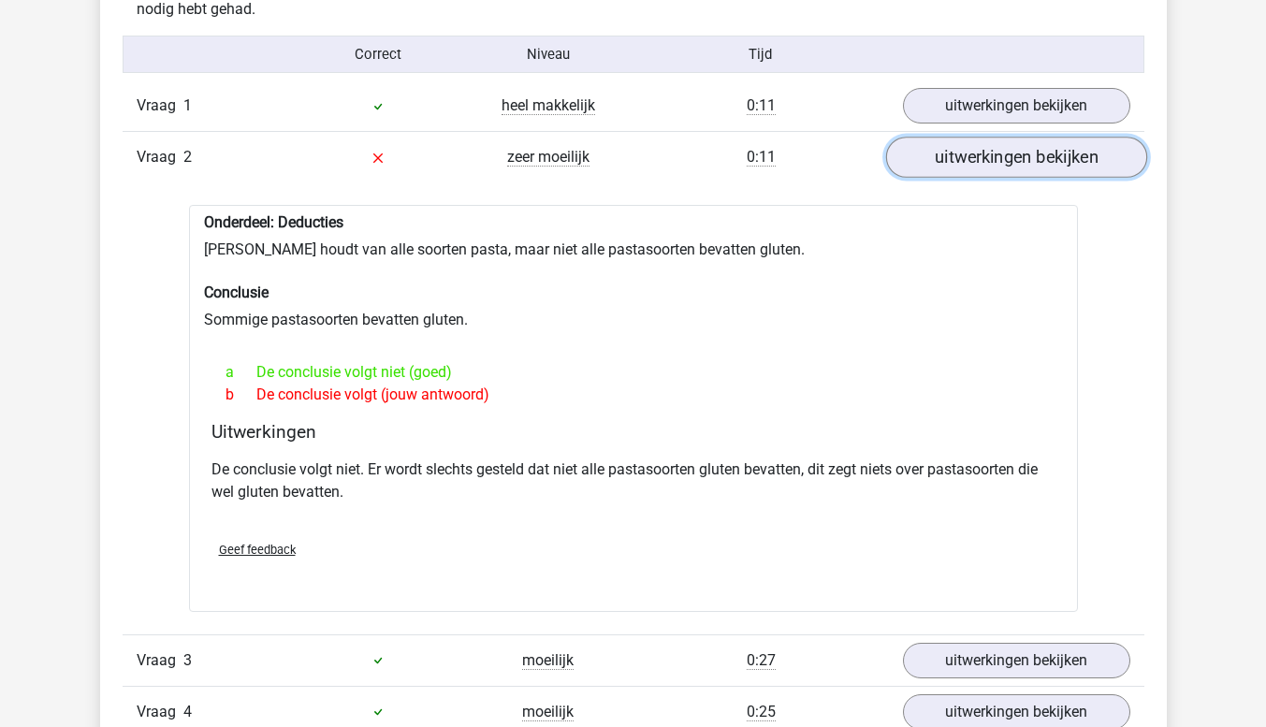
scroll to position [1163, 0]
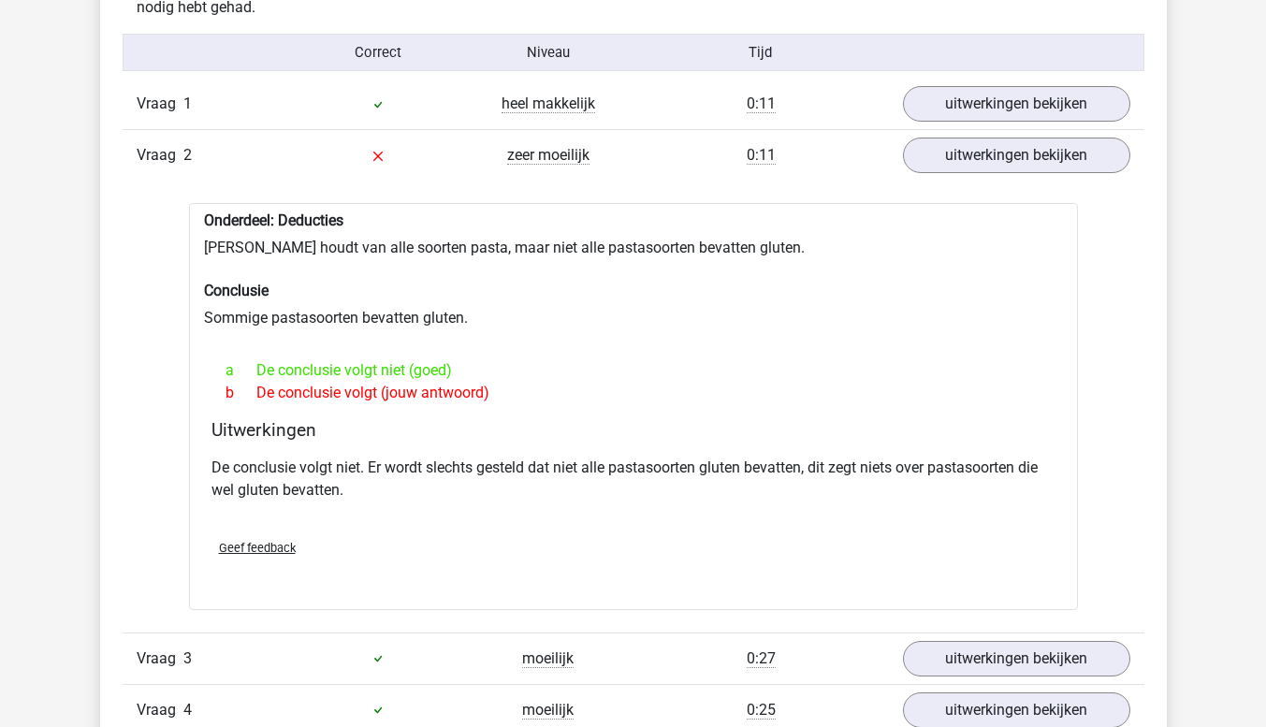
click at [242, 550] on span "Geef feedback" at bounding box center [257, 548] width 77 height 14
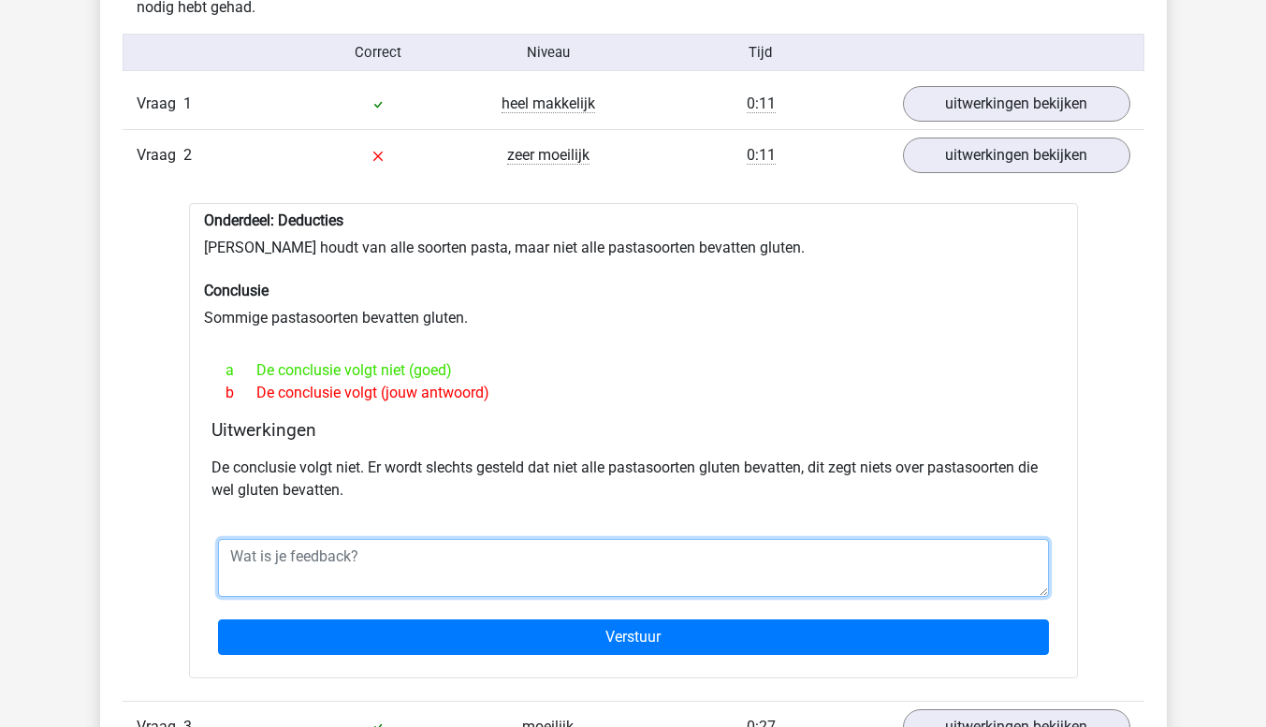
click at [589, 565] on textarea at bounding box center [633, 568] width 831 height 58
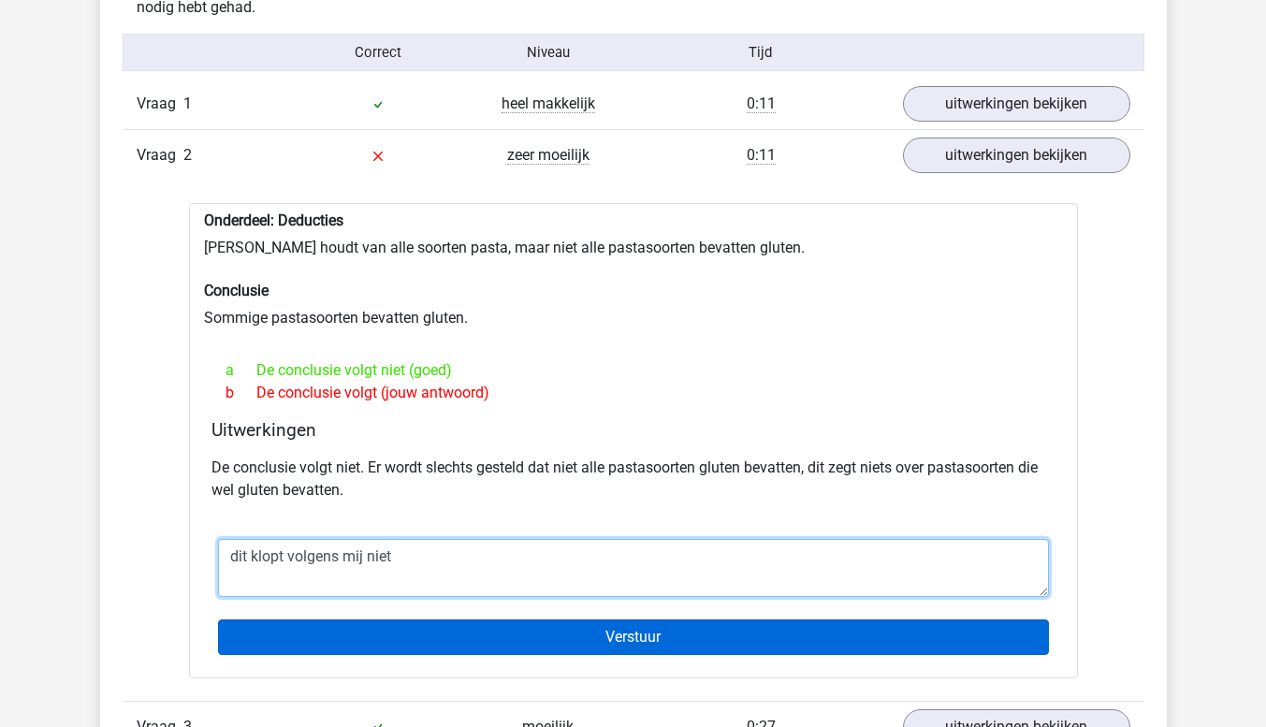
type textarea "dit klopt volgens mij niet"
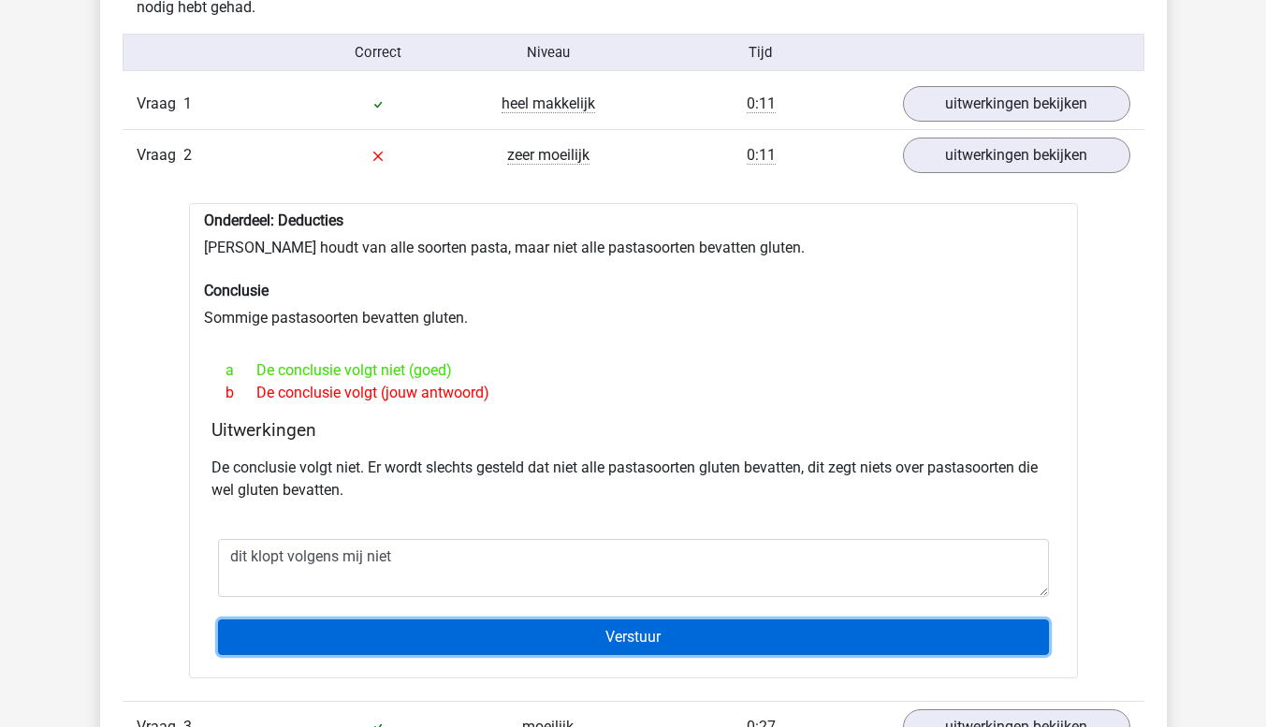
click at [289, 644] on input "Verstuur" at bounding box center [633, 637] width 831 height 36
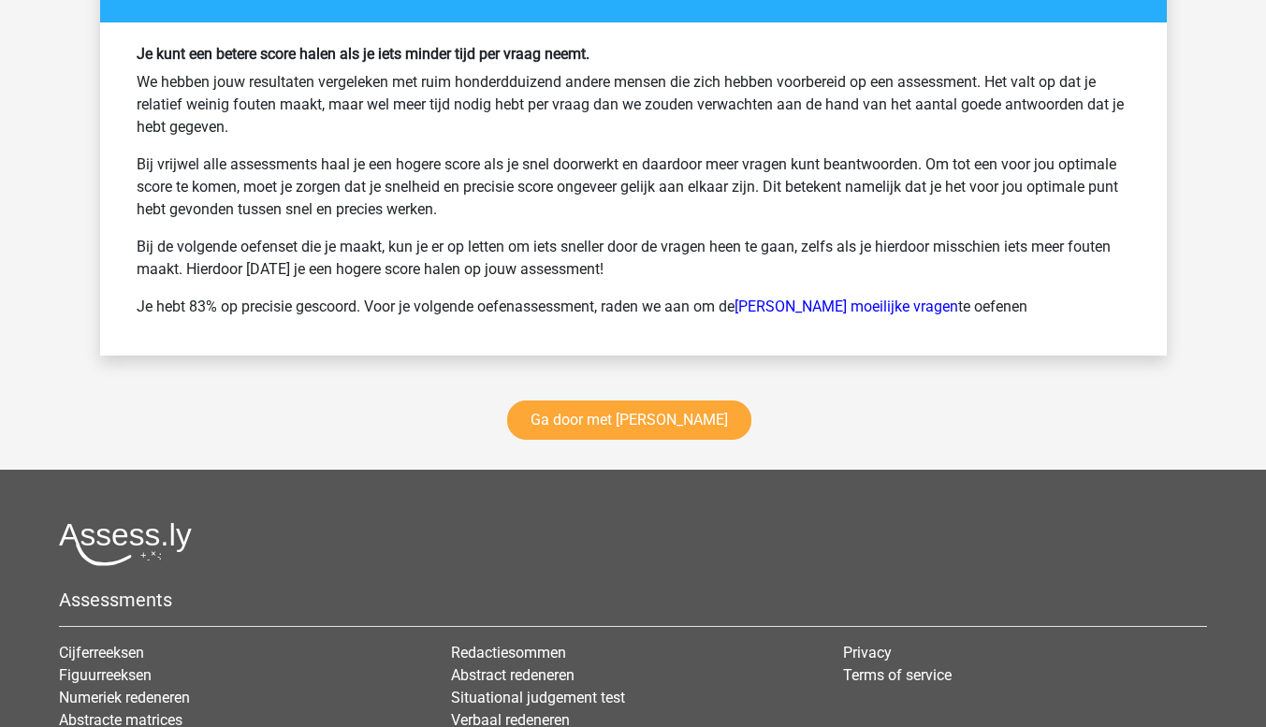
scroll to position [2329, 0]
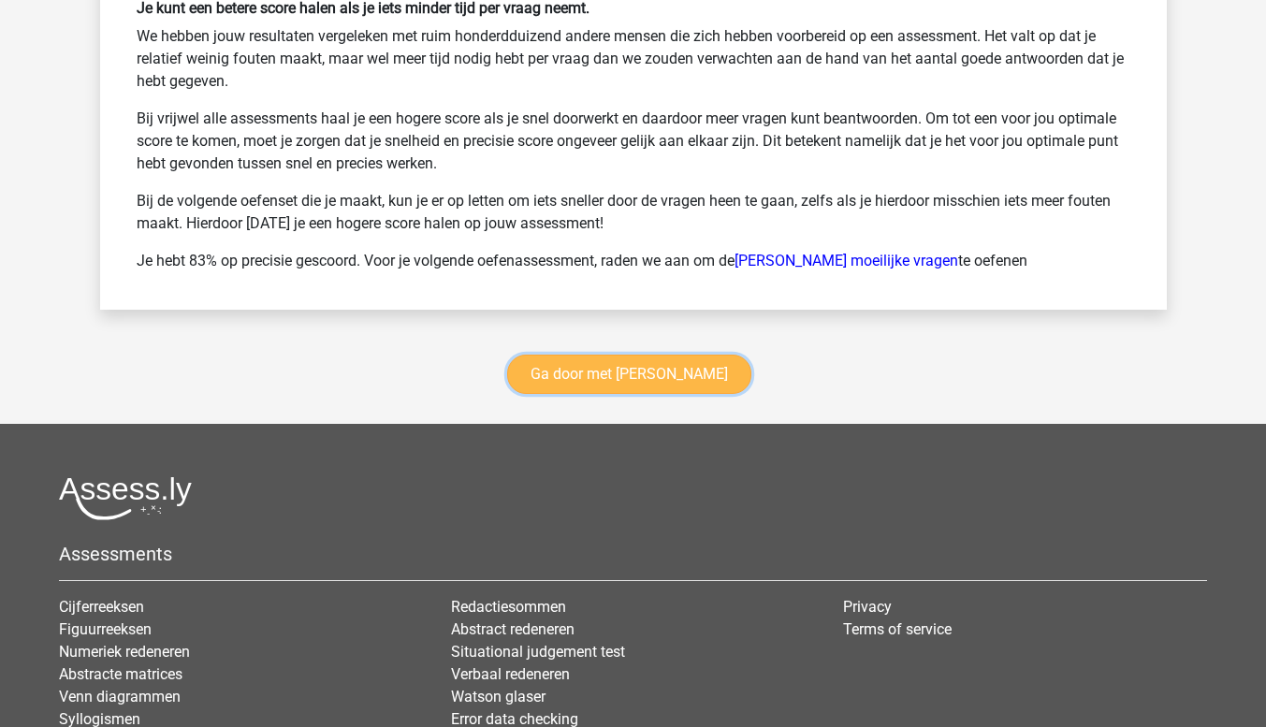
click at [663, 372] on link "Ga door met [PERSON_NAME]" at bounding box center [629, 374] width 244 height 39
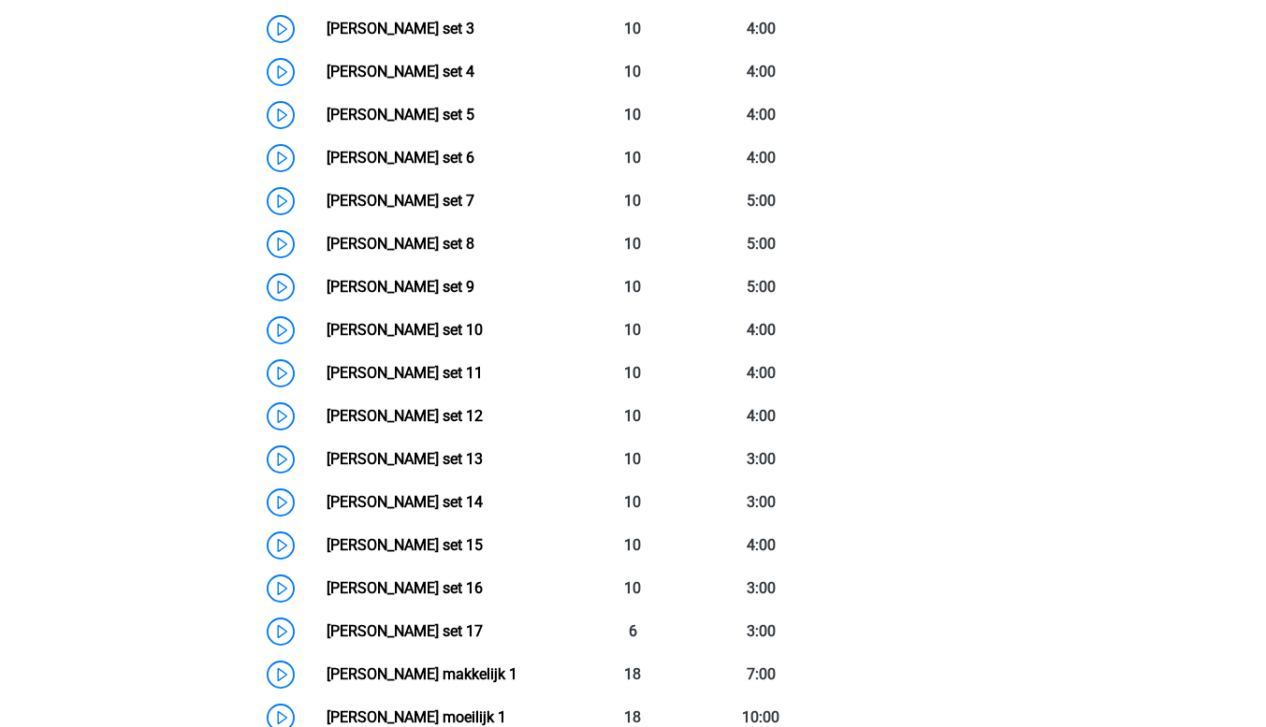
scroll to position [1048, 0]
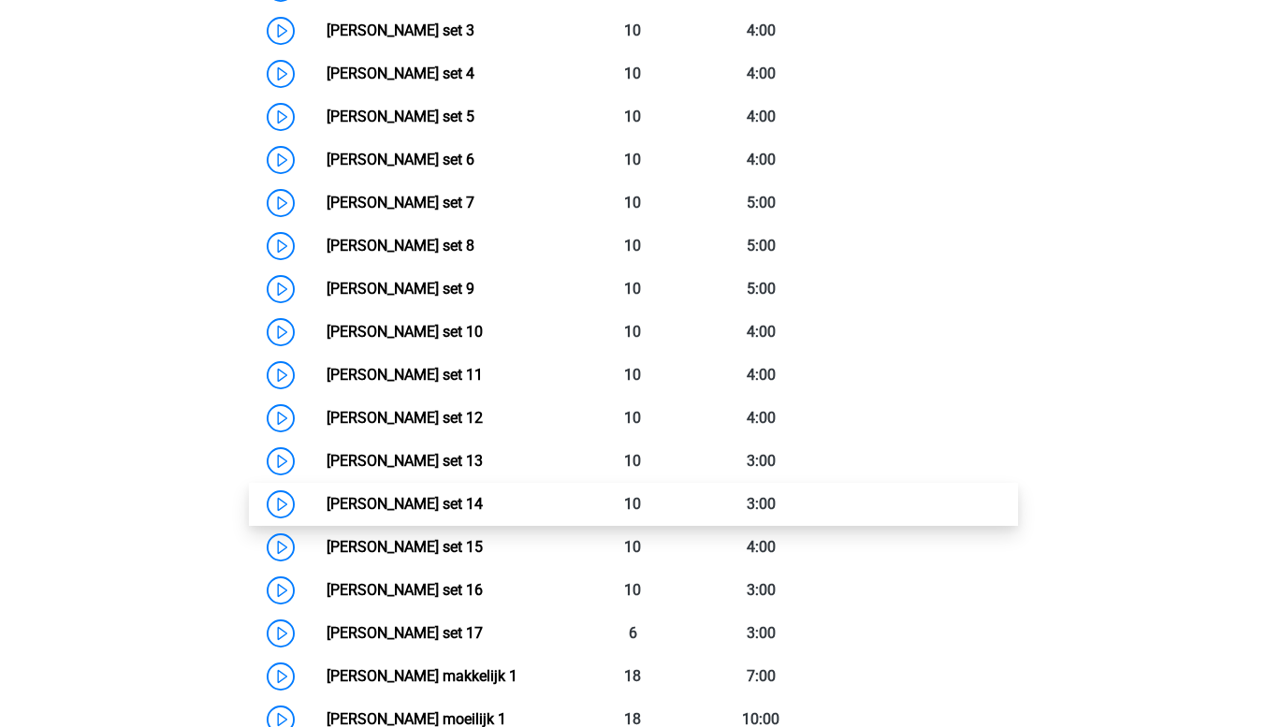
click at [443, 513] on link "[PERSON_NAME] set 14" at bounding box center [405, 504] width 156 height 18
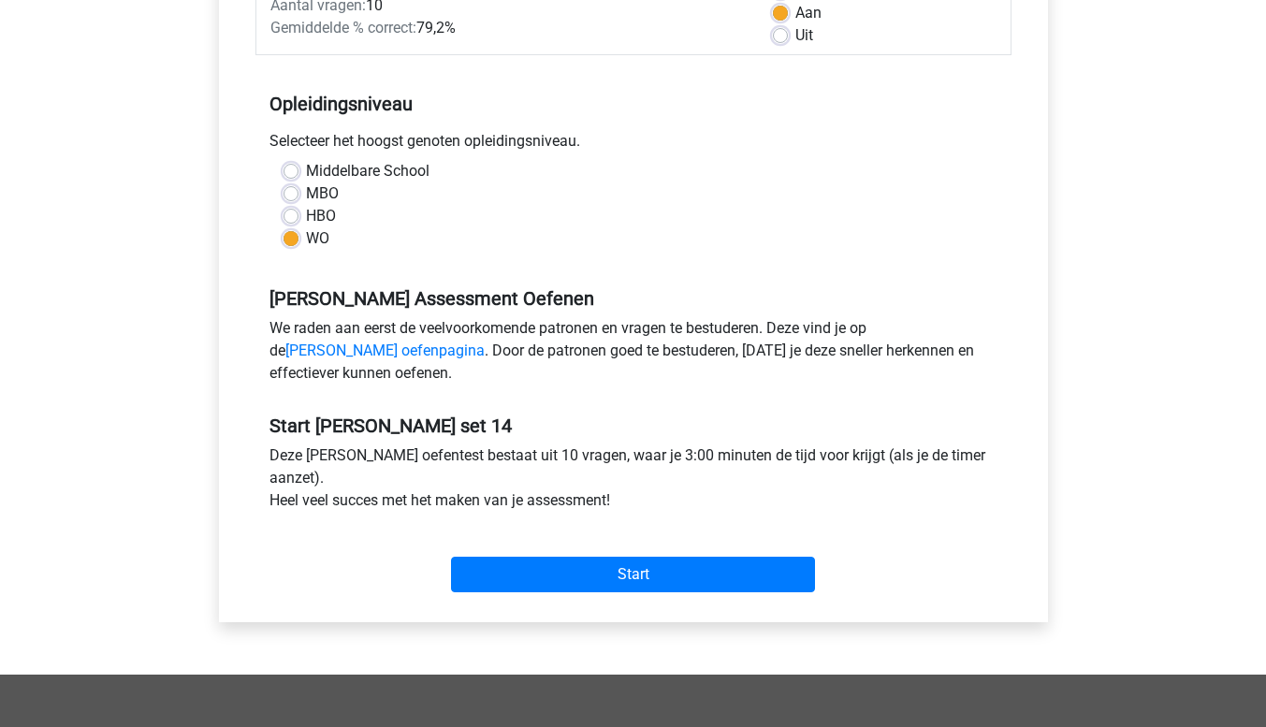
scroll to position [313, 0]
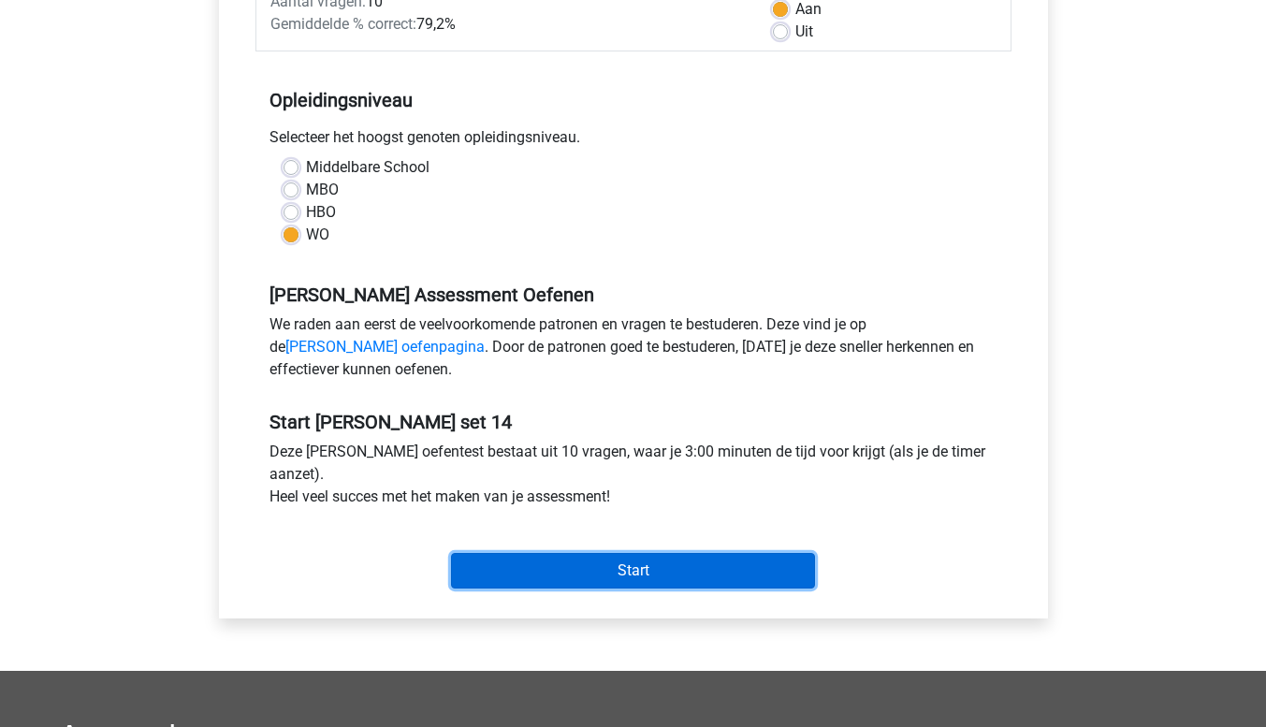
click at [705, 577] on input "Start" at bounding box center [633, 571] width 364 height 36
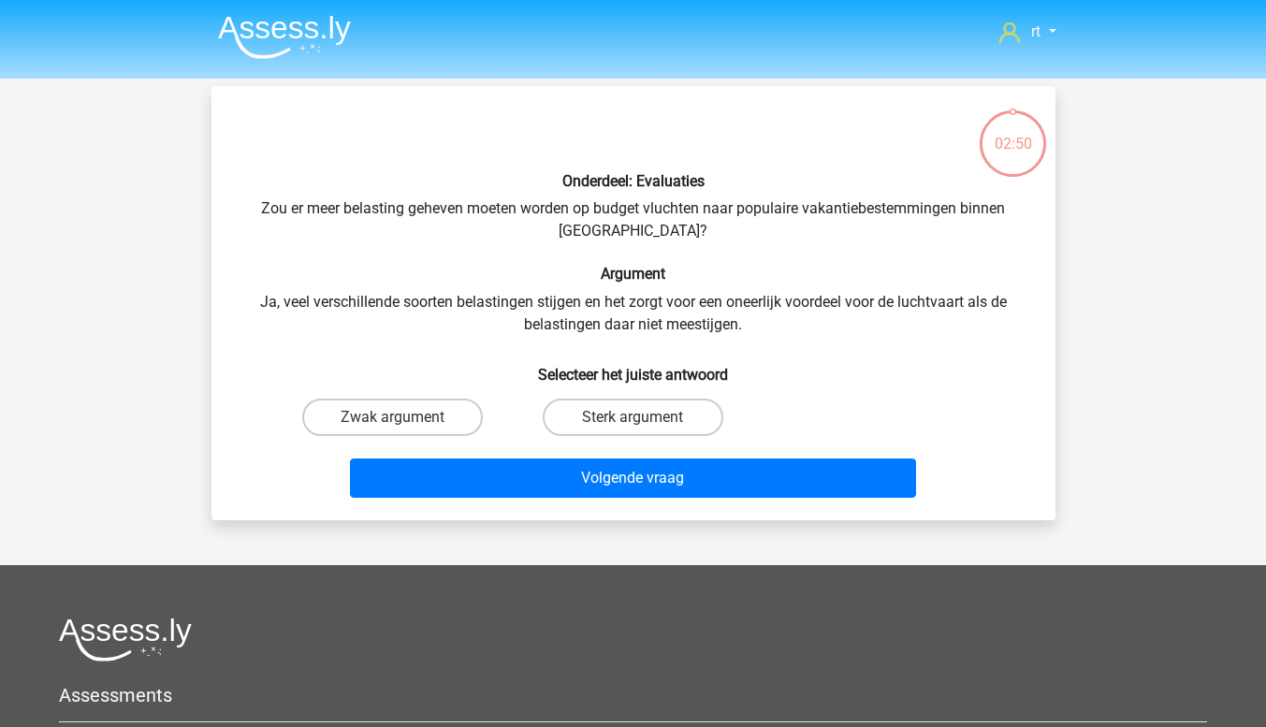
click at [399, 429] on input "Zwak argument" at bounding box center [398, 423] width 12 height 12
radio input "true"
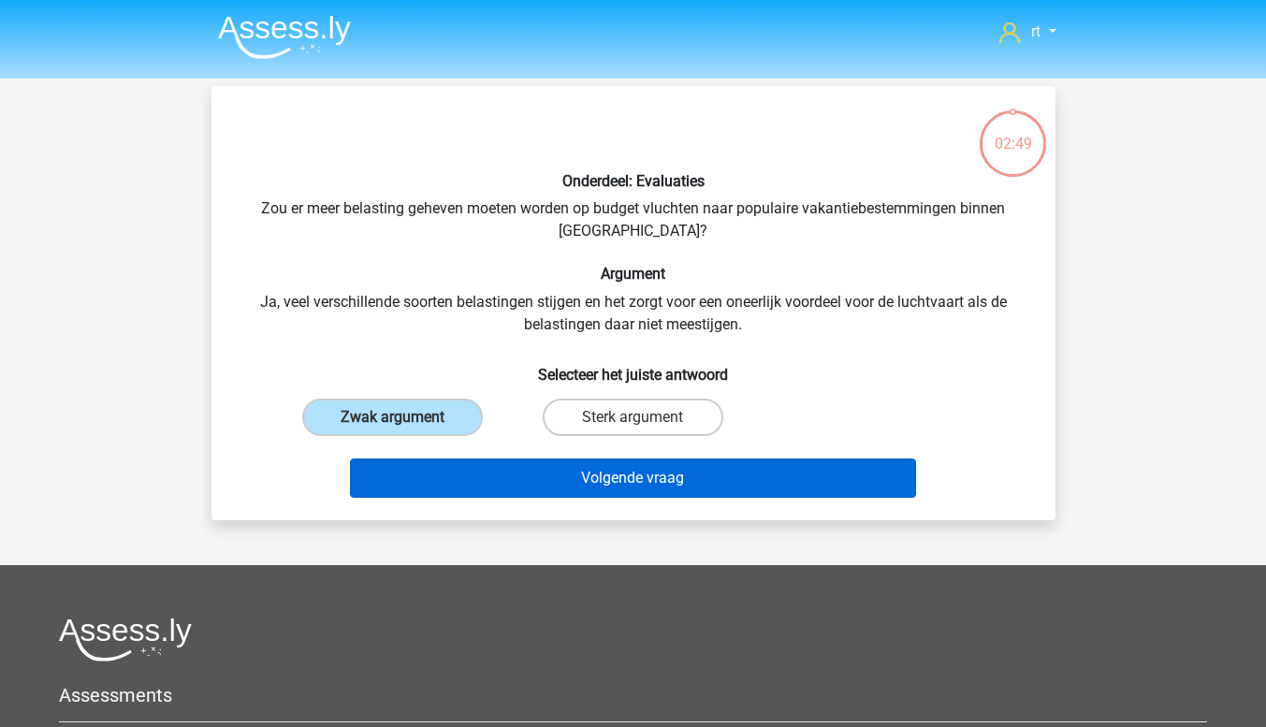
click at [561, 487] on button "Volgende vraag" at bounding box center [633, 478] width 566 height 39
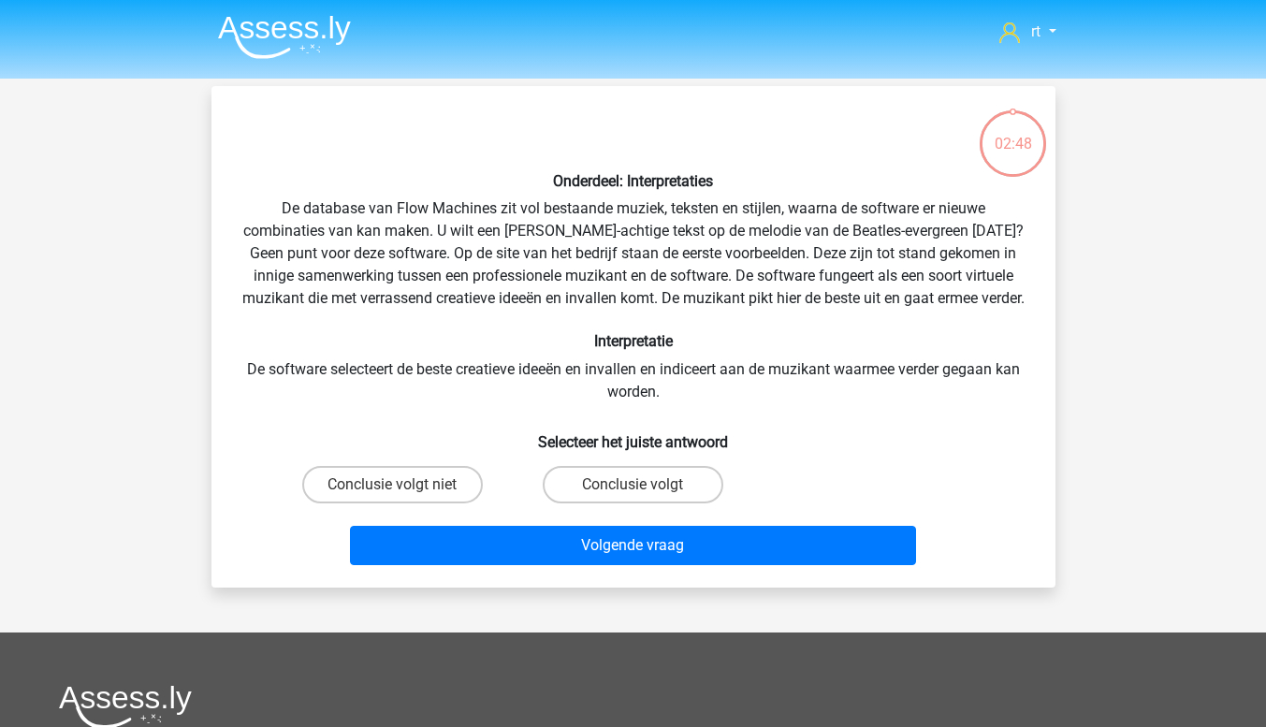
scroll to position [86, 0]
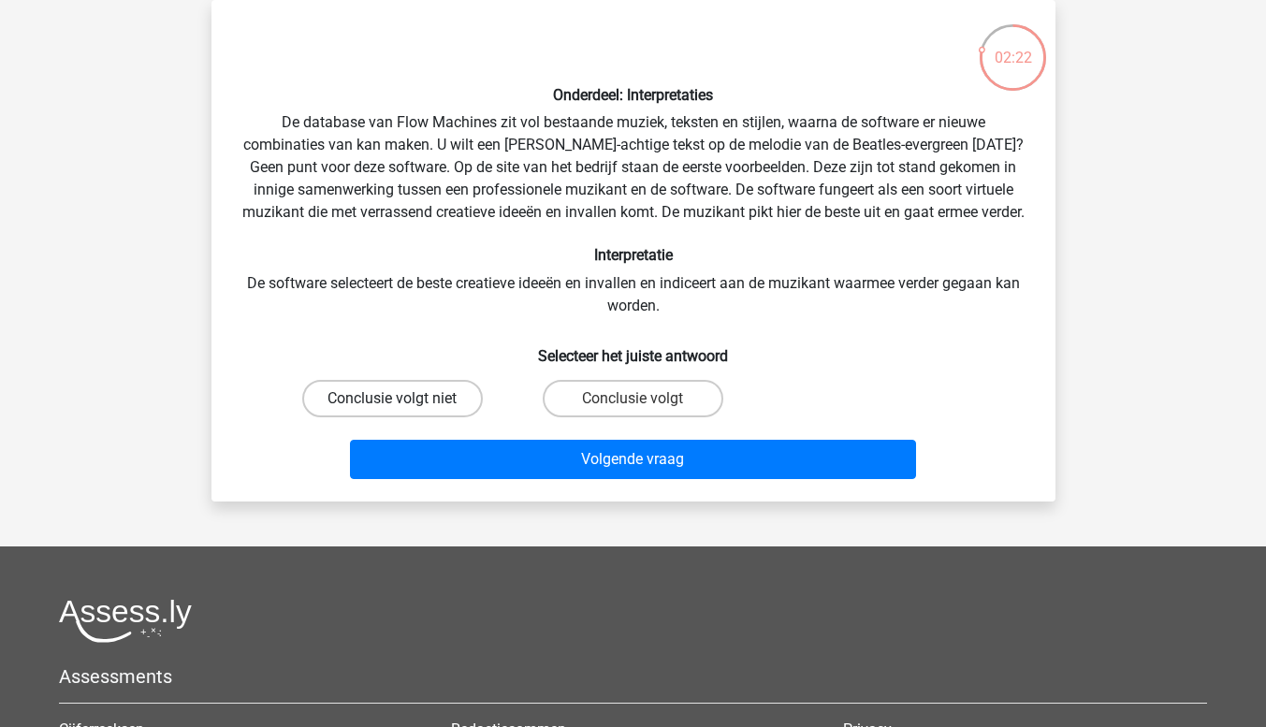
click at [417, 417] on label "Conclusie volgt niet" at bounding box center [392, 398] width 181 height 37
click at [404, 411] on input "Conclusie volgt niet" at bounding box center [398, 405] width 12 height 12
radio input "true"
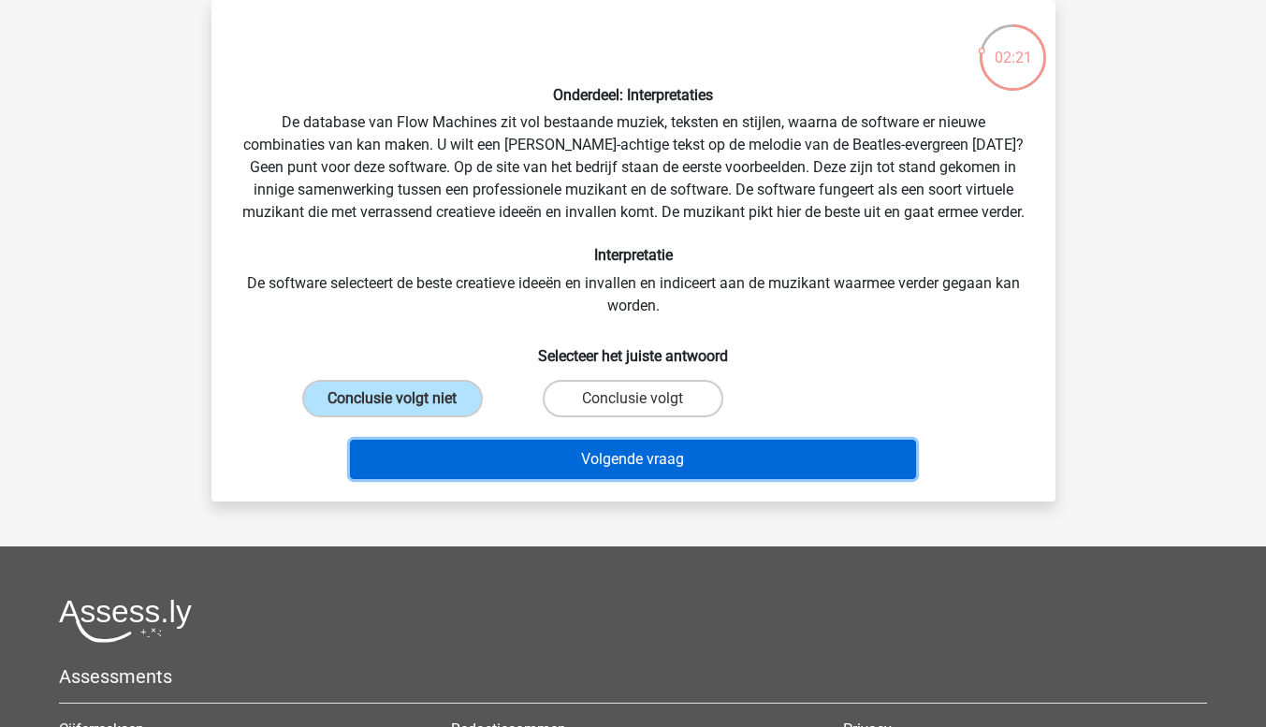
click at [570, 479] on button "Volgende vraag" at bounding box center [633, 459] width 566 height 39
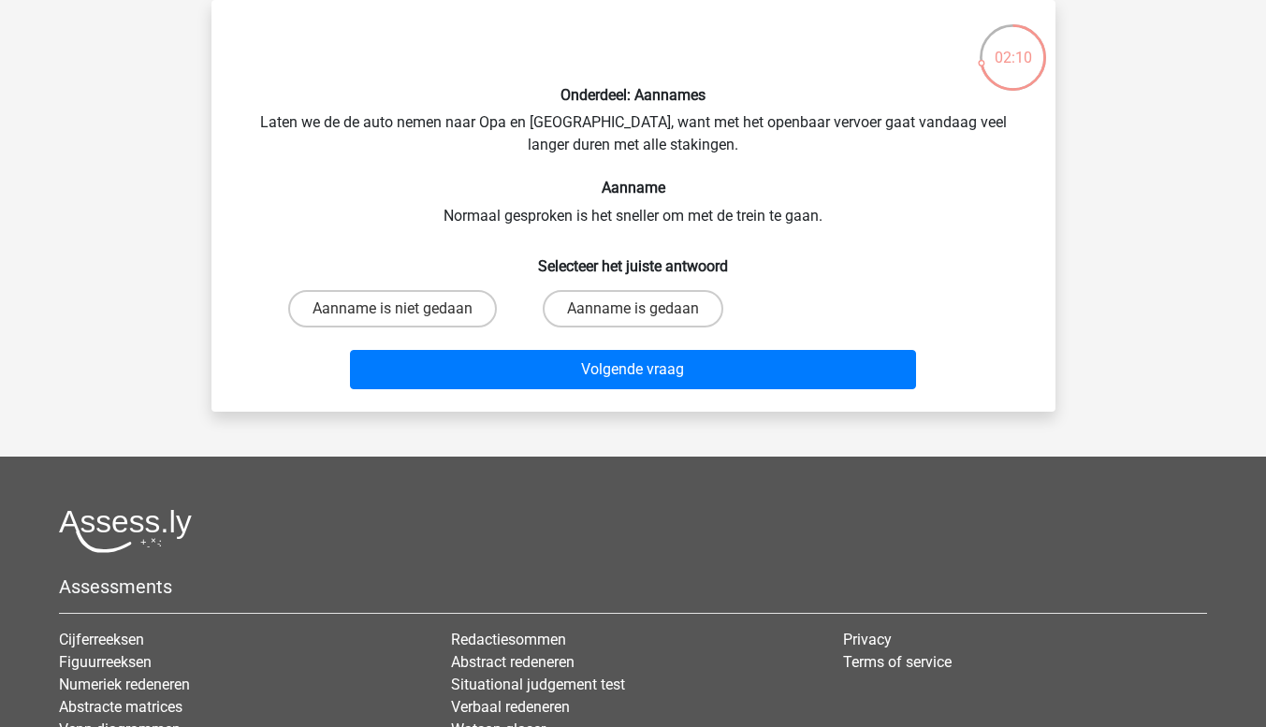
click at [677, 312] on label "Aanname is gedaan" at bounding box center [633, 308] width 181 height 37
click at [645, 312] on input "Aanname is gedaan" at bounding box center [639, 315] width 12 height 12
radio input "true"
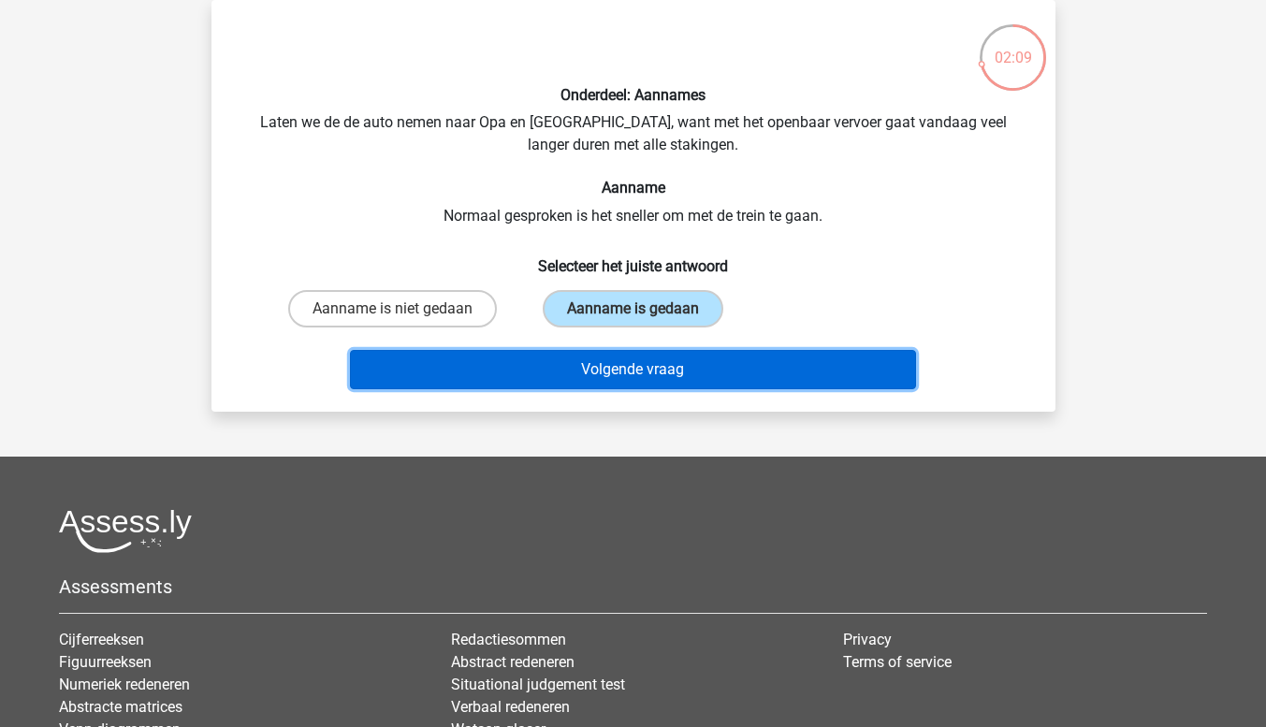
click at [782, 365] on button "Volgende vraag" at bounding box center [633, 369] width 566 height 39
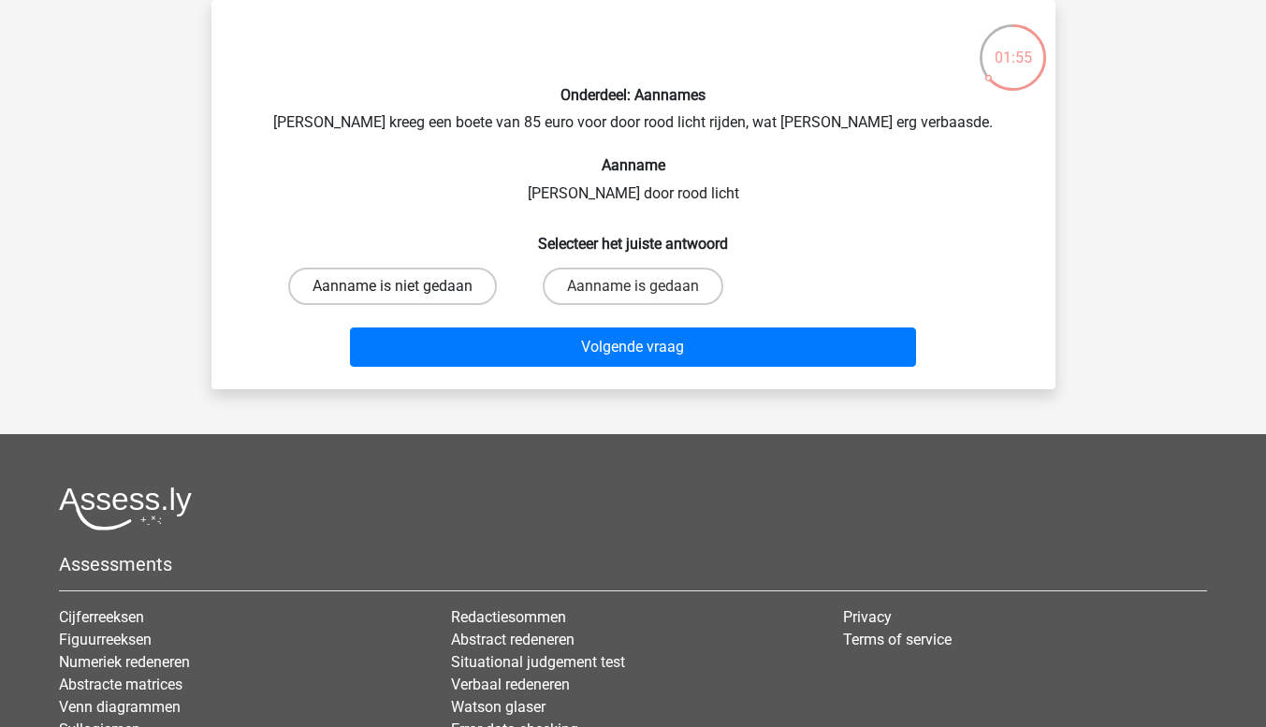
click at [445, 301] on label "Aanname is niet gedaan" at bounding box center [392, 286] width 209 height 37
click at [404, 299] on input "Aanname is niet gedaan" at bounding box center [398, 292] width 12 height 12
radio input "true"
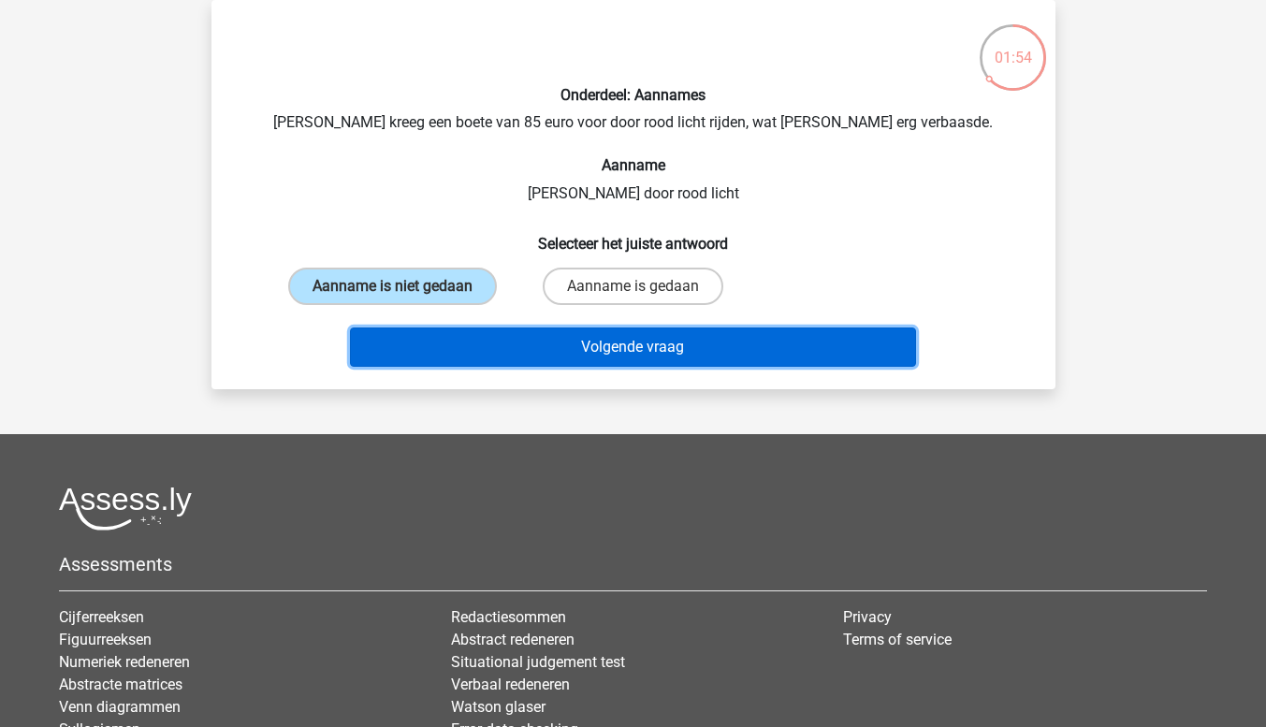
click at [603, 357] on button "Volgende vraag" at bounding box center [633, 347] width 566 height 39
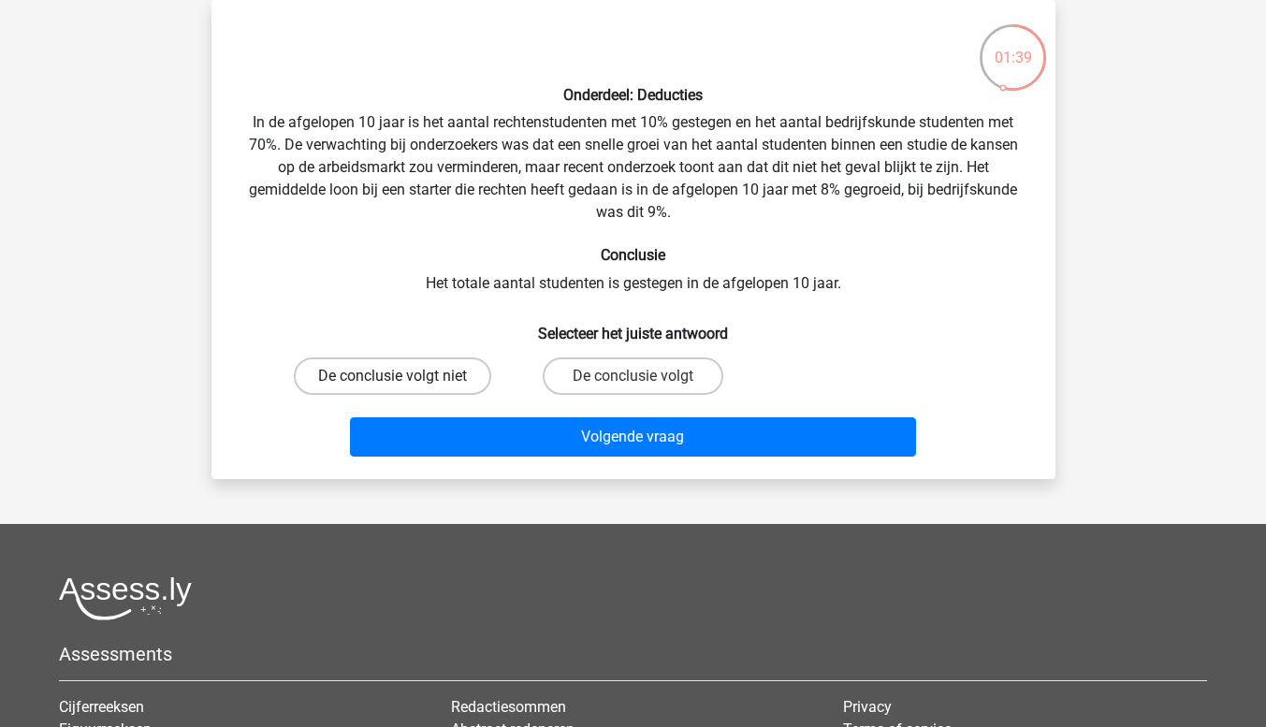
click at [430, 389] on label "De conclusie volgt niet" at bounding box center [392, 375] width 197 height 37
click at [404, 388] on input "De conclusie volgt niet" at bounding box center [398, 382] width 12 height 12
radio input "true"
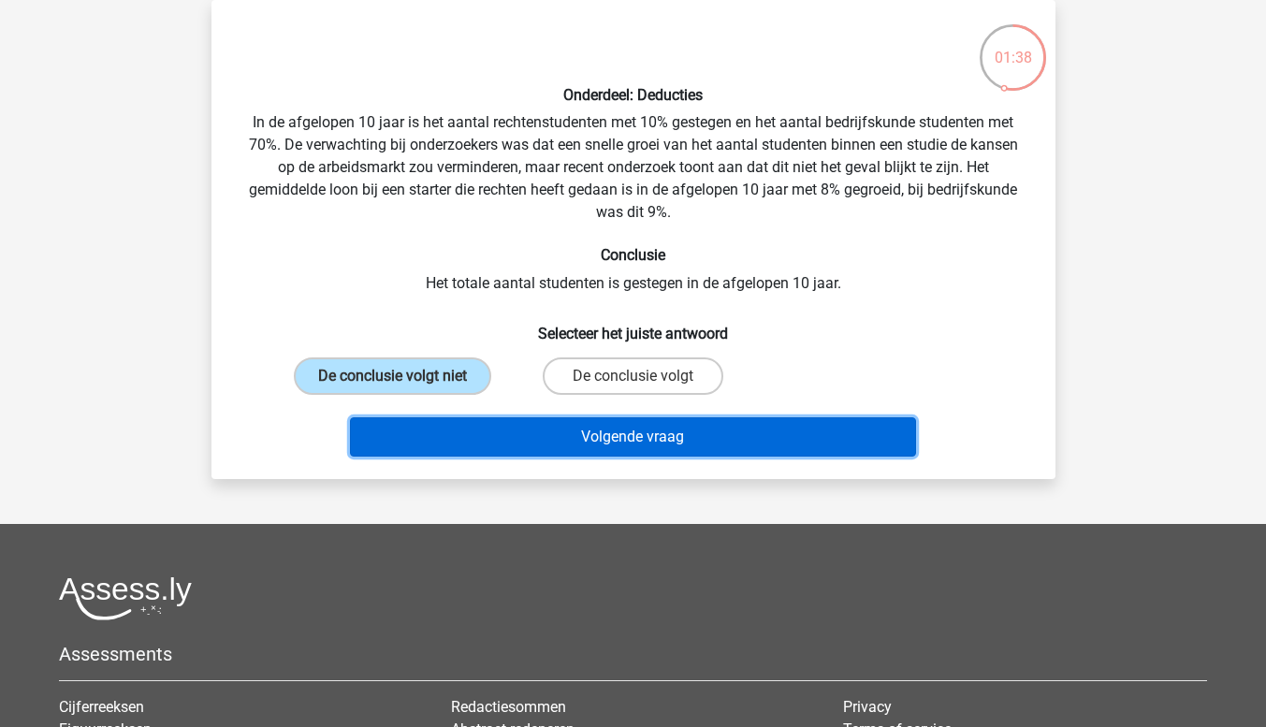
click at [662, 444] on button "Volgende vraag" at bounding box center [633, 436] width 566 height 39
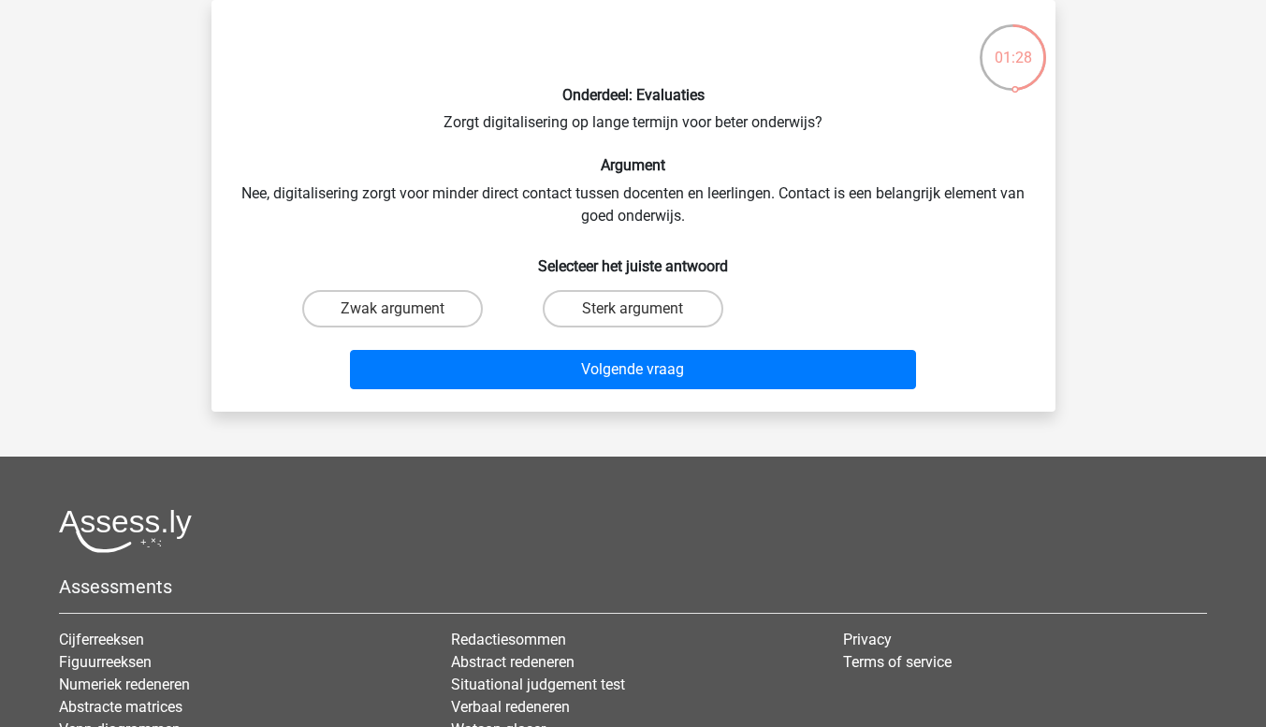
click at [639, 318] on input "Sterk argument" at bounding box center [639, 315] width 12 height 12
radio input "true"
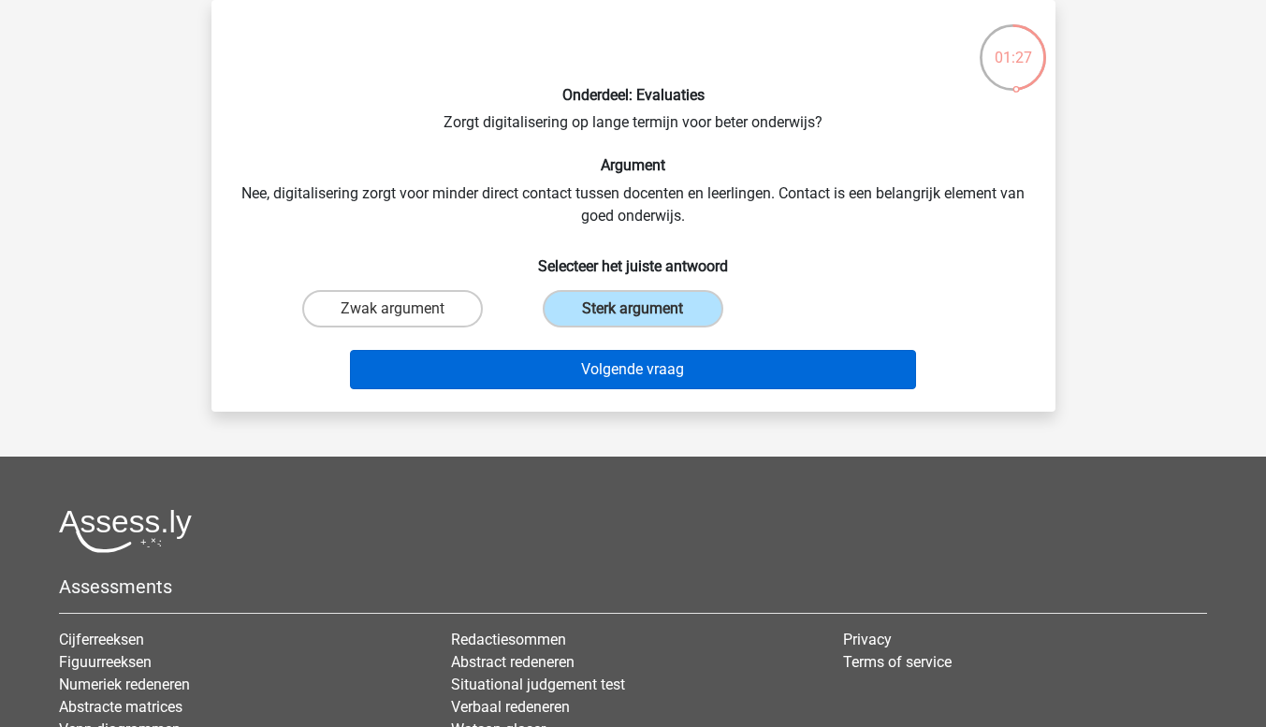
click at [763, 377] on button "Volgende vraag" at bounding box center [633, 369] width 566 height 39
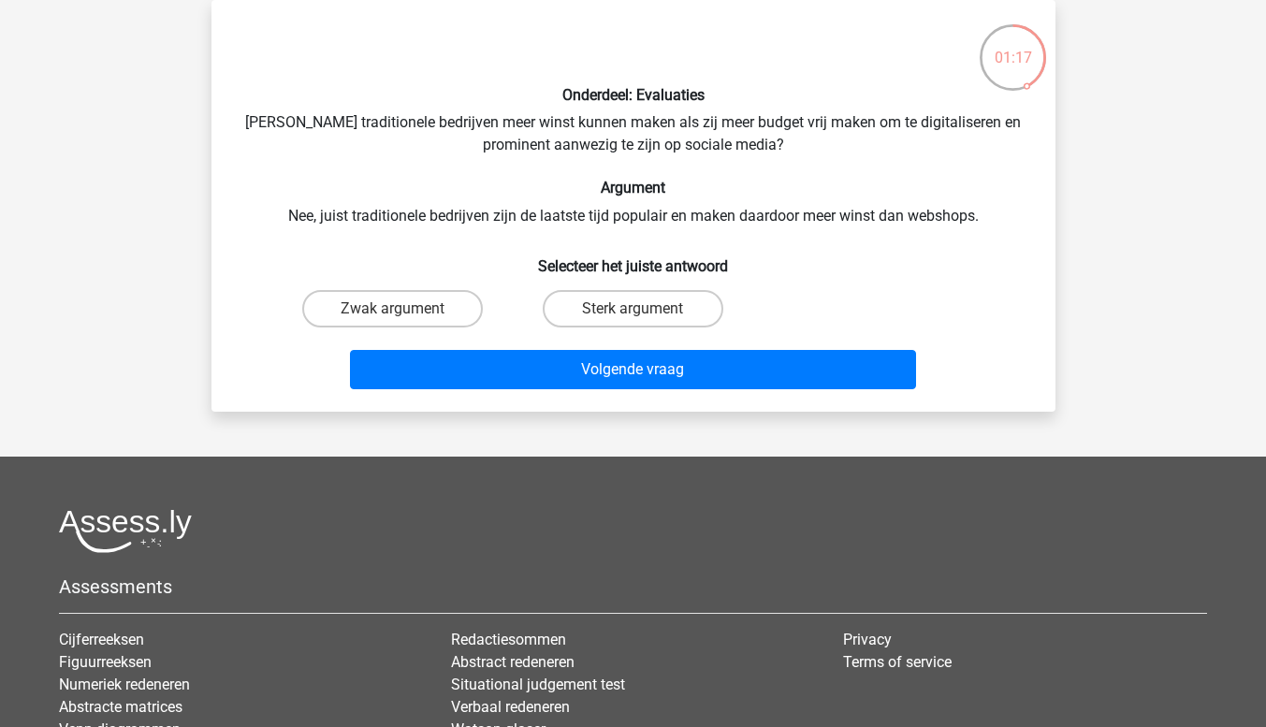
click at [639, 319] on input "Sterk argument" at bounding box center [639, 315] width 12 height 12
radio input "true"
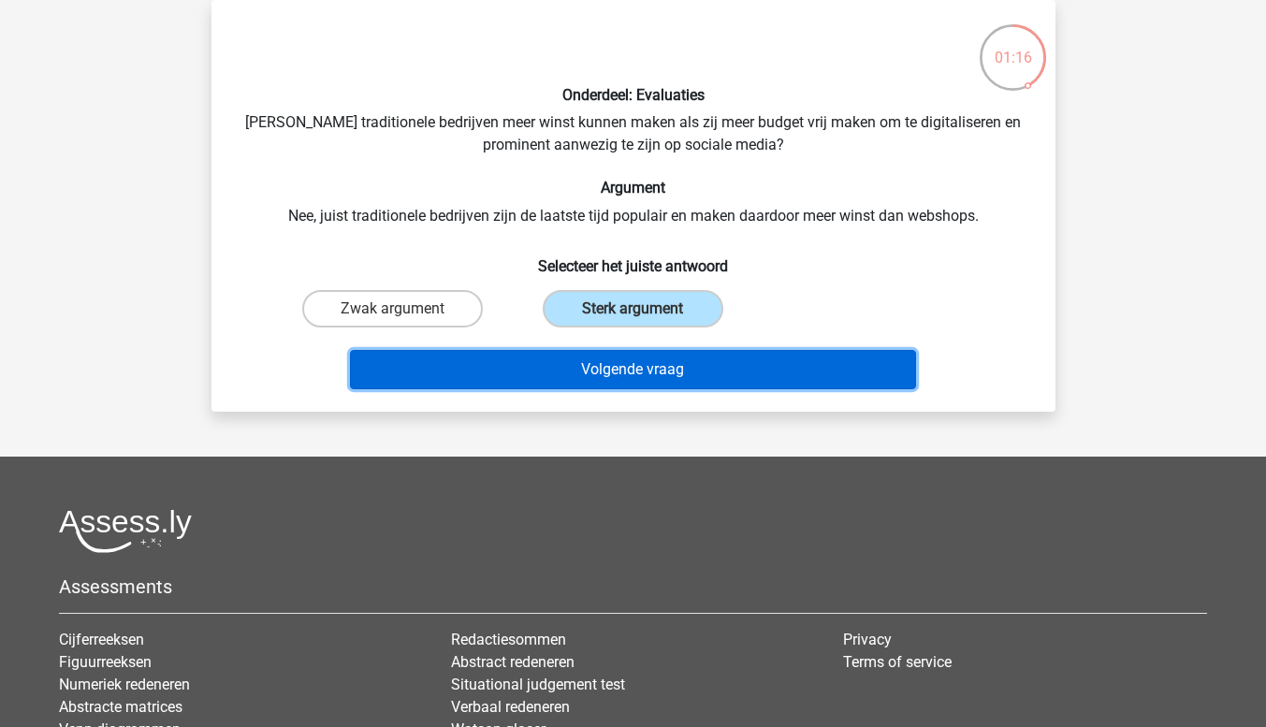
click at [747, 386] on button "Volgende vraag" at bounding box center [633, 369] width 566 height 39
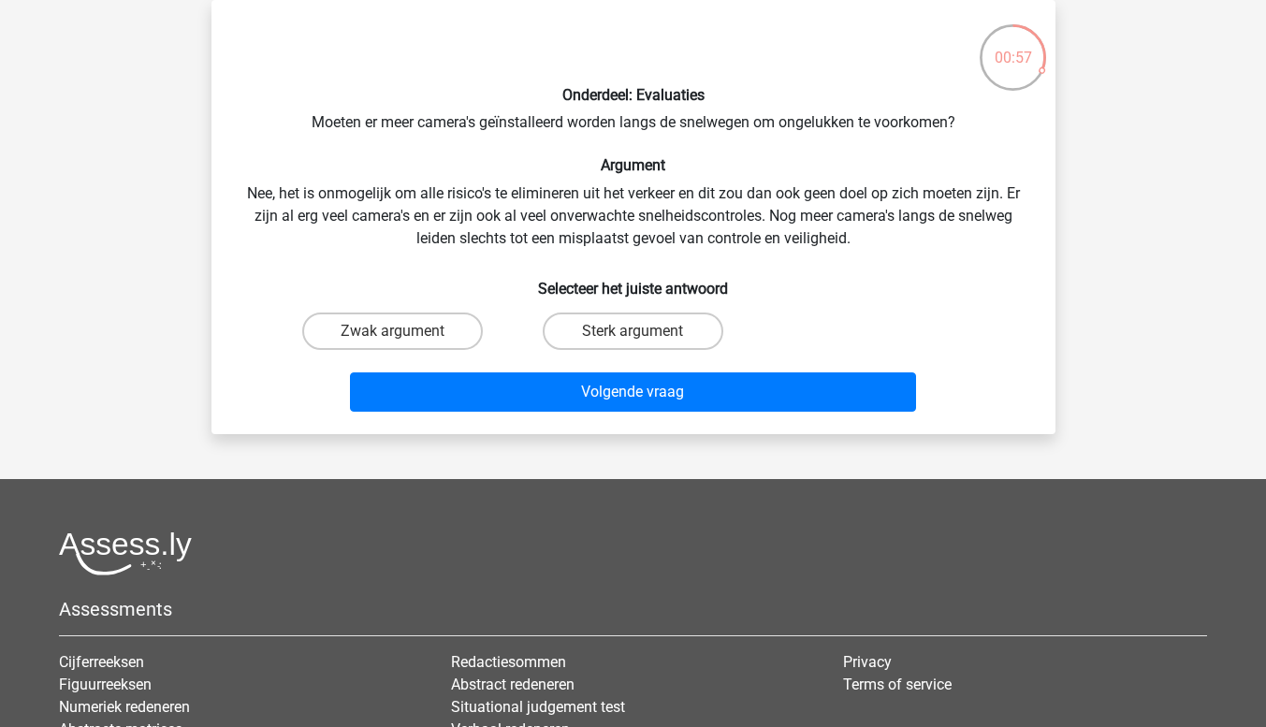
click at [680, 338] on label "Sterk argument" at bounding box center [633, 331] width 181 height 37
click at [645, 338] on input "Sterk argument" at bounding box center [639, 337] width 12 height 12
radio input "true"
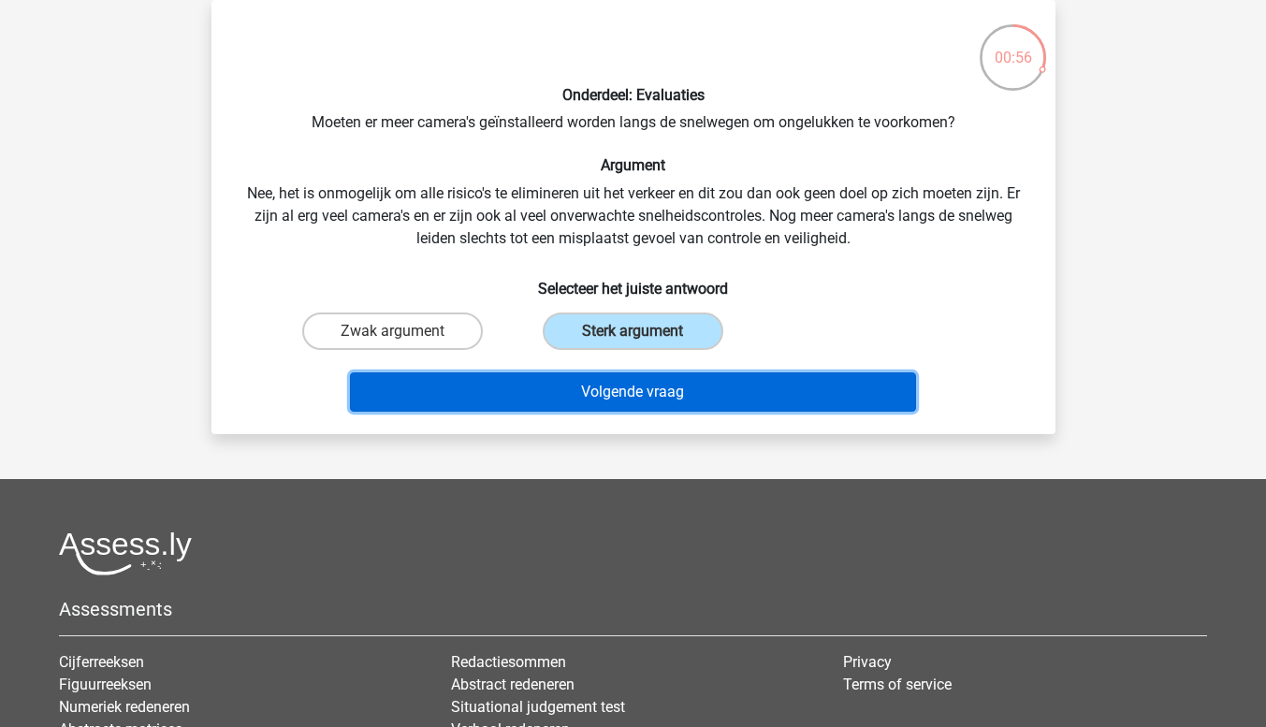
click at [748, 404] on button "Volgende vraag" at bounding box center [633, 391] width 566 height 39
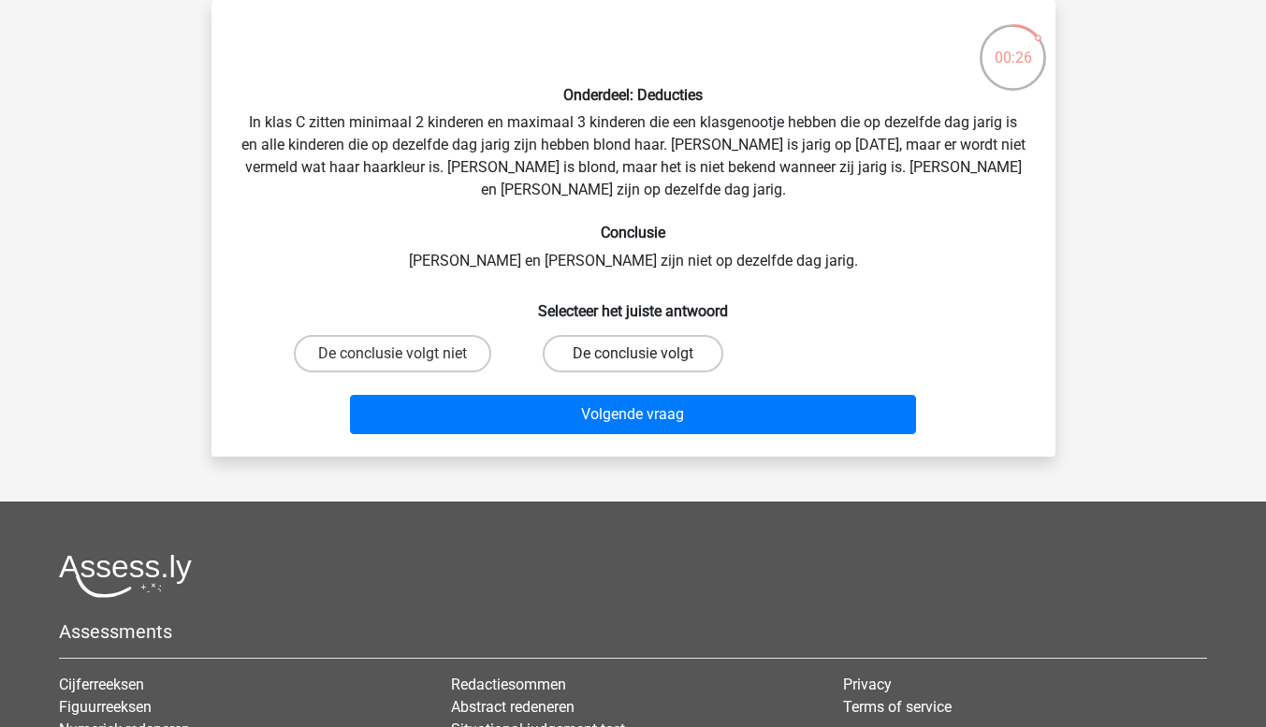
click at [576, 364] on label "De conclusie volgt" at bounding box center [633, 353] width 181 height 37
click at [633, 364] on input "De conclusie volgt" at bounding box center [639, 360] width 12 height 12
radio input "true"
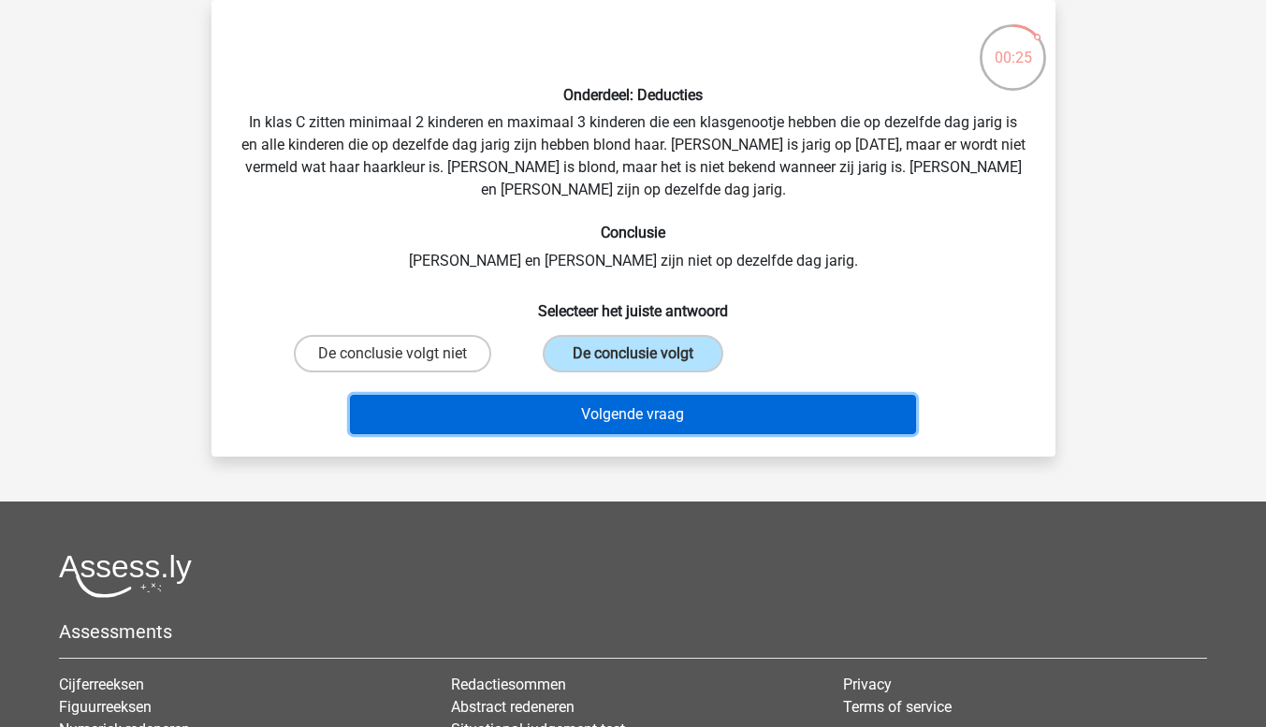
click at [642, 424] on button "Volgende vraag" at bounding box center [633, 414] width 566 height 39
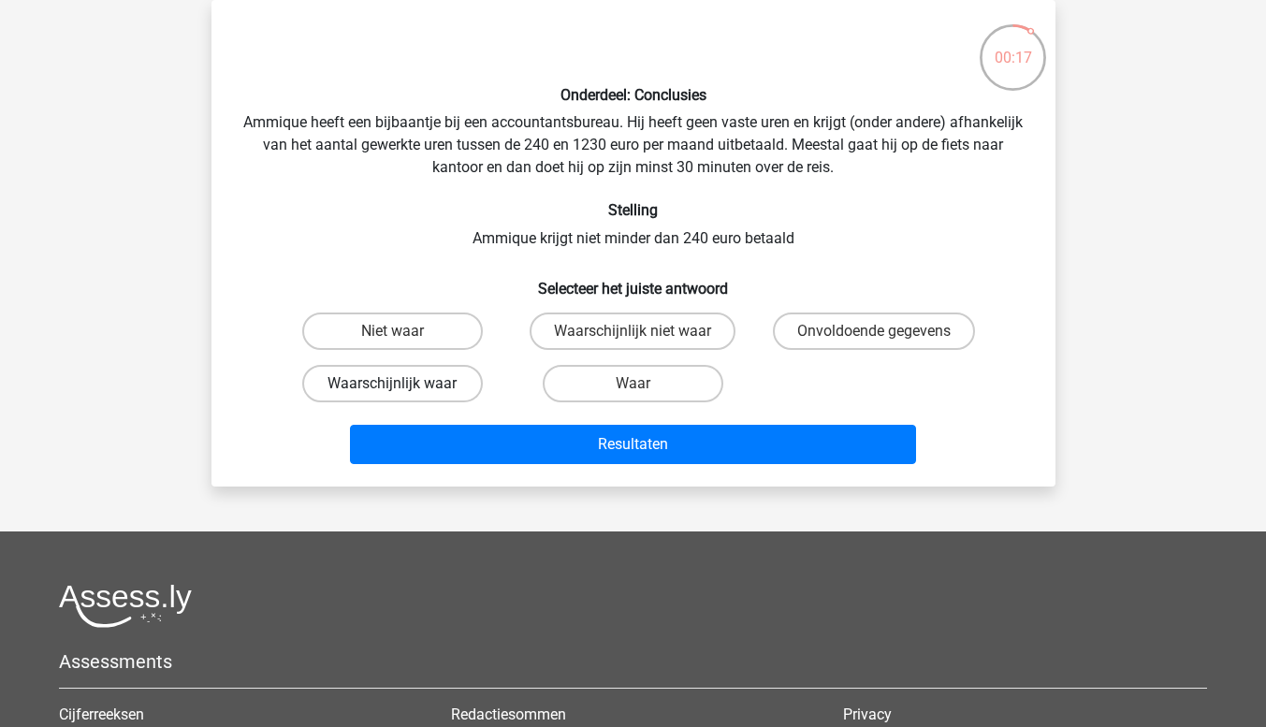
click at [425, 401] on label "Waarschijnlijk waar" at bounding box center [392, 383] width 181 height 37
click at [404, 396] on input "Waarschijnlijk waar" at bounding box center [398, 390] width 12 height 12
radio input "true"
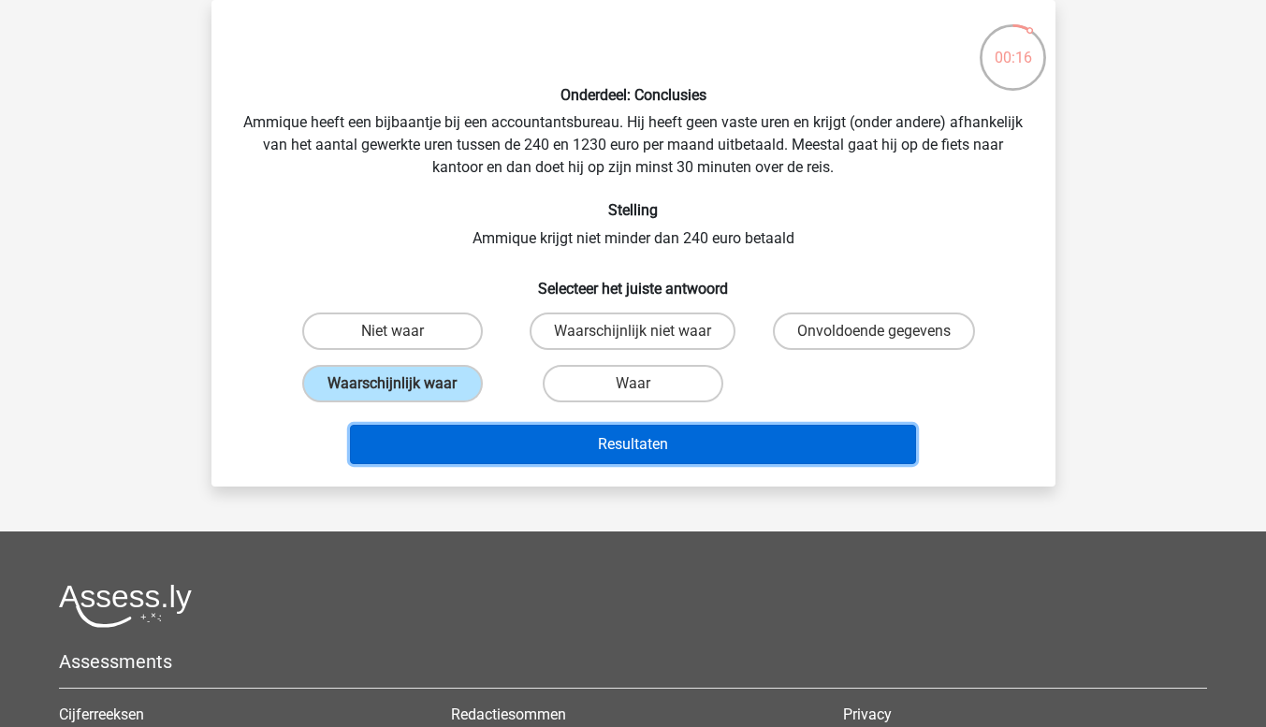
click at [671, 453] on button "Resultaten" at bounding box center [633, 444] width 566 height 39
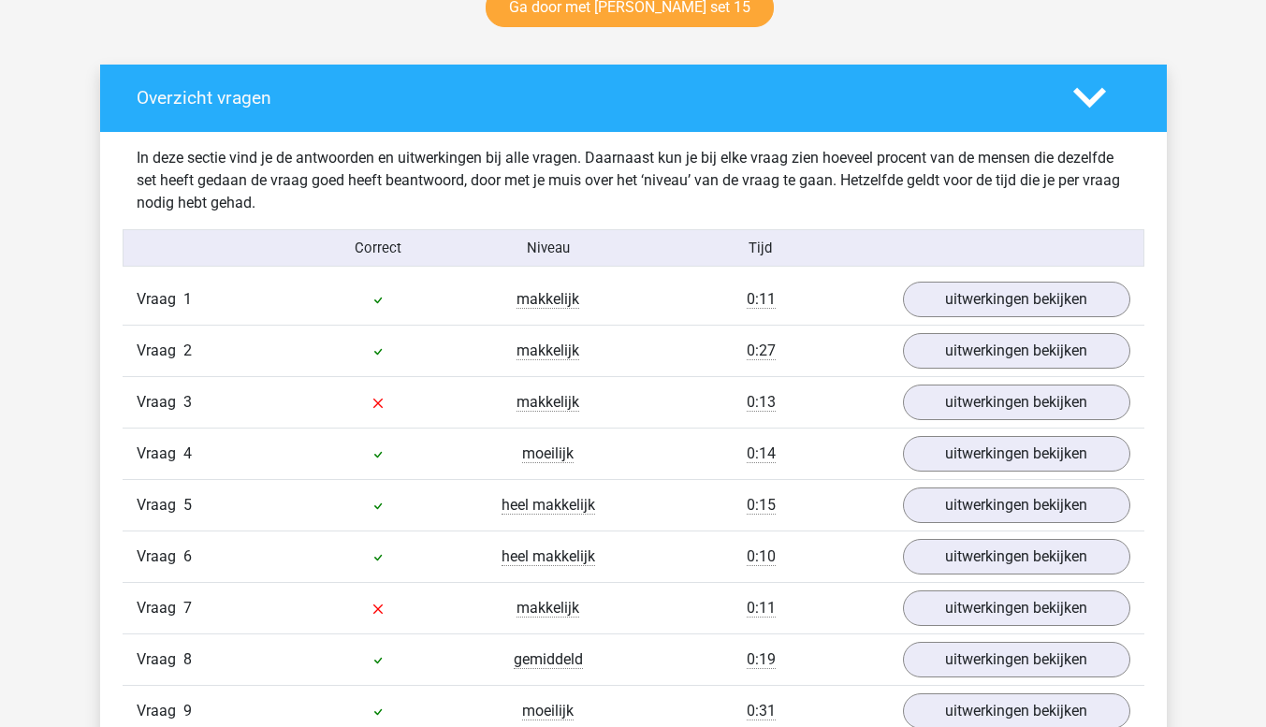
scroll to position [1017, 0]
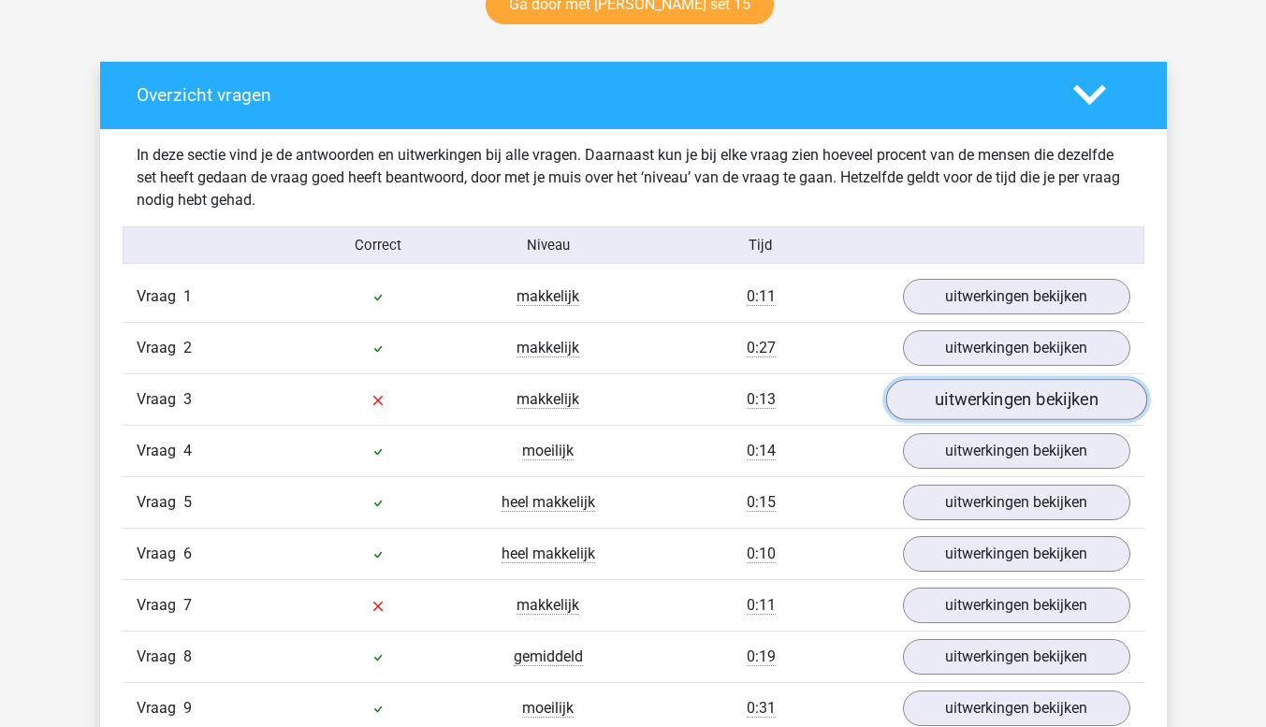
click at [1012, 412] on link "uitwerkingen bekijken" at bounding box center [1015, 399] width 261 height 41
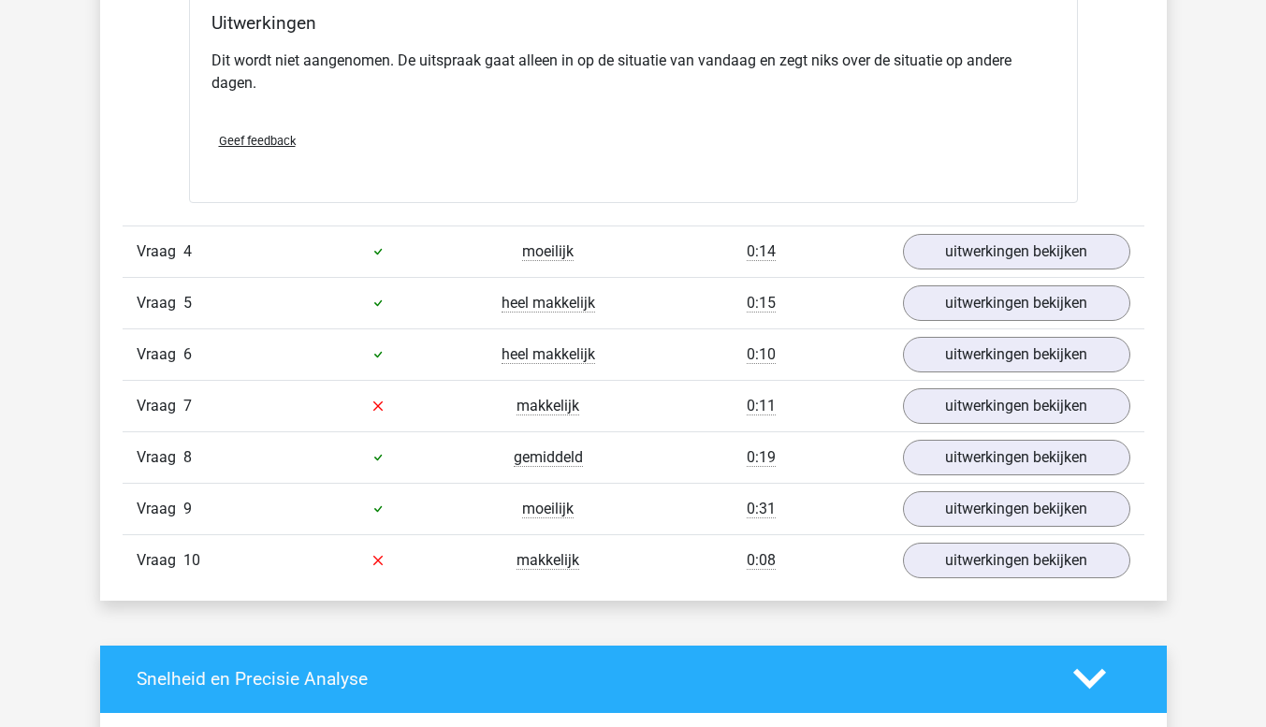
scroll to position [1694, 0]
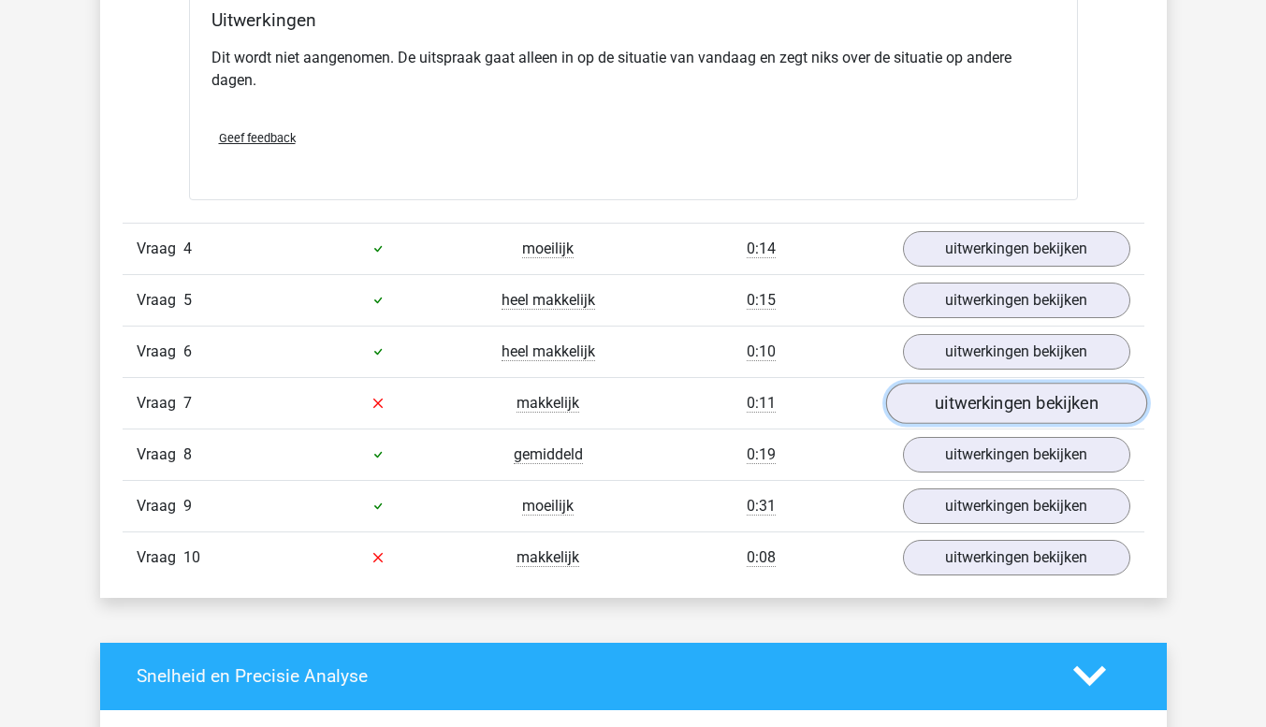
click at [1083, 398] on link "uitwerkingen bekijken" at bounding box center [1015, 403] width 261 height 41
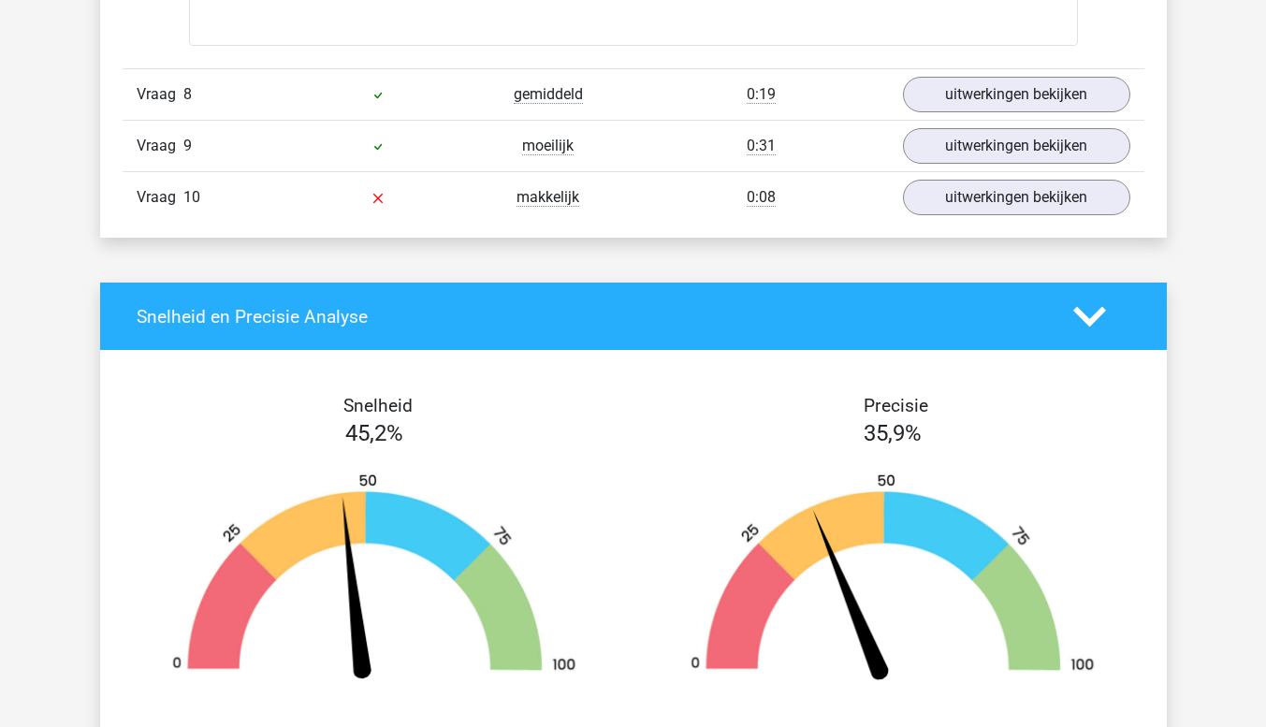
scroll to position [2528, 0]
click at [1060, 187] on link "uitwerkingen bekijken" at bounding box center [1015, 197] width 261 height 41
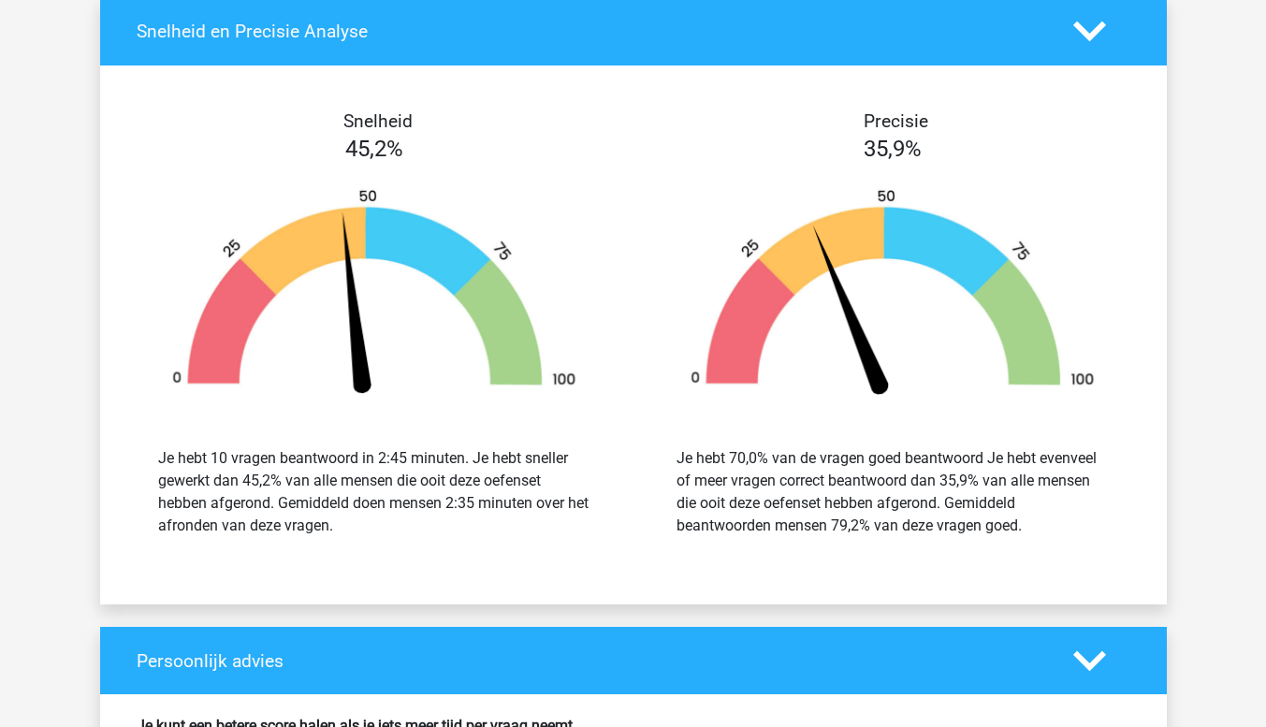
scroll to position [3341, 0]
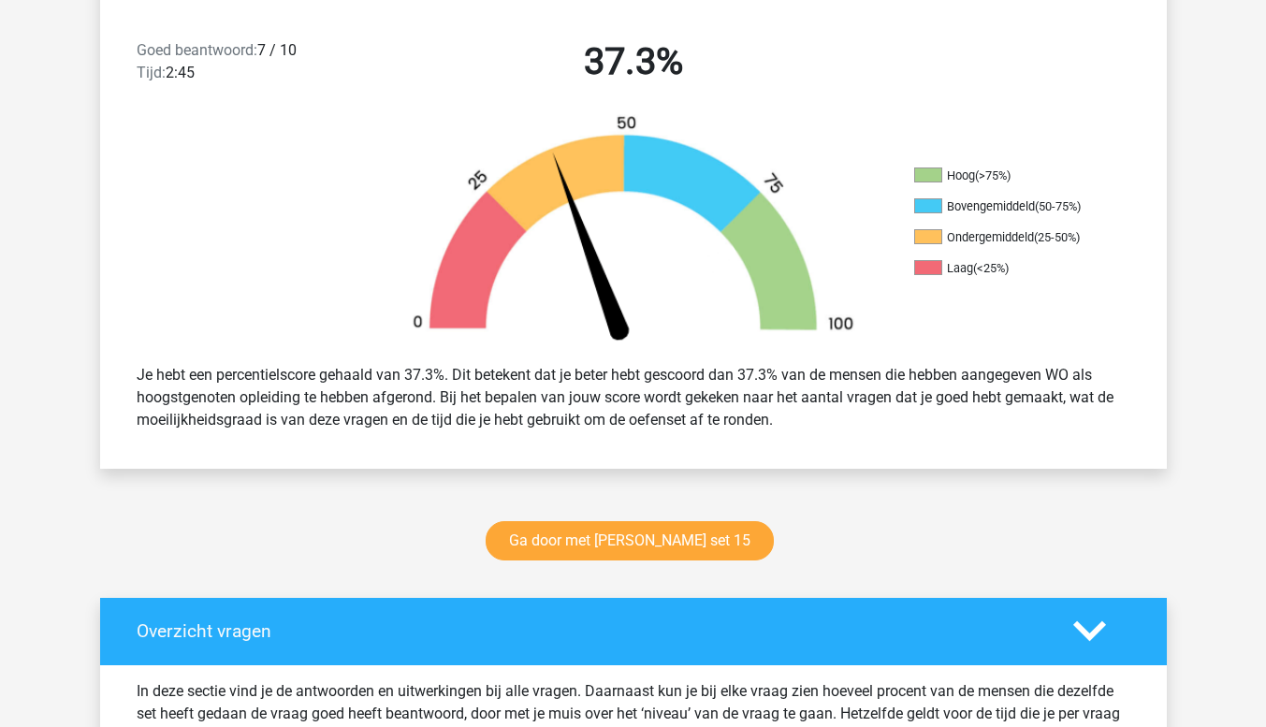
scroll to position [498, 0]
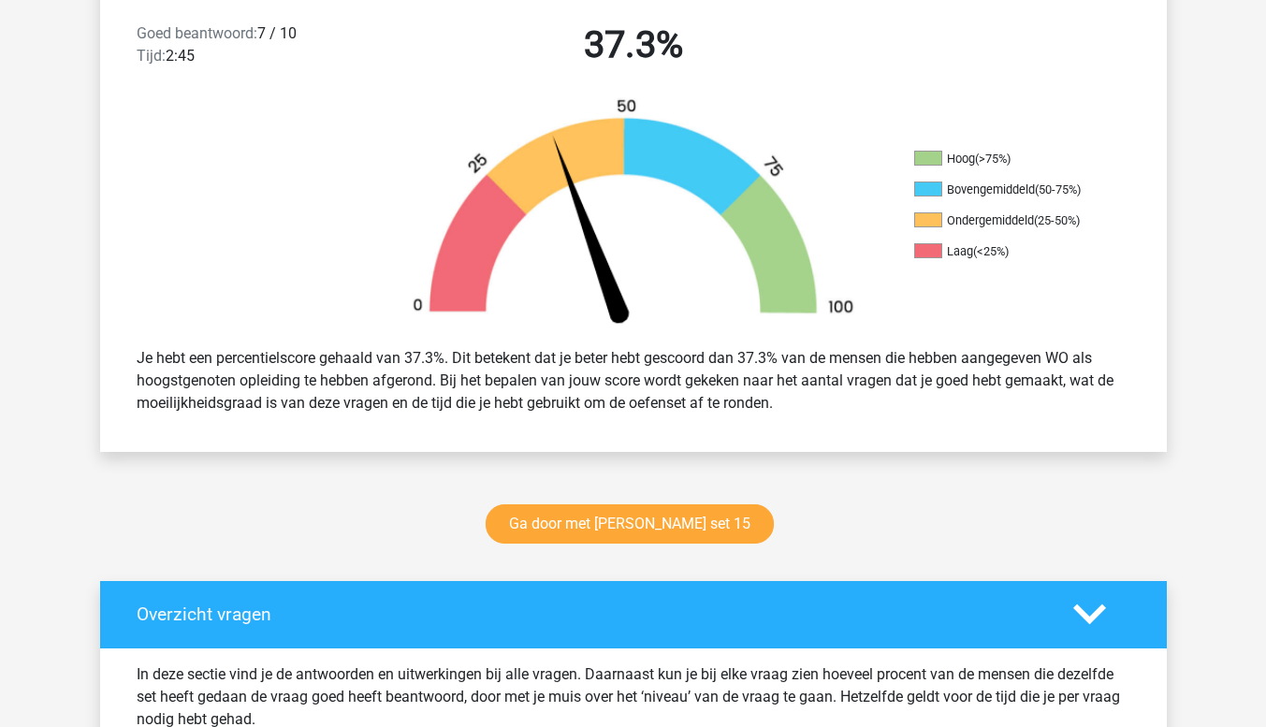
click at [1092, 601] on icon at bounding box center [1089, 614] width 33 height 33
